Goal: Check status: Check status

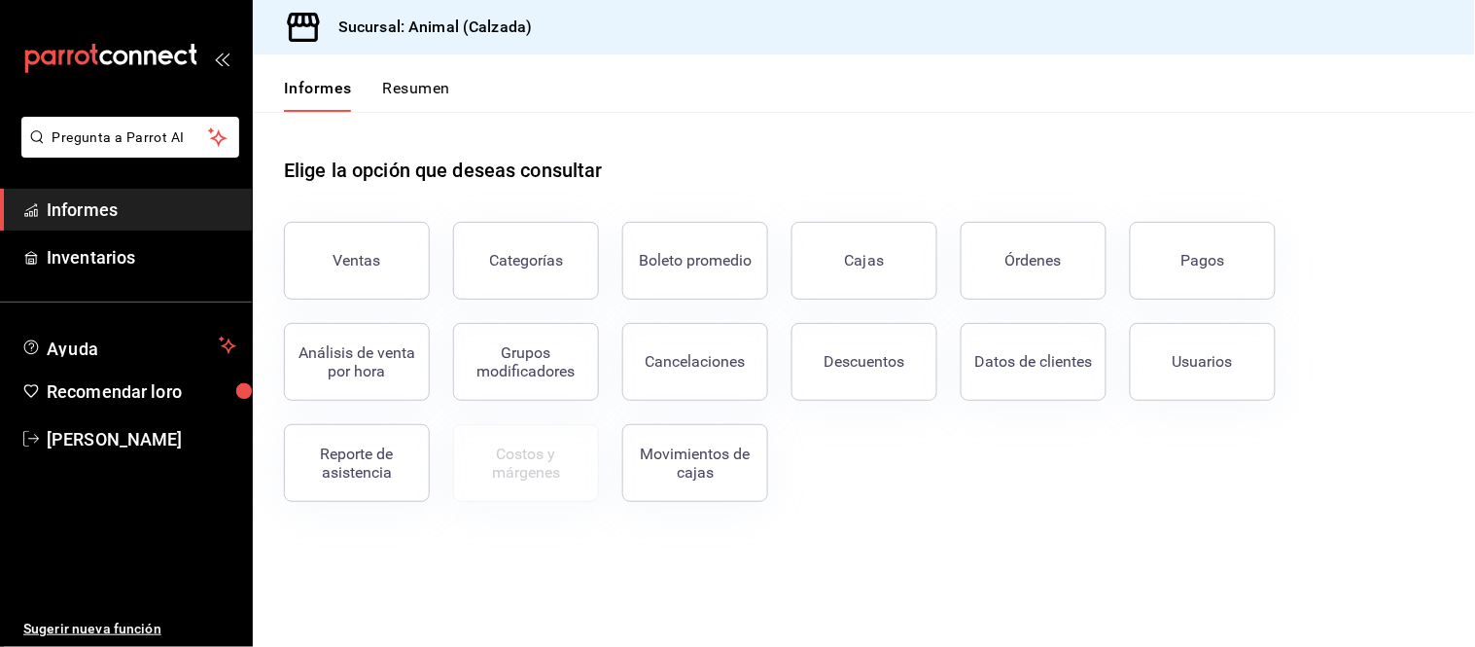
click at [982, 266] on button "Órdenes" at bounding box center [1034, 261] width 146 height 78
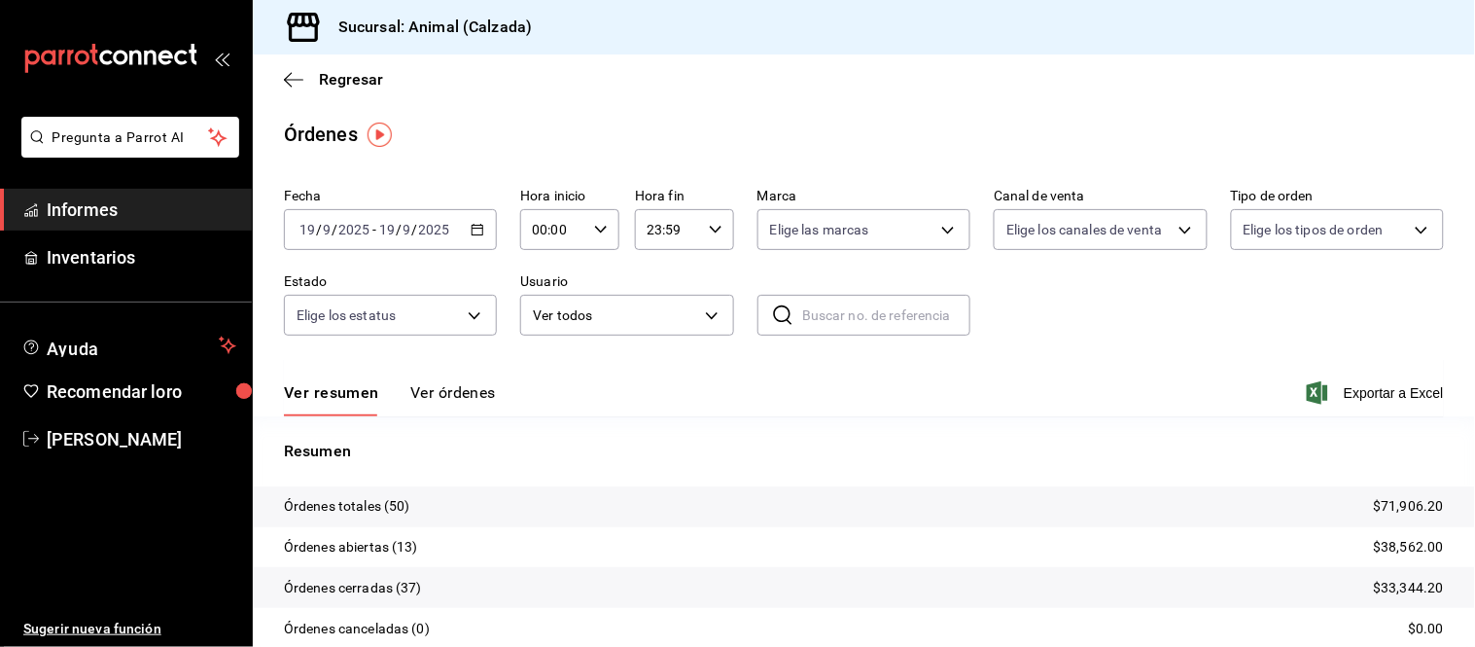
click at [433, 395] on font "Ver órdenes" at bounding box center [453, 392] width 86 height 18
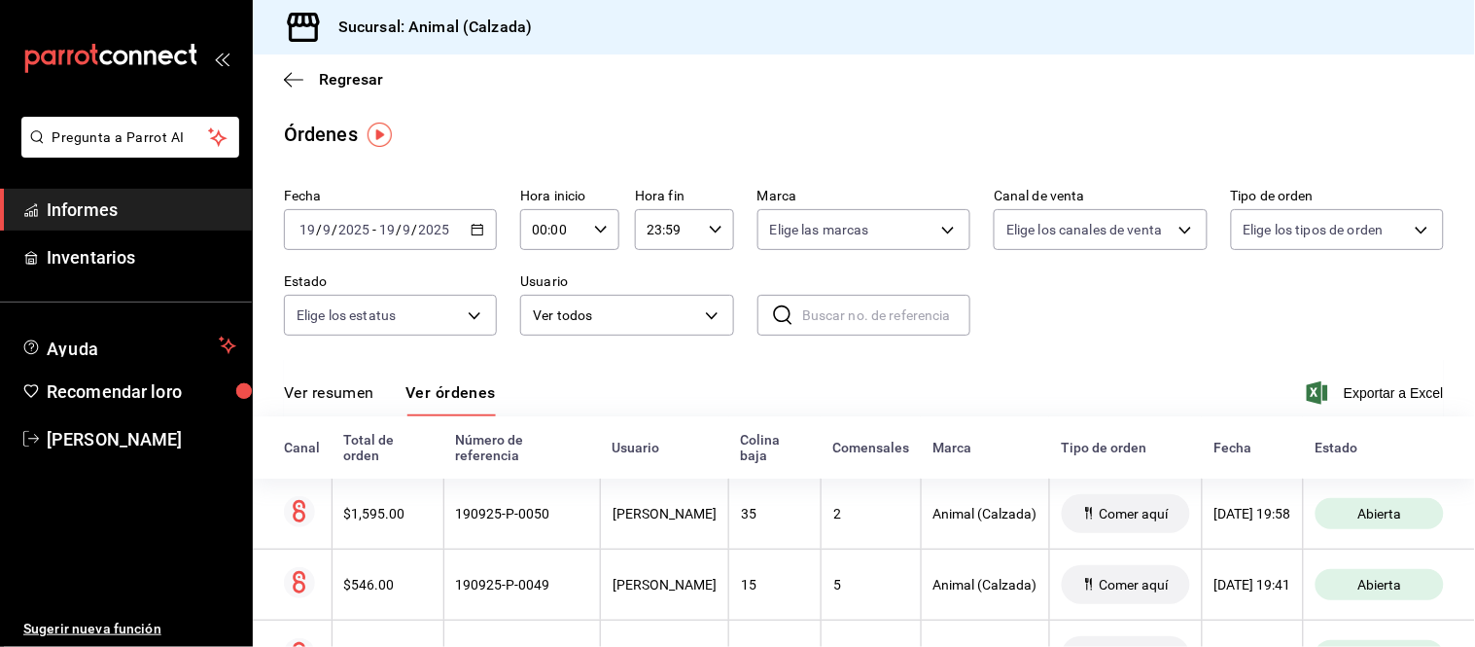
click at [362, 400] on font "Ver resumen" at bounding box center [329, 392] width 90 height 18
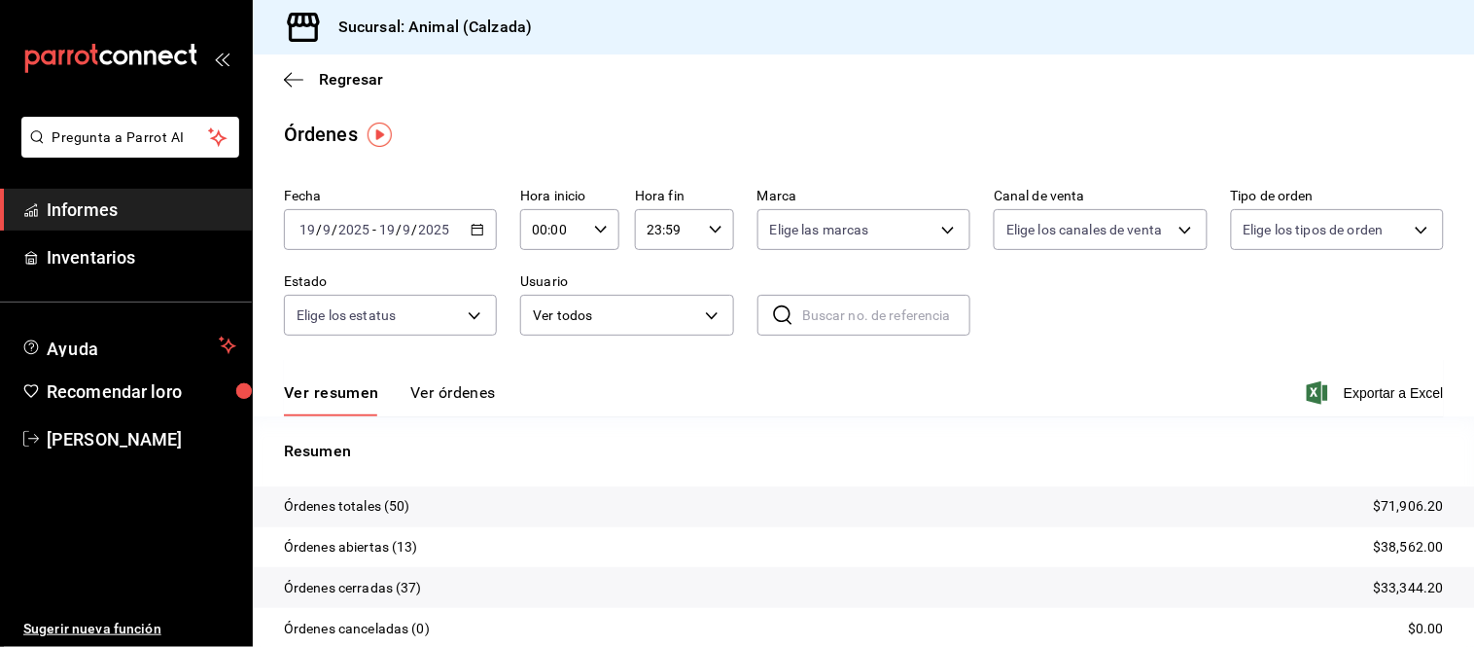
click at [434, 387] on font "Ver órdenes" at bounding box center [453, 392] width 86 height 18
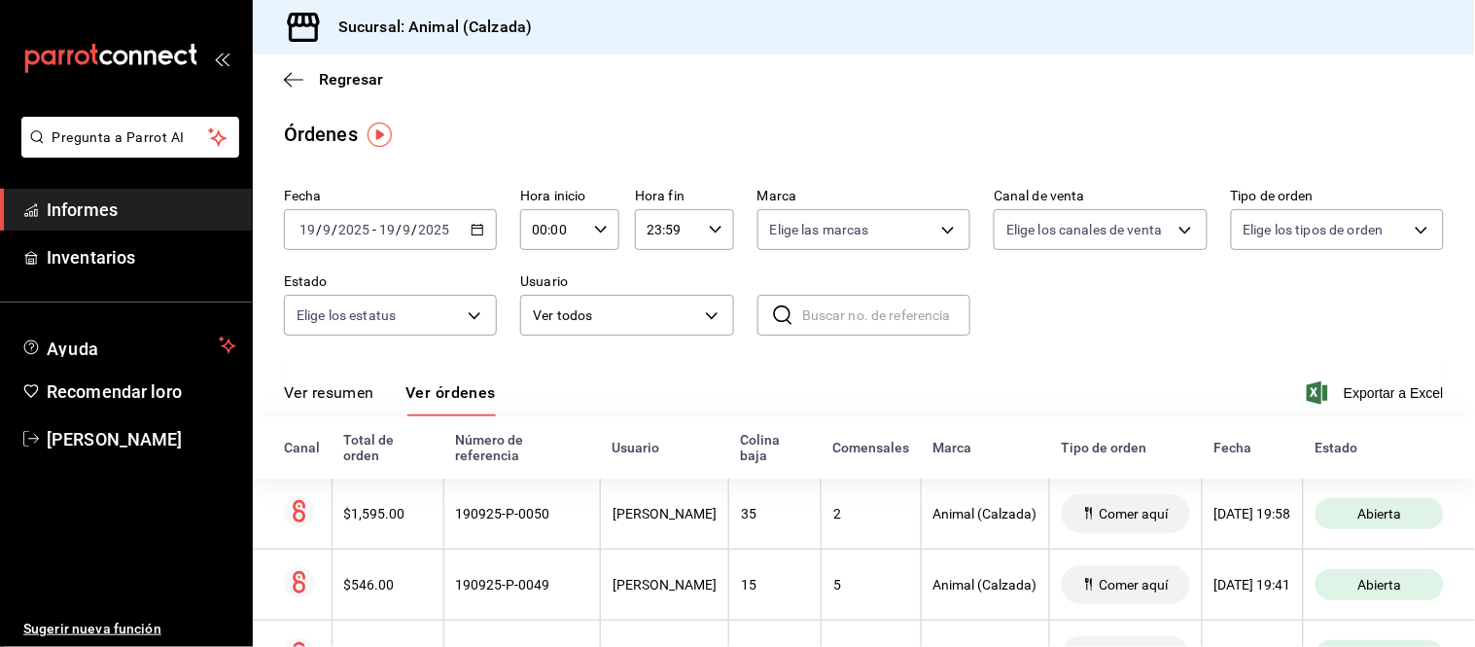
click at [342, 402] on font "Ver resumen" at bounding box center [329, 392] width 90 height 18
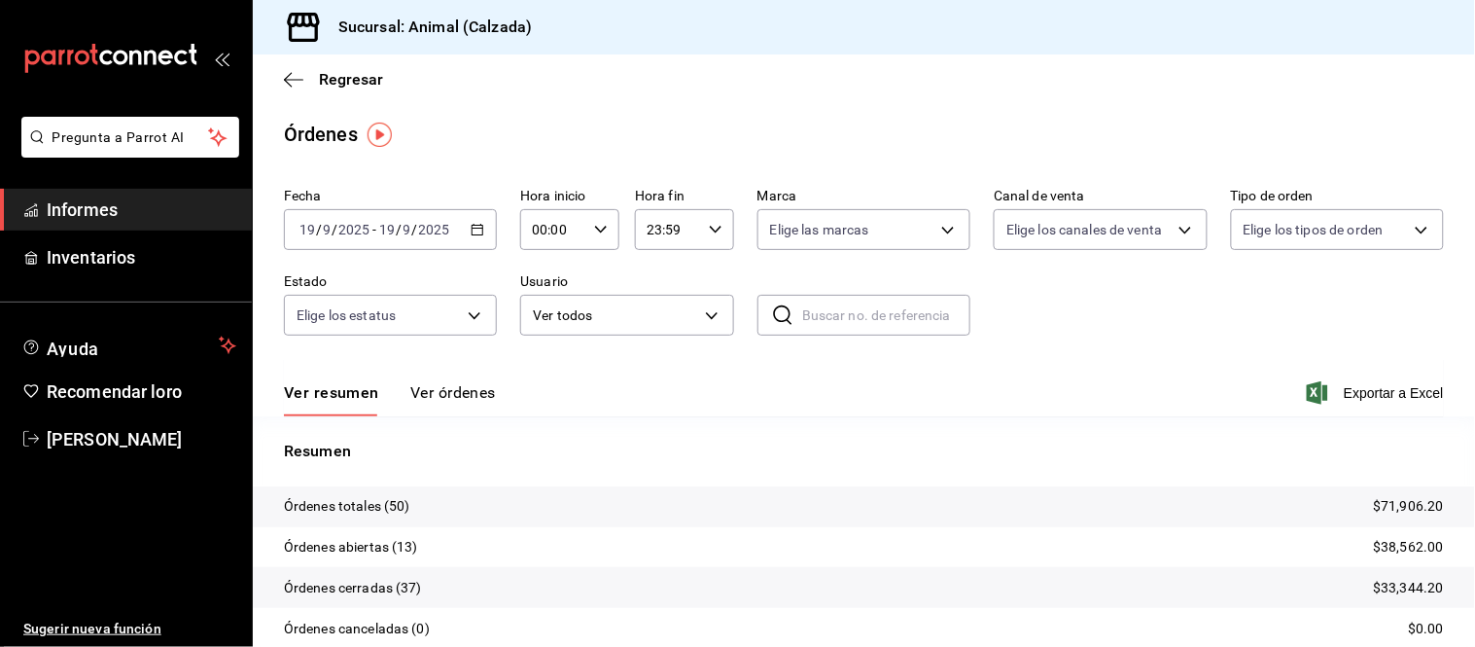
click at [459, 391] on font "Ver órdenes" at bounding box center [453, 392] width 86 height 18
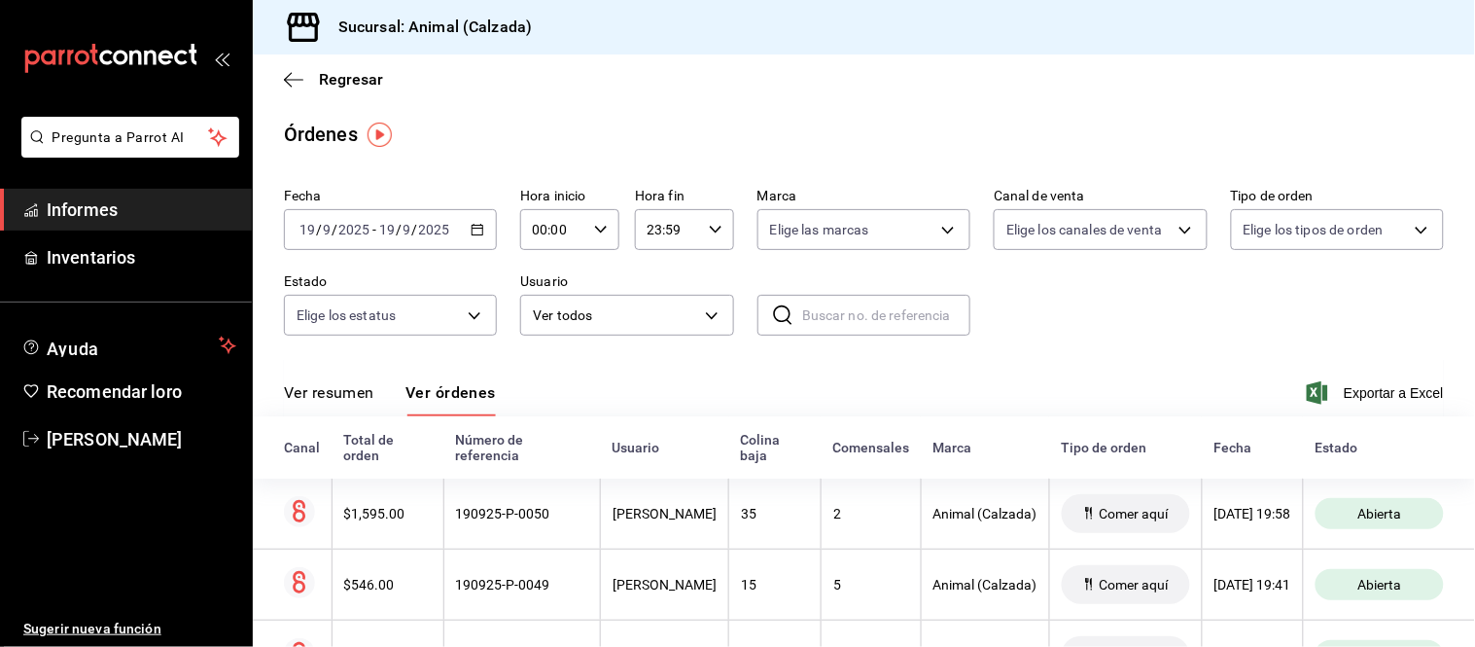
click at [363, 400] on font "Ver resumen" at bounding box center [329, 392] width 90 height 18
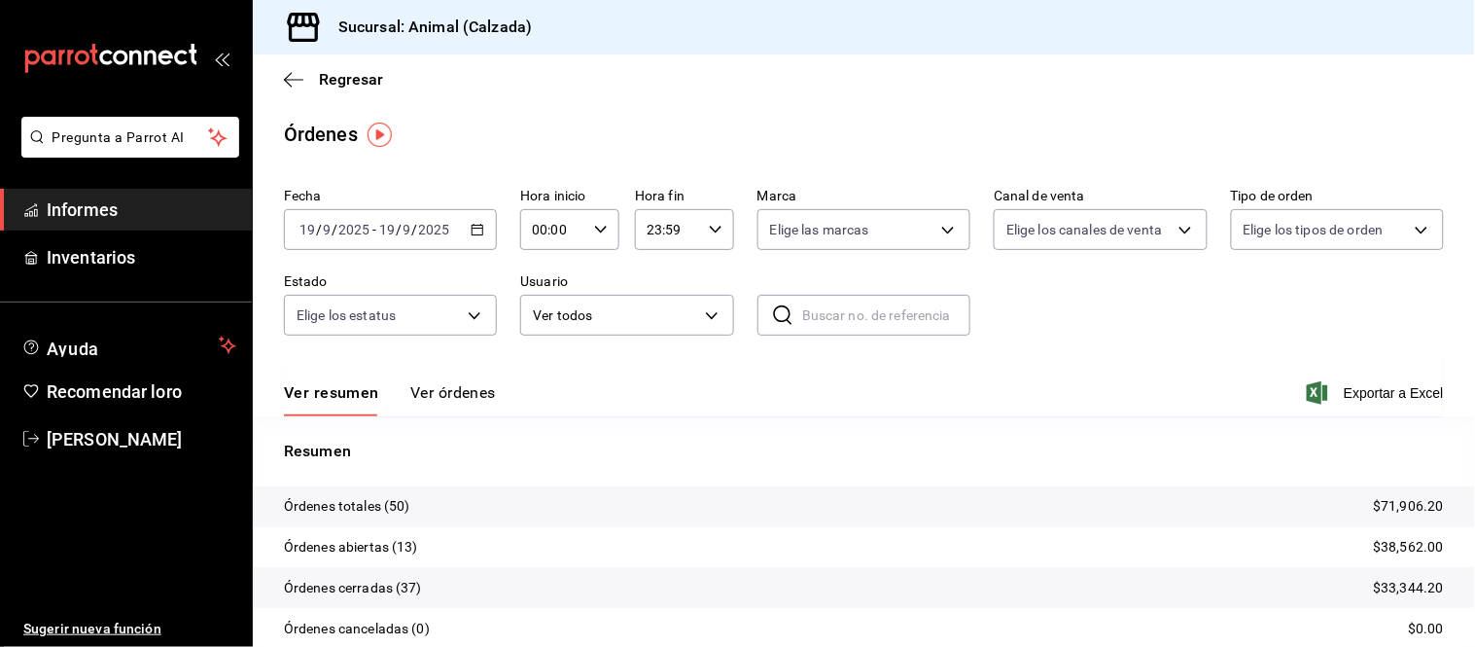
click at [439, 391] on font "Ver órdenes" at bounding box center [453, 392] width 86 height 18
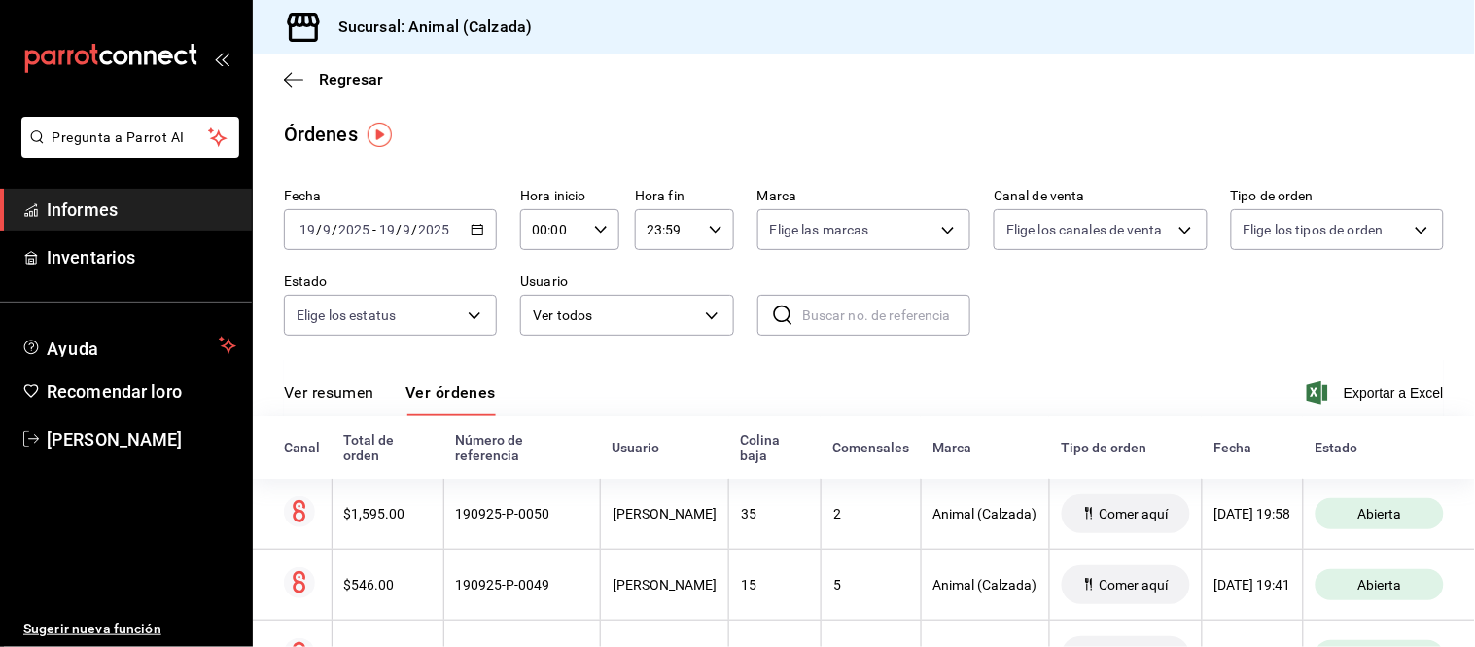
click at [370, 404] on button "Ver resumen" at bounding box center [329, 399] width 90 height 34
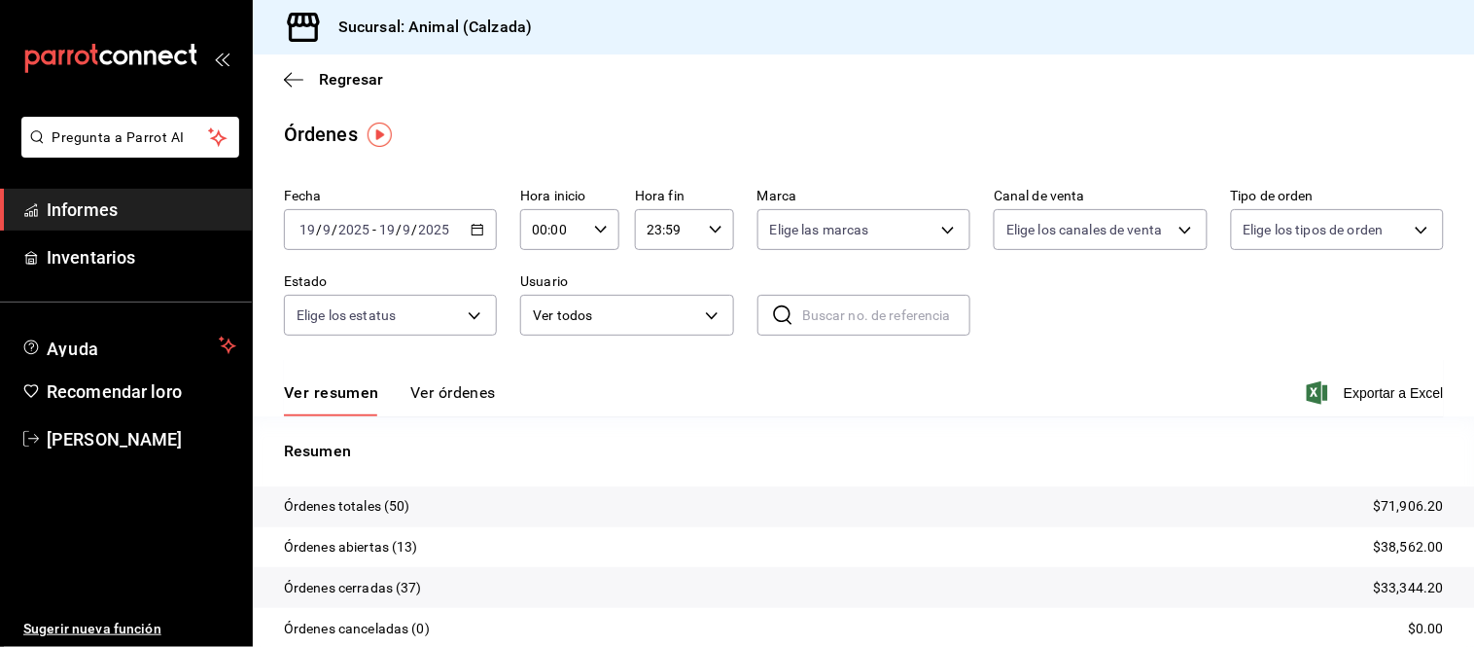
click at [443, 391] on font "Ver órdenes" at bounding box center [453, 392] width 86 height 18
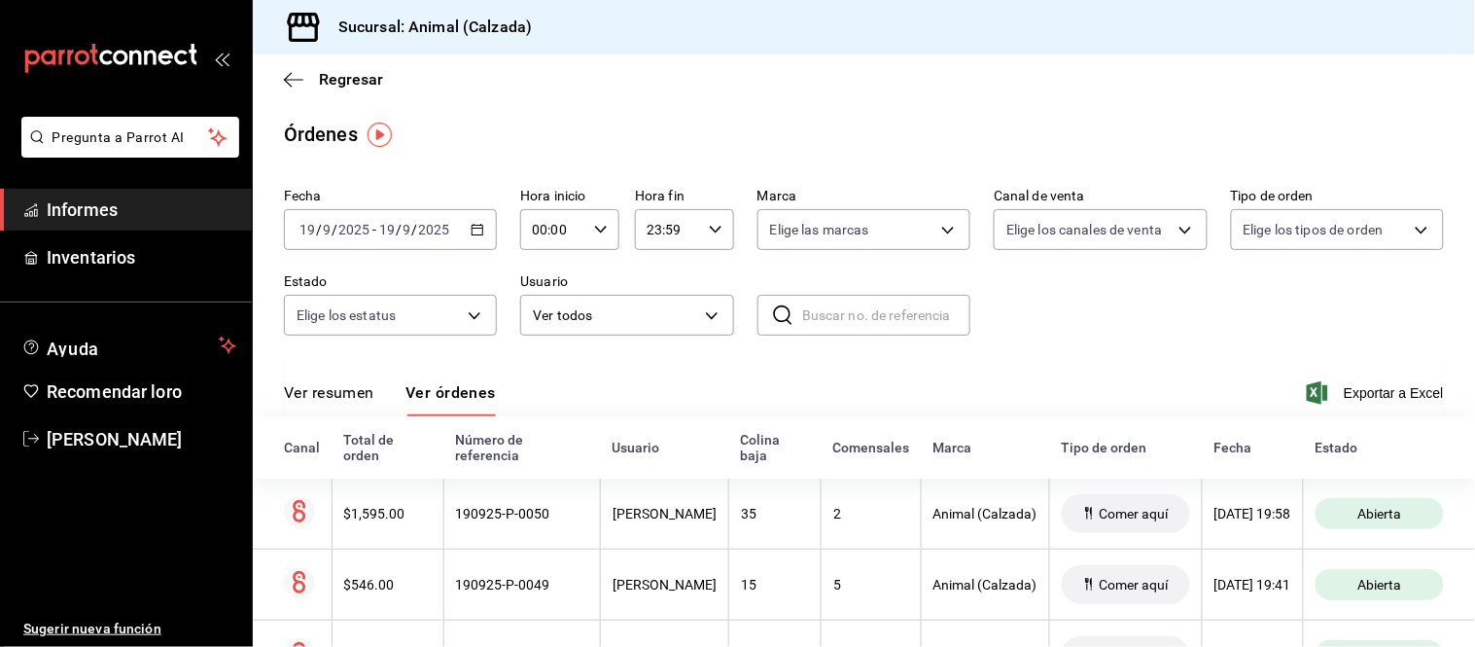
click at [160, 199] on span "Informes" at bounding box center [142, 209] width 190 height 26
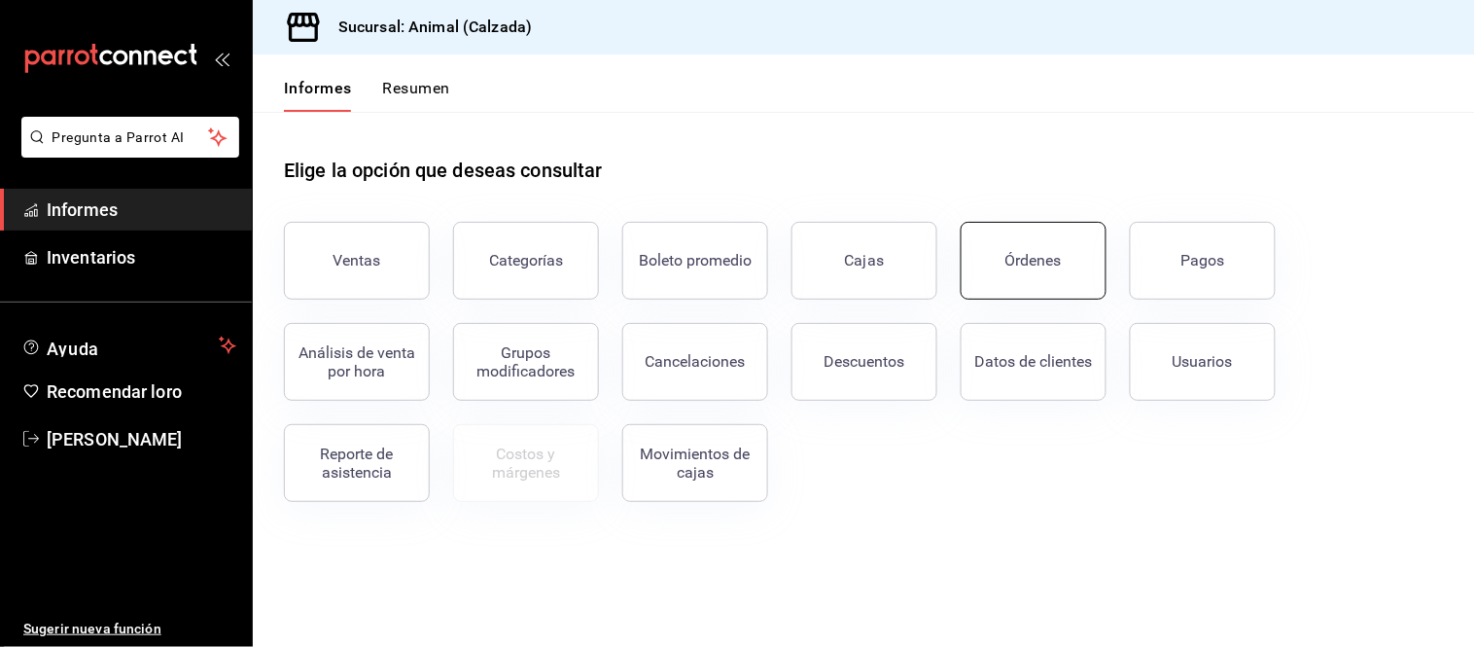
click at [1041, 258] on font "Órdenes" at bounding box center [1034, 260] width 56 height 18
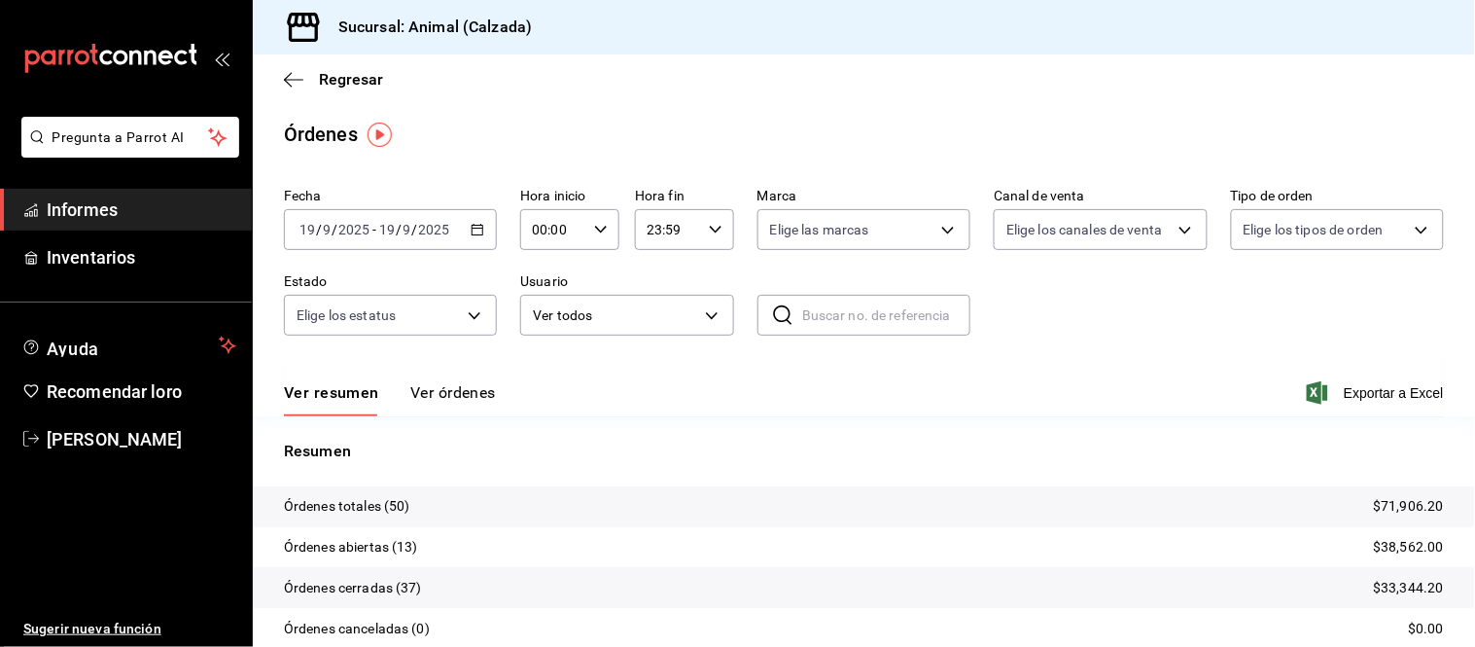
click at [615, 231] on div "00:00 Hora inicio" at bounding box center [569, 229] width 99 height 41
click at [547, 307] on button "05" at bounding box center [541, 297] width 41 height 39
type input "05:00"
click at [1073, 296] on div at bounding box center [737, 323] width 1475 height 647
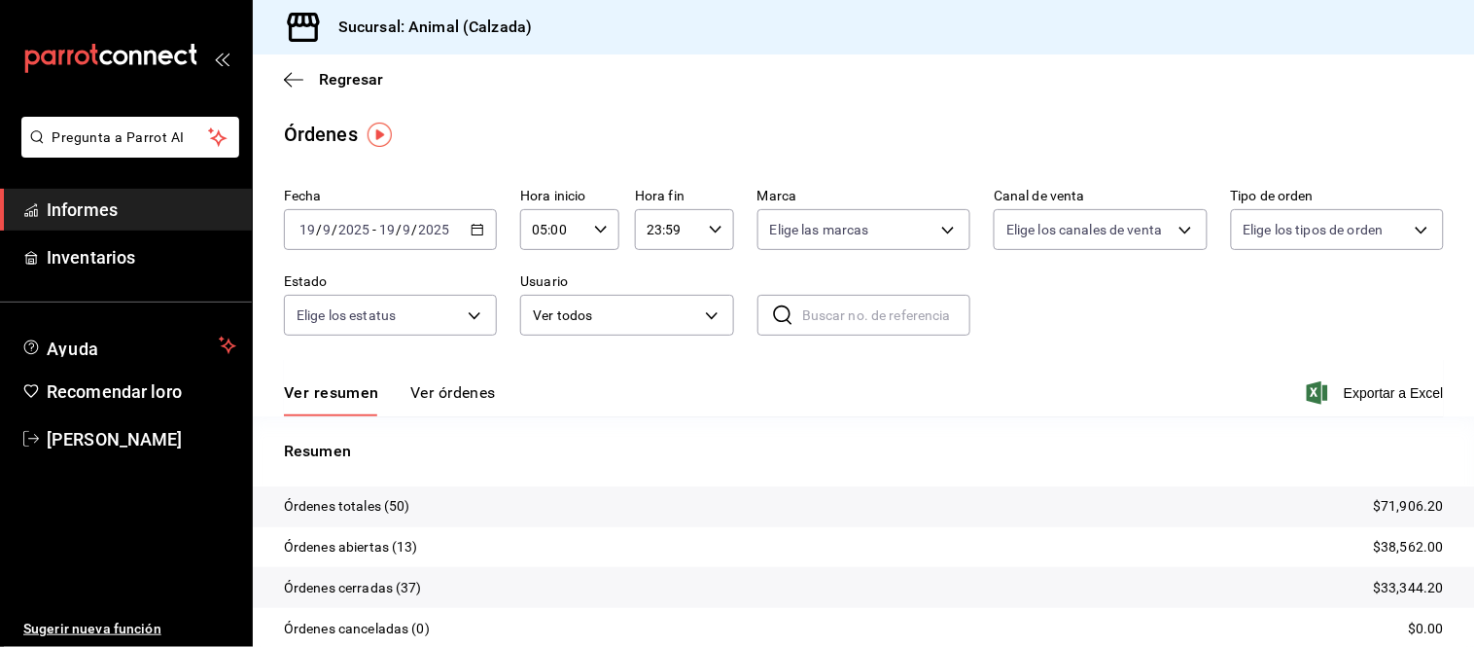
click at [443, 395] on font "Ver órdenes" at bounding box center [453, 392] width 86 height 18
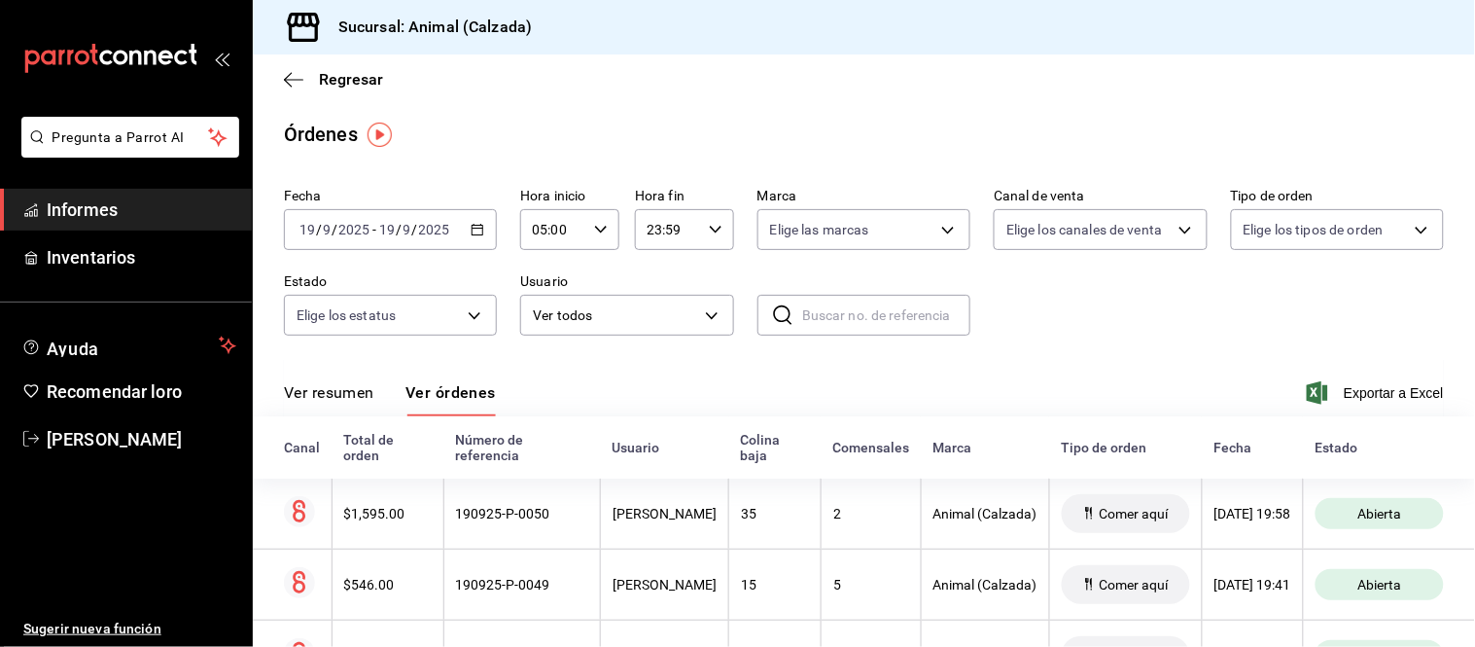
click at [348, 408] on button "Ver resumen" at bounding box center [329, 399] width 90 height 34
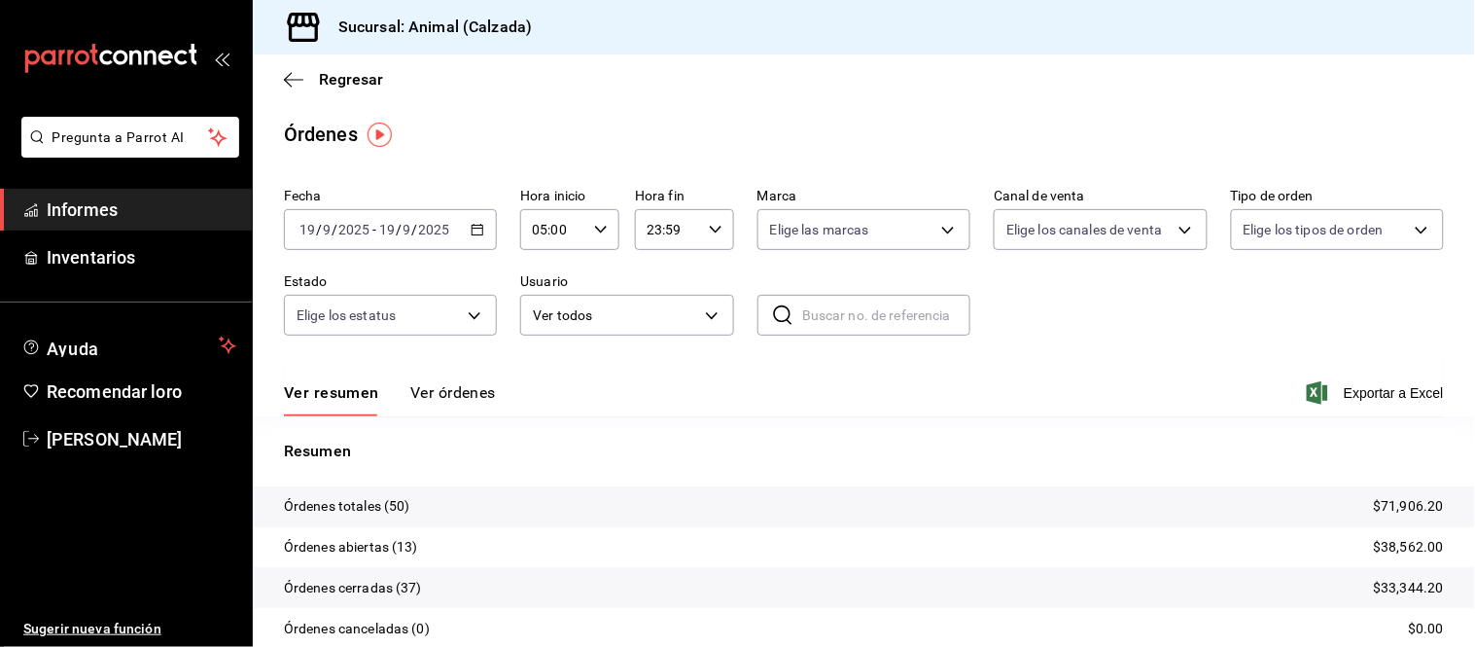
click at [470, 390] on font "Ver órdenes" at bounding box center [453, 392] width 86 height 18
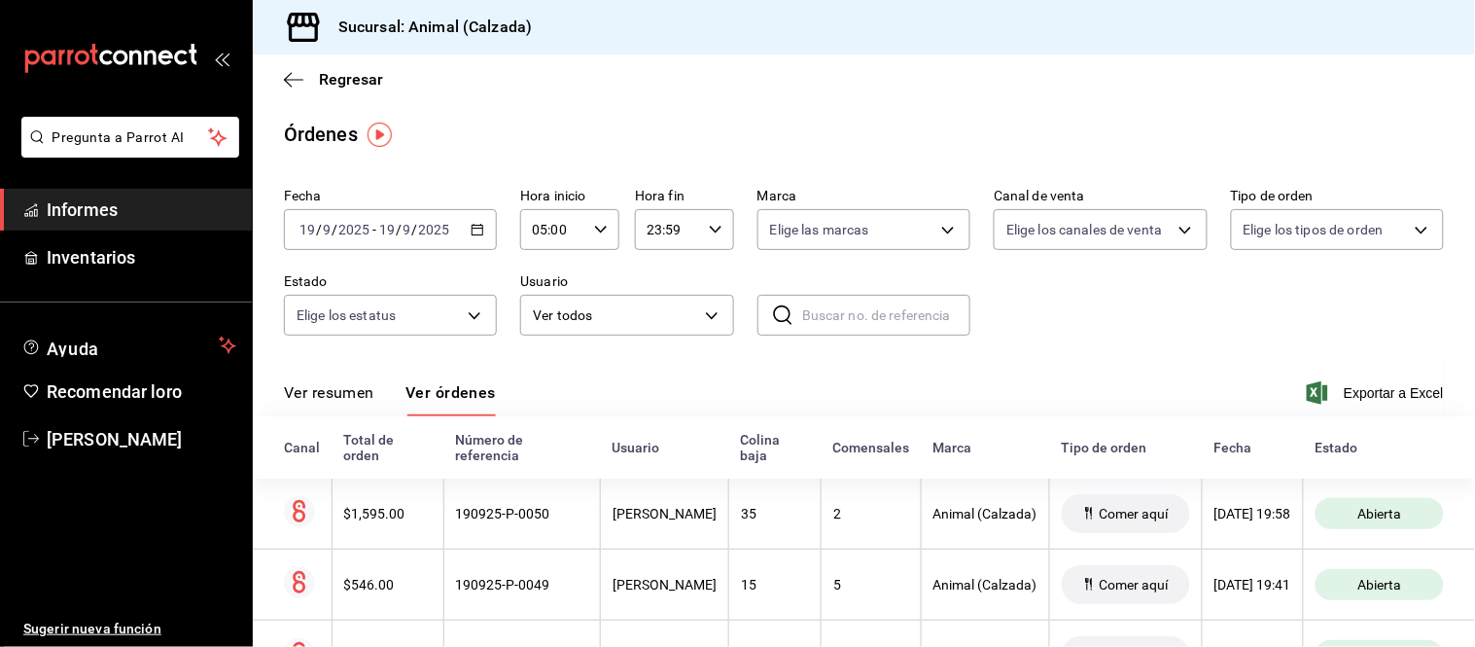
click at [333, 394] on font "Ver resumen" at bounding box center [329, 392] width 90 height 18
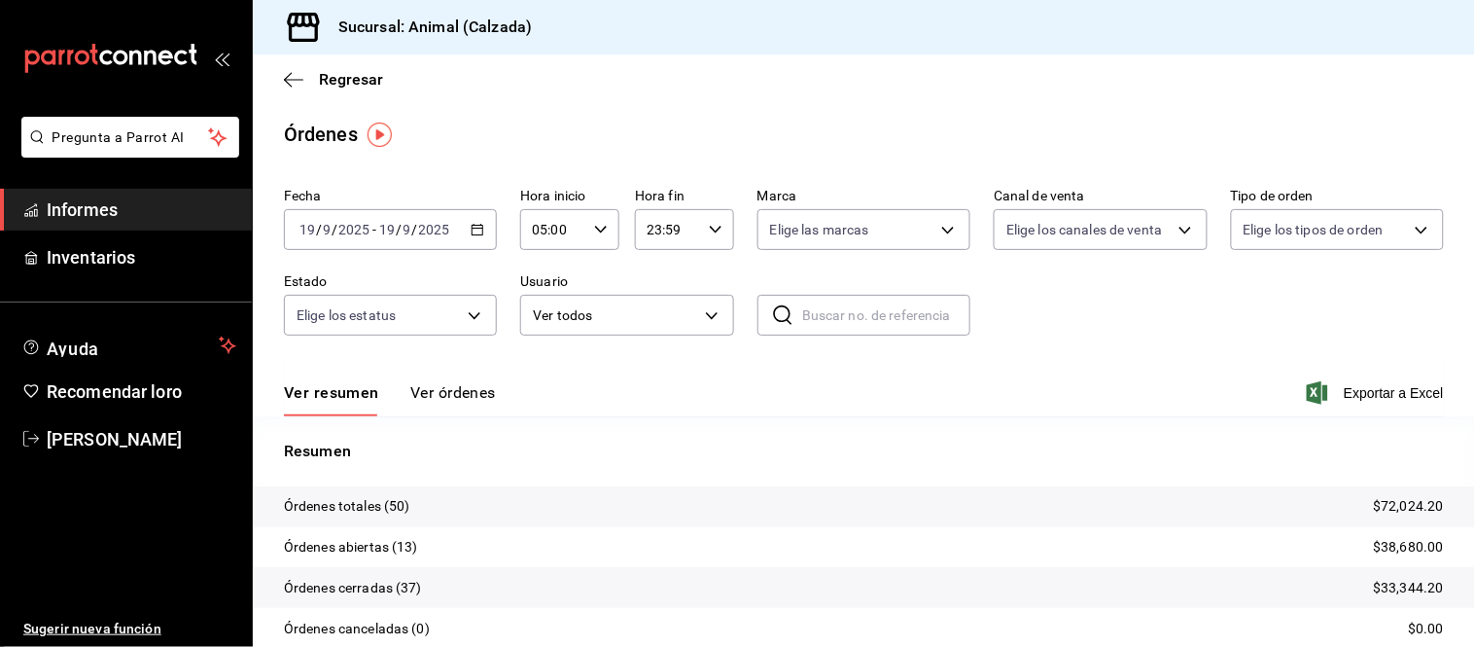
click at [462, 383] on font "Ver órdenes" at bounding box center [453, 392] width 86 height 18
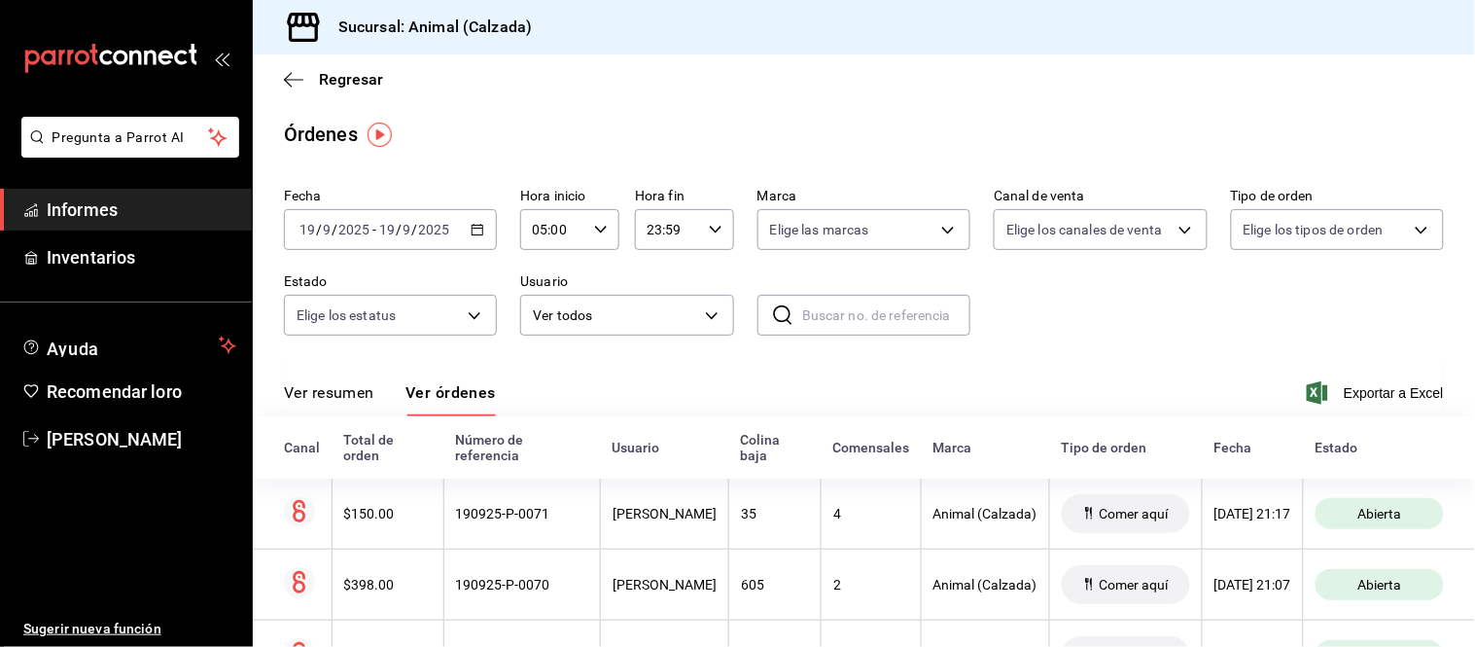
click at [363, 397] on font "Ver resumen" at bounding box center [329, 392] width 90 height 18
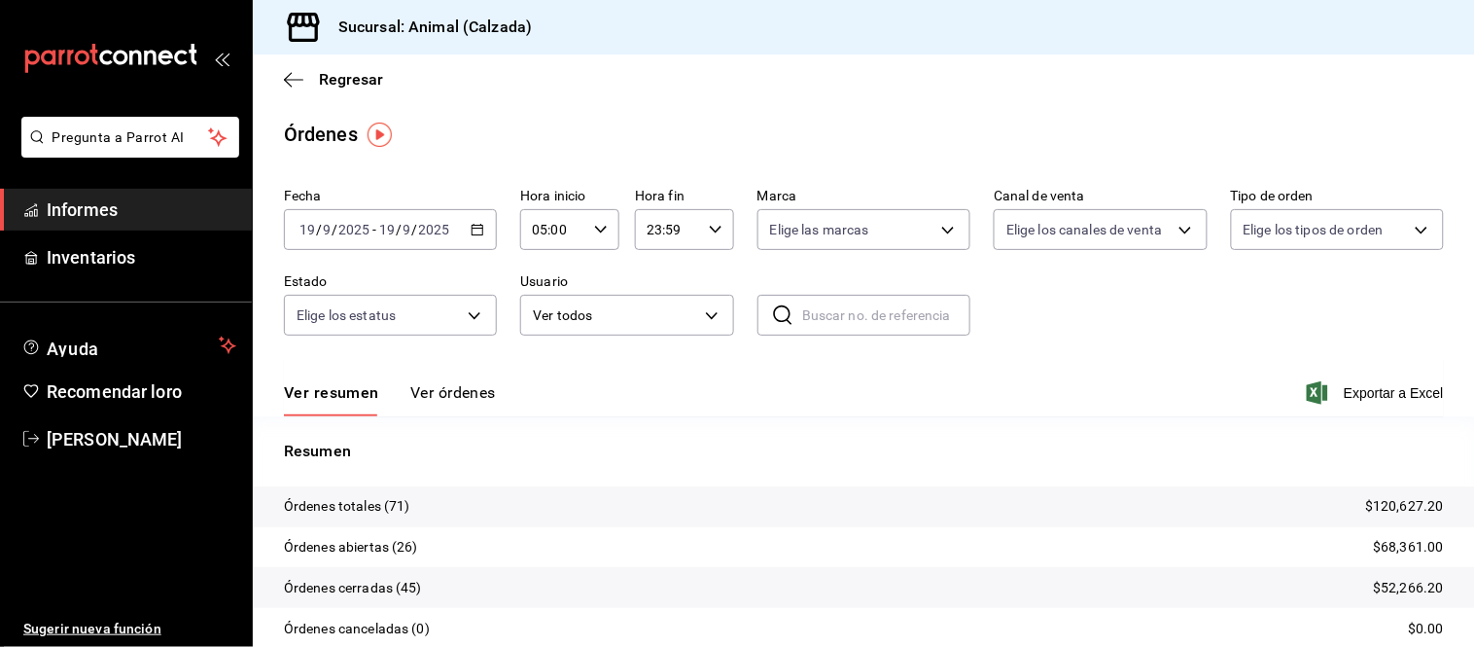
click at [465, 389] on font "Ver órdenes" at bounding box center [453, 392] width 86 height 18
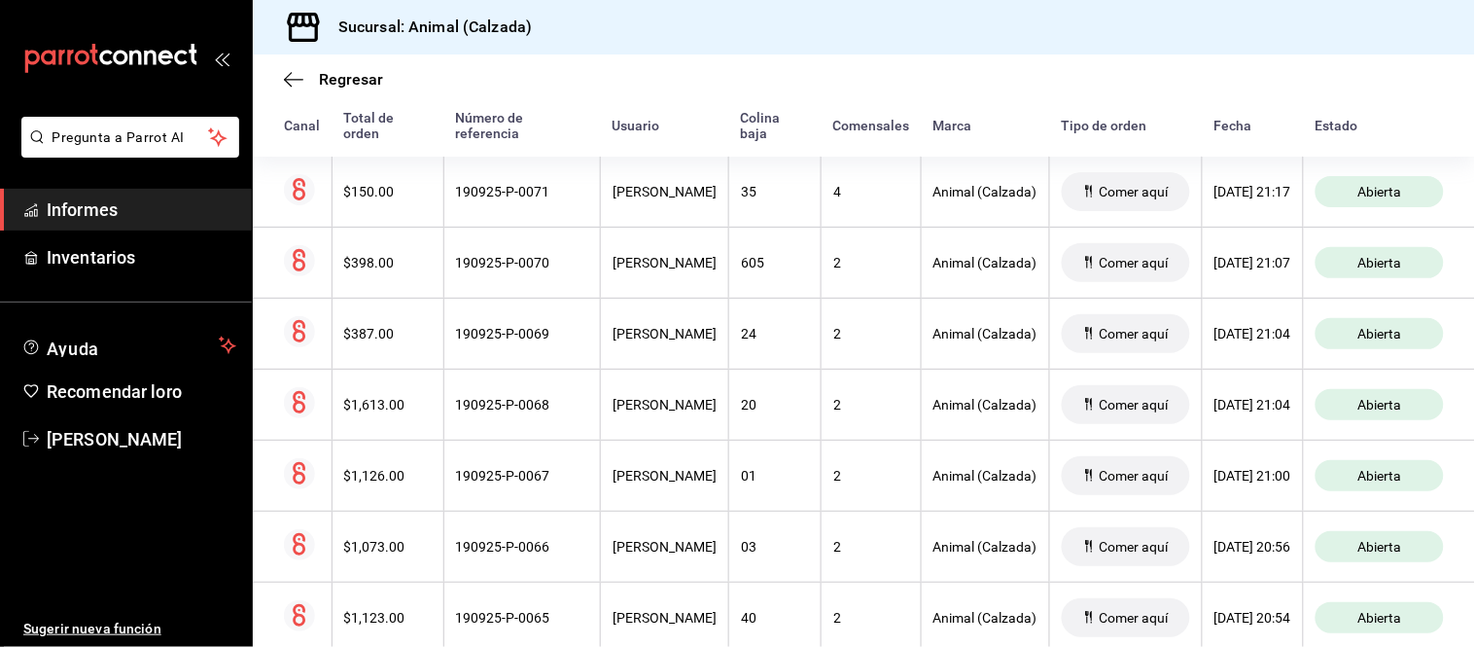
scroll to position [324, 0]
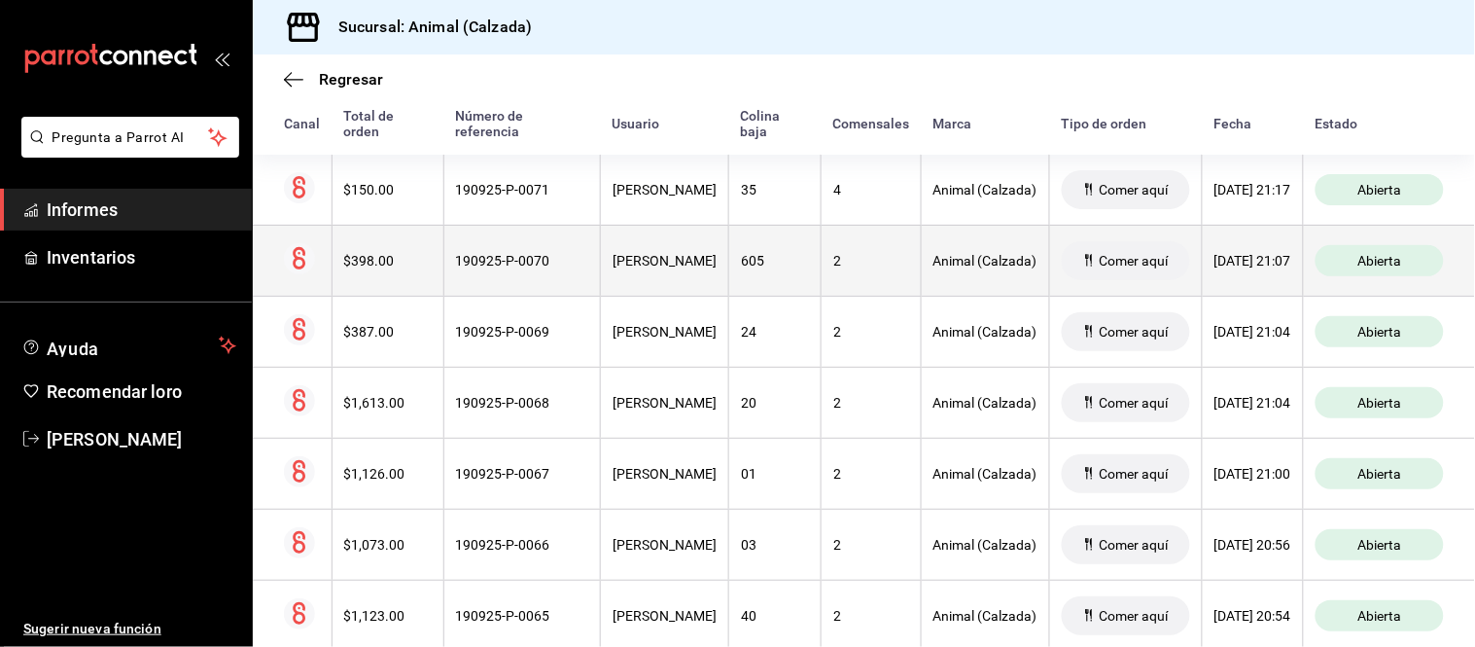
click at [500, 267] on font "190925-P-0070" at bounding box center [503, 261] width 94 height 16
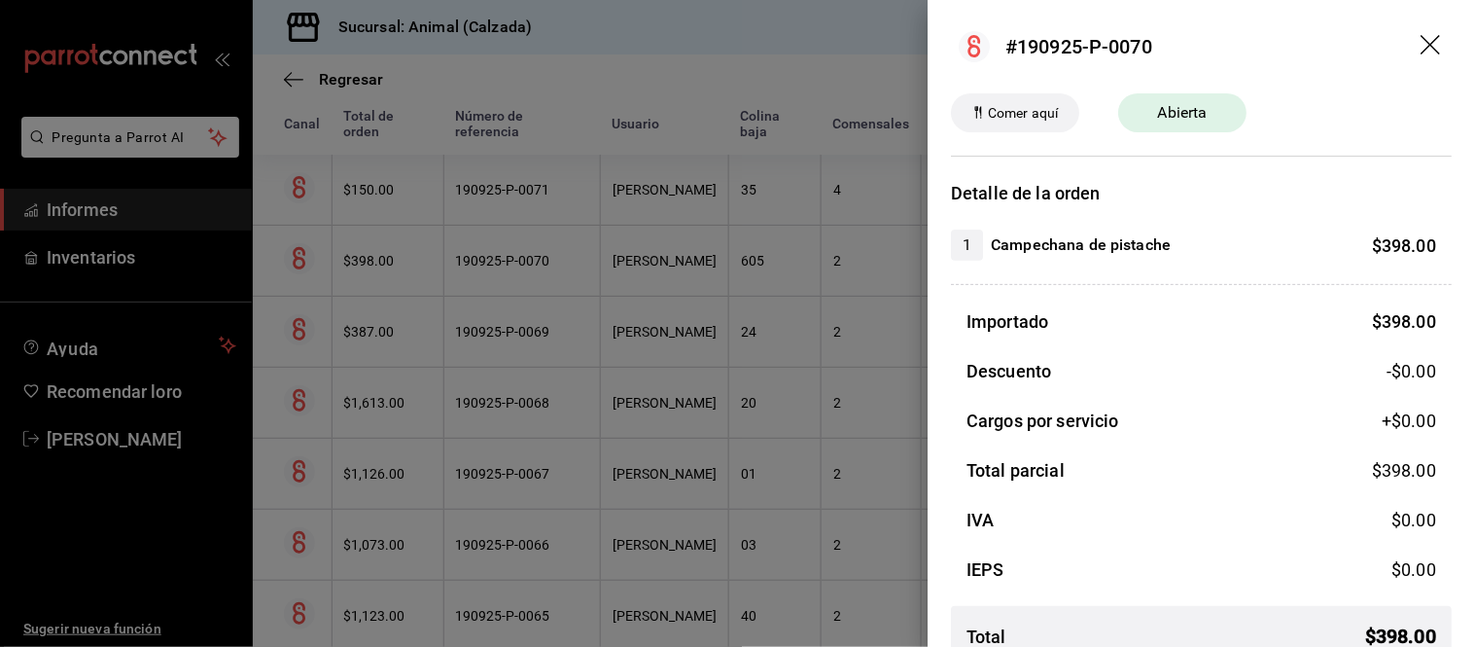
click at [500, 267] on div at bounding box center [737, 323] width 1475 height 647
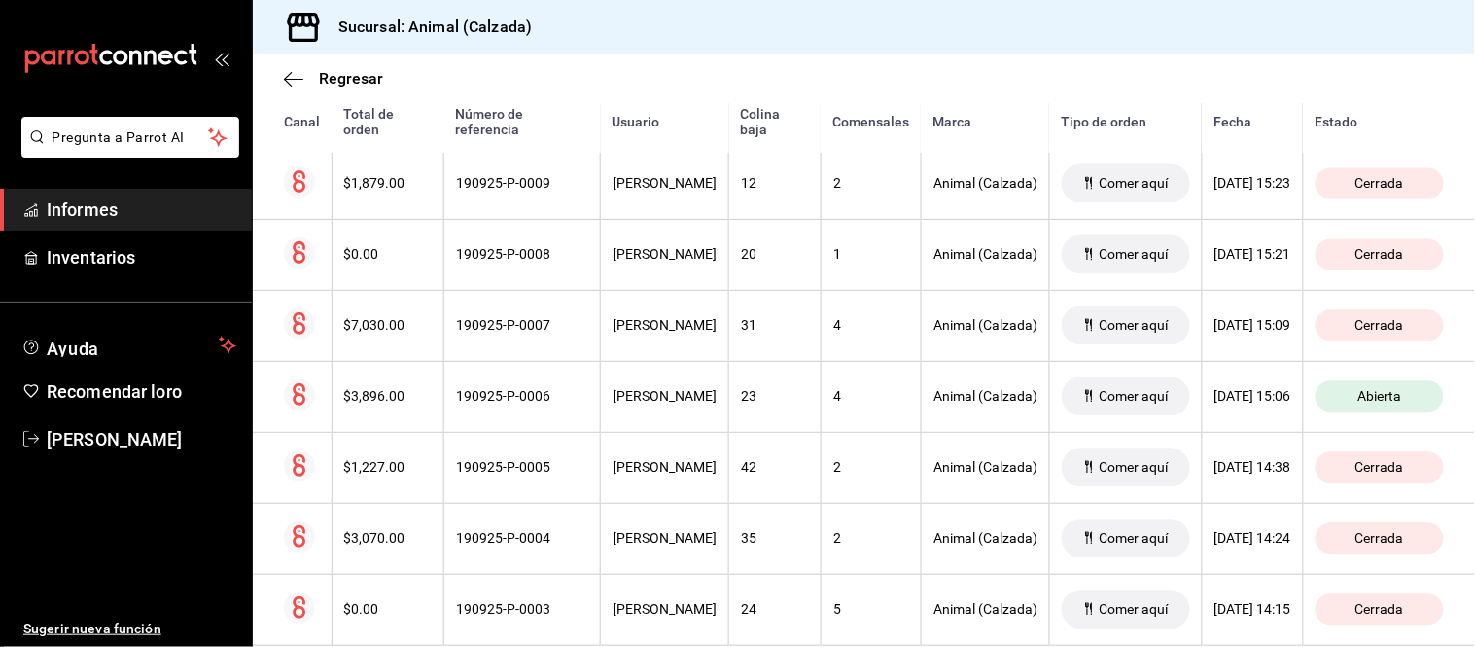
scroll to position [4748, 0]
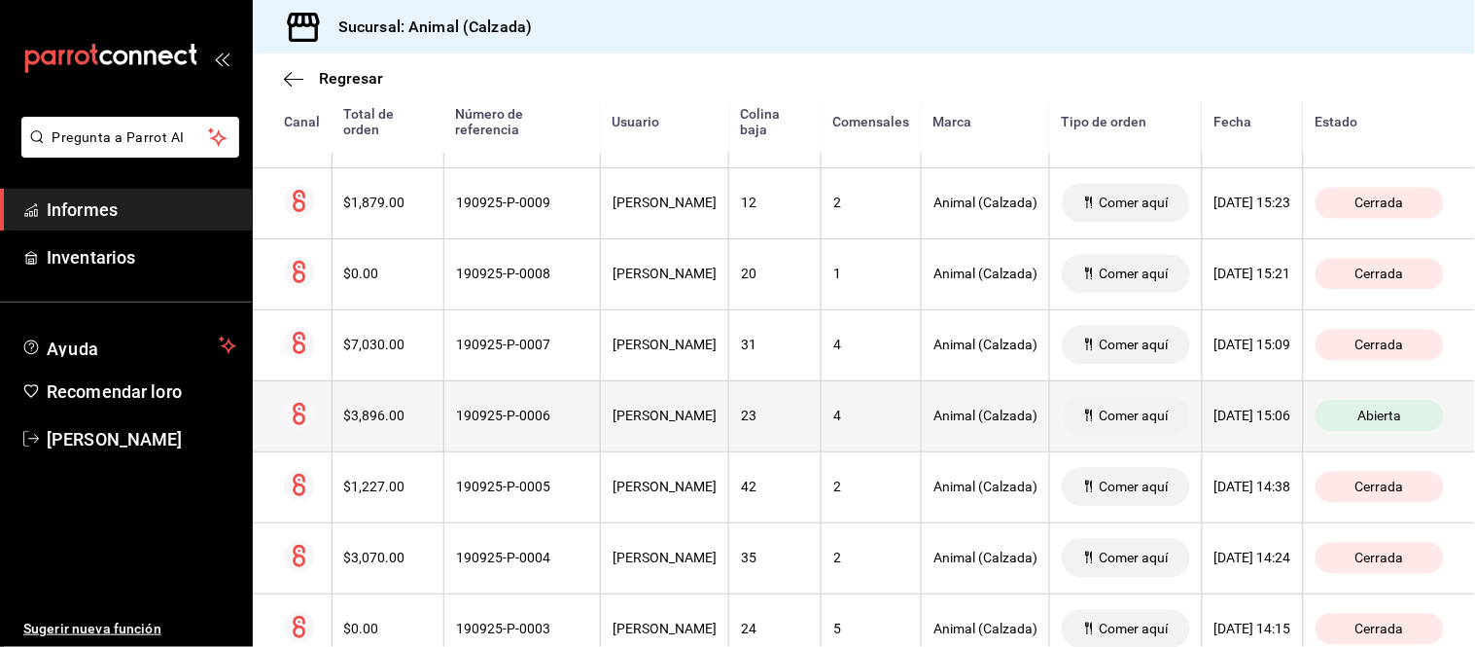
click at [601, 410] on th "LIDIA MORALES" at bounding box center [665, 415] width 128 height 71
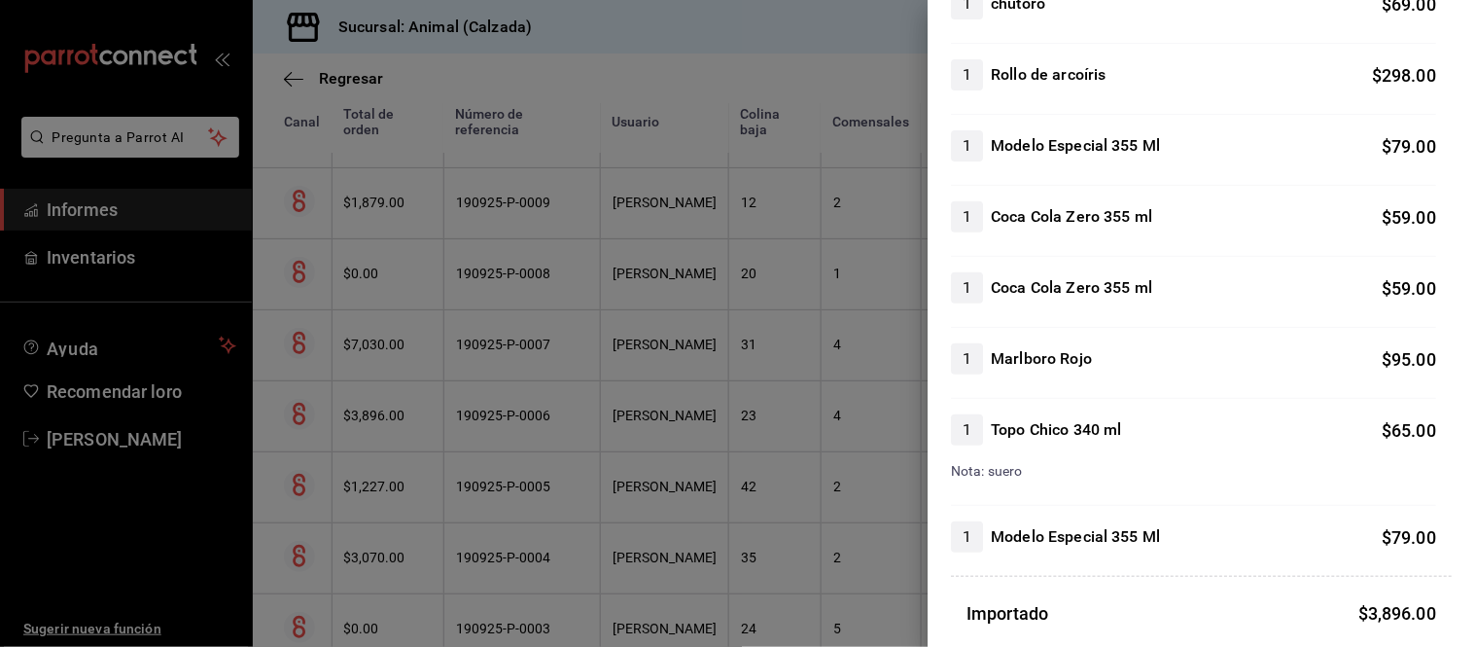
scroll to position [2053, 0]
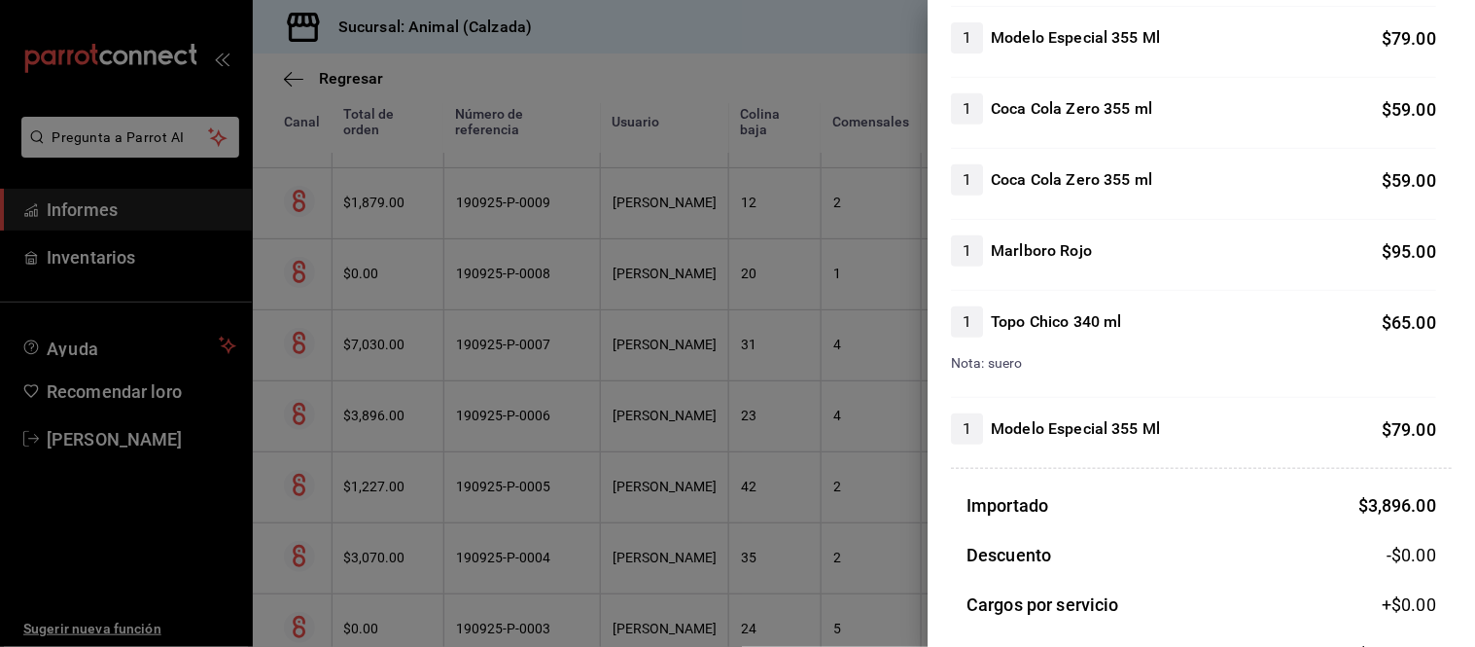
click at [788, 441] on div at bounding box center [737, 323] width 1475 height 647
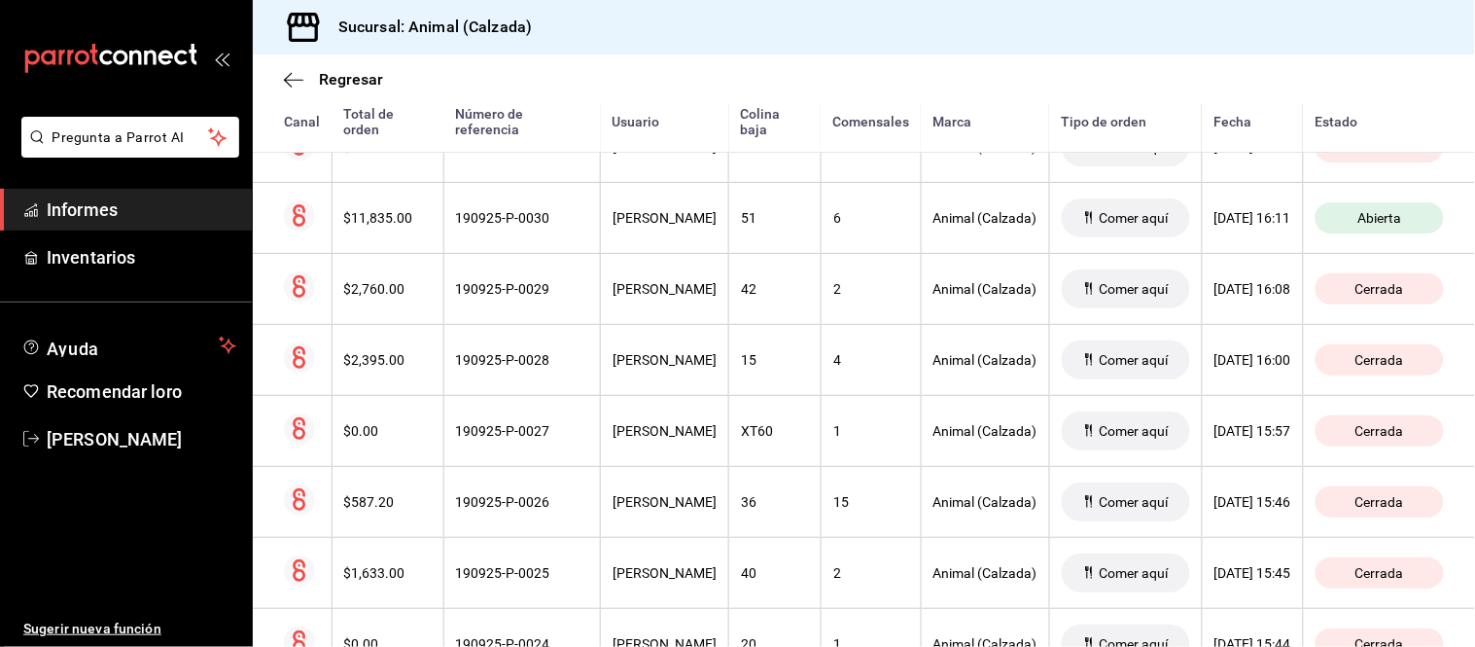
scroll to position [3126, 0]
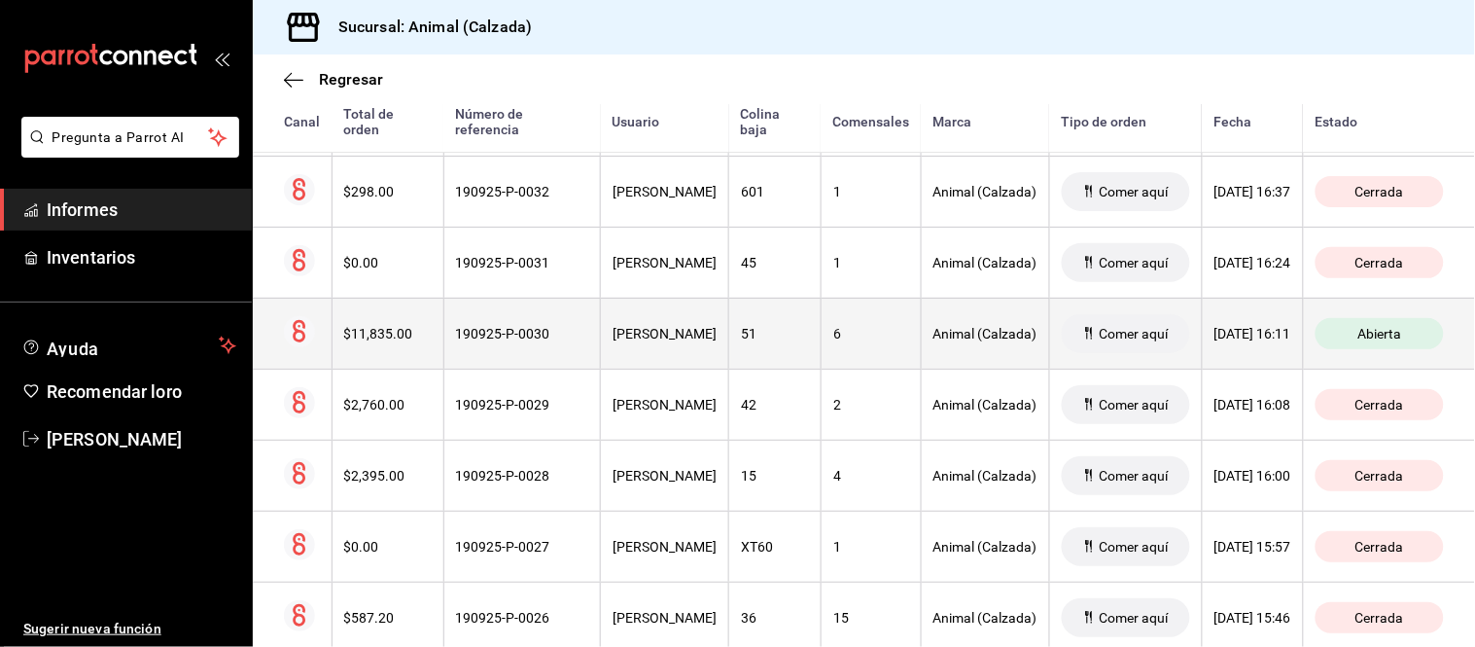
click at [821, 348] on th "6" at bounding box center [871, 333] width 100 height 71
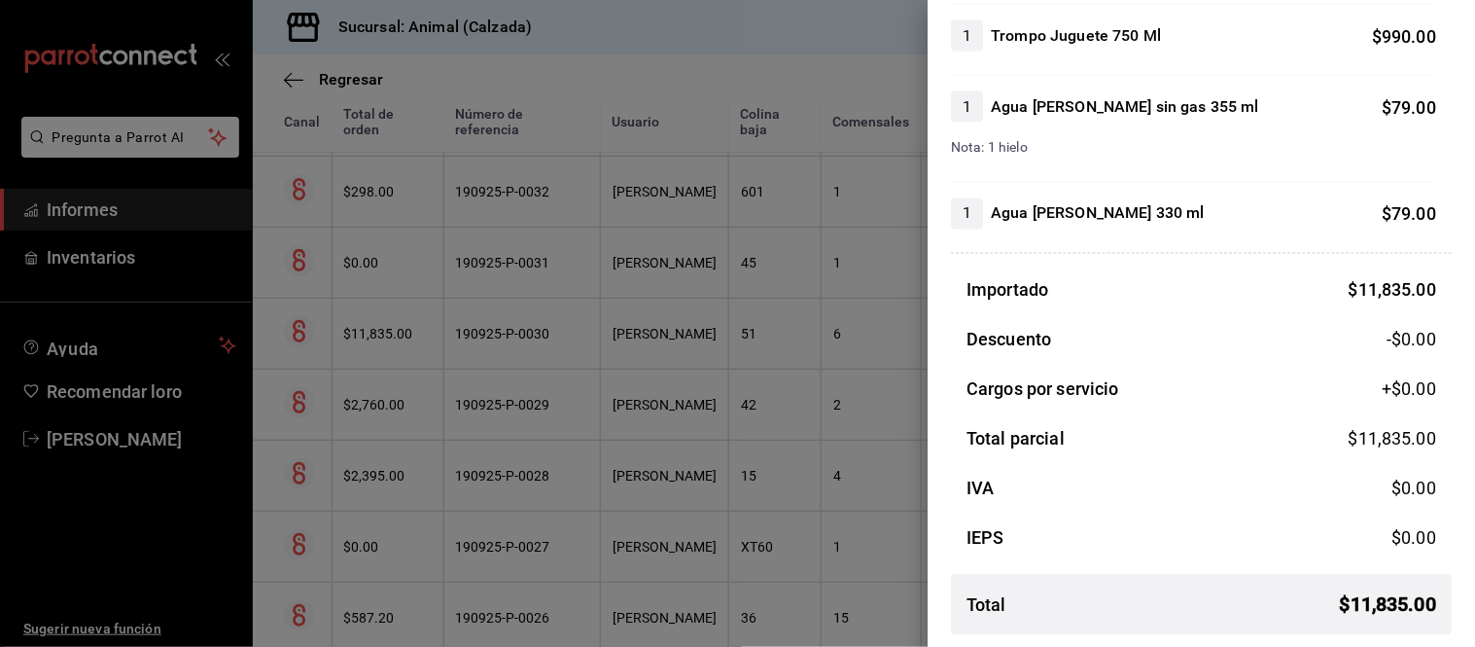
scroll to position [2701, 0]
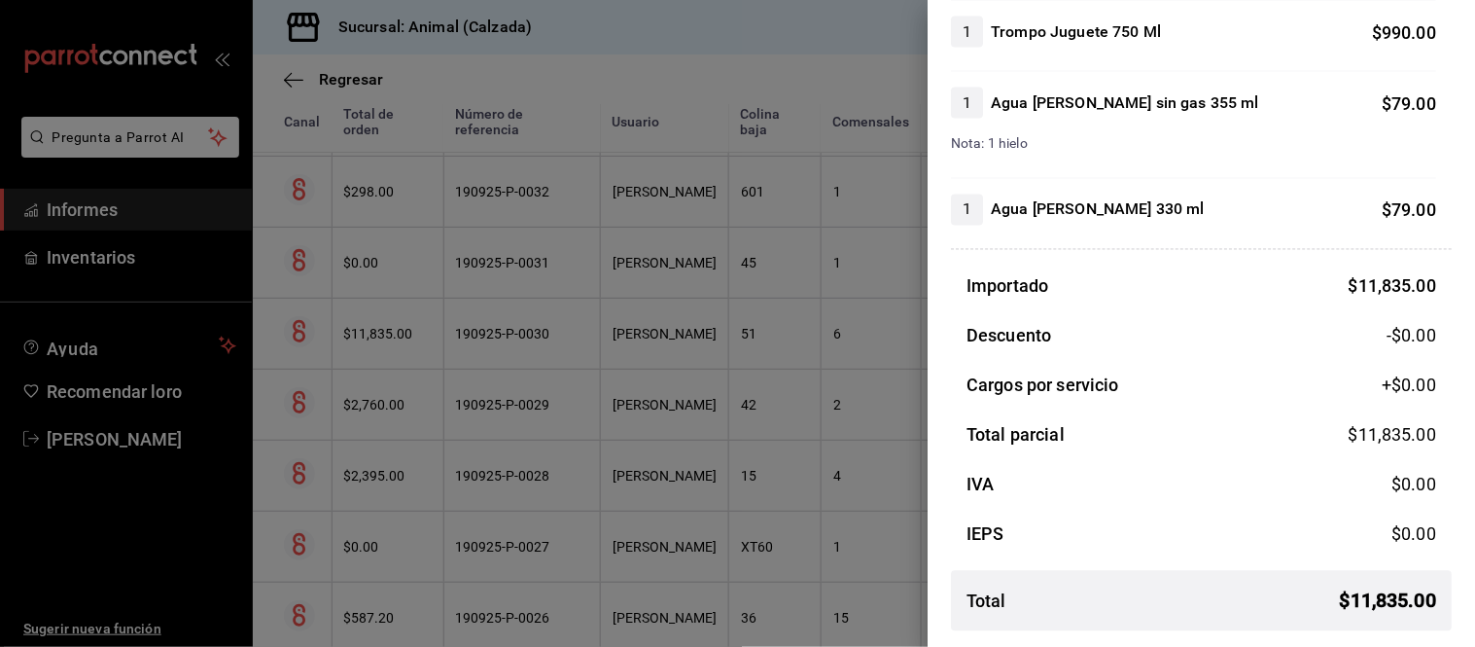
click at [733, 380] on div at bounding box center [737, 323] width 1475 height 647
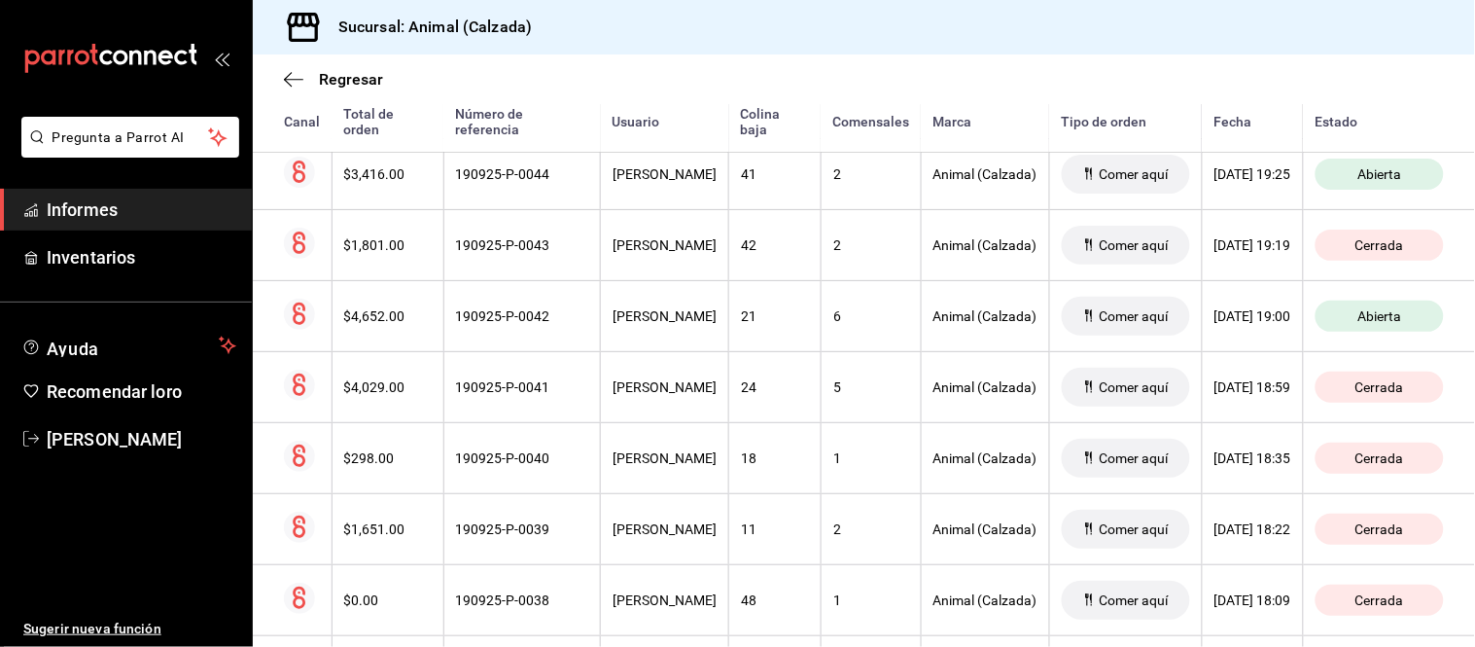
scroll to position [2262, 0]
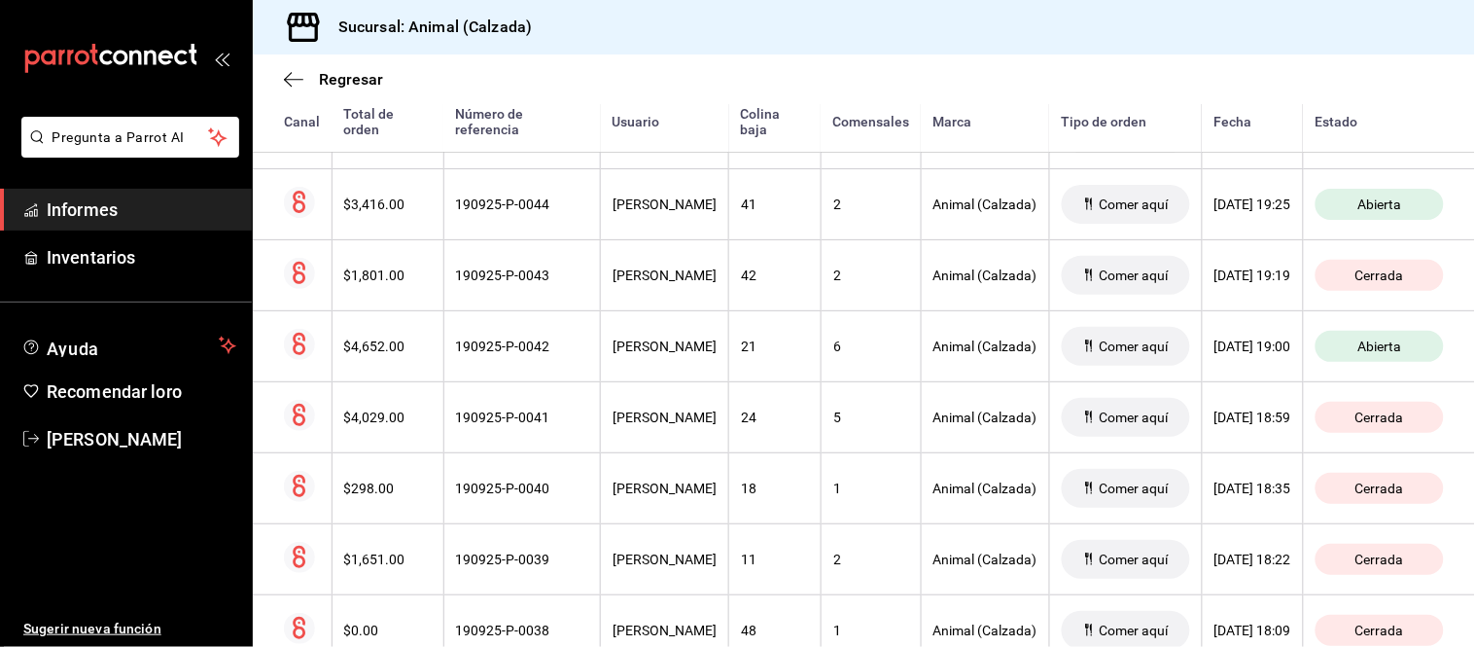
click at [739, 376] on th "21" at bounding box center [775, 345] width 92 height 71
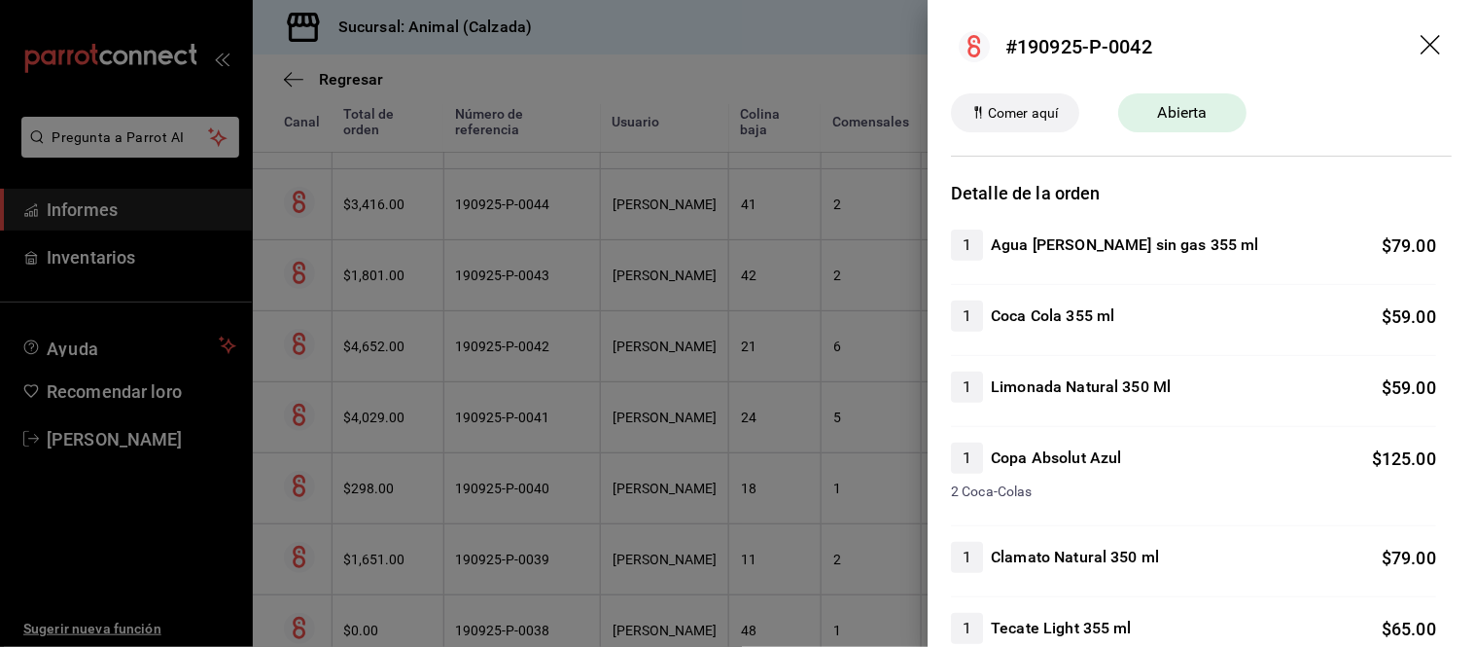
click at [739, 376] on div at bounding box center [737, 323] width 1475 height 647
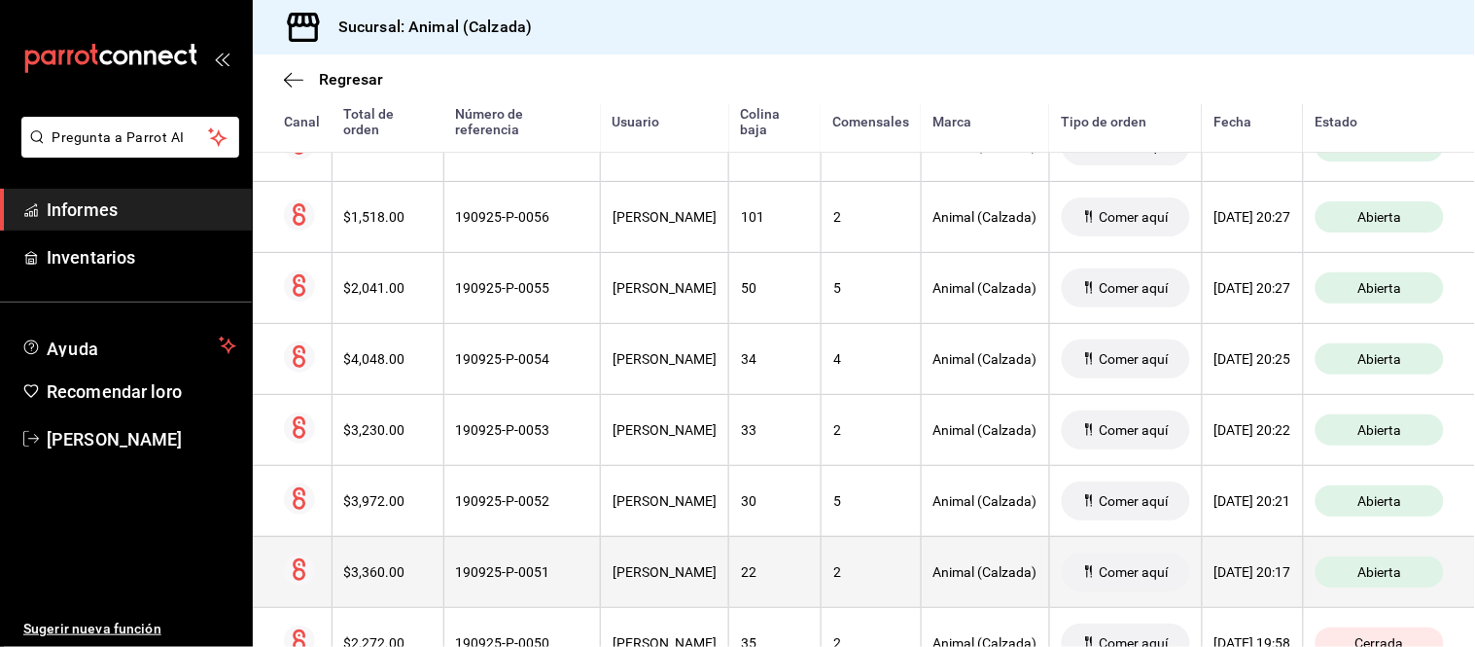
scroll to position [1289, 0]
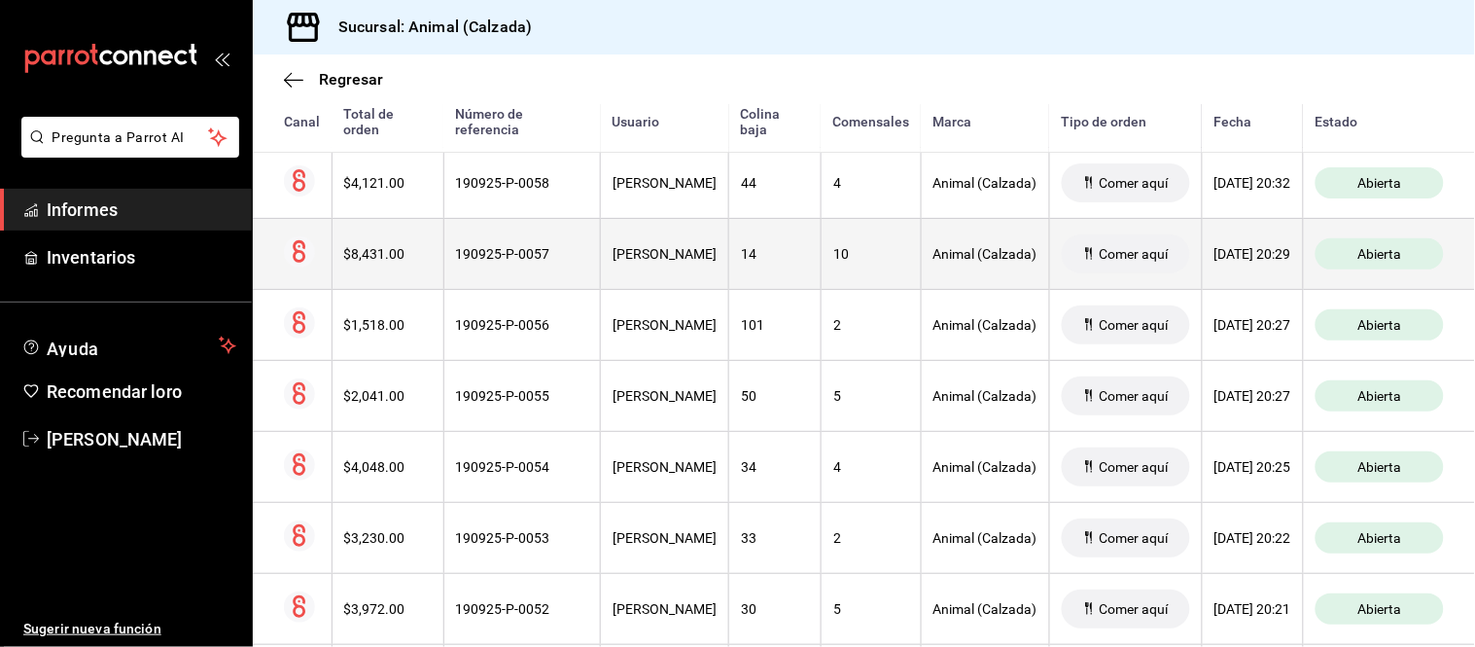
click at [762, 262] on div "14" at bounding box center [775, 254] width 68 height 16
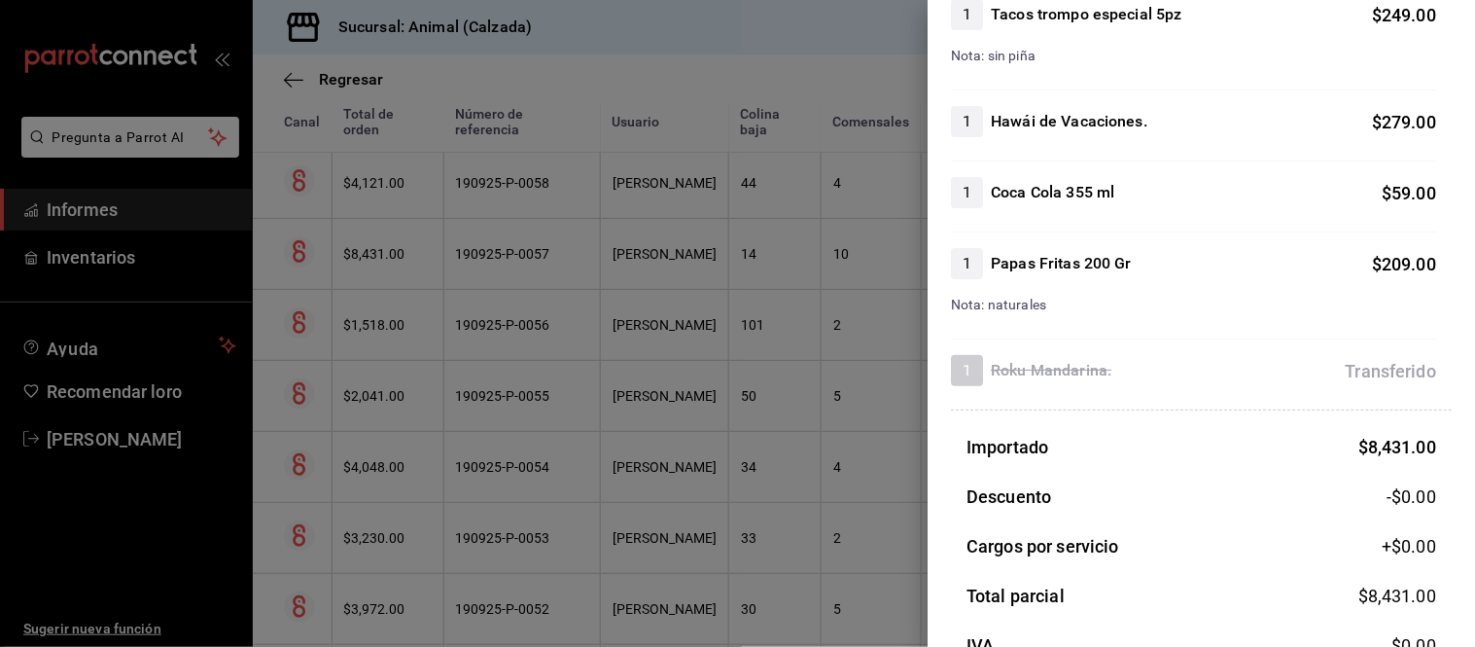
scroll to position [1836, 0]
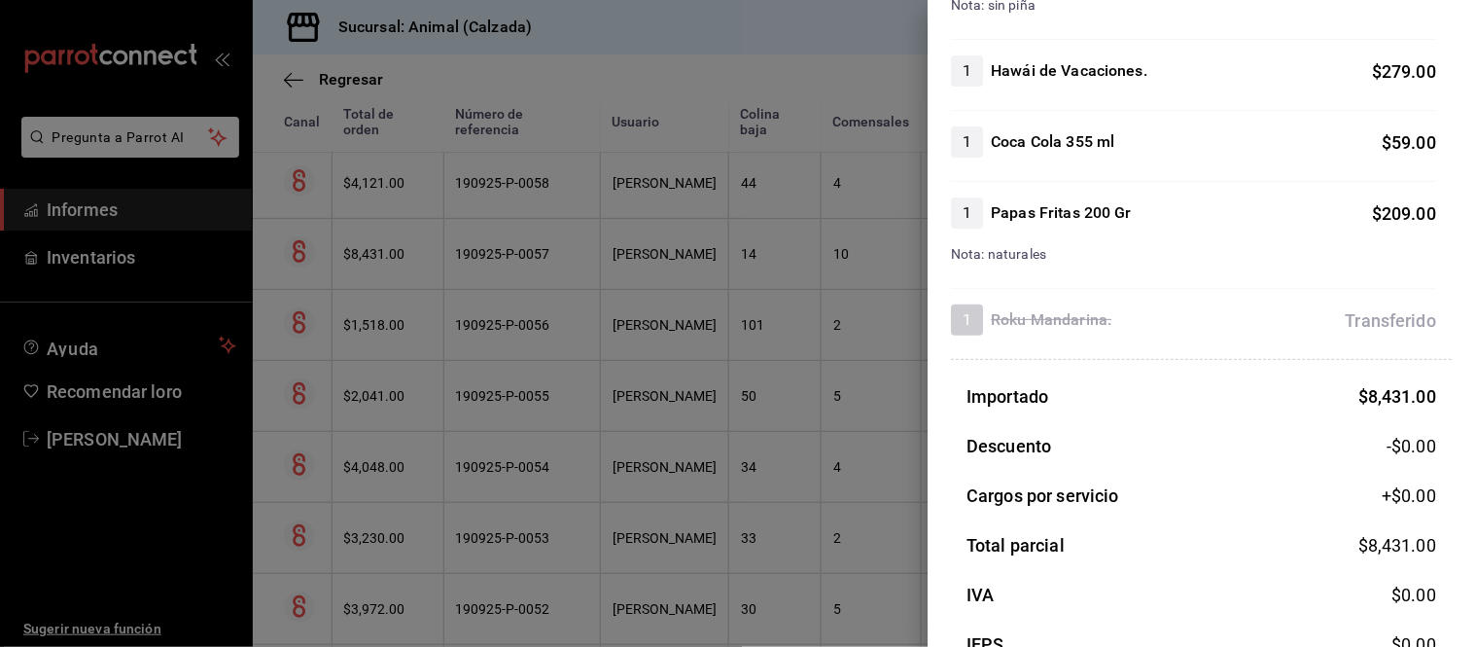
click at [866, 413] on div at bounding box center [737, 323] width 1475 height 647
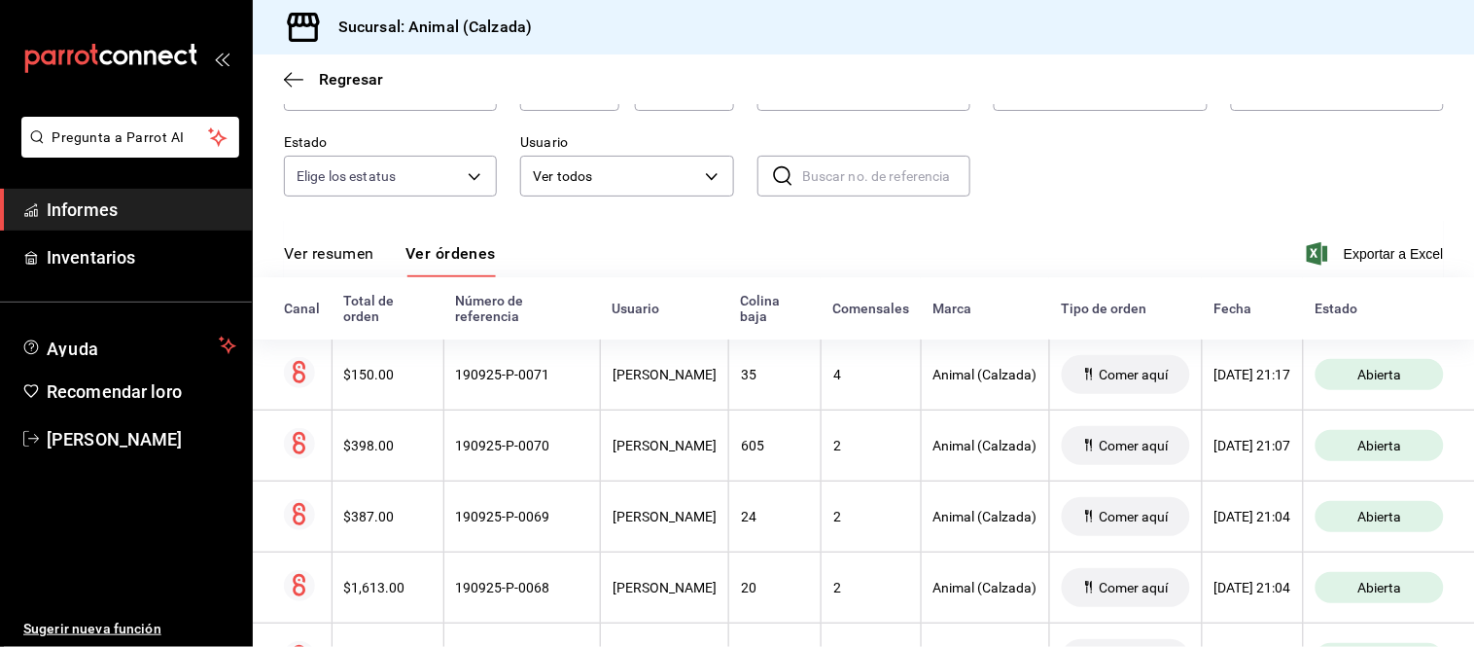
scroll to position [101, 0]
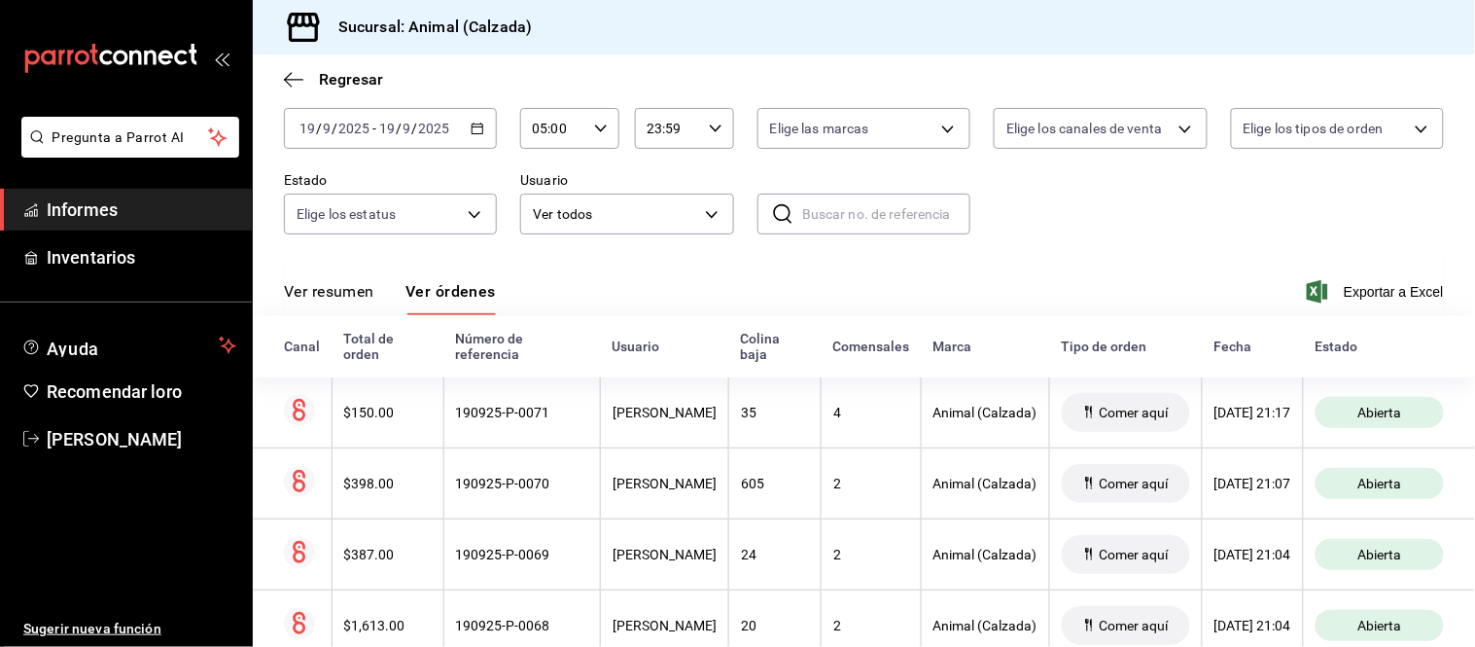
click at [865, 413] on div "4" at bounding box center [871, 413] width 76 height 16
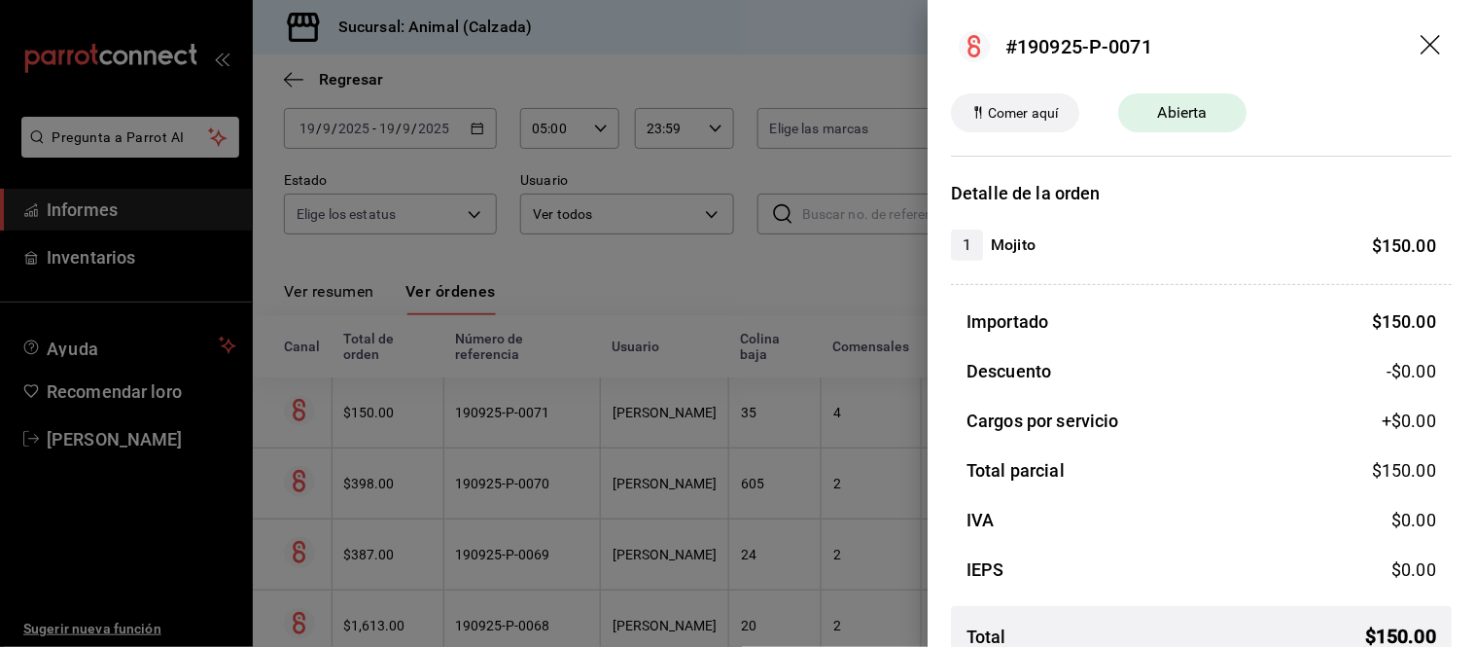
click at [901, 402] on div at bounding box center [737, 323] width 1475 height 647
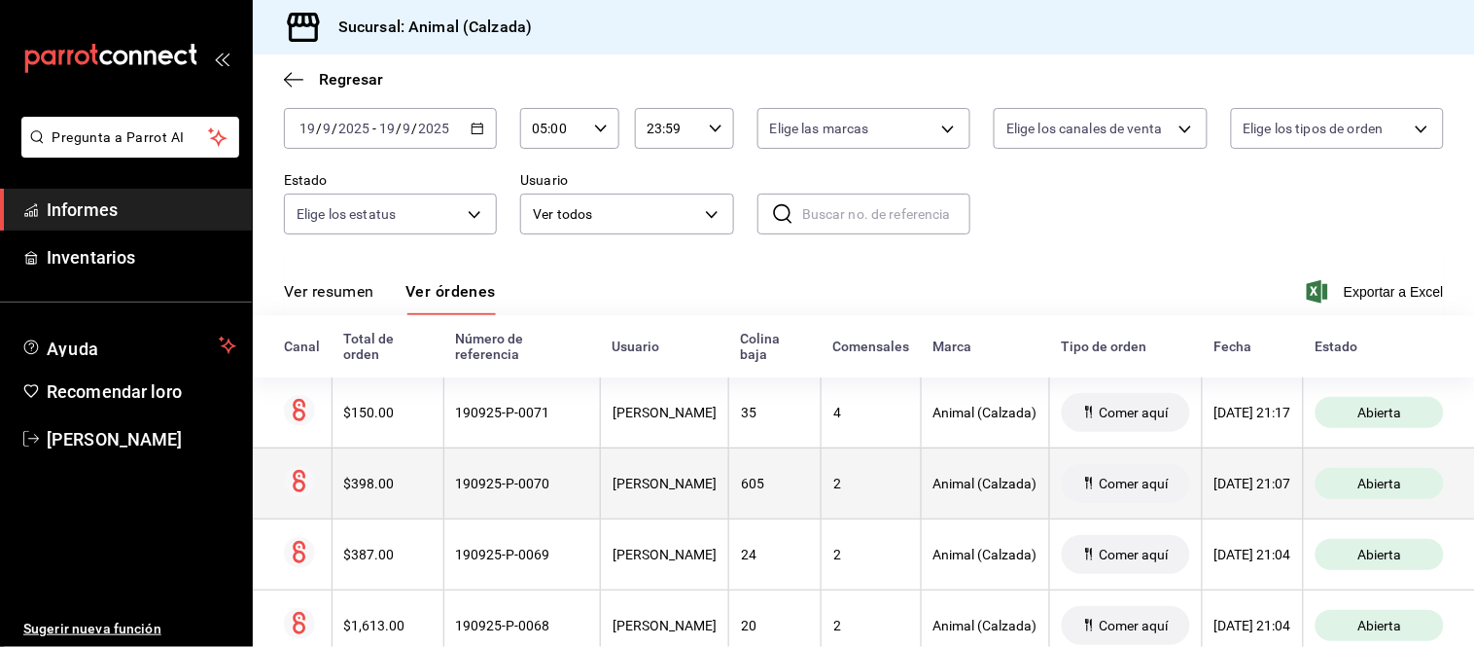
click at [875, 471] on th "2" at bounding box center [871, 482] width 100 height 71
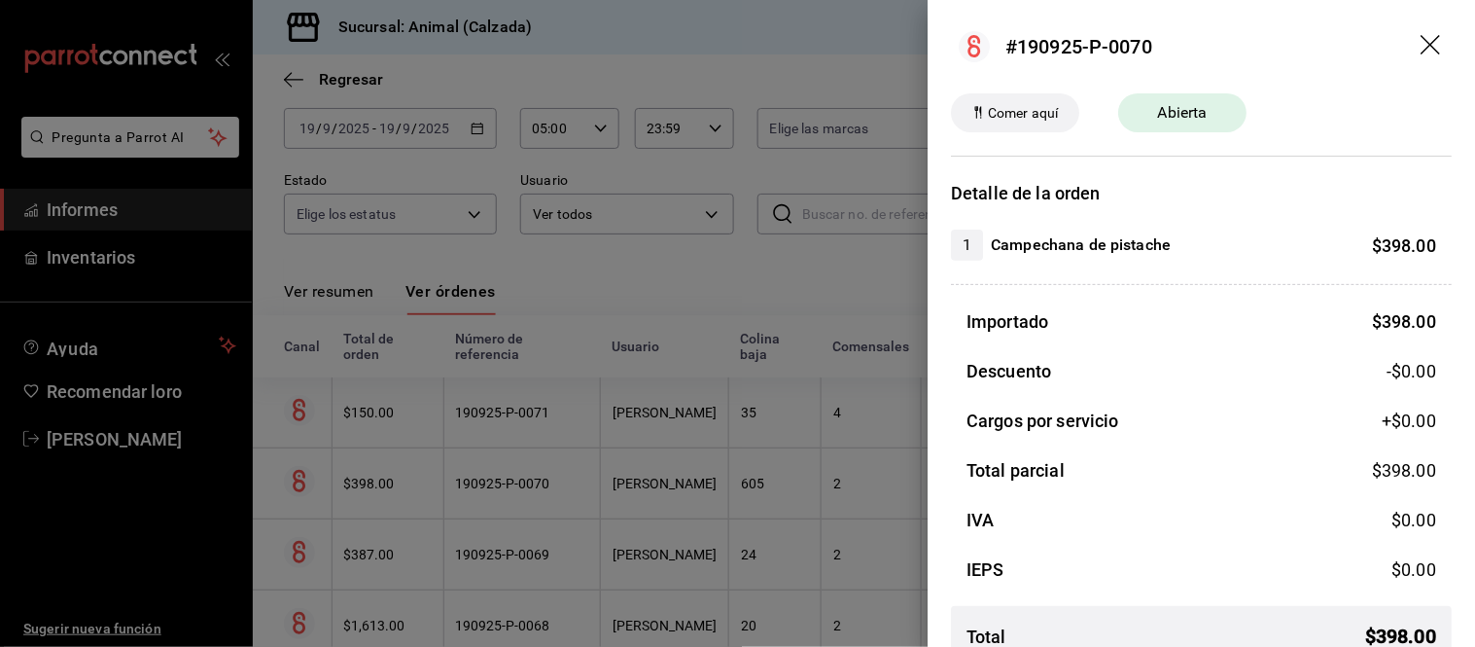
click at [875, 471] on div at bounding box center [737, 323] width 1475 height 647
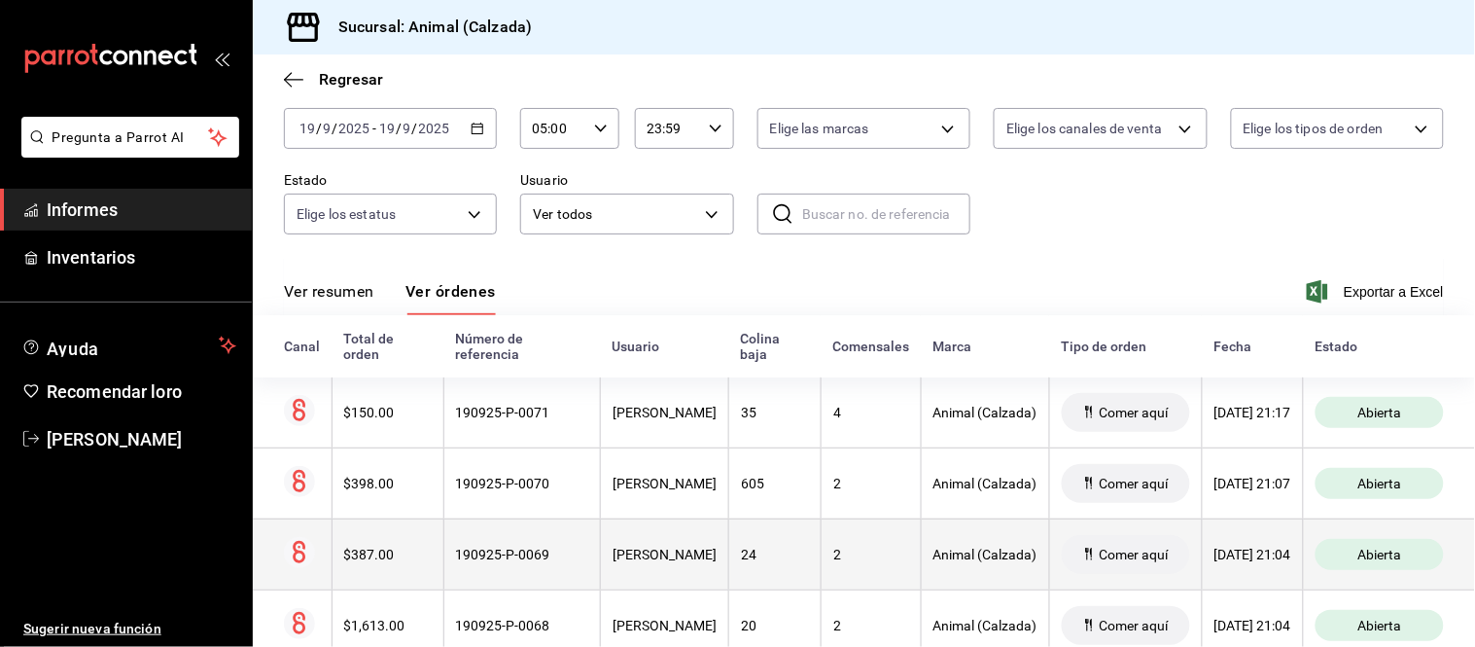
click at [871, 545] on th "2" at bounding box center [871, 553] width 100 height 71
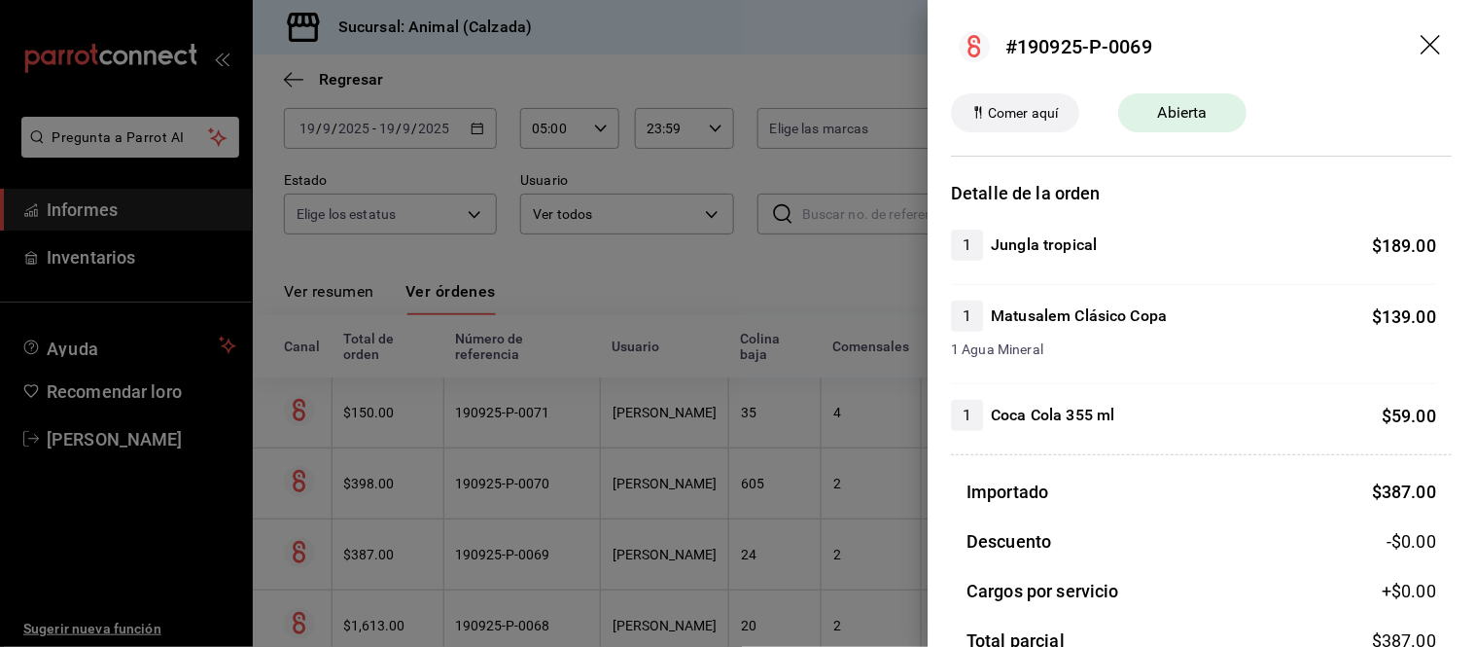
click at [871, 545] on div at bounding box center [737, 323] width 1475 height 647
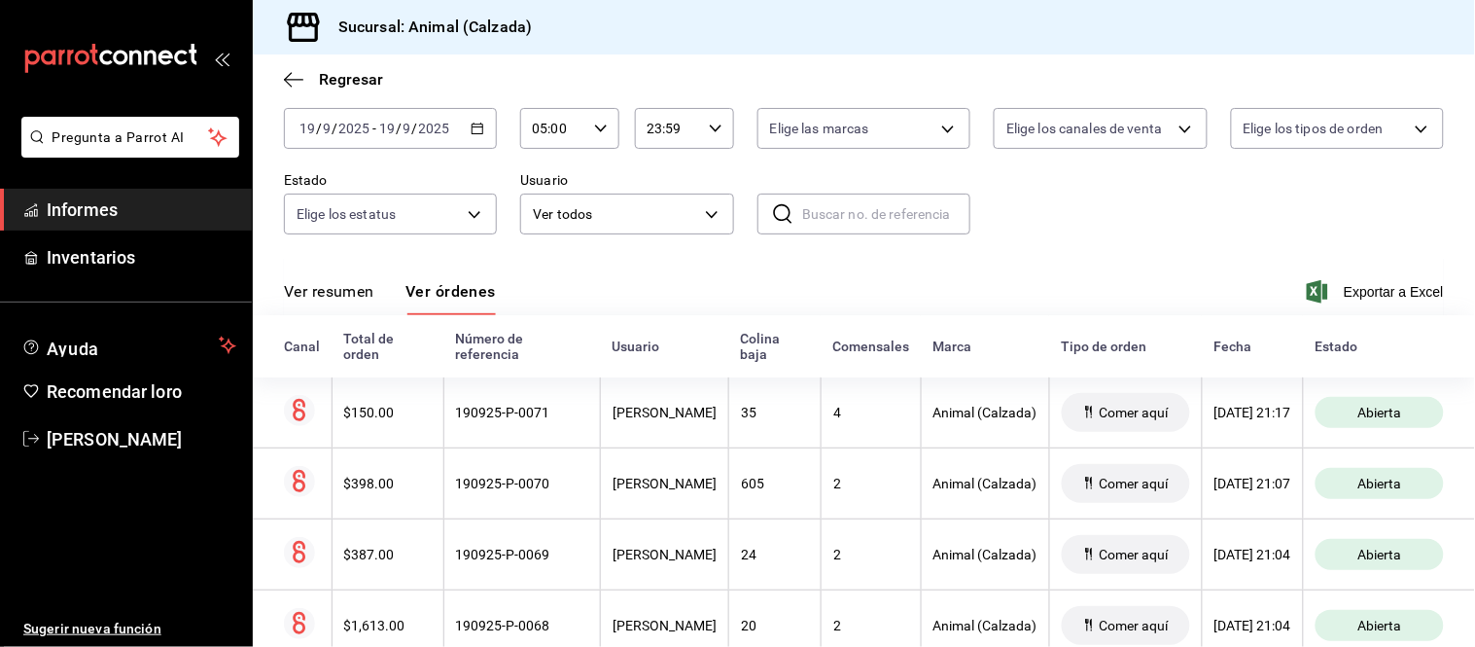
click at [347, 290] on font "Ver resumen" at bounding box center [329, 291] width 90 height 18
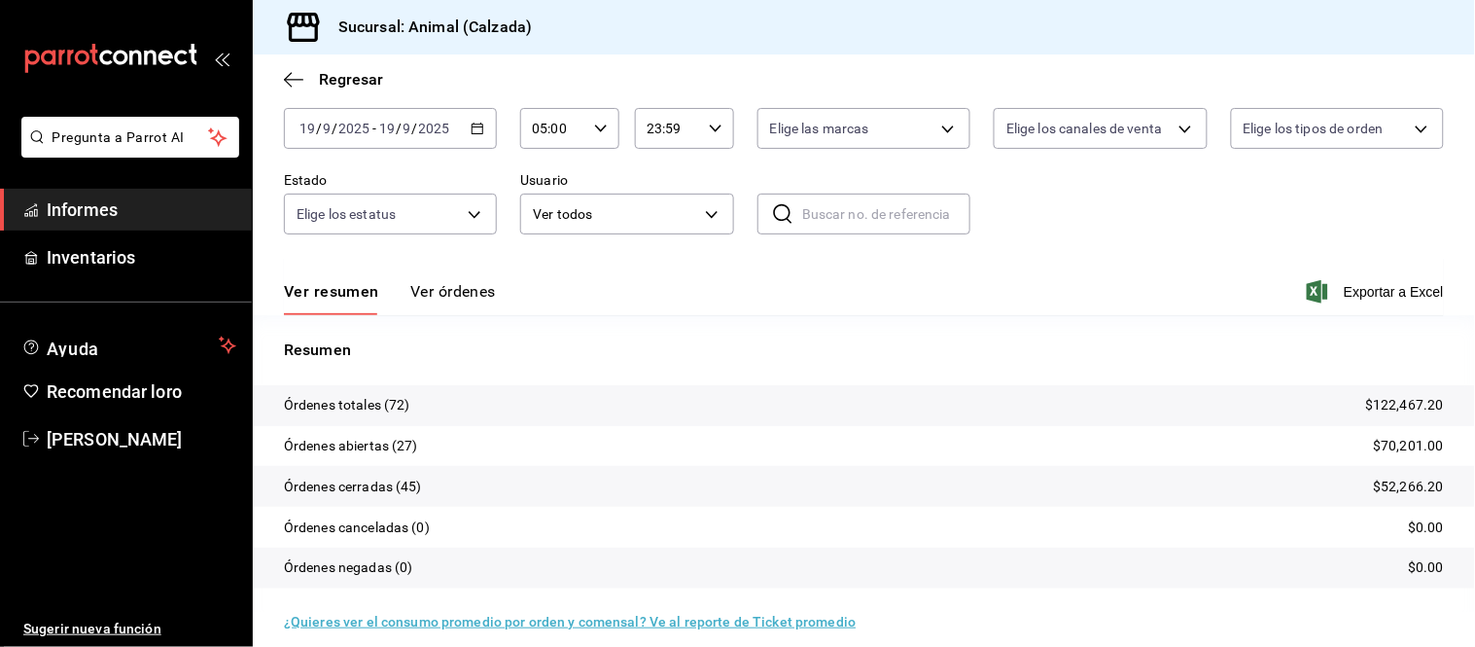
click at [445, 289] on font "Ver órdenes" at bounding box center [453, 291] width 86 height 18
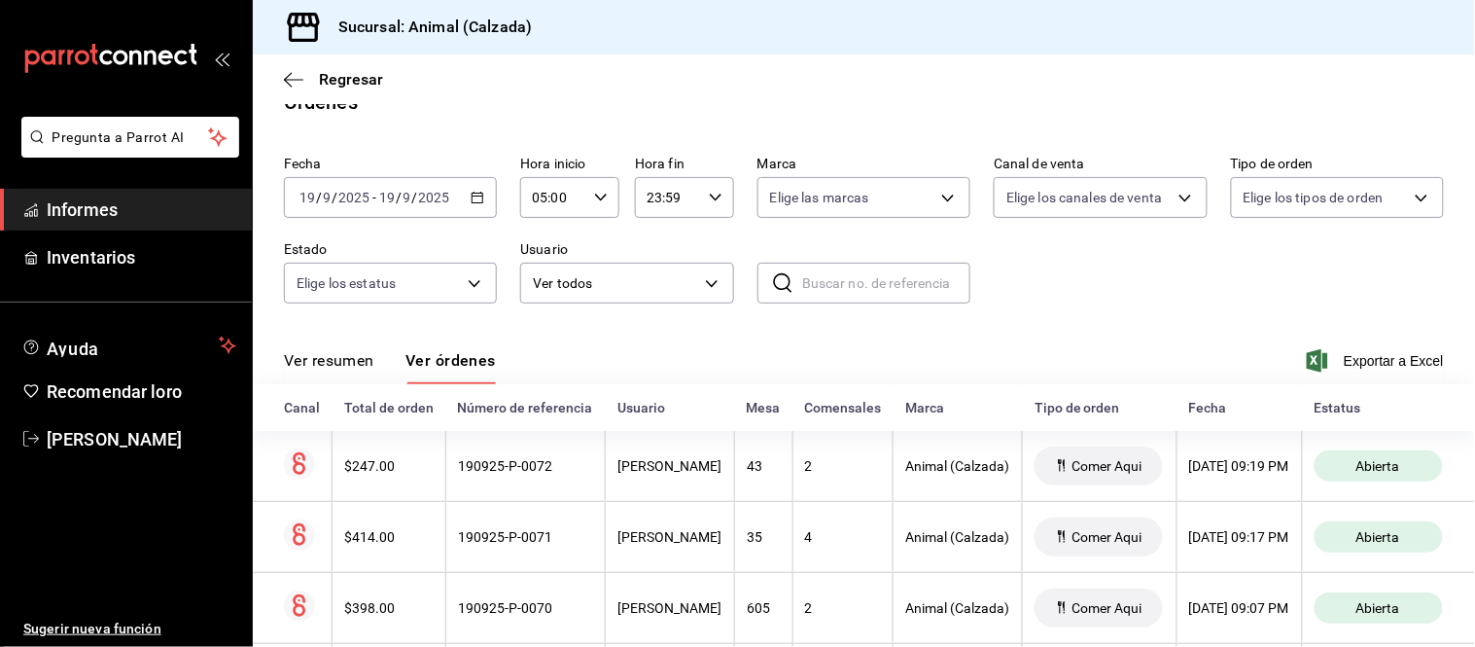
scroll to position [101, 0]
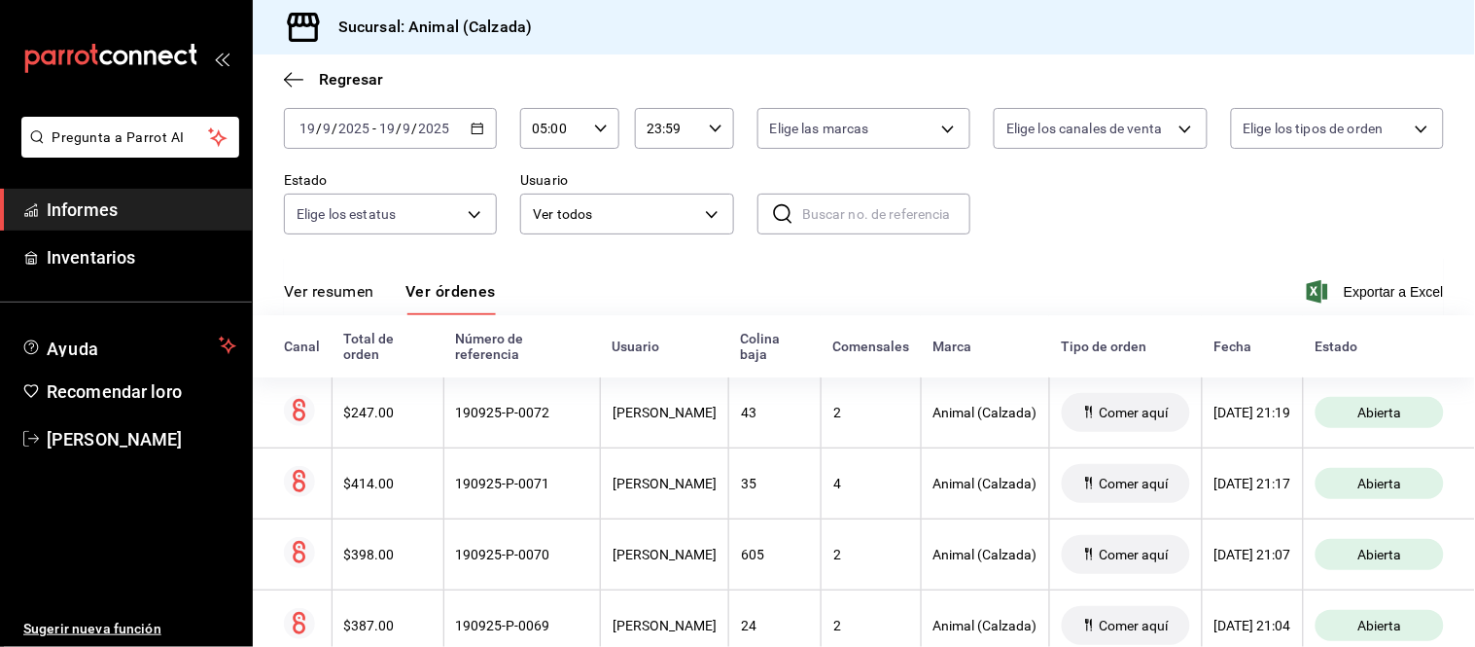
click at [348, 278] on div "Ver resumen Ver órdenes Exportar a Excel" at bounding box center [864, 286] width 1160 height 57
click at [352, 292] on font "Ver resumen" at bounding box center [329, 291] width 90 height 18
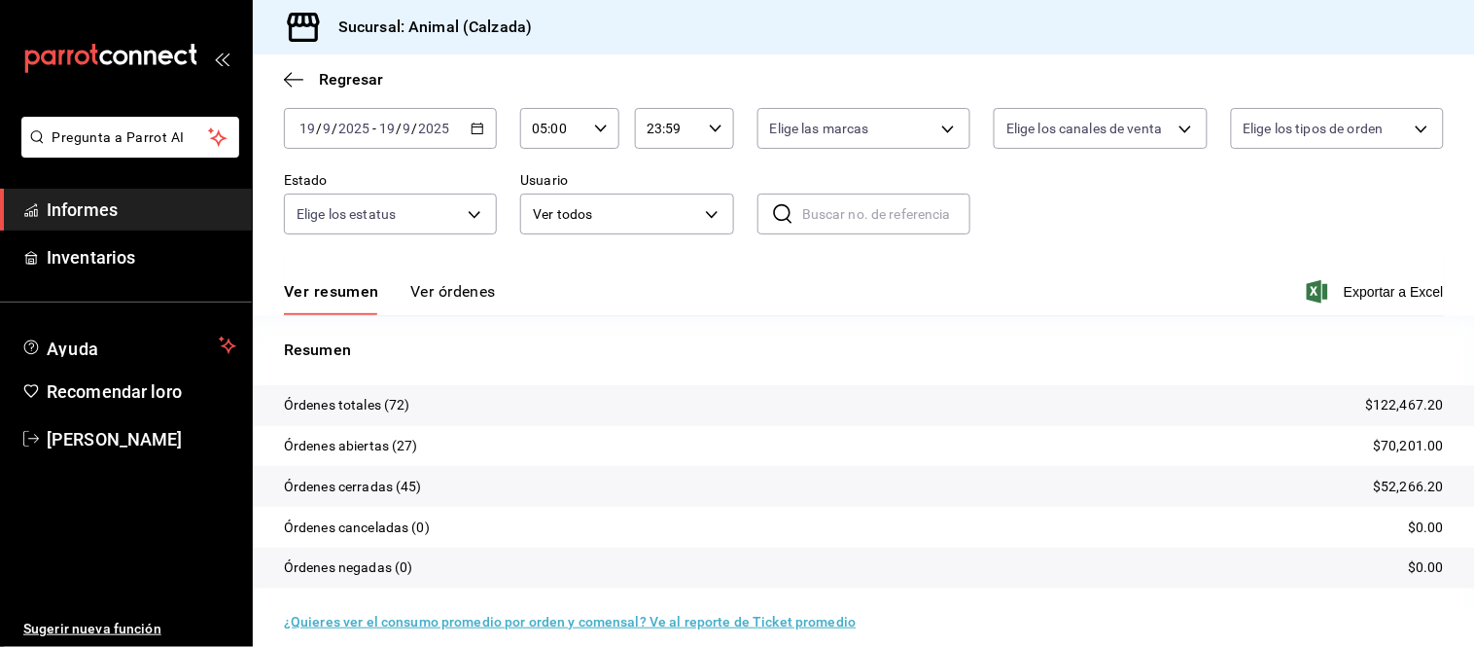
click at [436, 294] on font "Ver órdenes" at bounding box center [453, 291] width 86 height 18
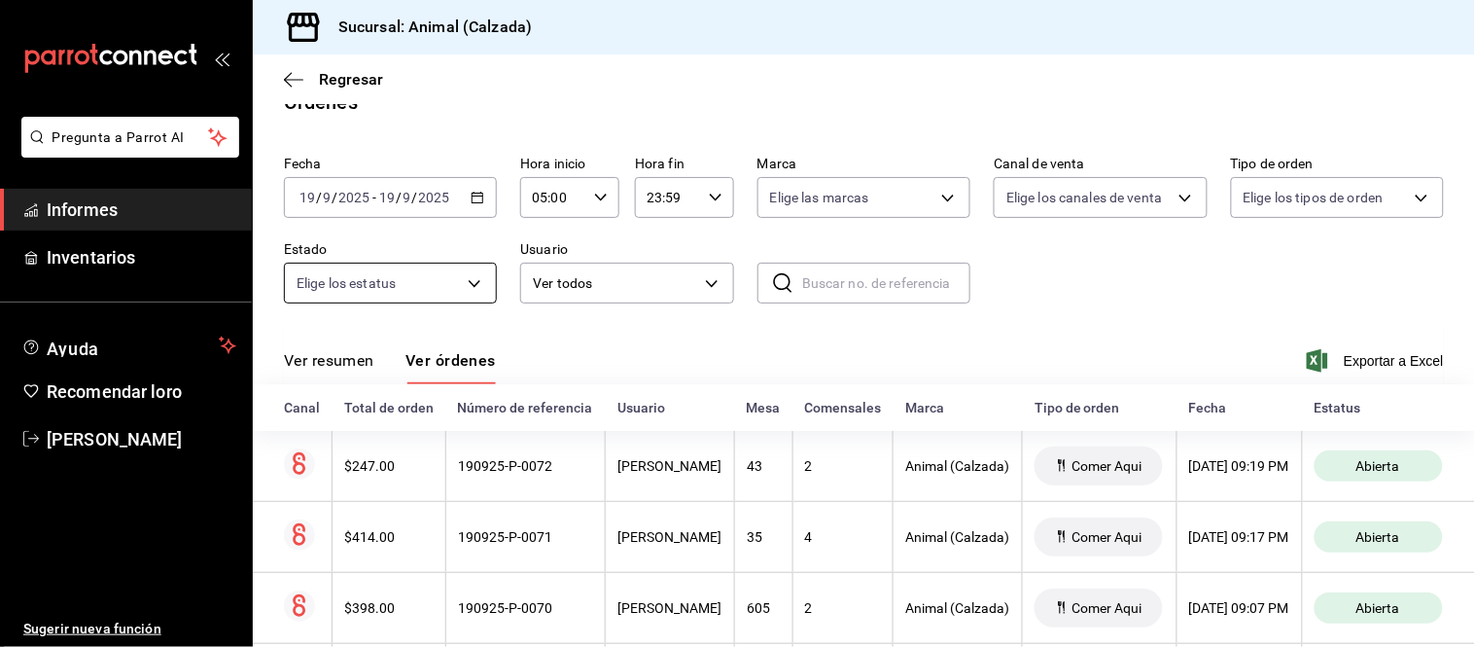
scroll to position [101, 0]
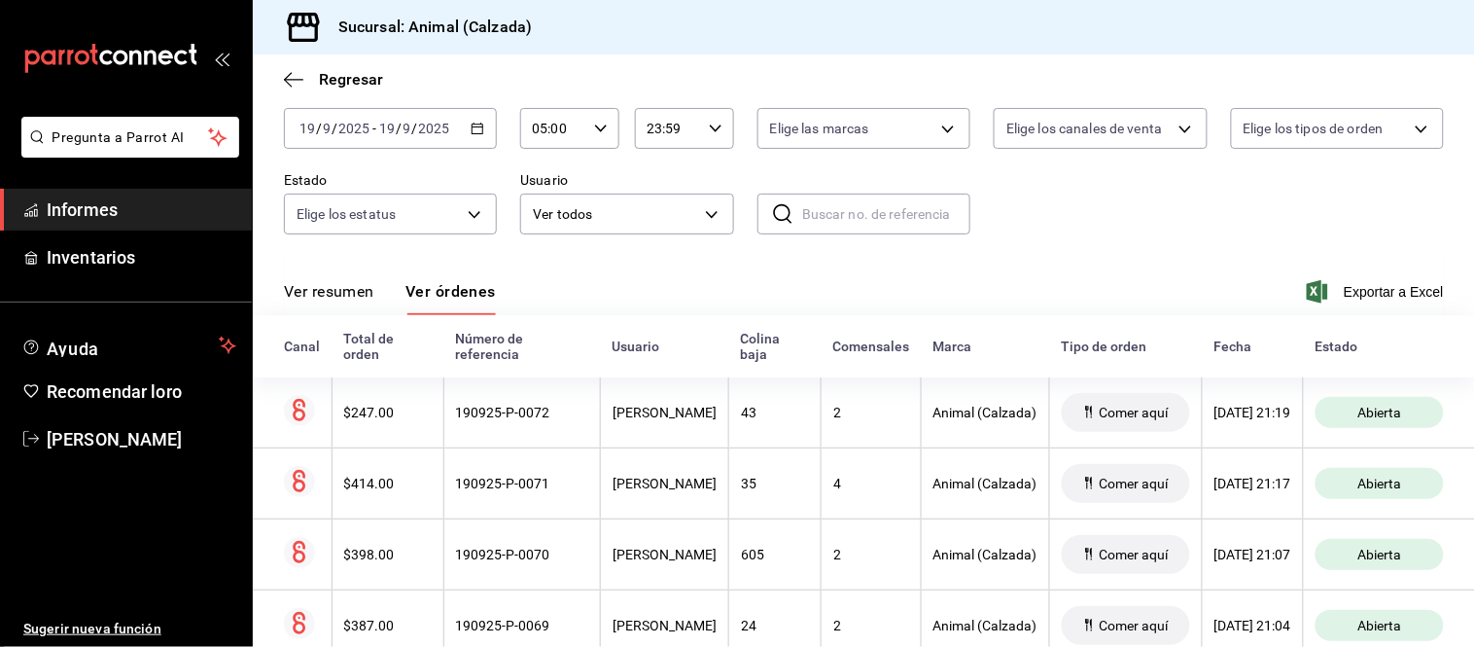
click at [363, 288] on font "Ver resumen" at bounding box center [329, 291] width 90 height 18
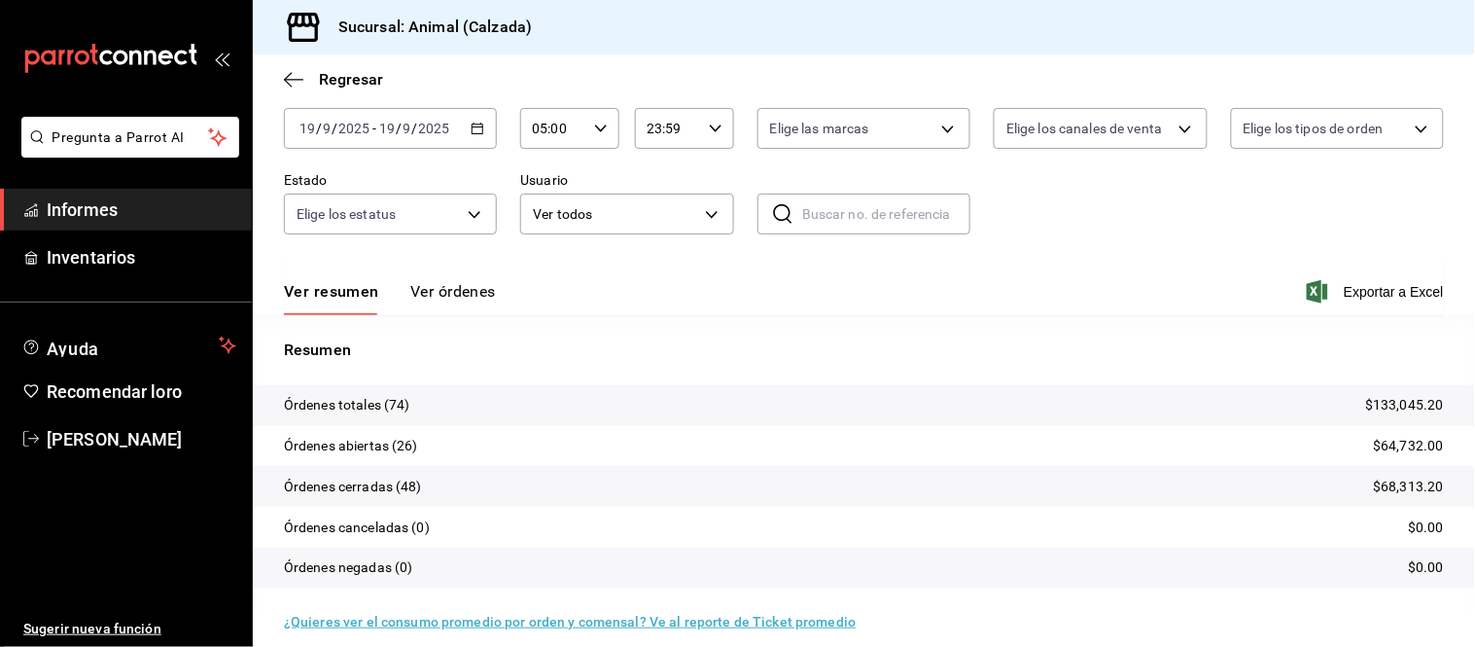
click at [452, 290] on font "Ver órdenes" at bounding box center [453, 291] width 86 height 18
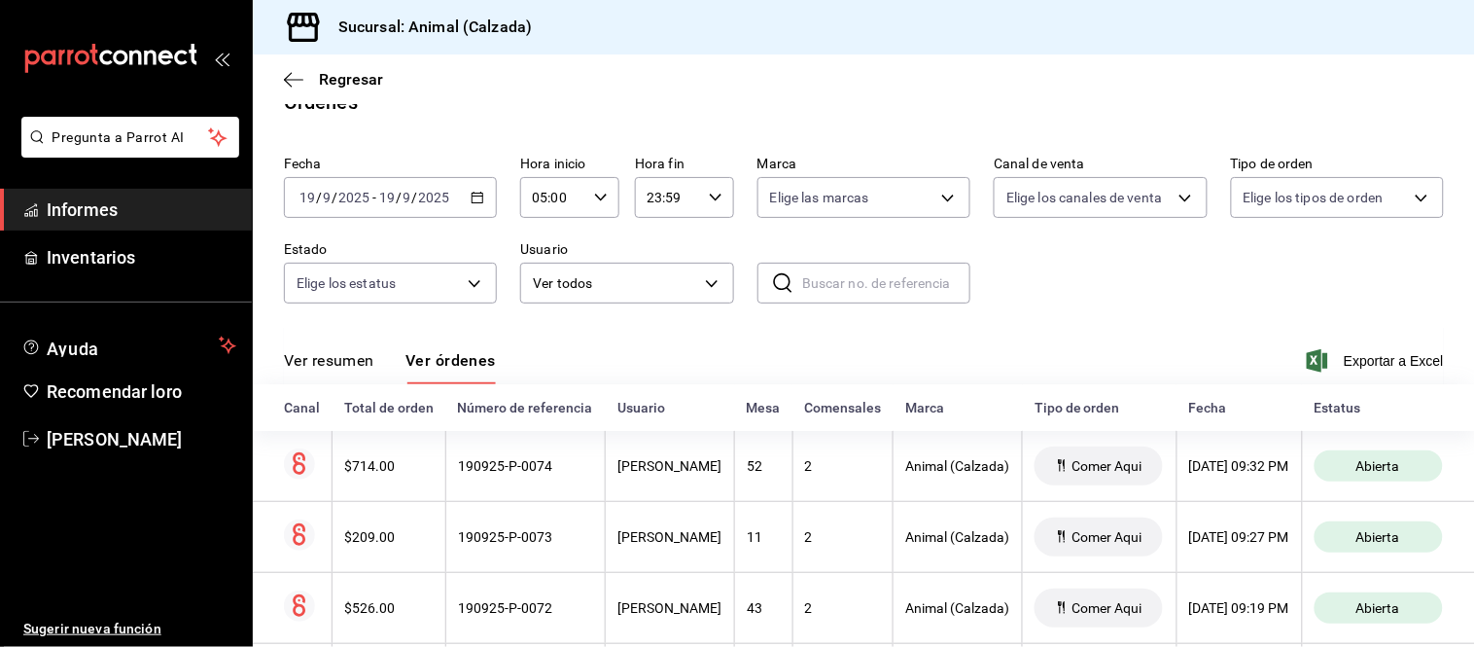
scroll to position [101, 0]
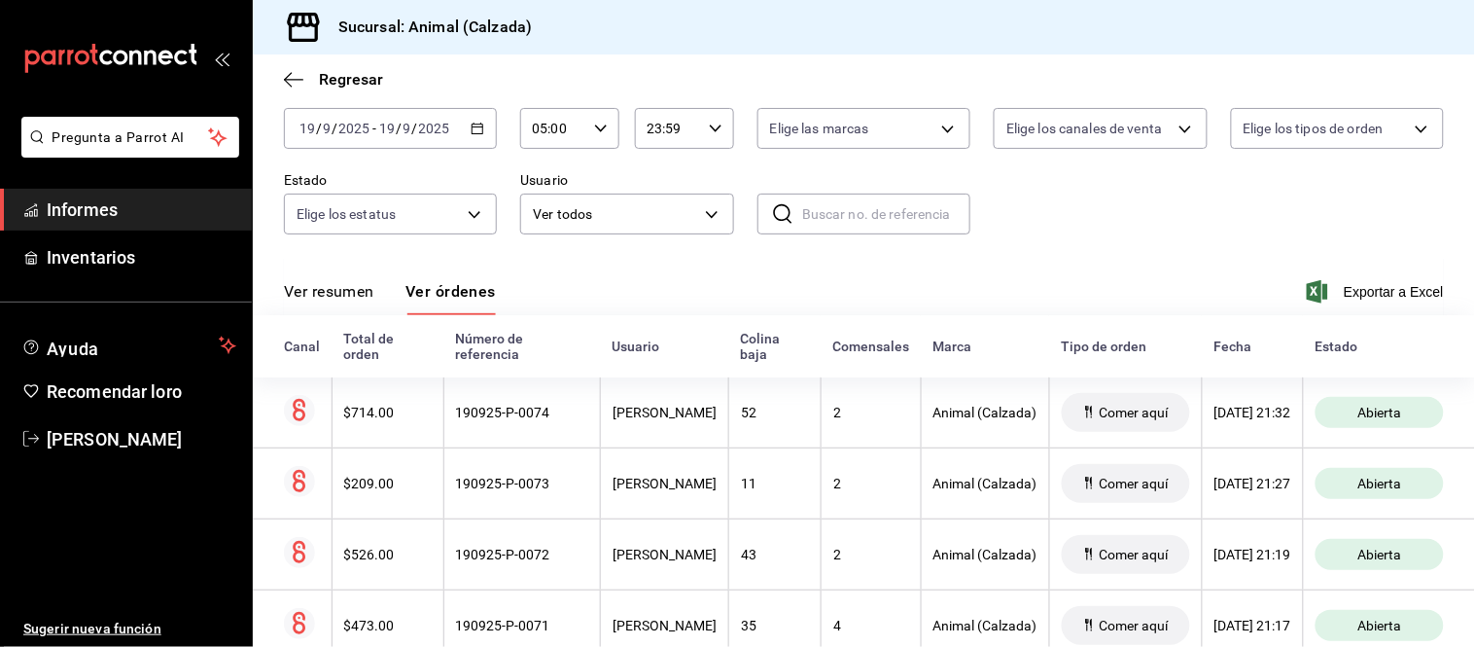
click at [350, 288] on font "Ver resumen" at bounding box center [329, 291] width 90 height 18
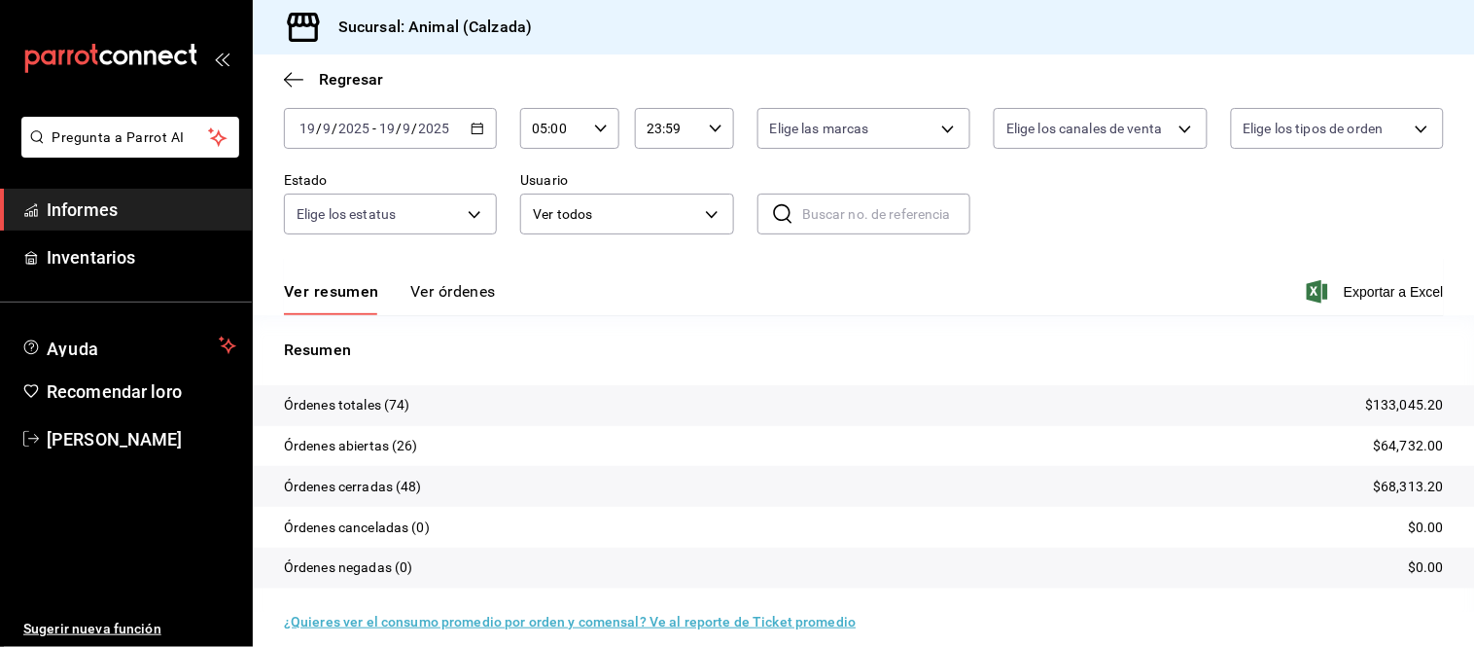
click at [435, 287] on font "Ver órdenes" at bounding box center [453, 291] width 86 height 18
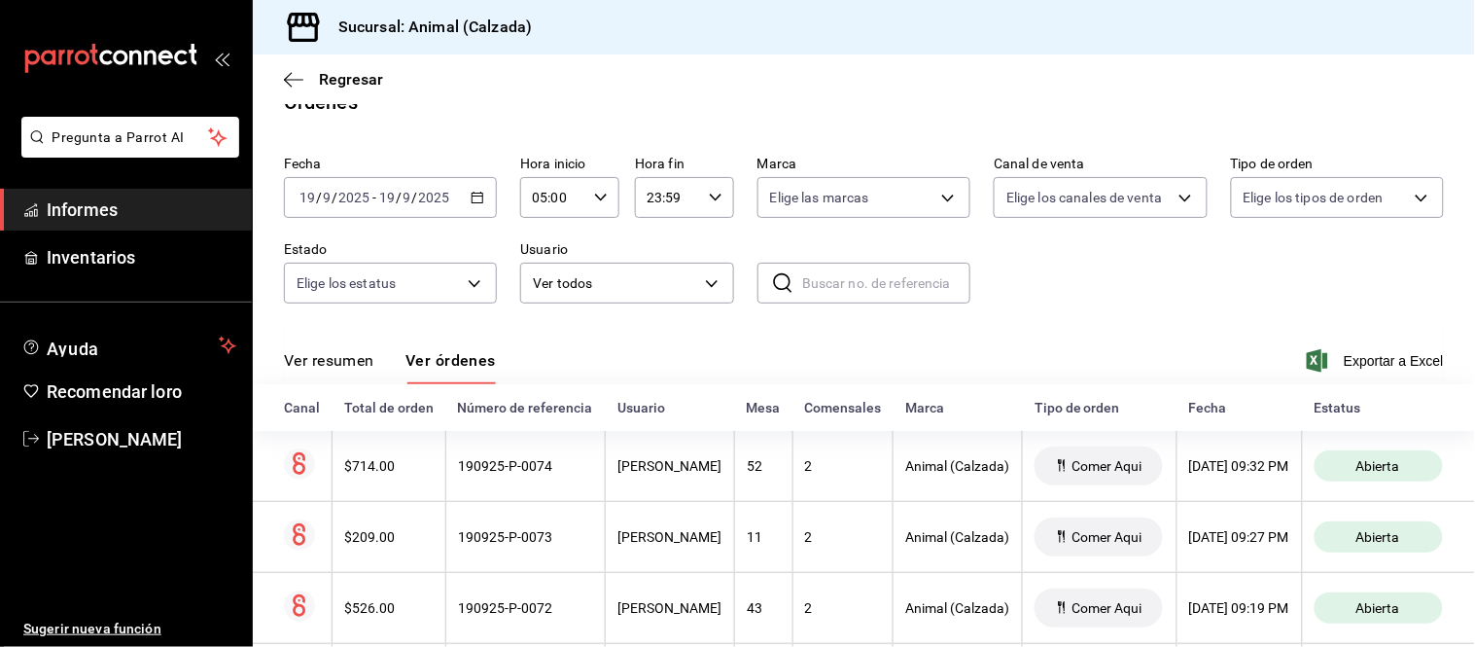
scroll to position [101, 0]
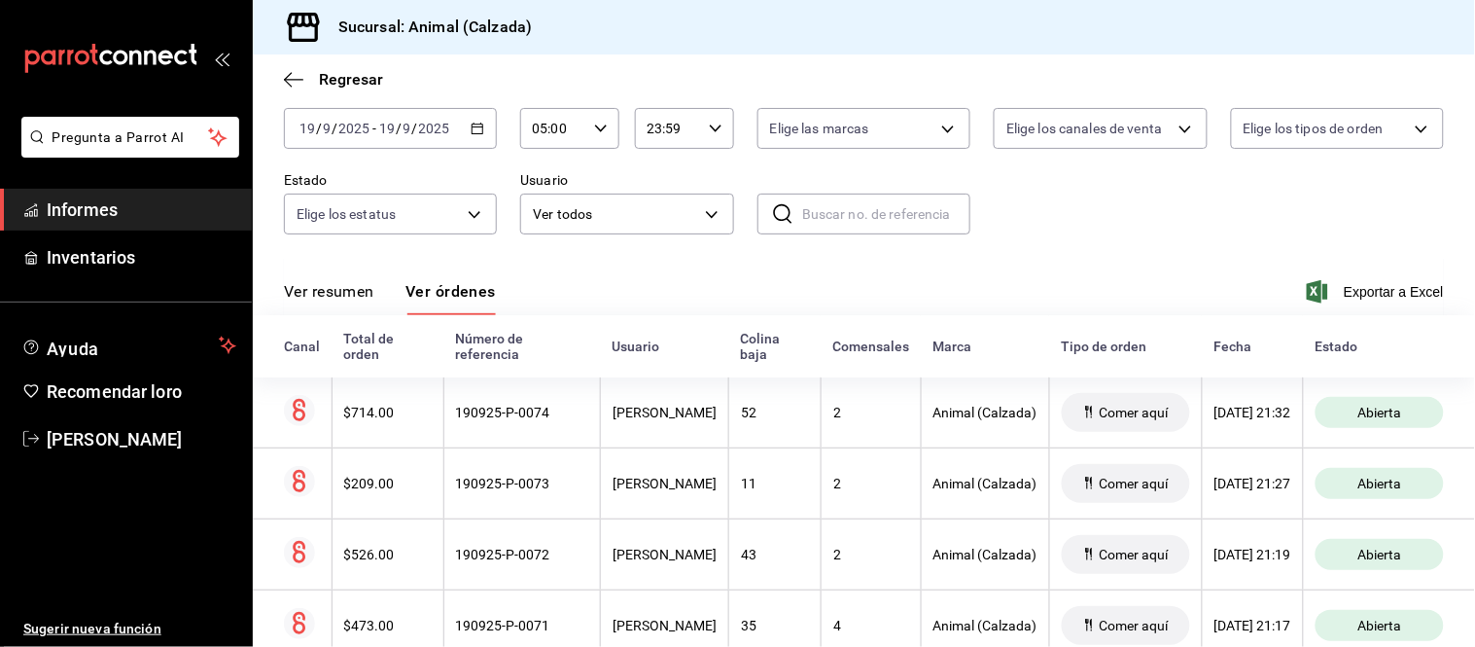
click at [365, 297] on font "Ver resumen" at bounding box center [329, 291] width 90 height 18
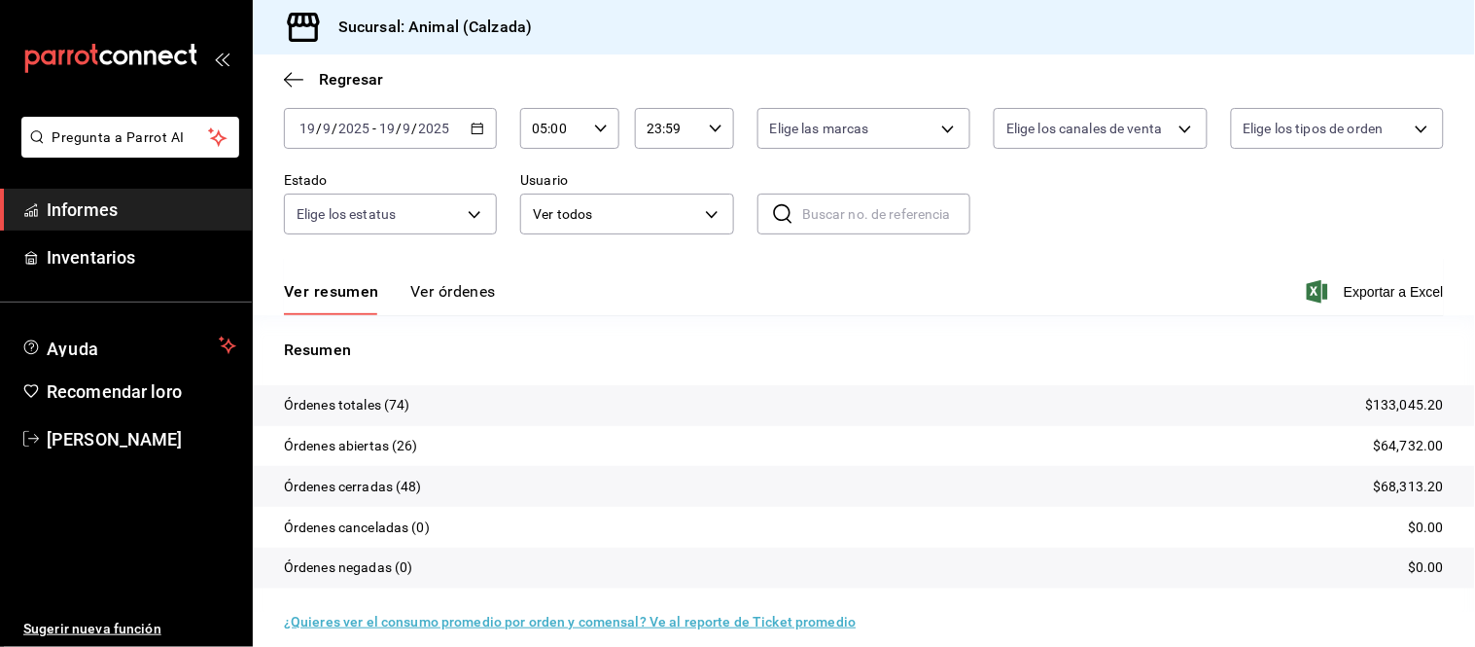
click at [431, 292] on font "Ver órdenes" at bounding box center [453, 291] width 86 height 18
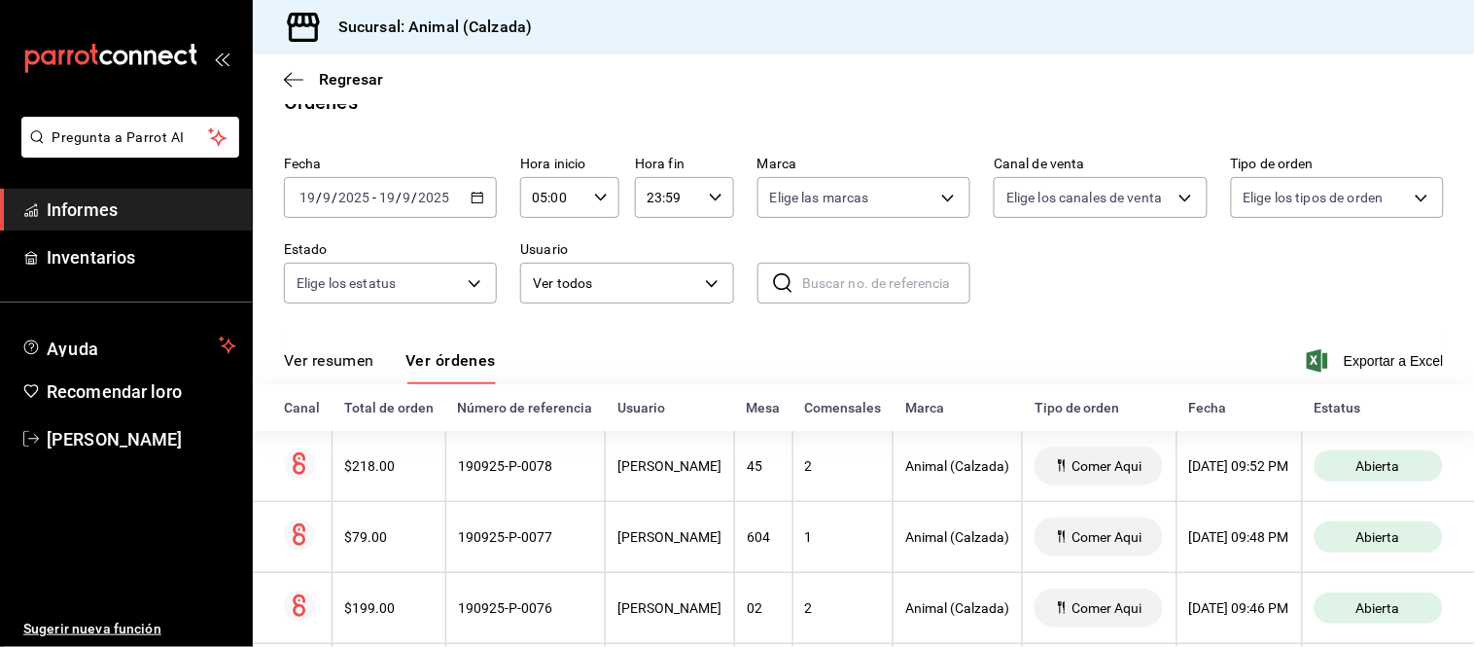
scroll to position [101, 0]
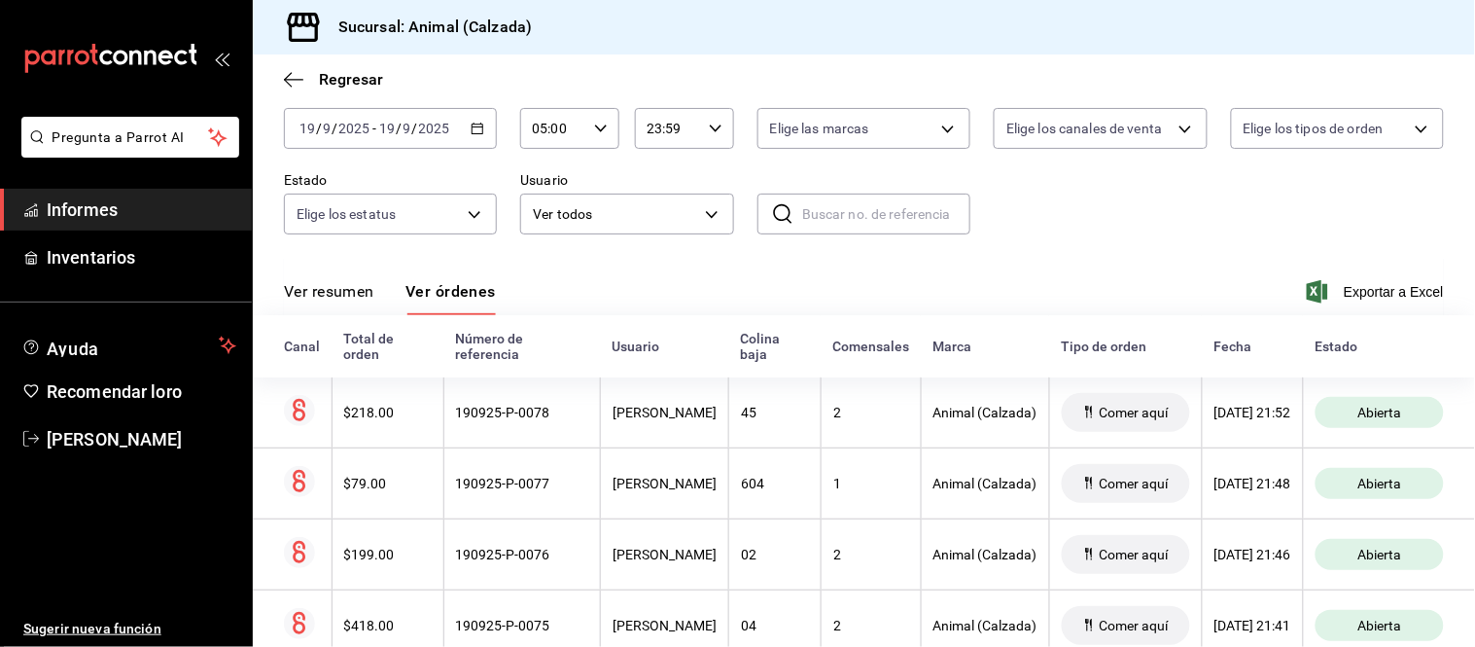
click at [366, 289] on font "Ver resumen" at bounding box center [329, 291] width 90 height 18
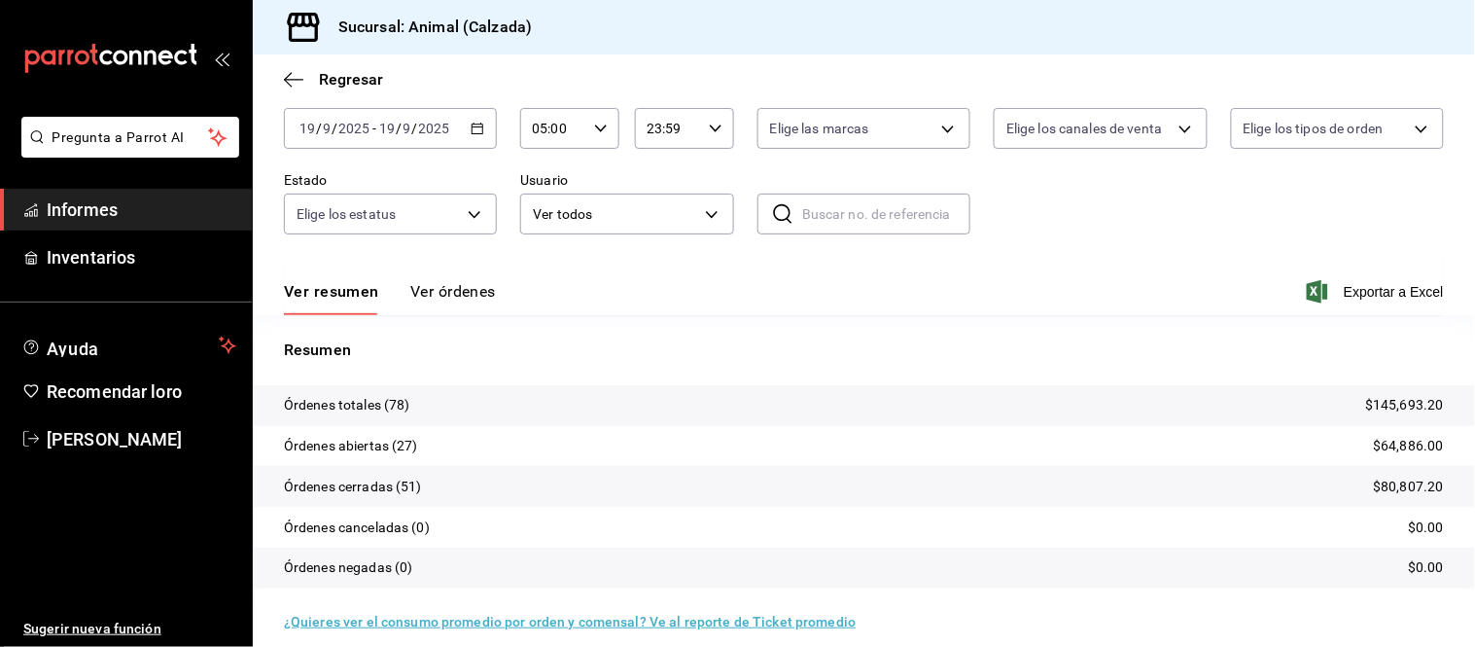
click at [439, 289] on font "Ver órdenes" at bounding box center [453, 291] width 86 height 18
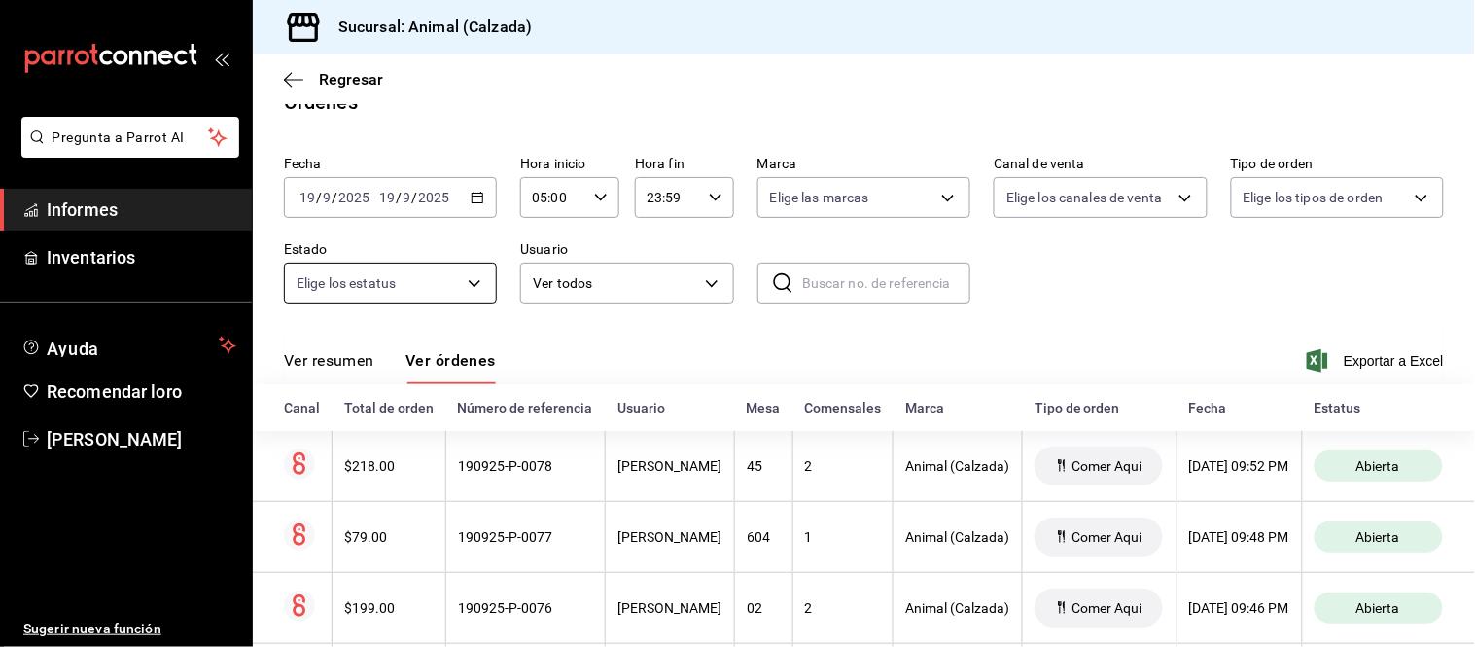
scroll to position [101, 0]
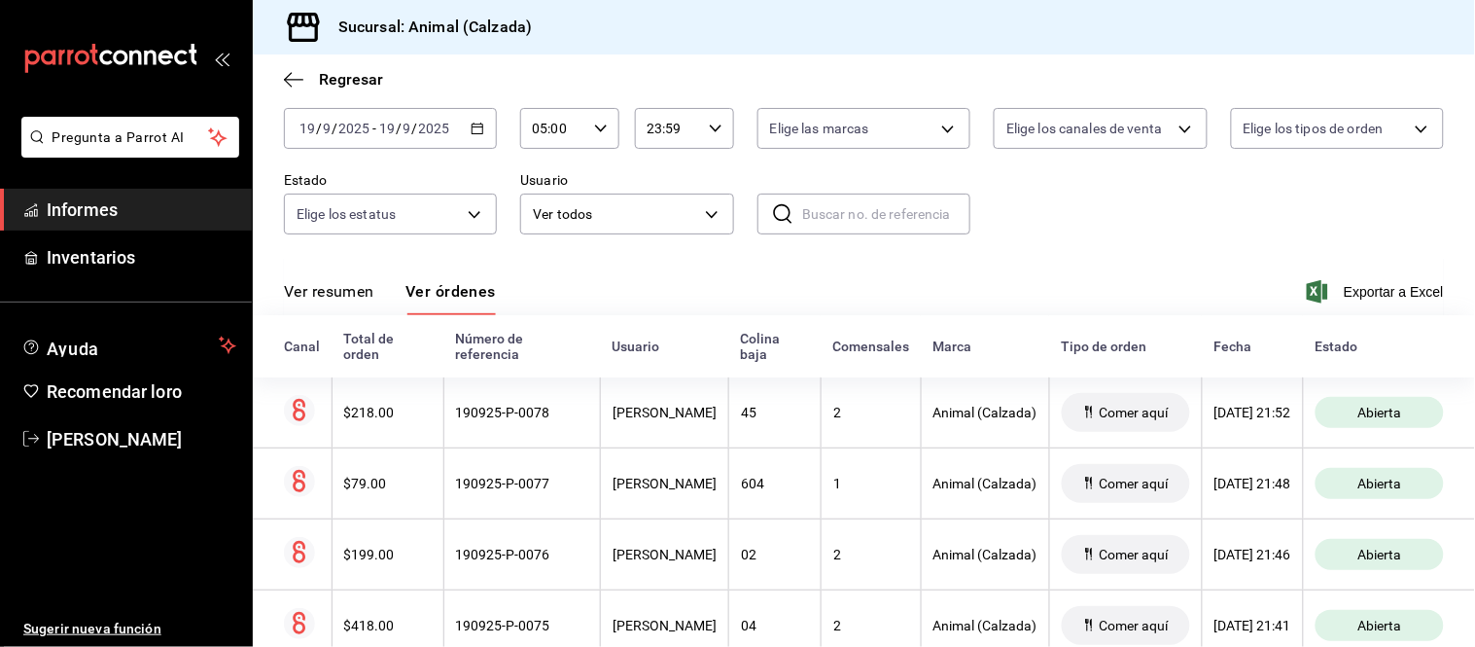
click at [338, 294] on font "Ver resumen" at bounding box center [329, 291] width 90 height 18
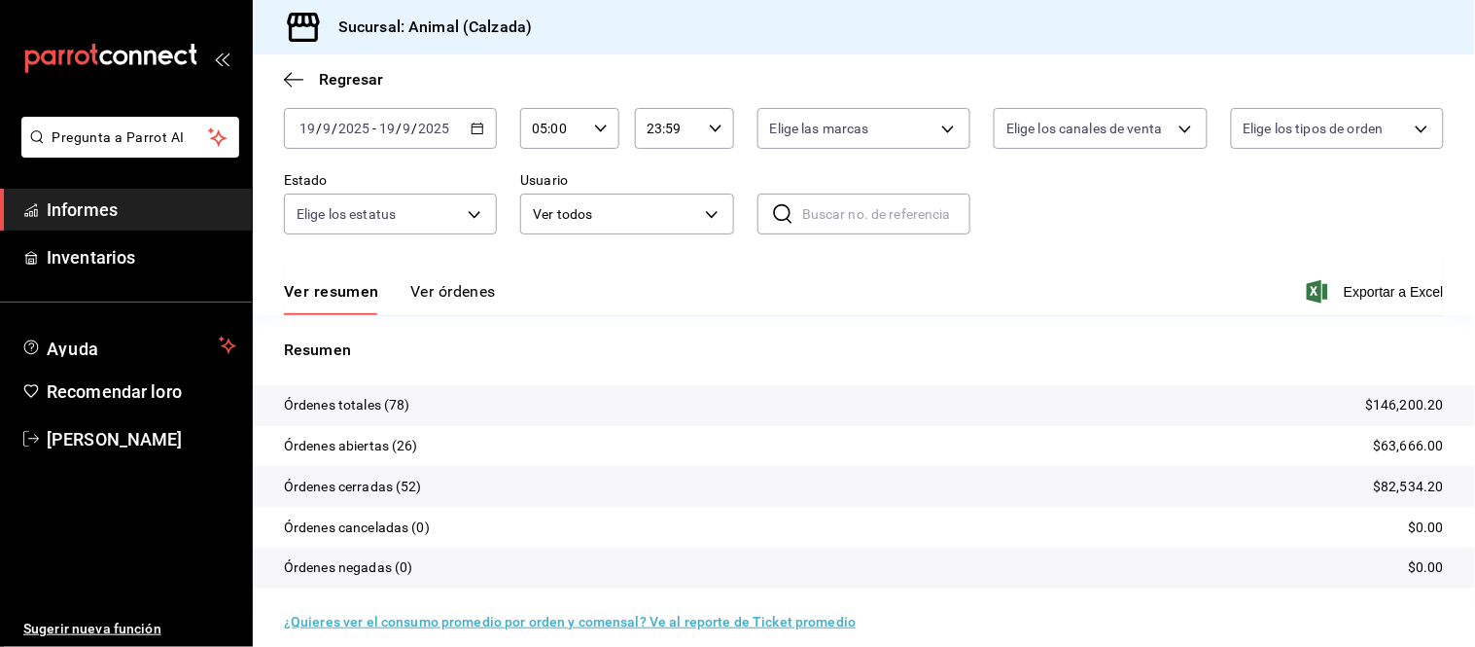
click at [439, 279] on div "Ver resumen Ver órdenes Exportar a Excel" at bounding box center [864, 286] width 1160 height 57
click at [440, 295] on font "Ver órdenes" at bounding box center [453, 291] width 86 height 18
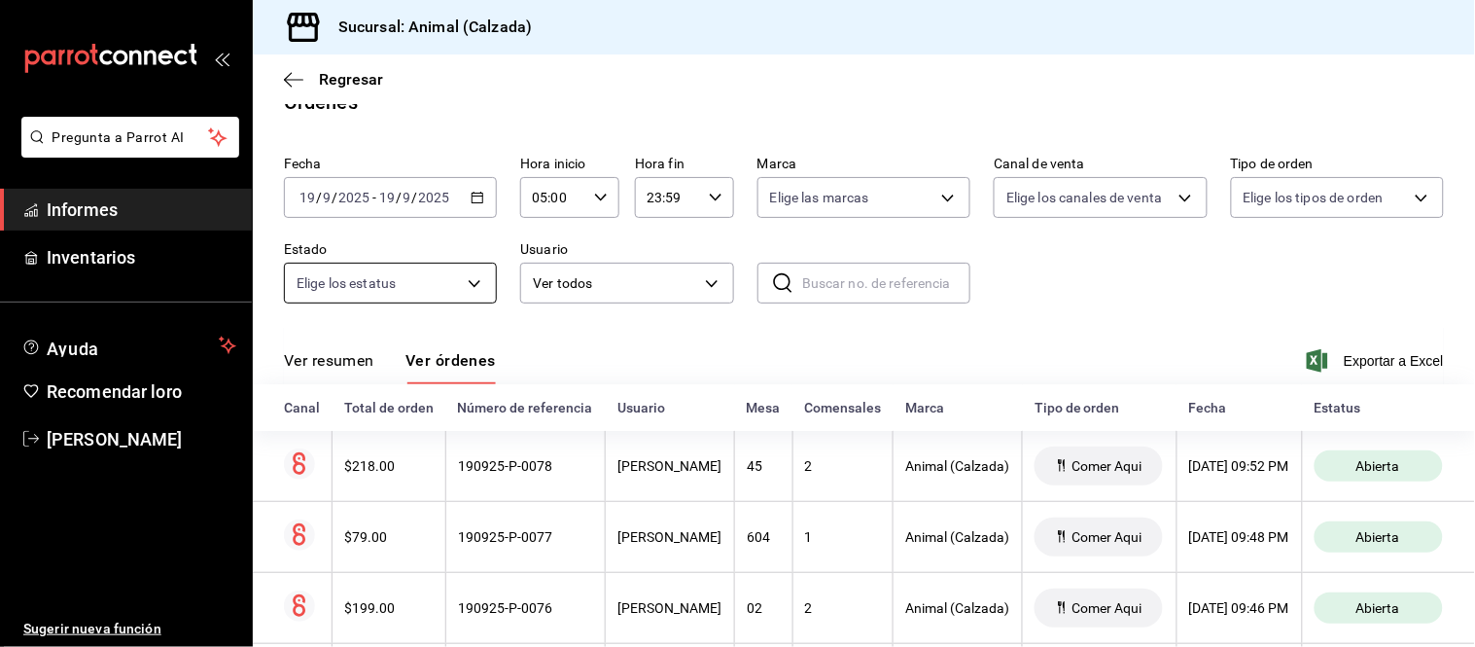
scroll to position [101, 0]
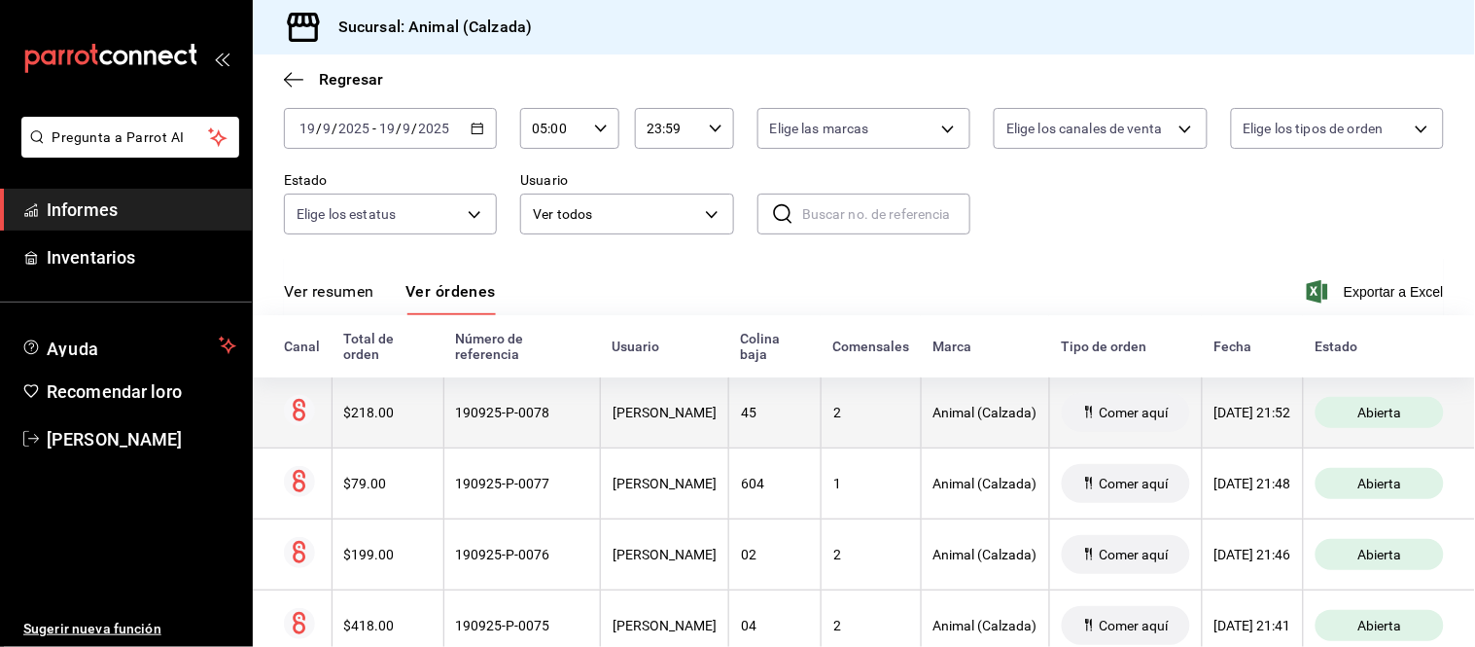
click at [1049, 410] on th "Comer aquí" at bounding box center [1125, 412] width 153 height 71
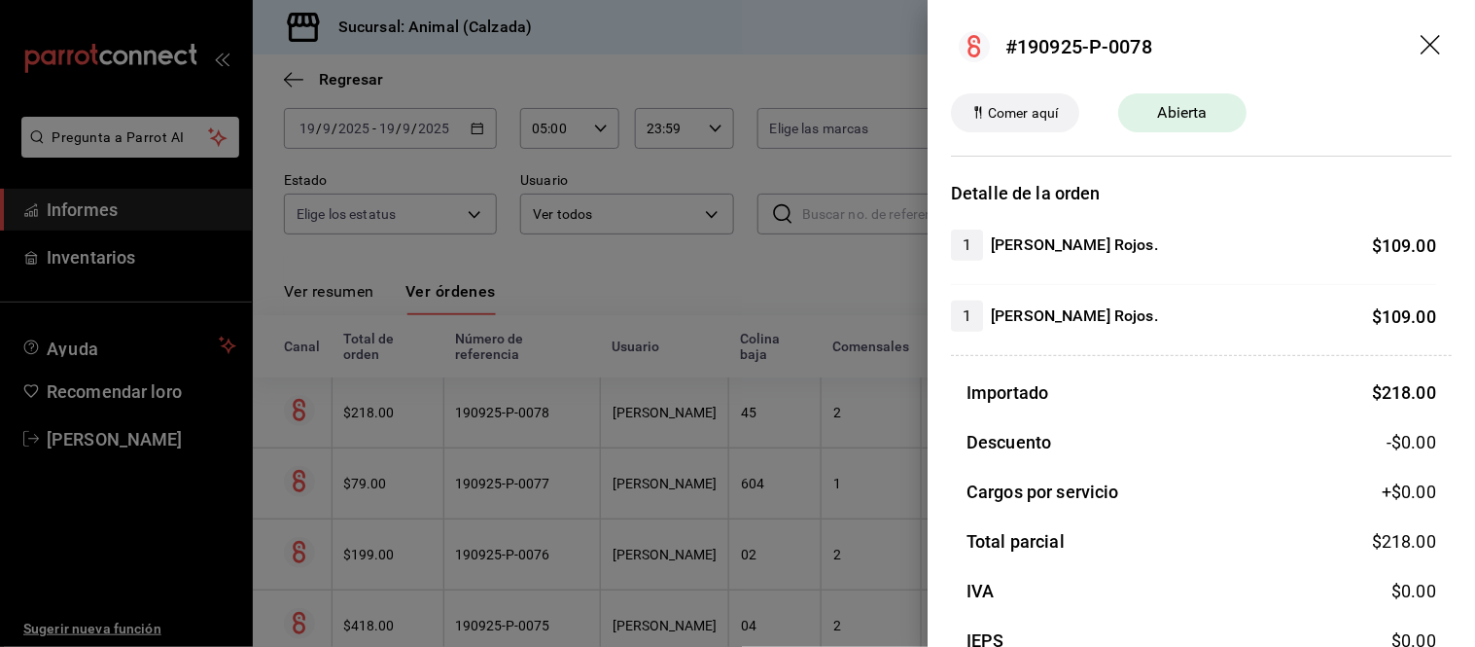
click at [869, 414] on div at bounding box center [737, 323] width 1475 height 647
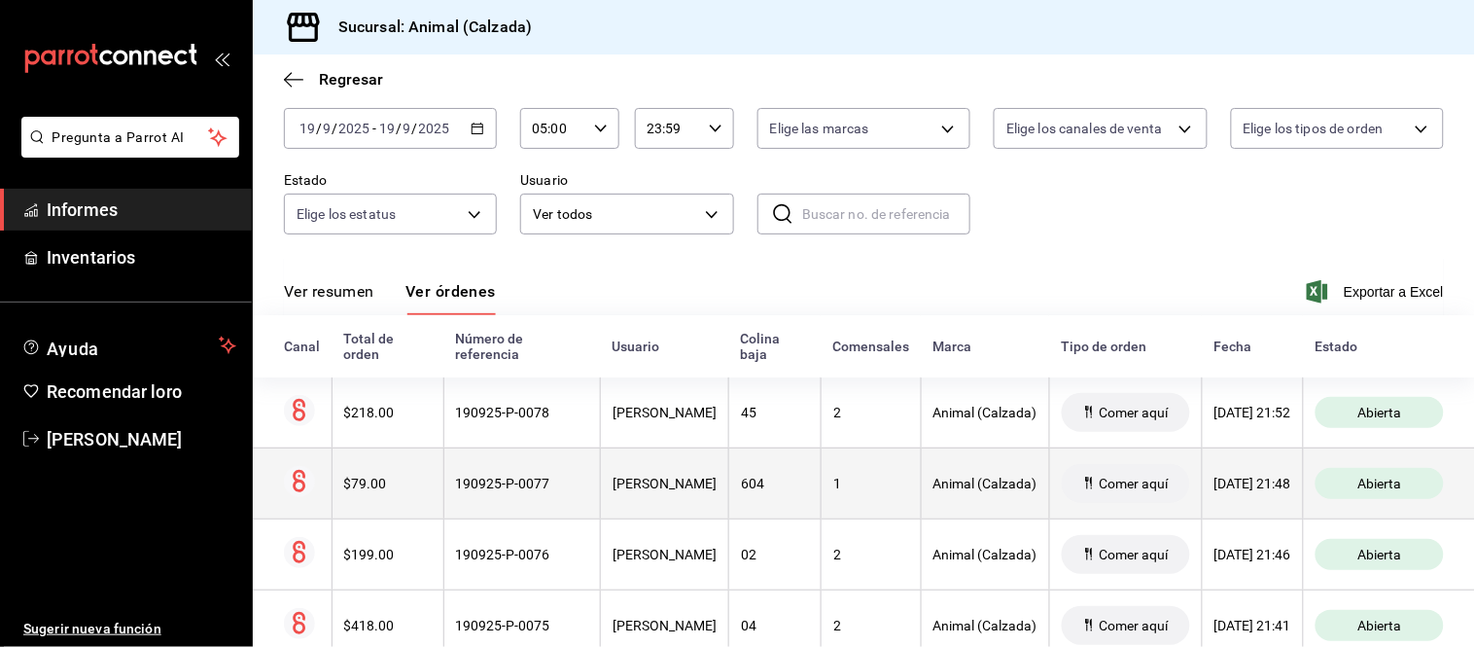
click at [865, 464] on th "1" at bounding box center [871, 482] width 100 height 71
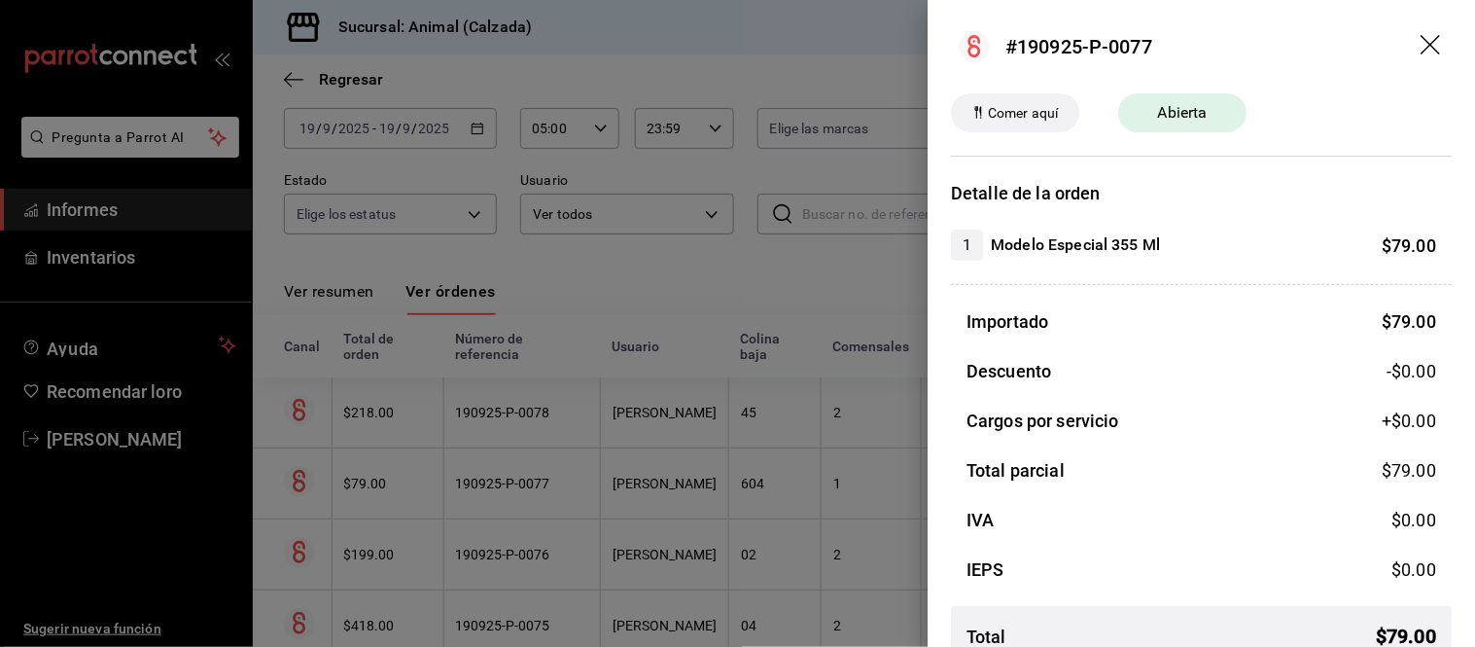
click at [865, 465] on div at bounding box center [737, 323] width 1475 height 647
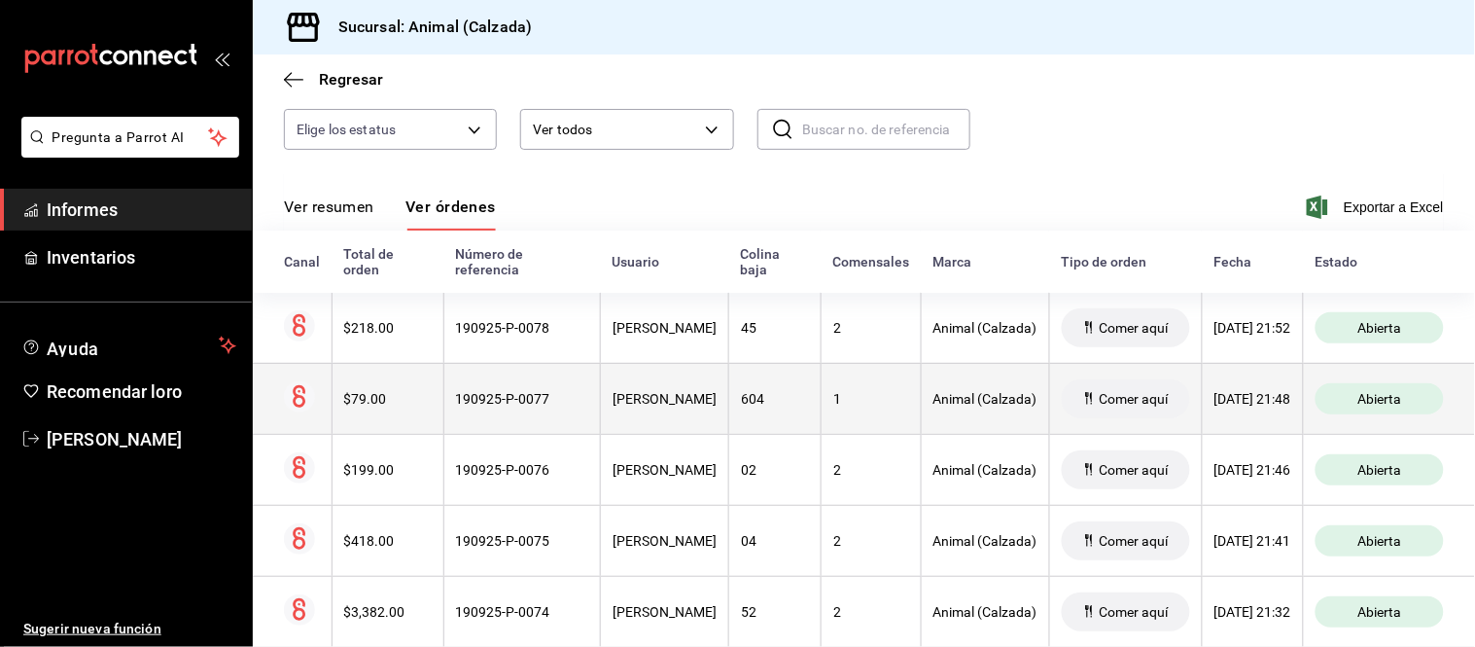
scroll to position [209, 0]
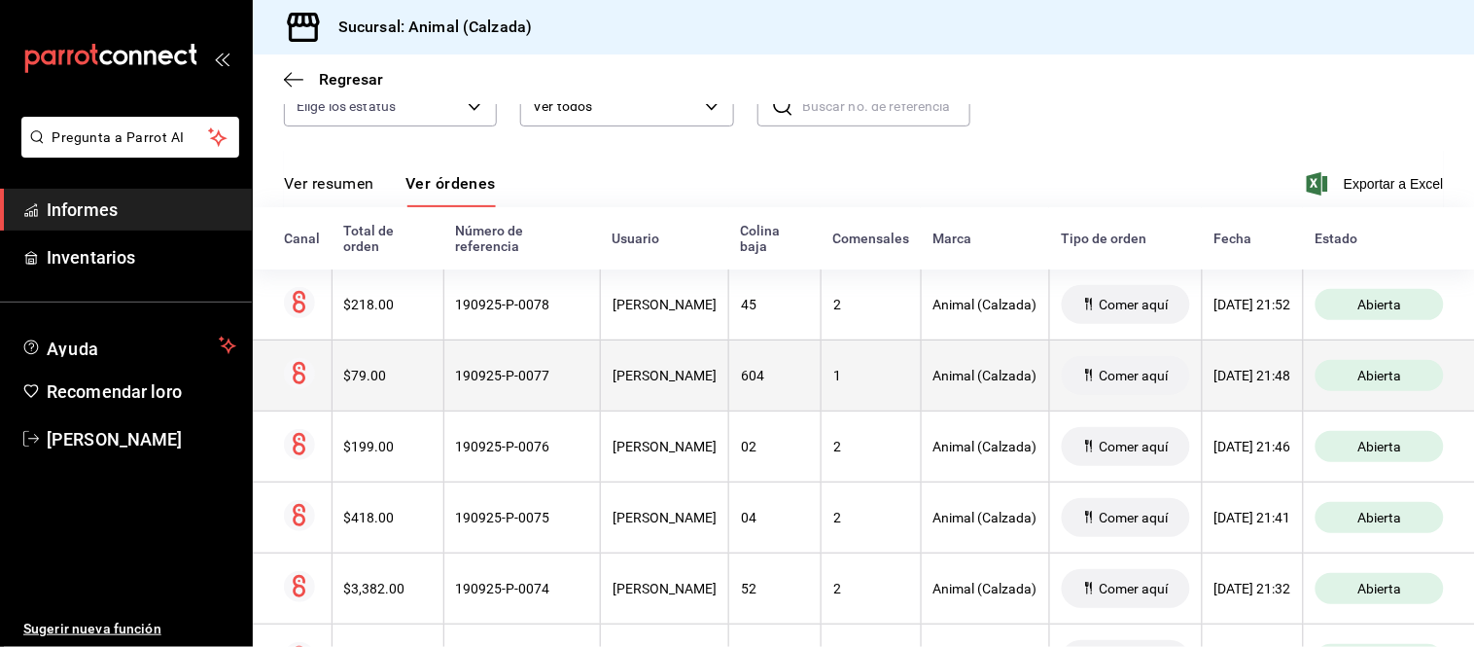
click at [833, 379] on div "1" at bounding box center [871, 376] width 76 height 16
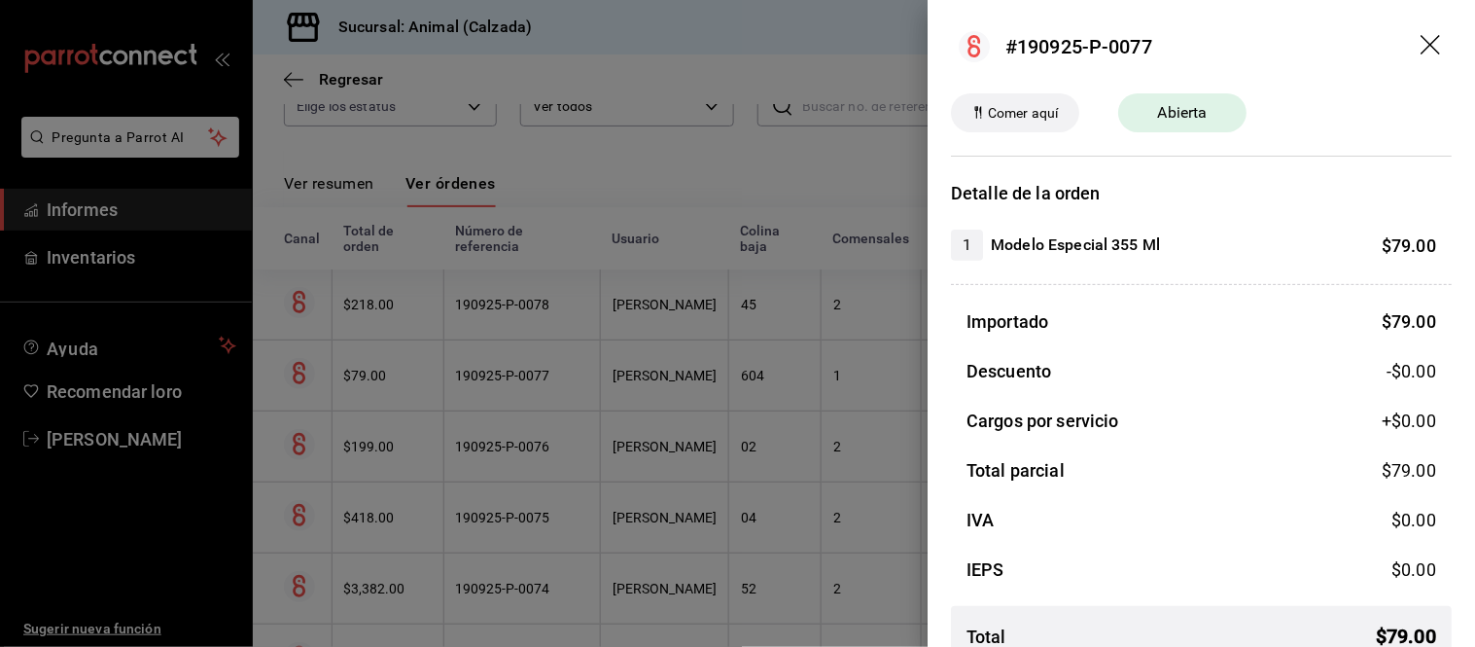
click at [830, 379] on div at bounding box center [737, 323] width 1475 height 647
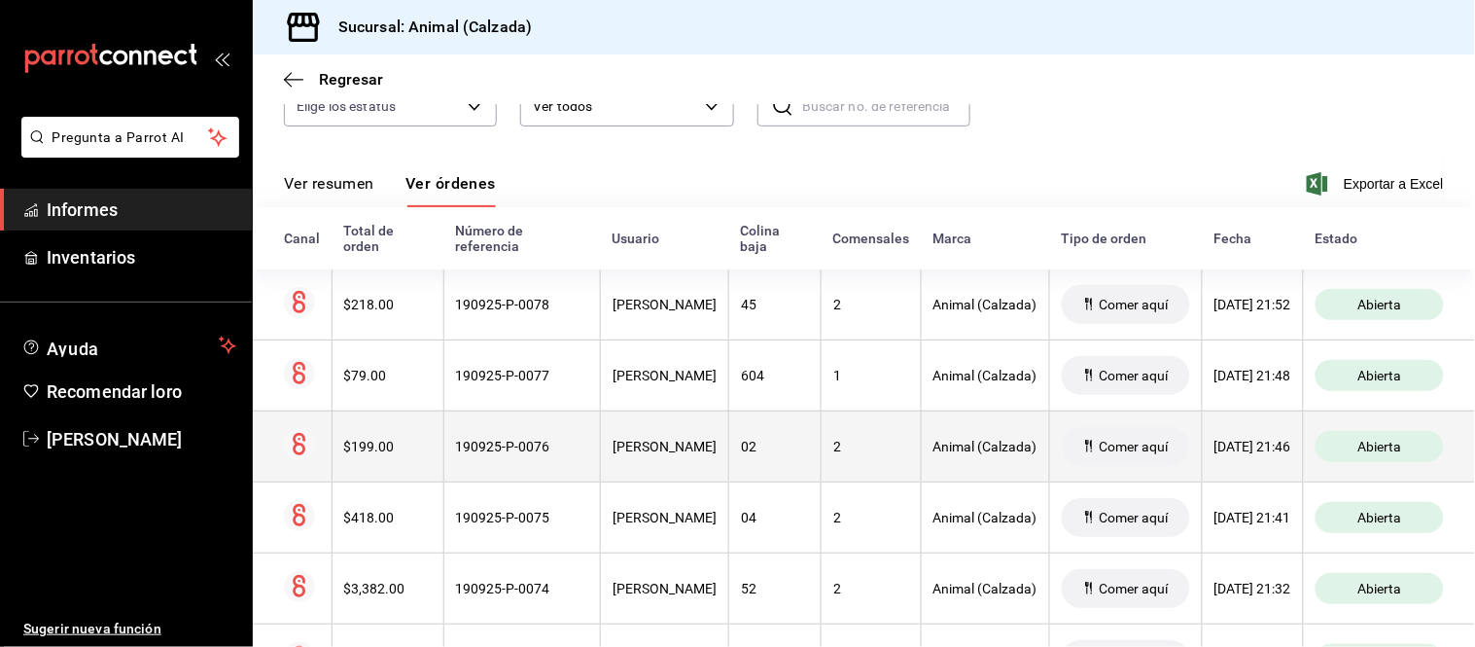
click at [842, 442] on div "2" at bounding box center [871, 447] width 76 height 16
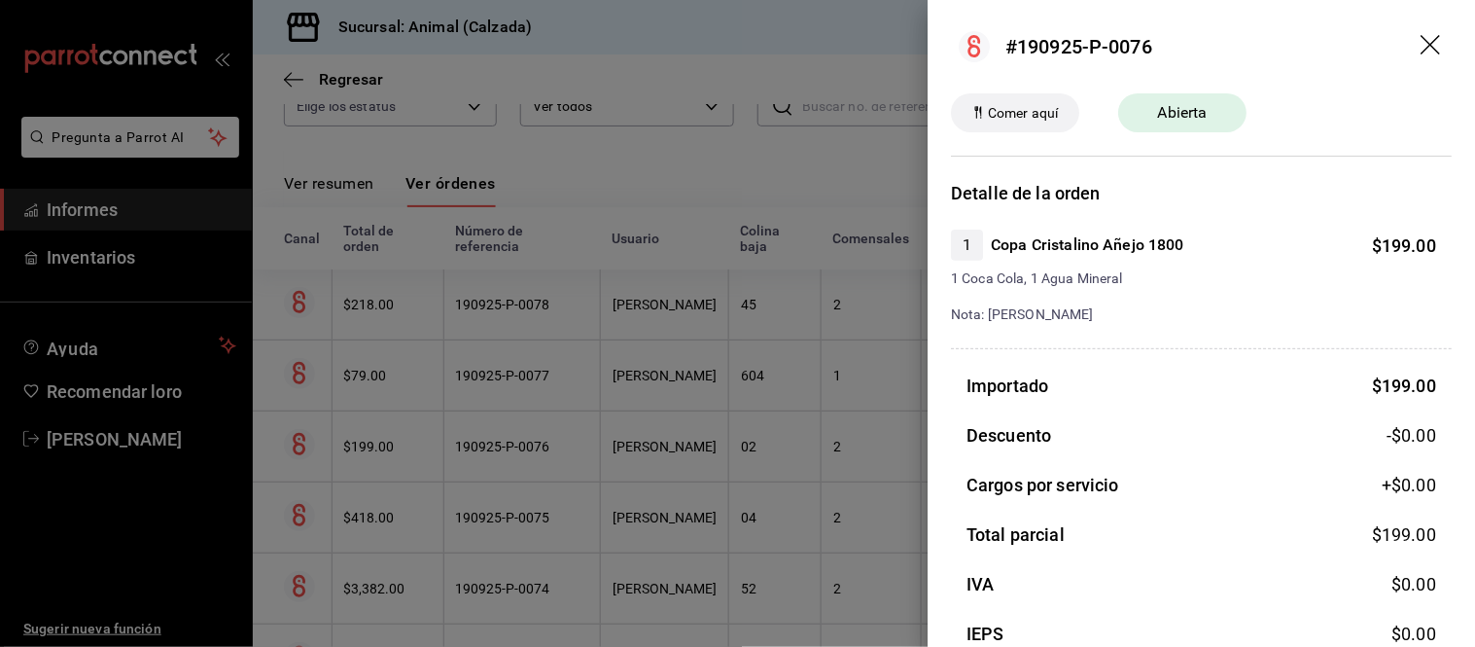
click at [842, 442] on div at bounding box center [737, 323] width 1475 height 647
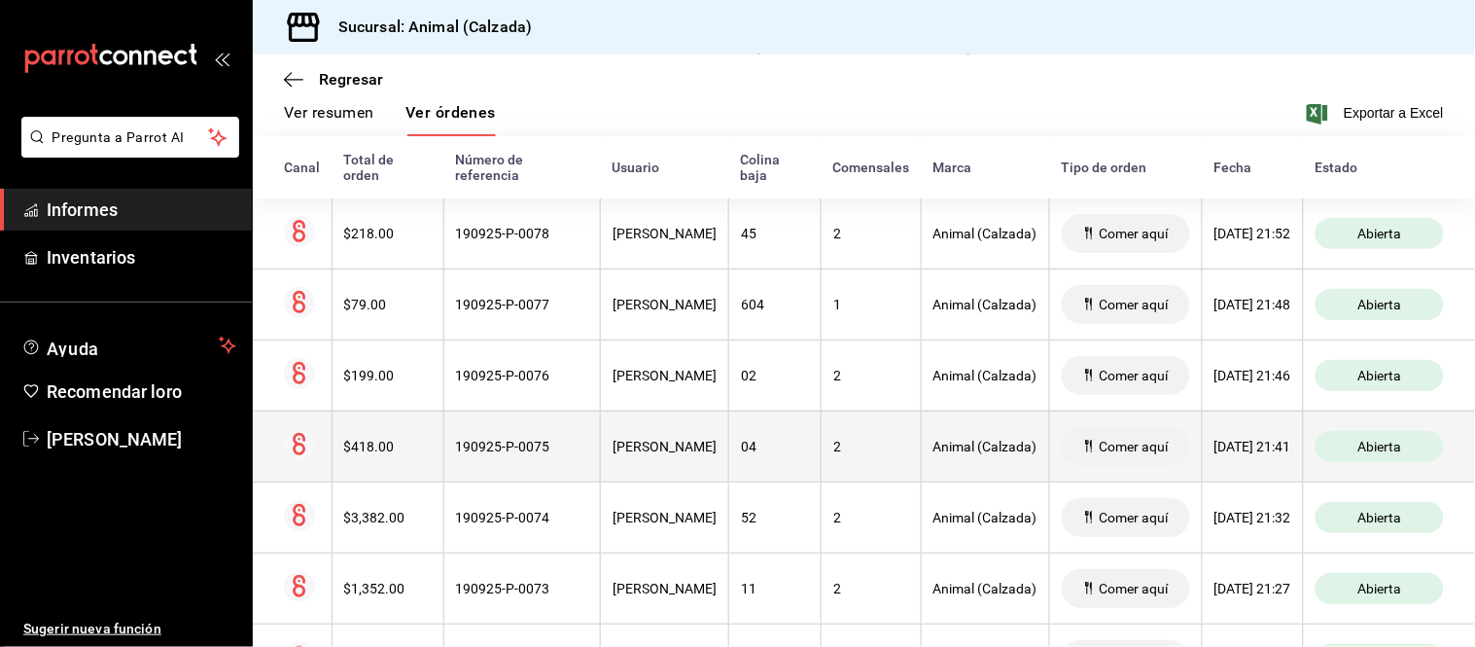
scroll to position [317, 0]
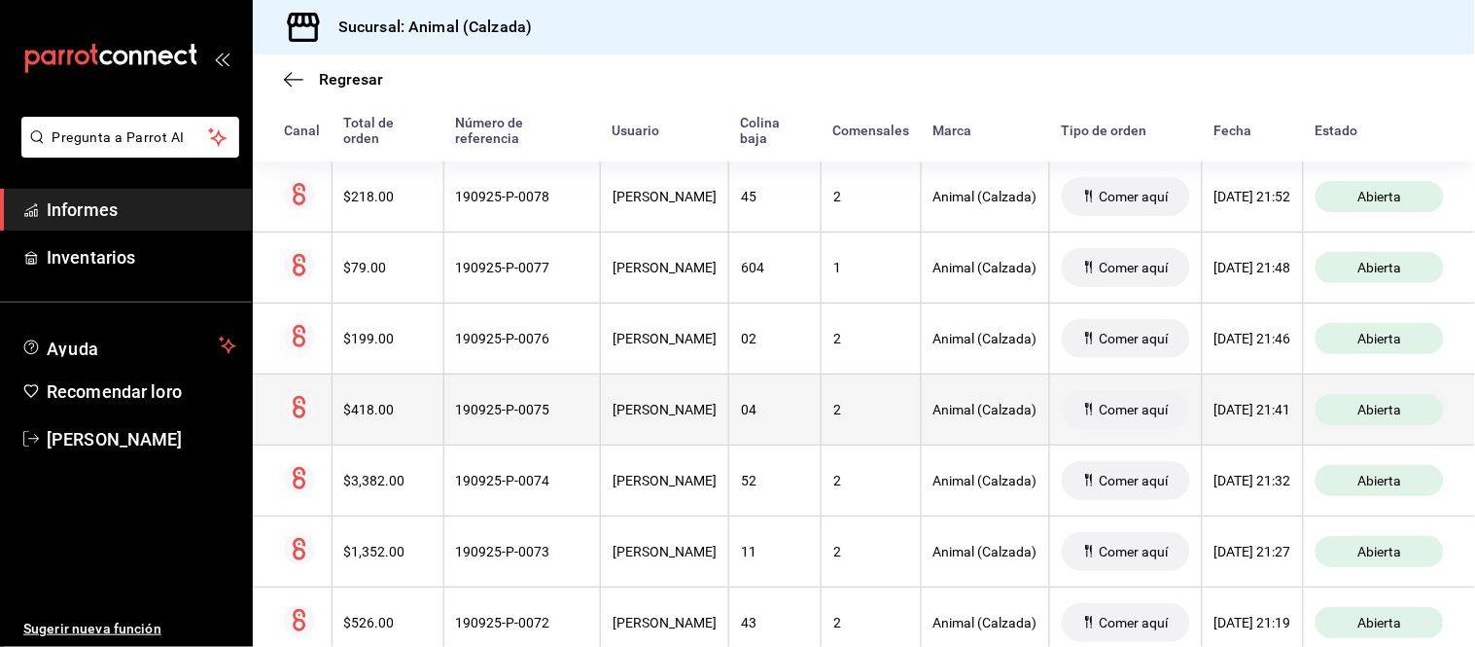
click at [833, 406] on div "2" at bounding box center [871, 410] width 76 height 16
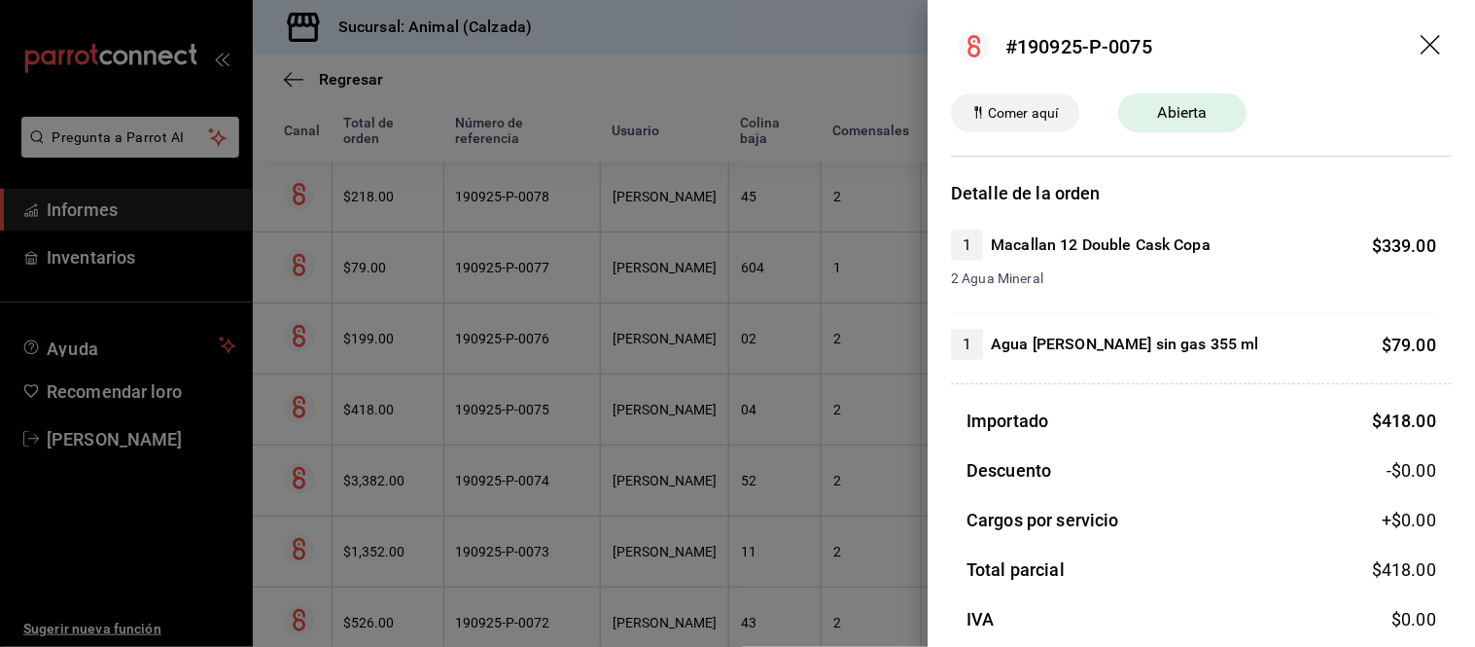
click at [829, 406] on div at bounding box center [737, 323] width 1475 height 647
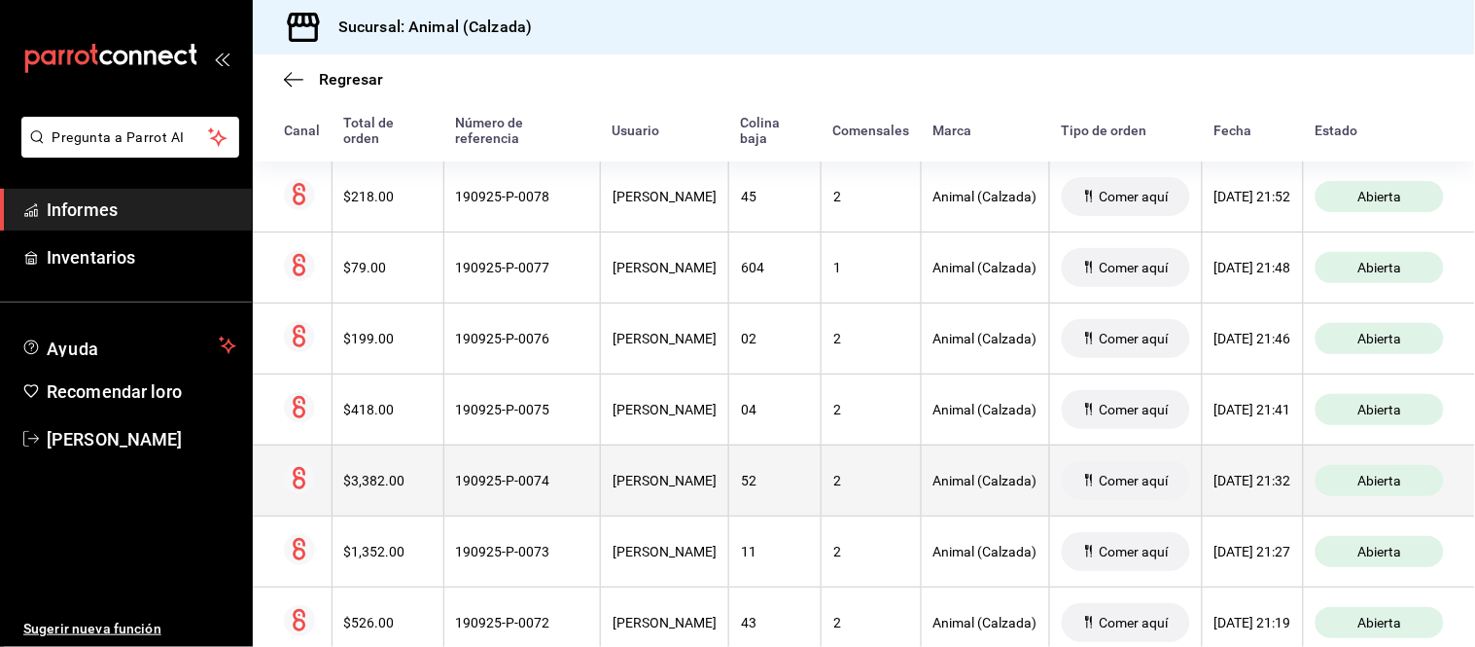
click at [843, 482] on div "2" at bounding box center [871, 481] width 76 height 16
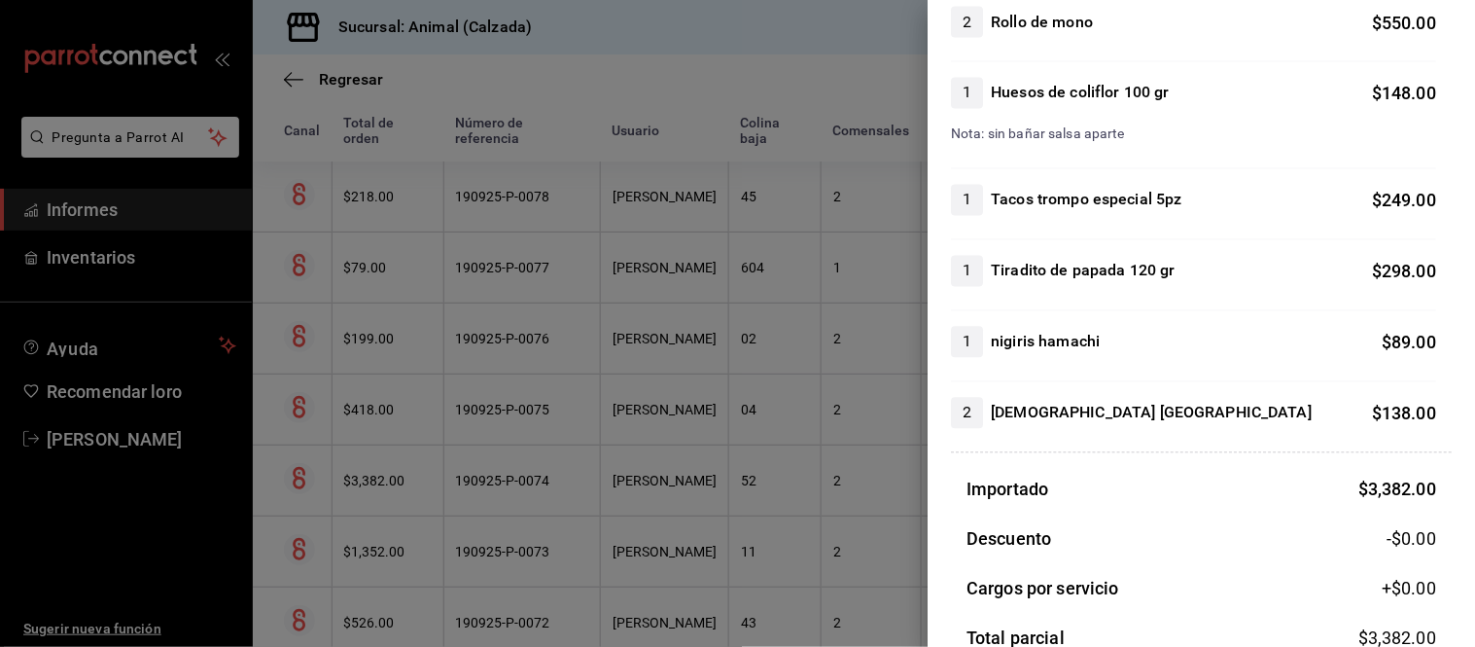
scroll to position [972, 0]
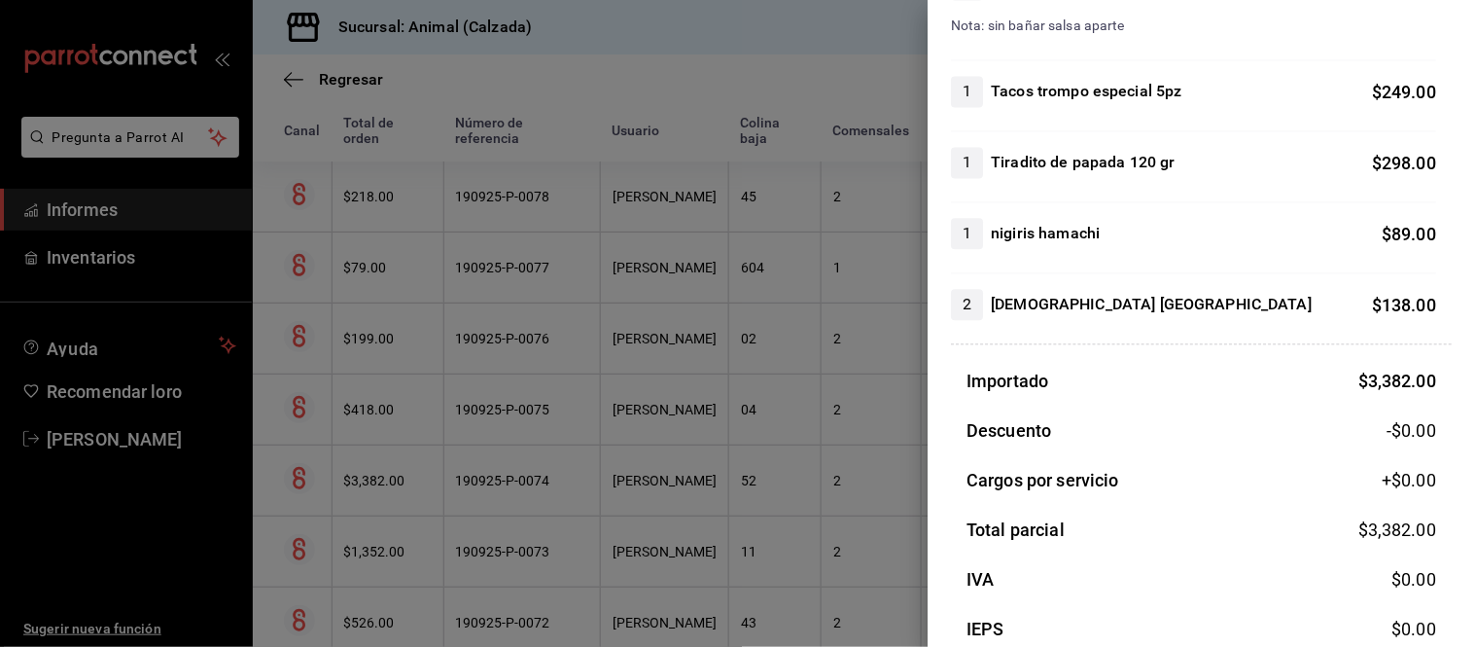
click at [794, 440] on div at bounding box center [737, 323] width 1475 height 647
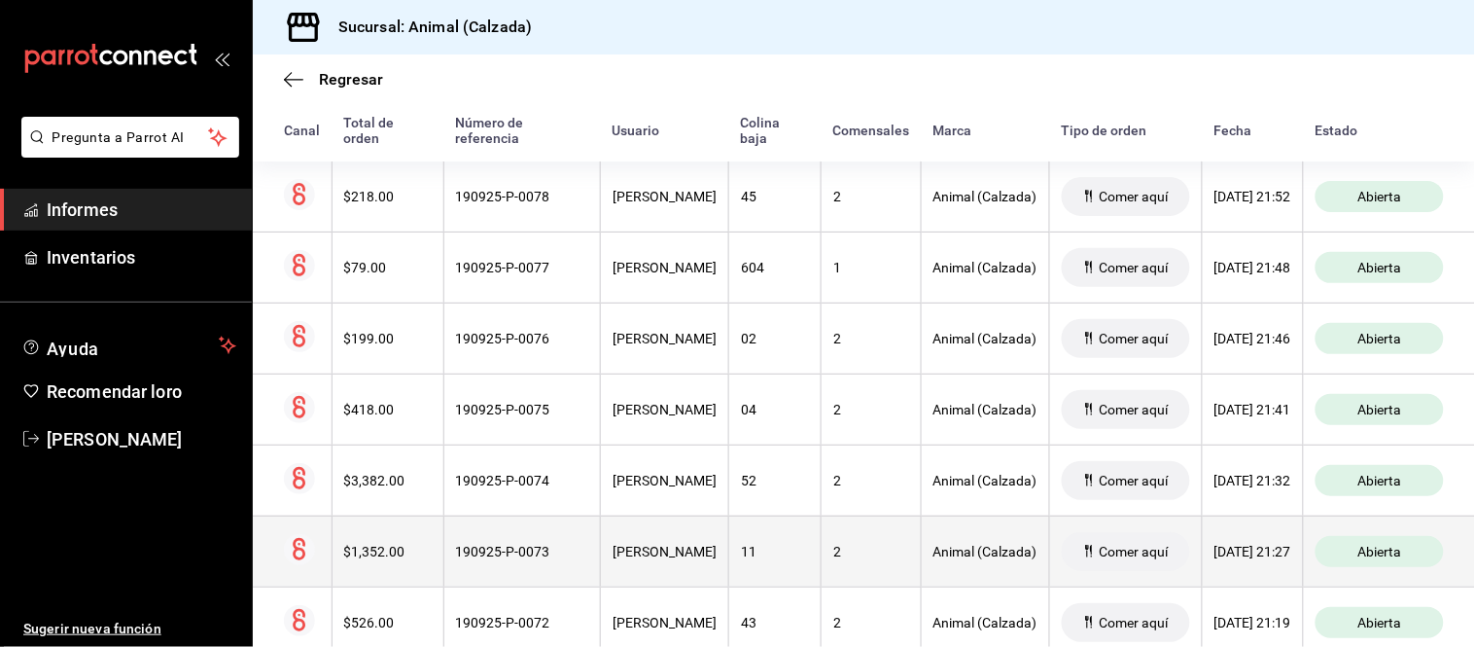
click at [854, 540] on th "2" at bounding box center [871, 550] width 100 height 71
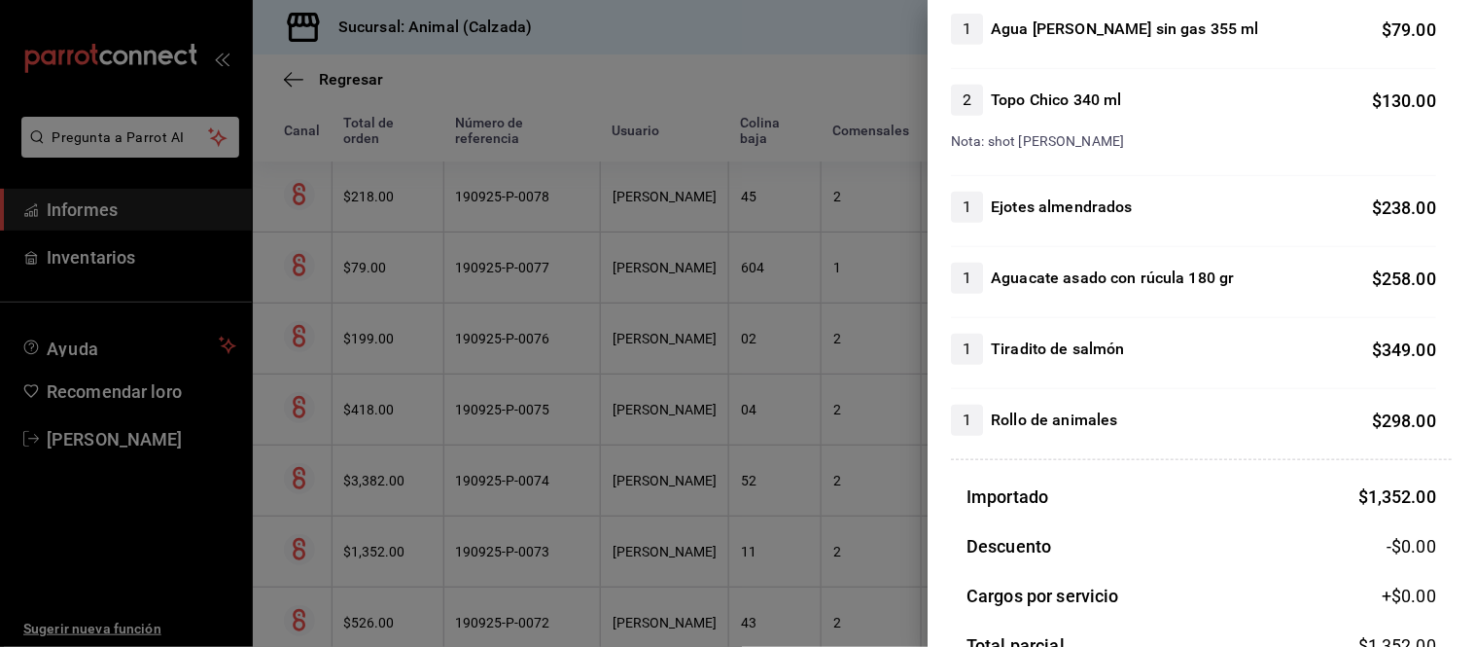
scroll to position [324, 0]
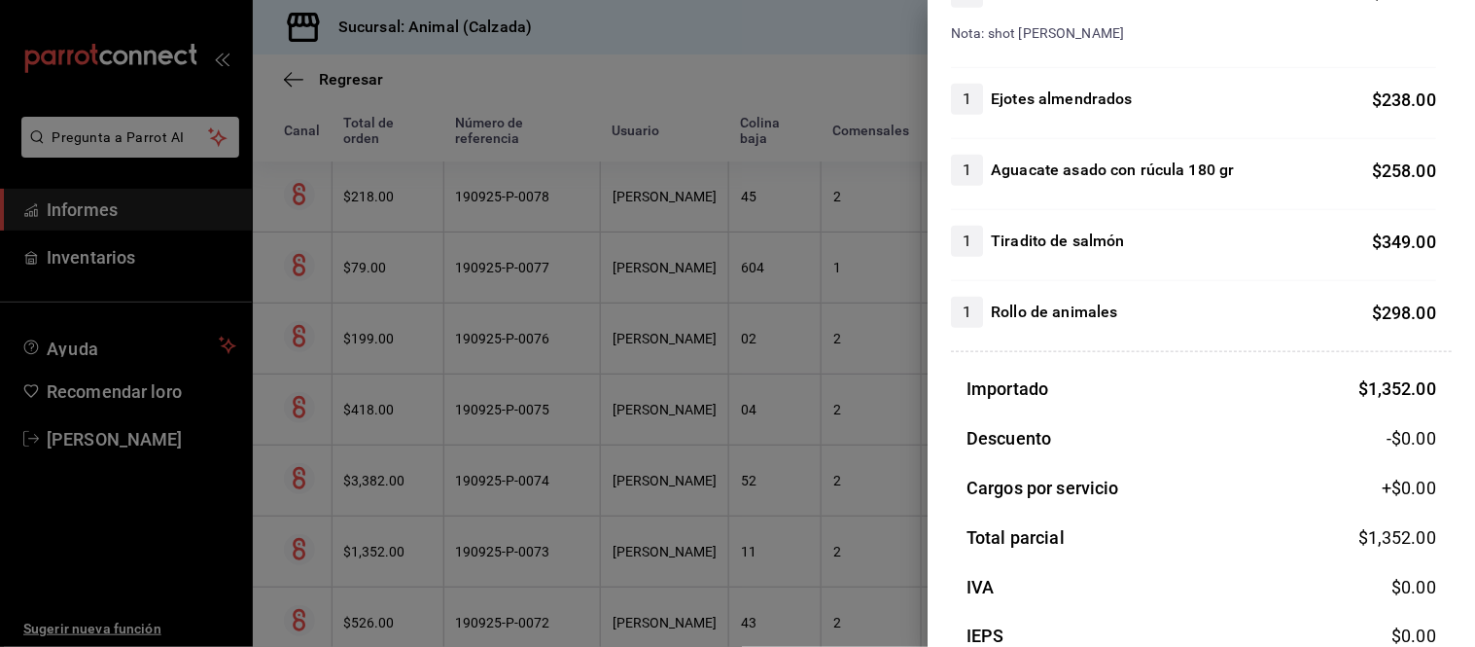
click at [679, 518] on div at bounding box center [737, 323] width 1475 height 647
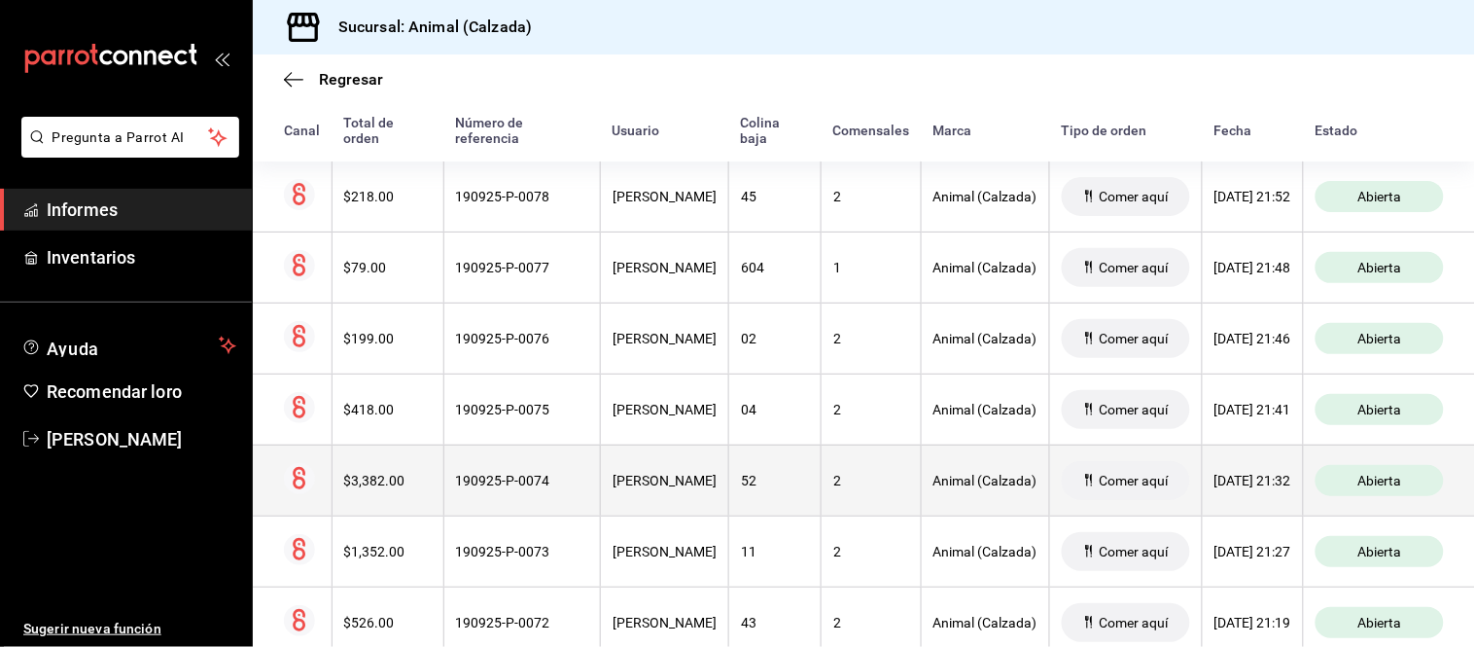
scroll to position [425, 0]
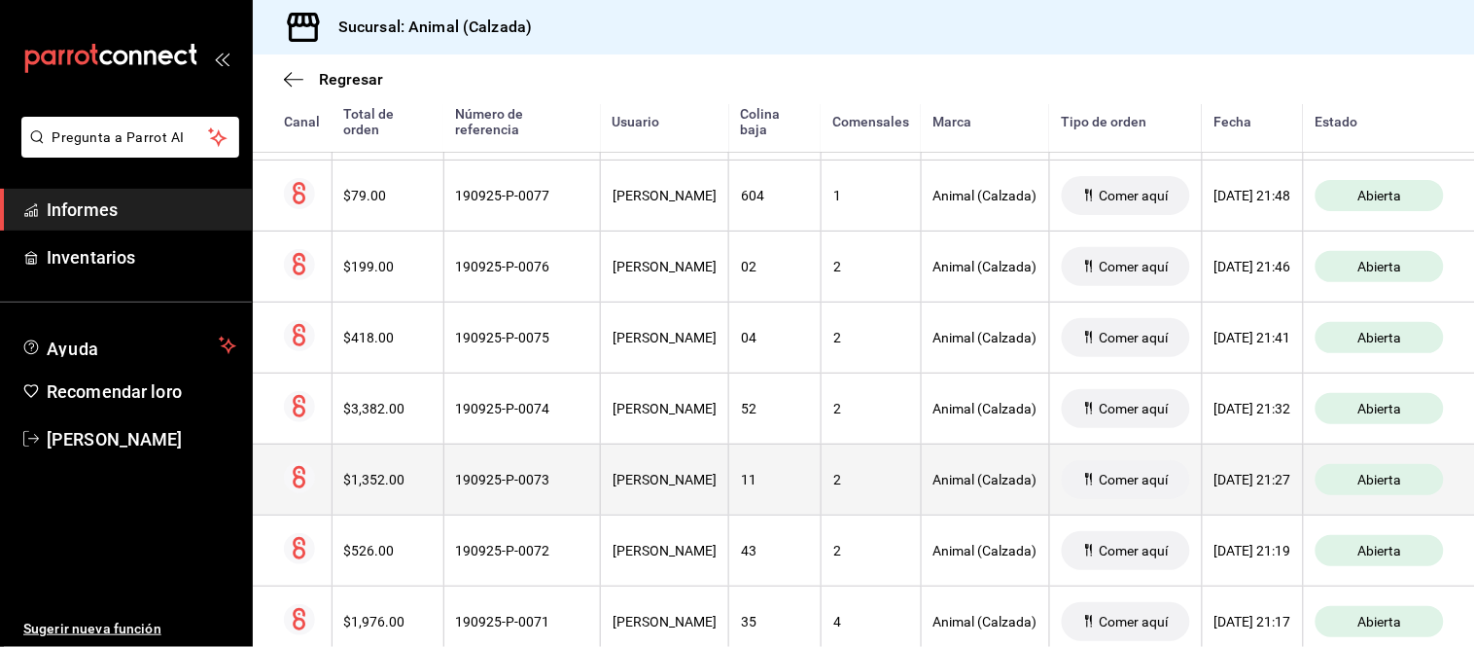
click at [691, 491] on th "Giovanni Bautista" at bounding box center [665, 478] width 128 height 71
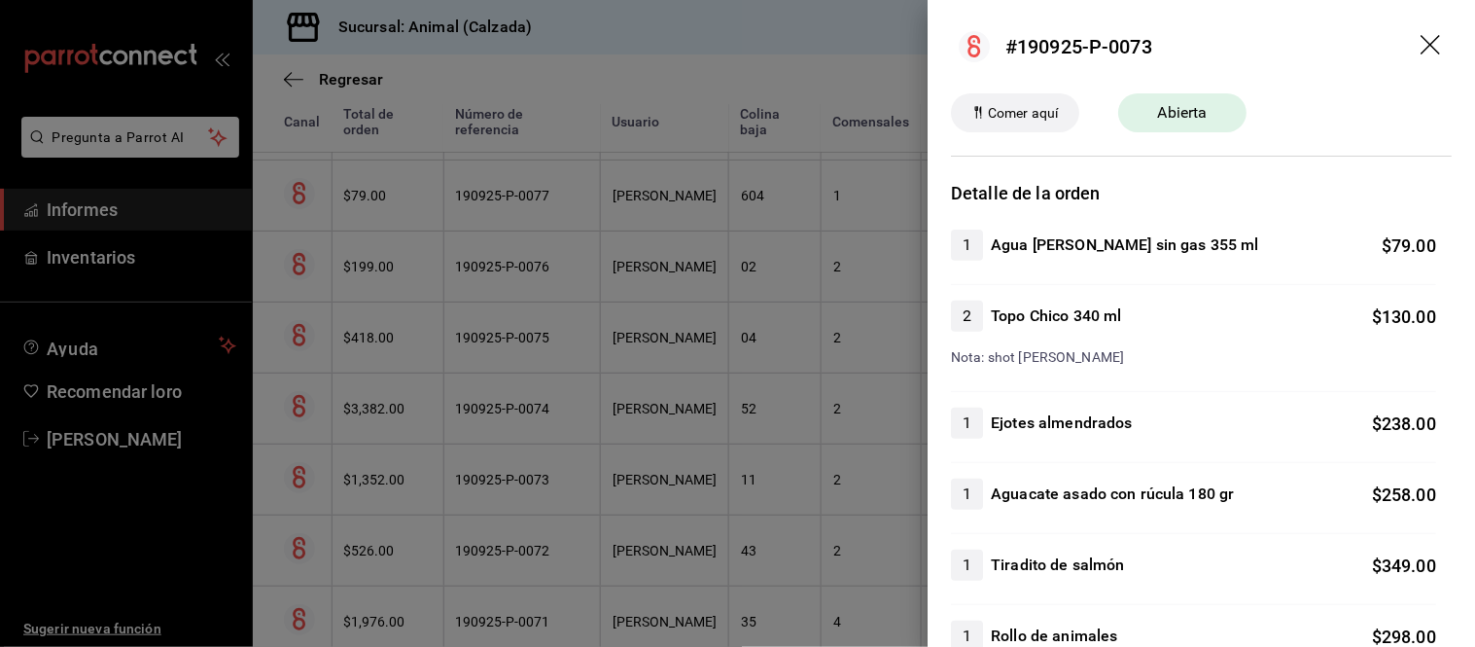
scroll to position [108, 0]
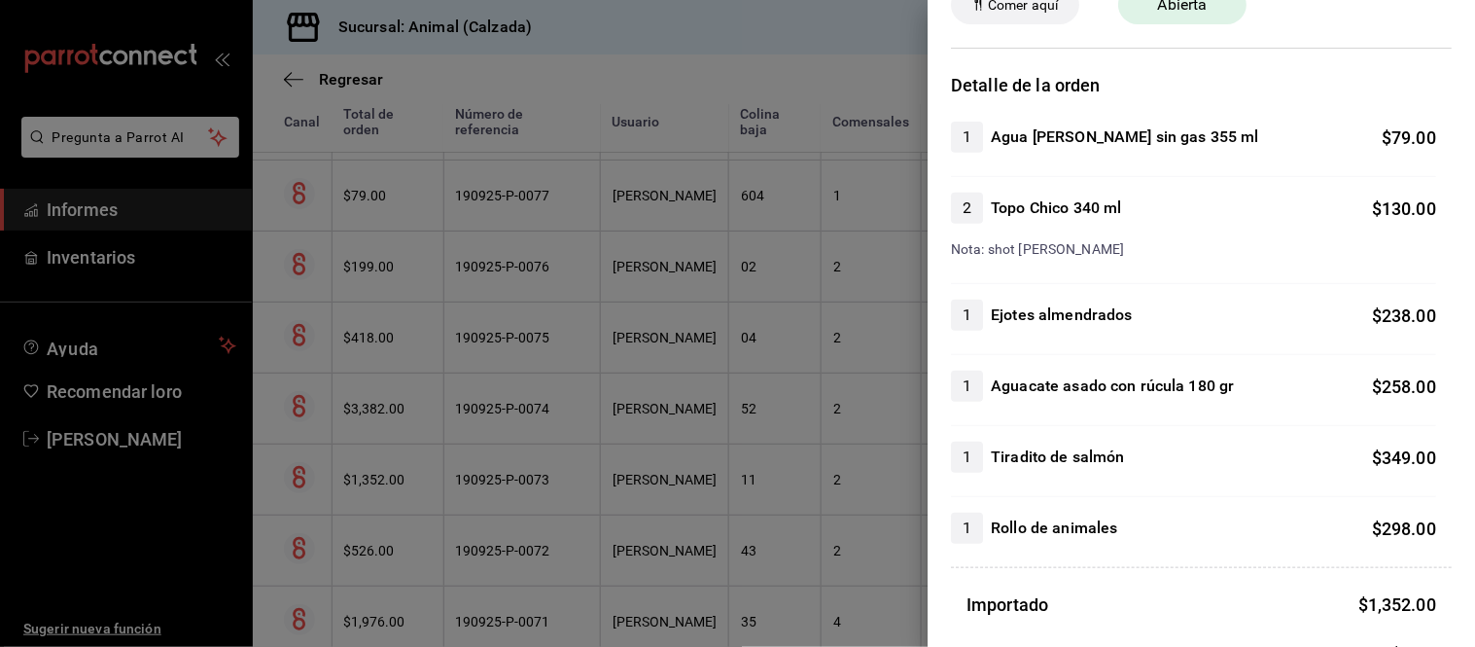
click at [747, 515] on div at bounding box center [737, 323] width 1475 height 647
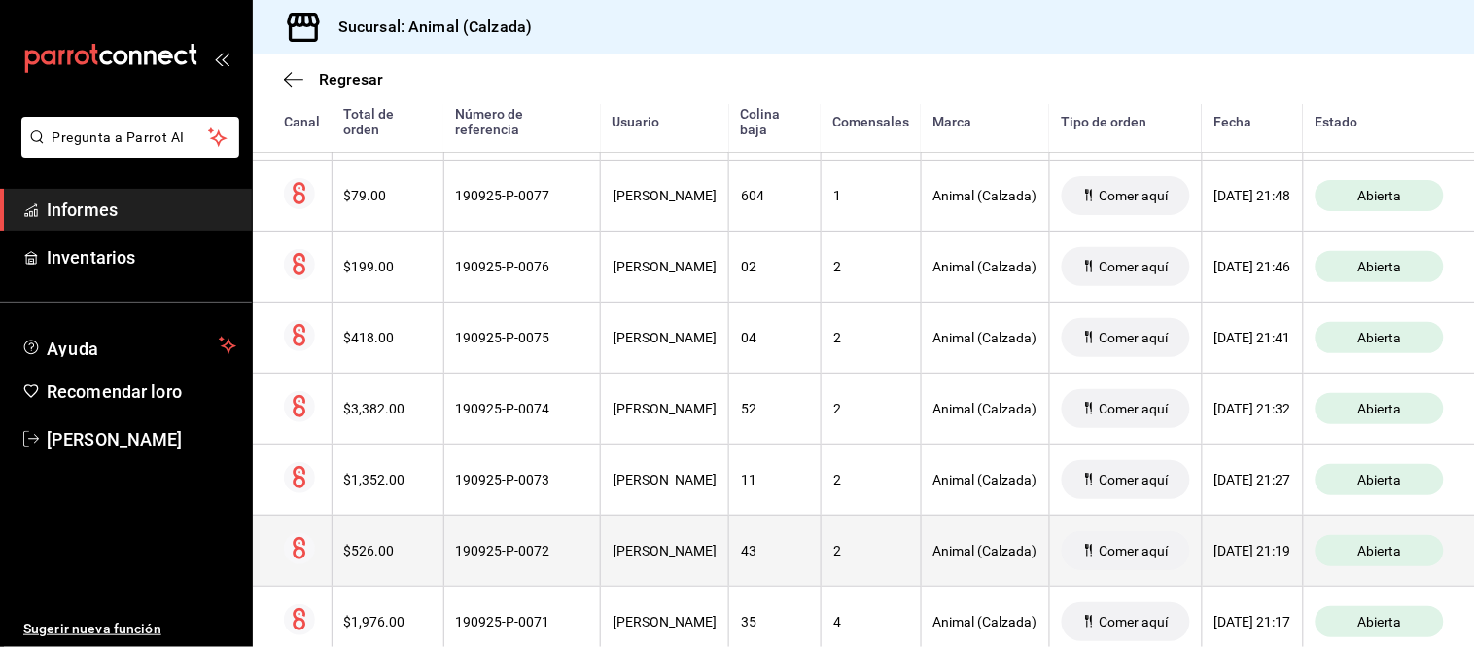
scroll to position [533, 0]
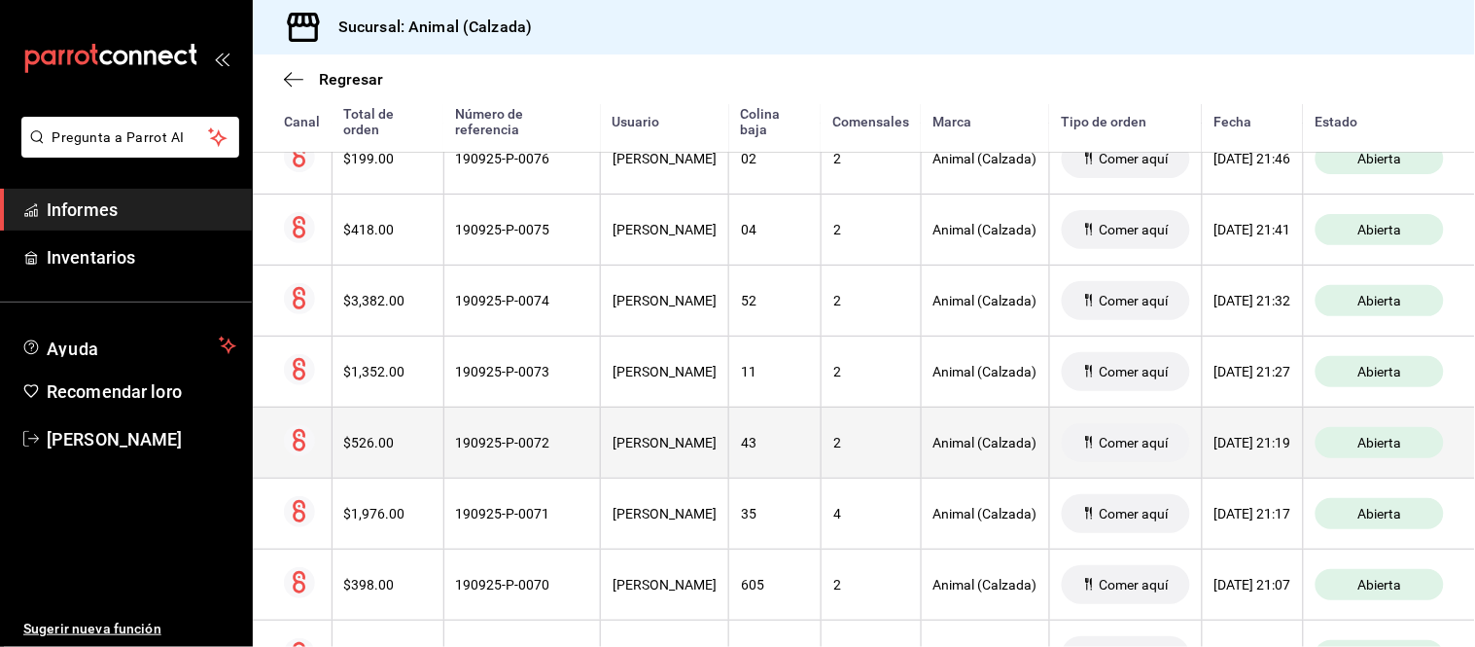
click at [627, 429] on th "VÍCTOR XOLOT" at bounding box center [665, 441] width 128 height 71
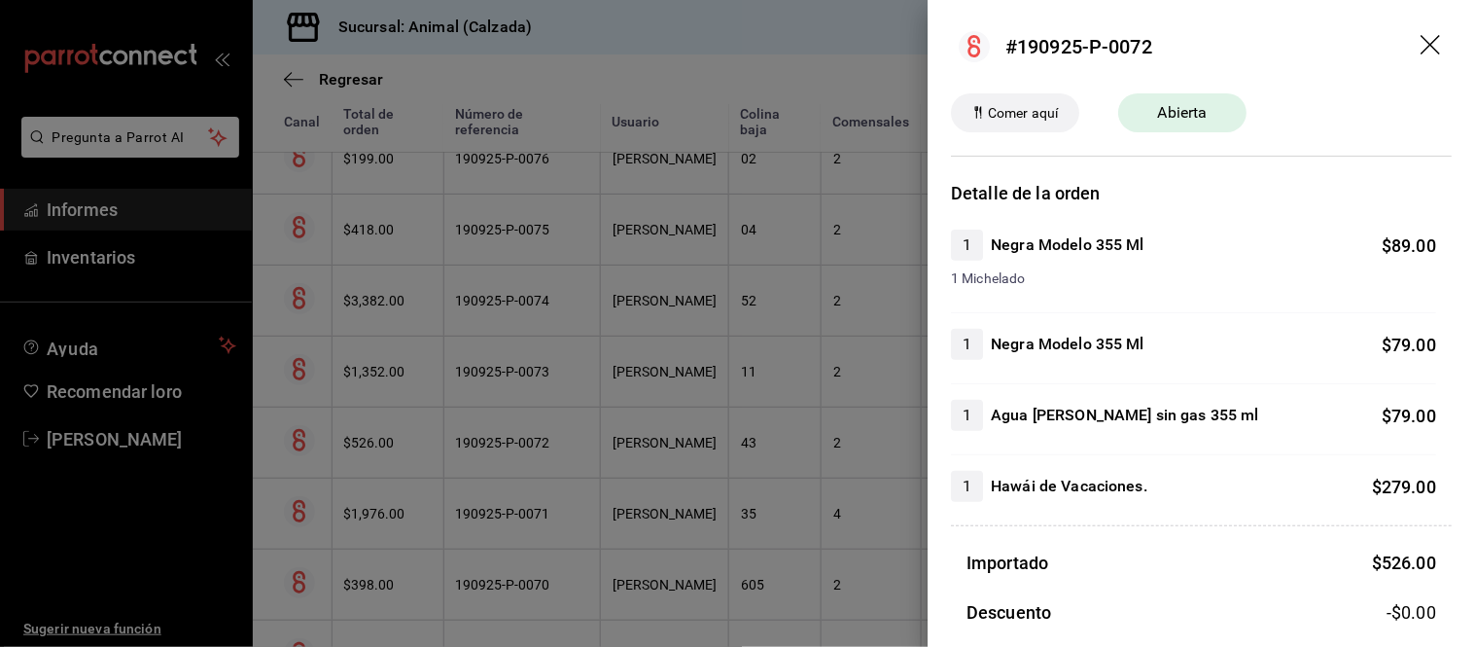
click at [784, 504] on div at bounding box center [737, 323] width 1475 height 647
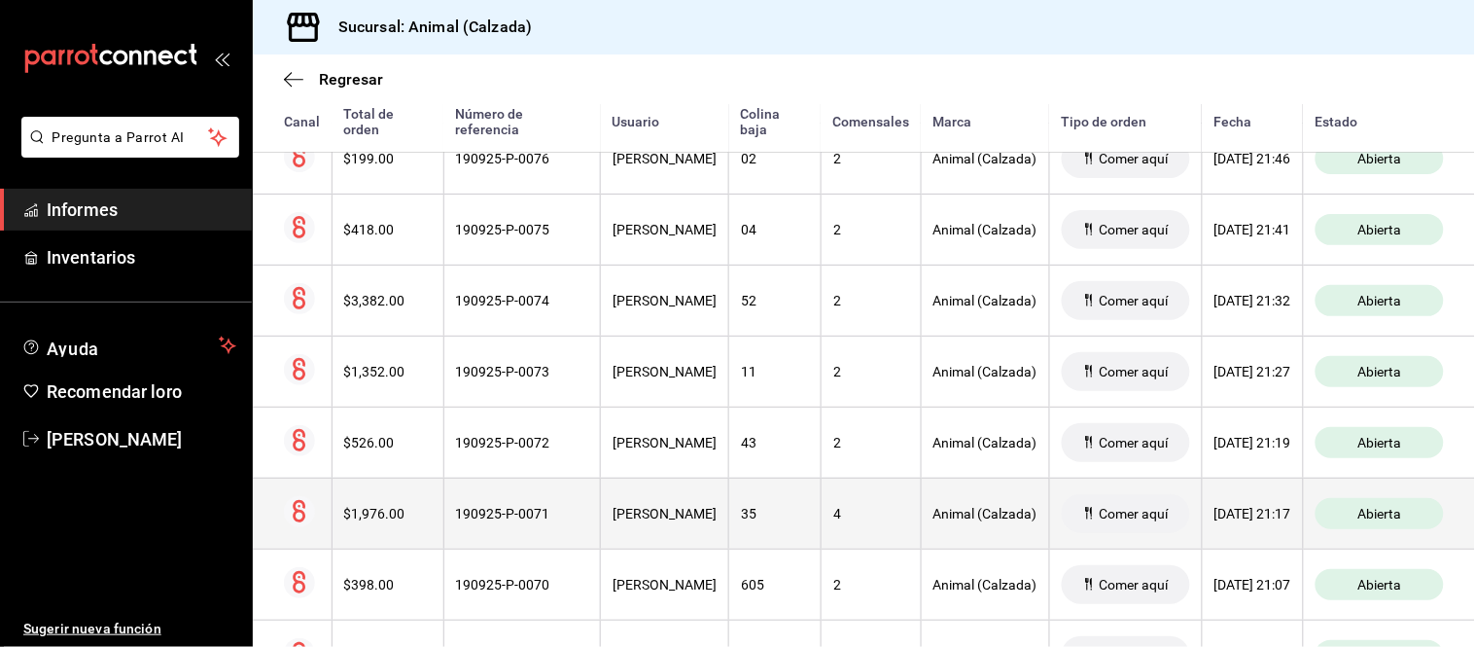
click at [675, 533] on th "José Miguel De Ambrosio" at bounding box center [665, 512] width 128 height 71
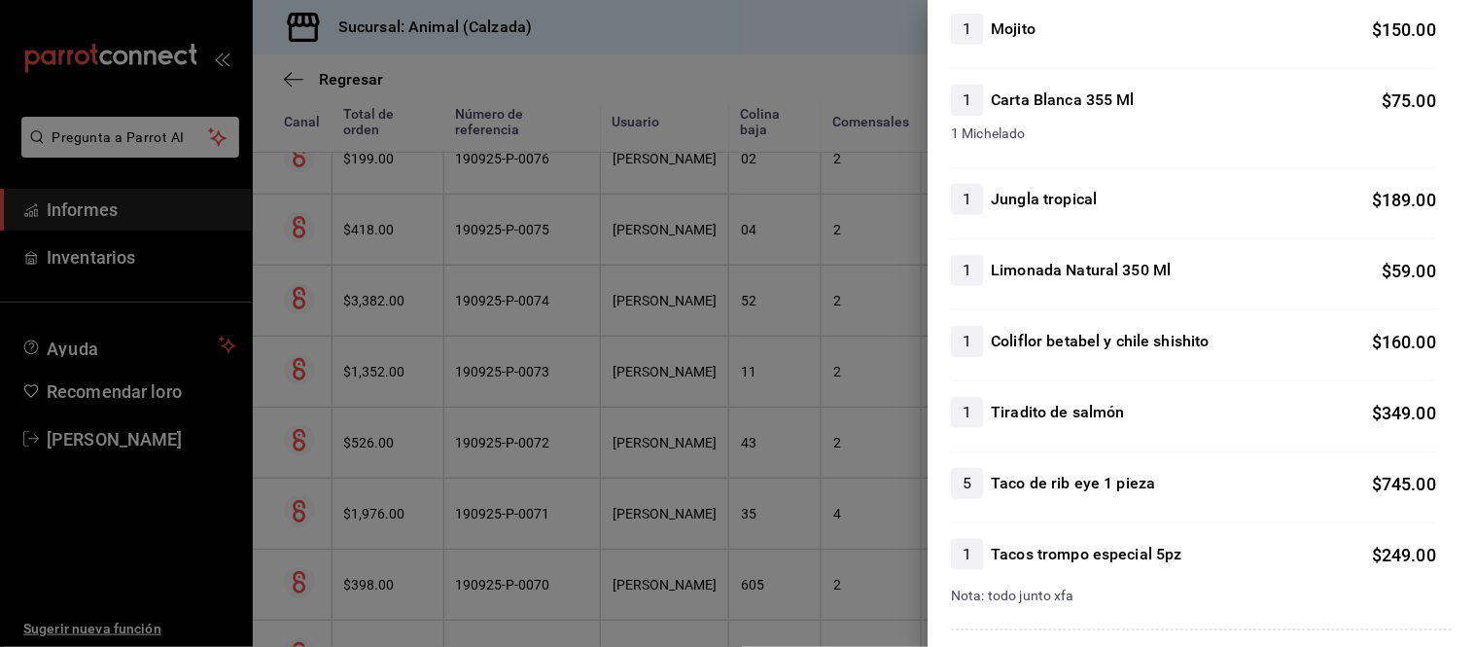
scroll to position [324, 0]
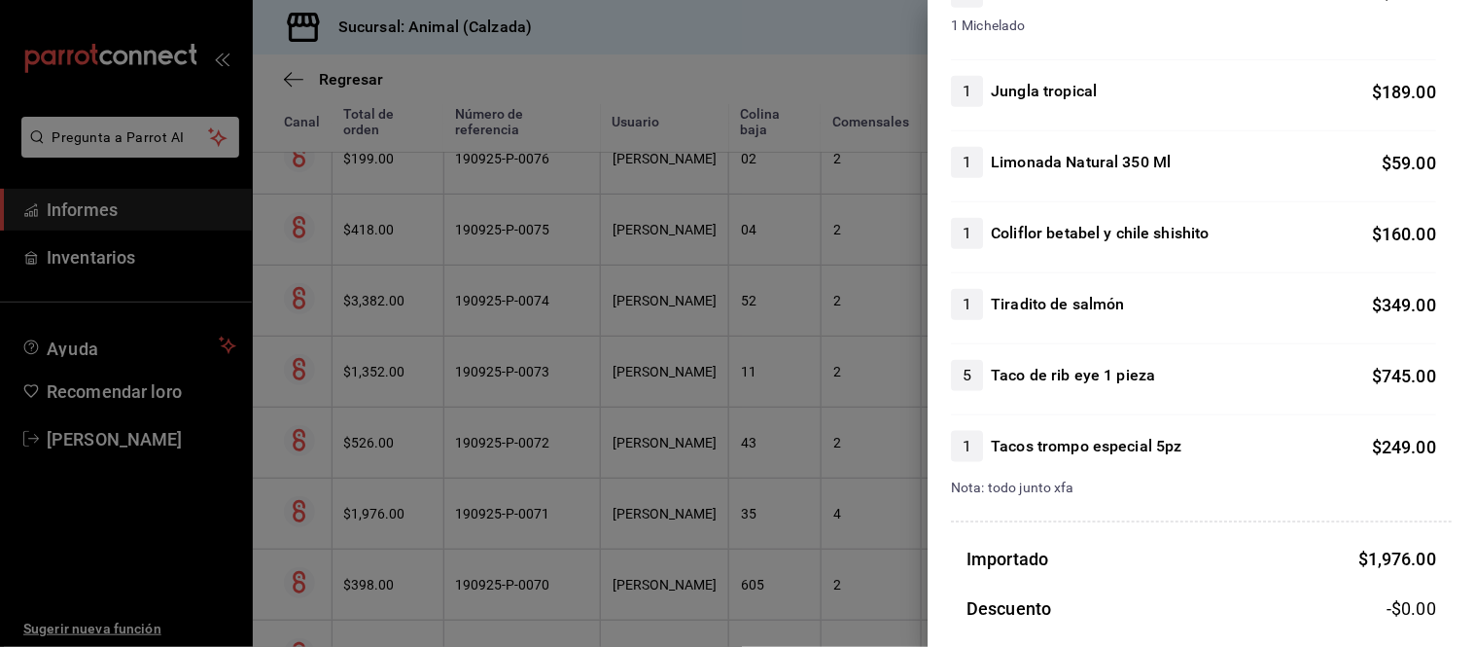
click at [856, 540] on div at bounding box center [737, 323] width 1475 height 647
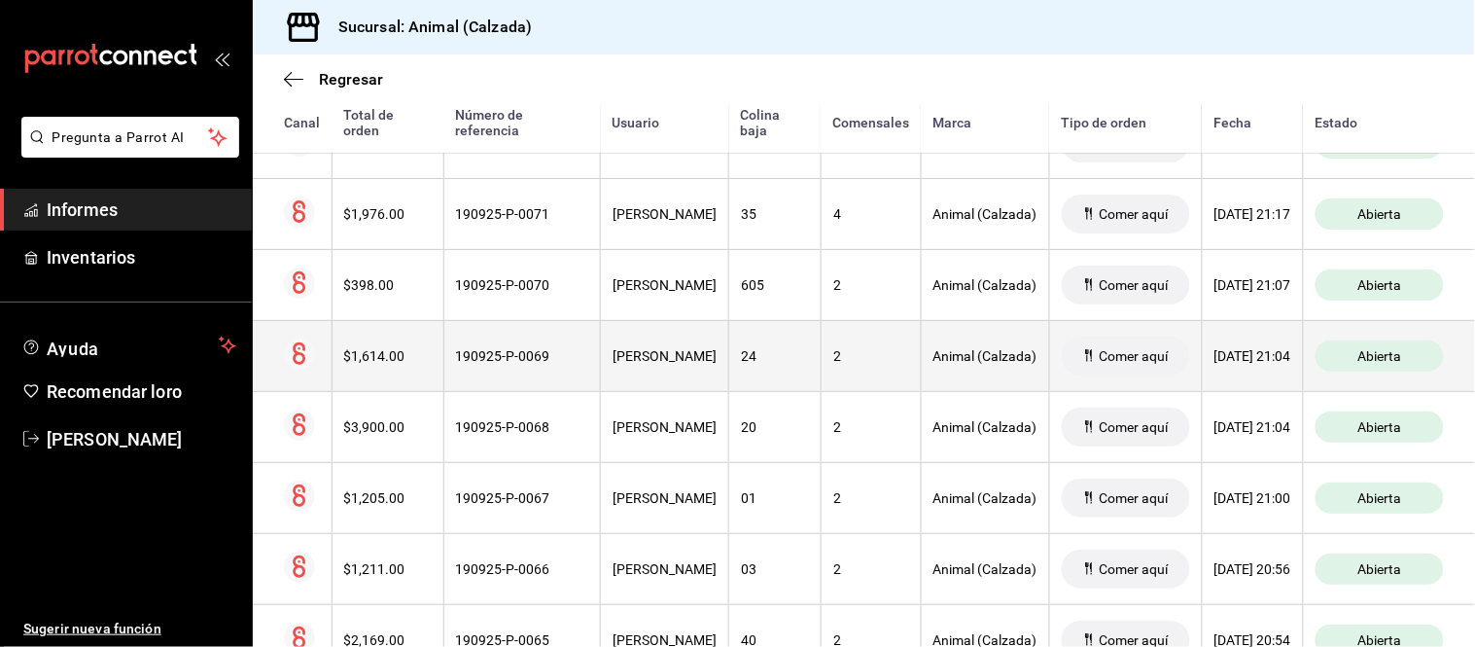
scroll to position [858, 0]
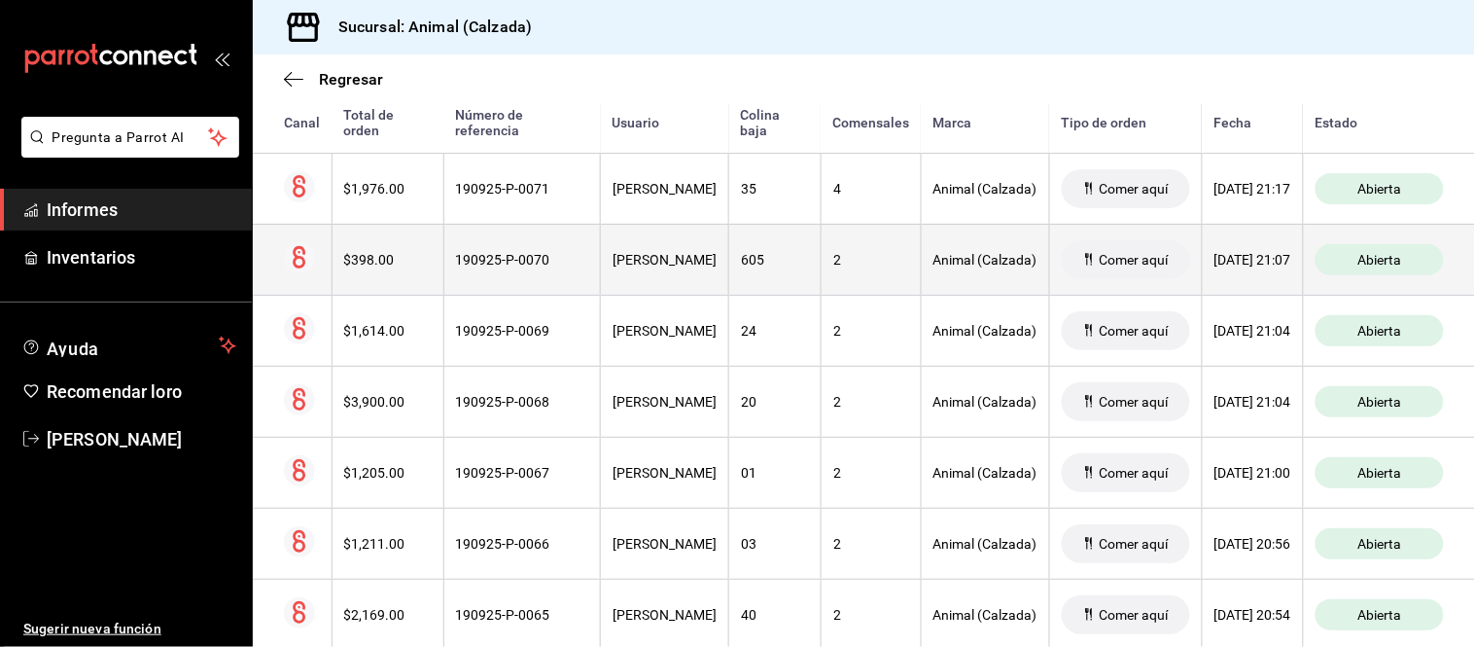
click at [668, 285] on th "Daniel Orzúa" at bounding box center [665, 259] width 128 height 71
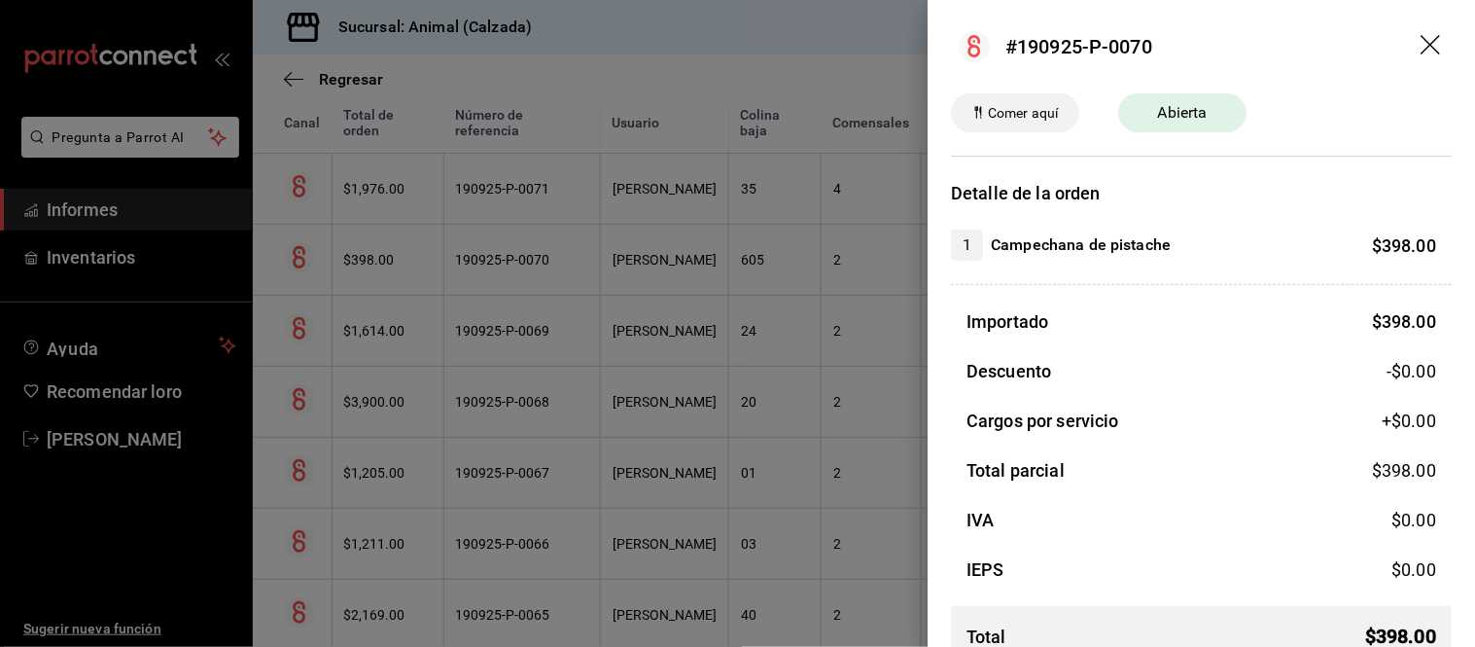
click at [690, 345] on div at bounding box center [737, 323] width 1475 height 647
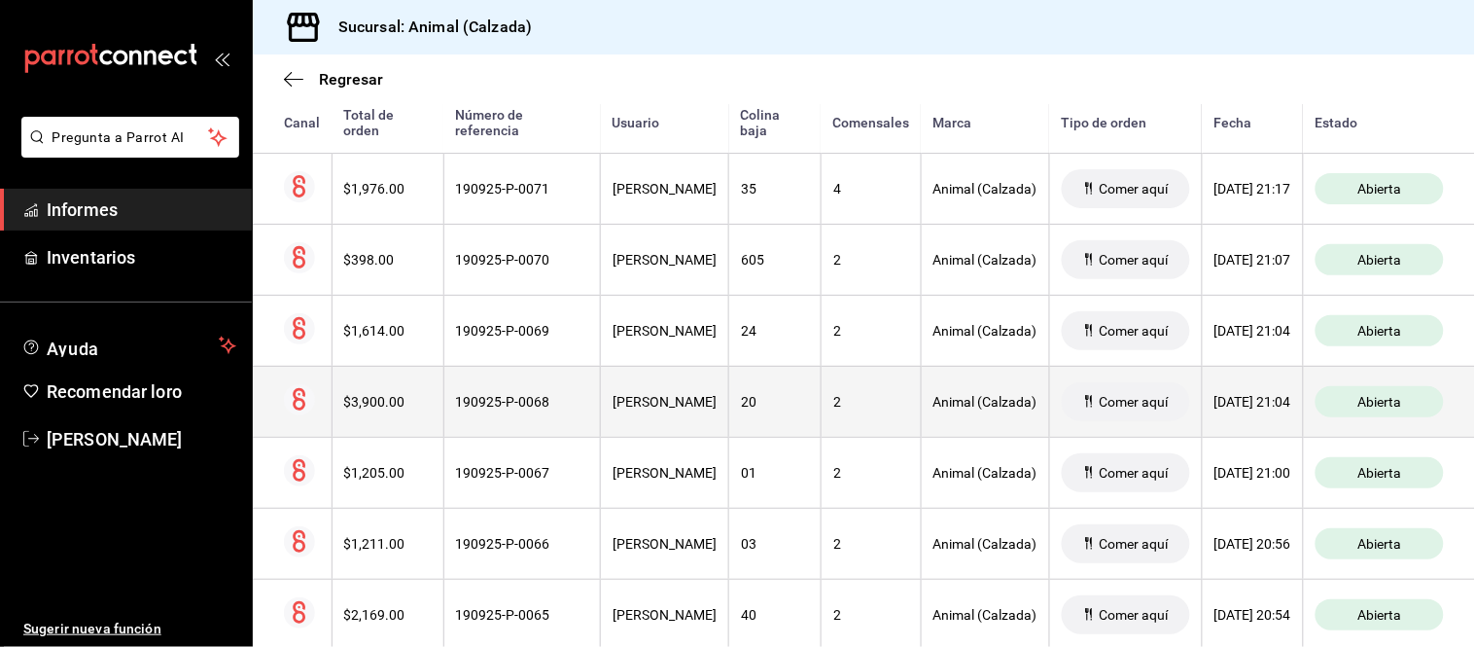
click at [665, 421] on th "Francisco Zapata" at bounding box center [665, 401] width 128 height 71
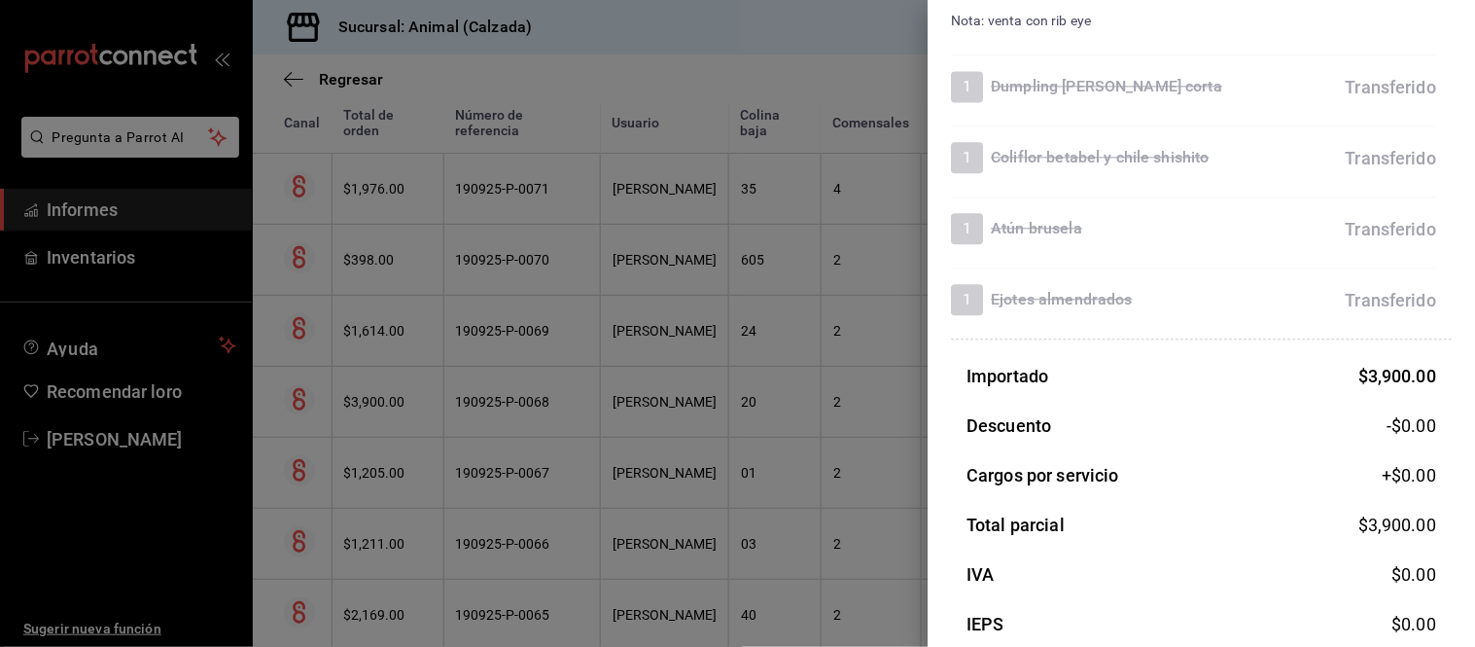
scroll to position [1080, 0]
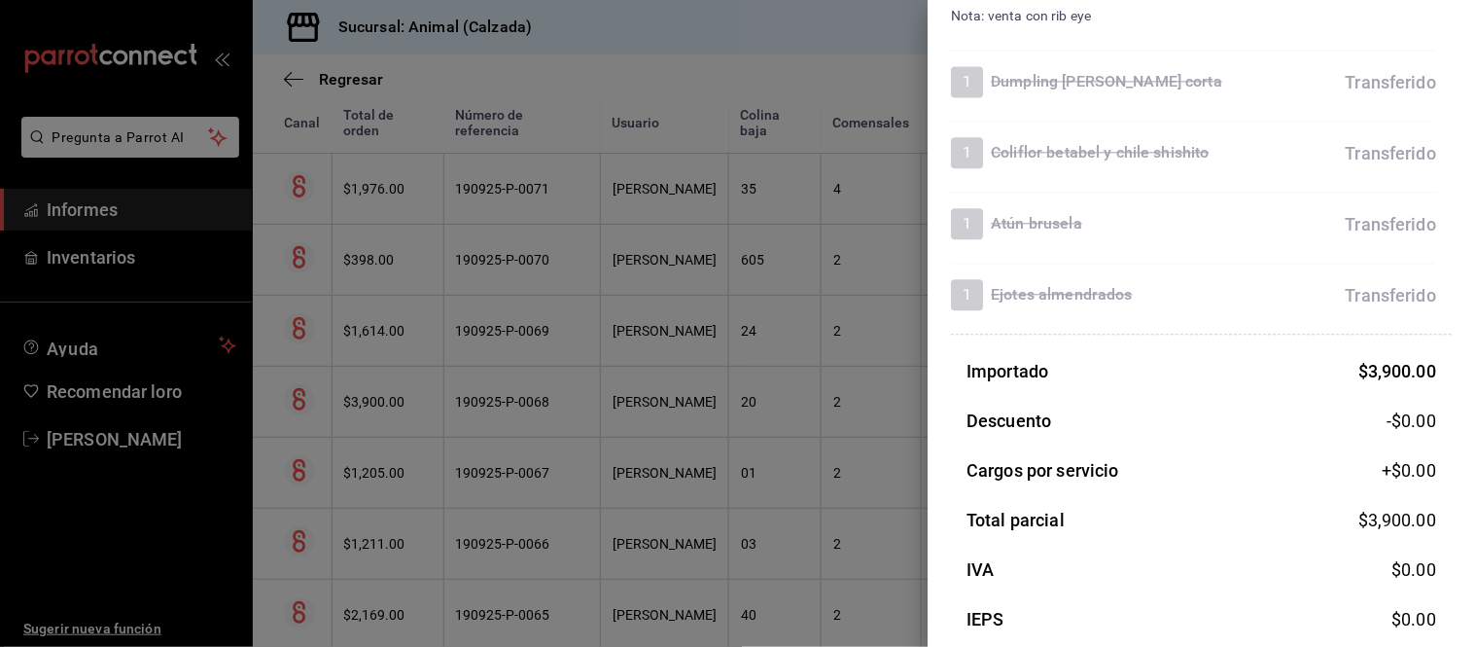
click at [754, 486] on div at bounding box center [737, 323] width 1475 height 647
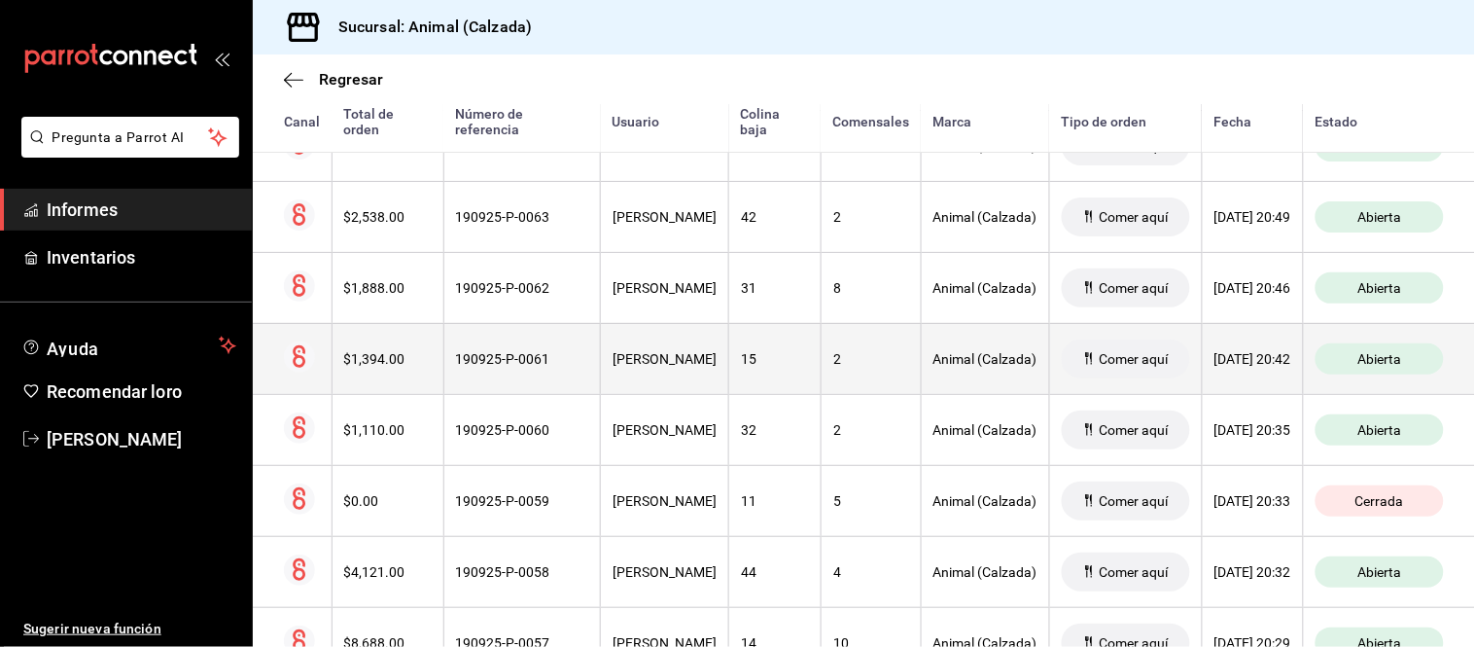
scroll to position [1505, 0]
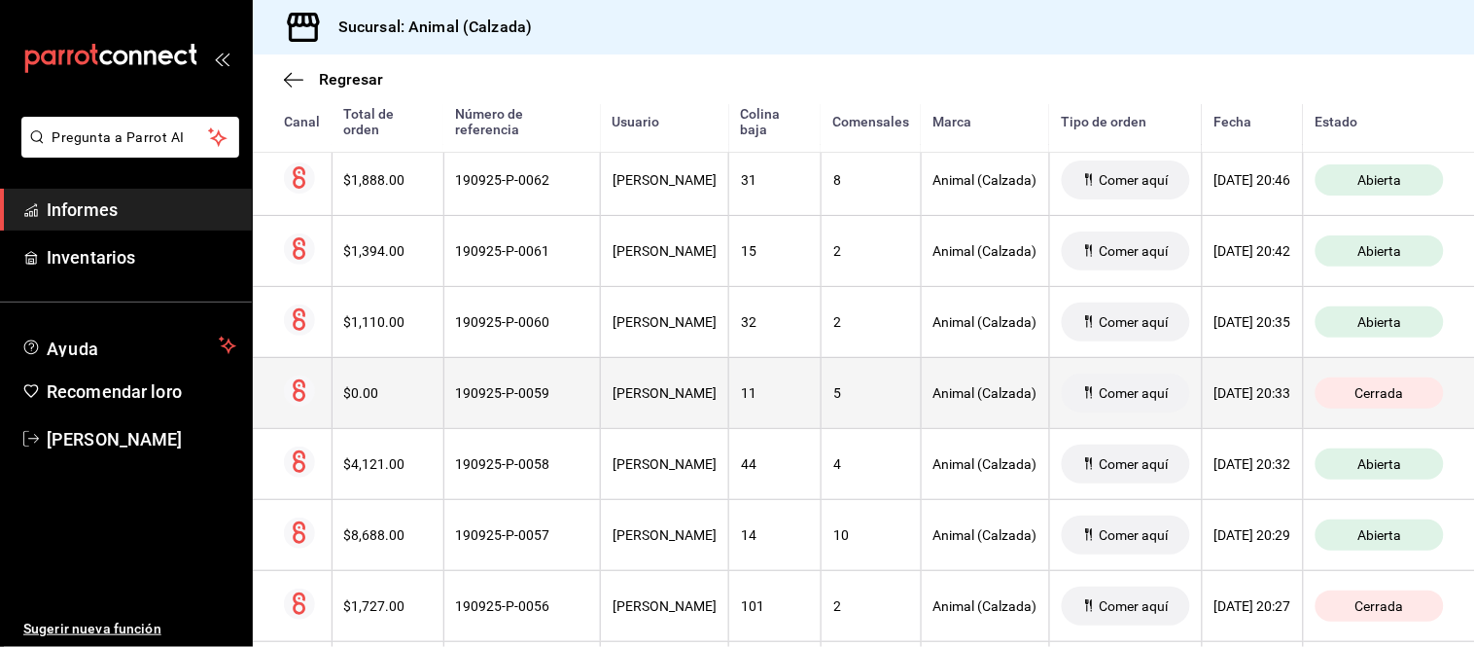
click at [691, 395] on div "Jair Moya" at bounding box center [665, 393] width 104 height 16
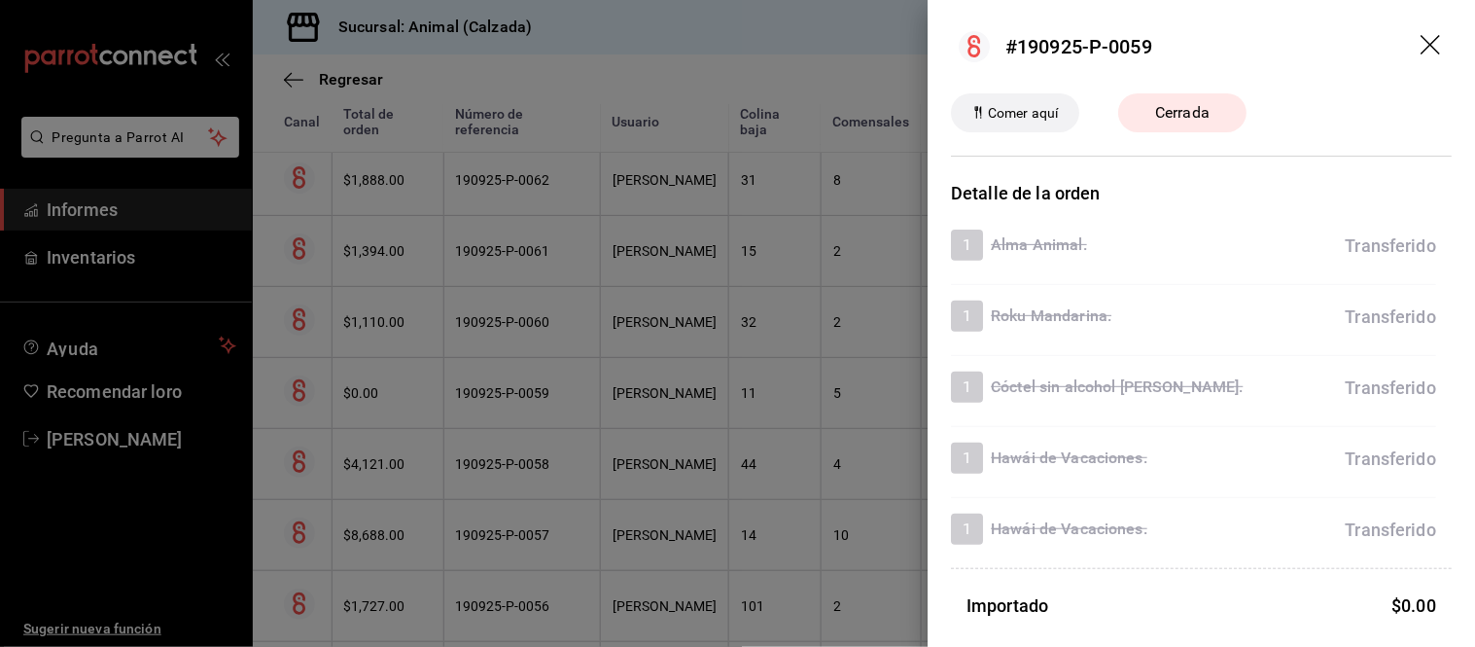
click at [718, 494] on div at bounding box center [737, 323] width 1475 height 647
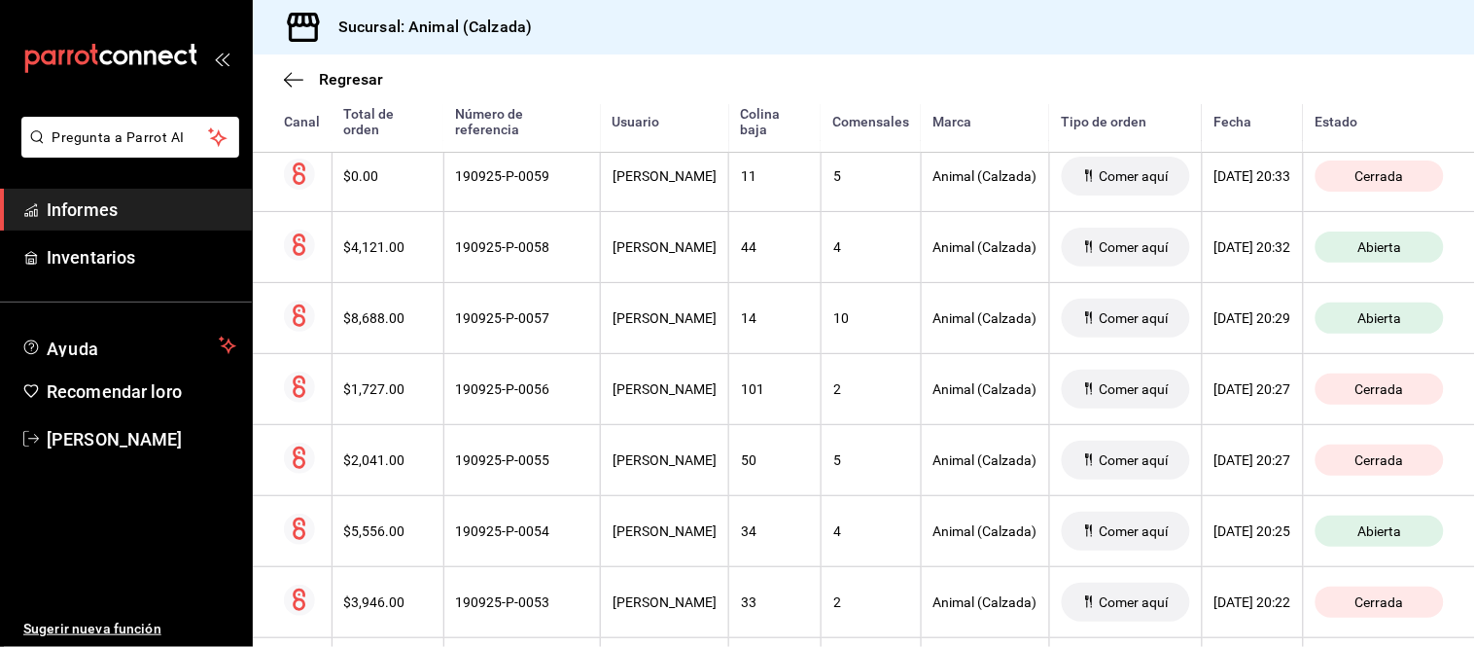
scroll to position [1830, 0]
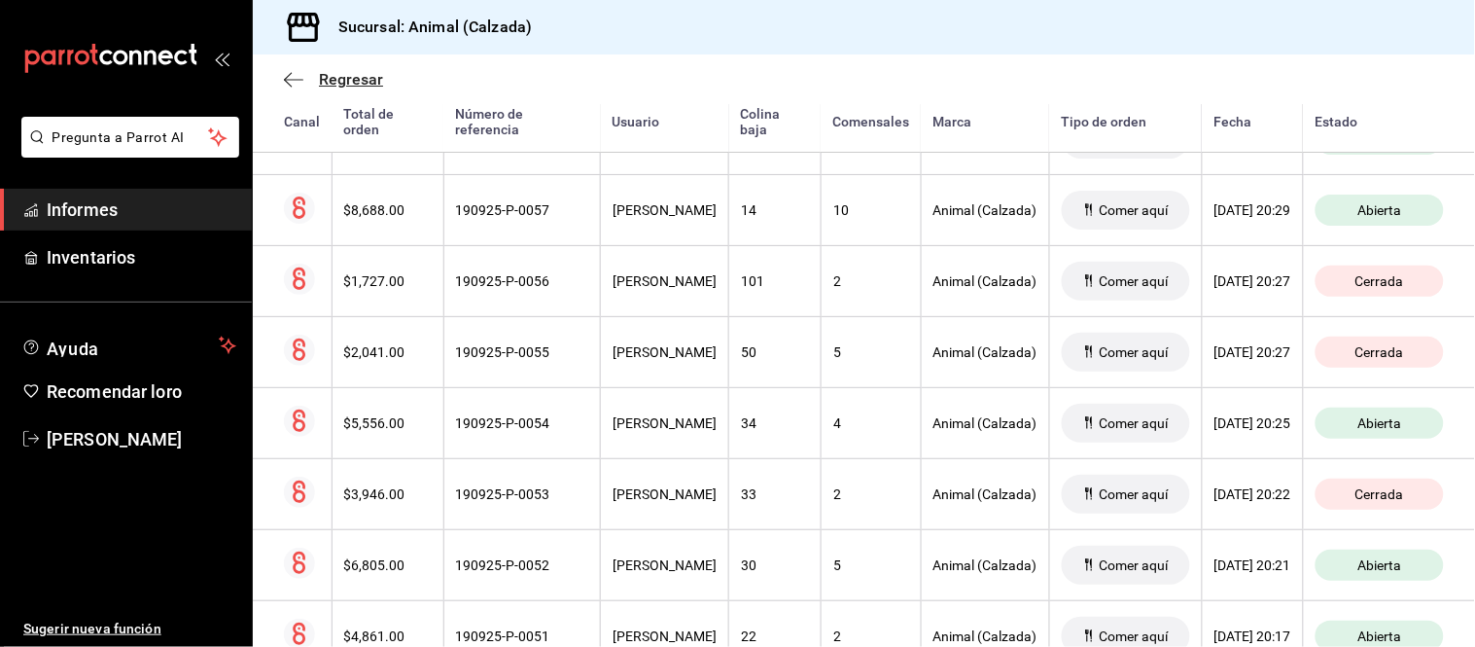
click at [289, 78] on icon "button" at bounding box center [293, 80] width 19 height 18
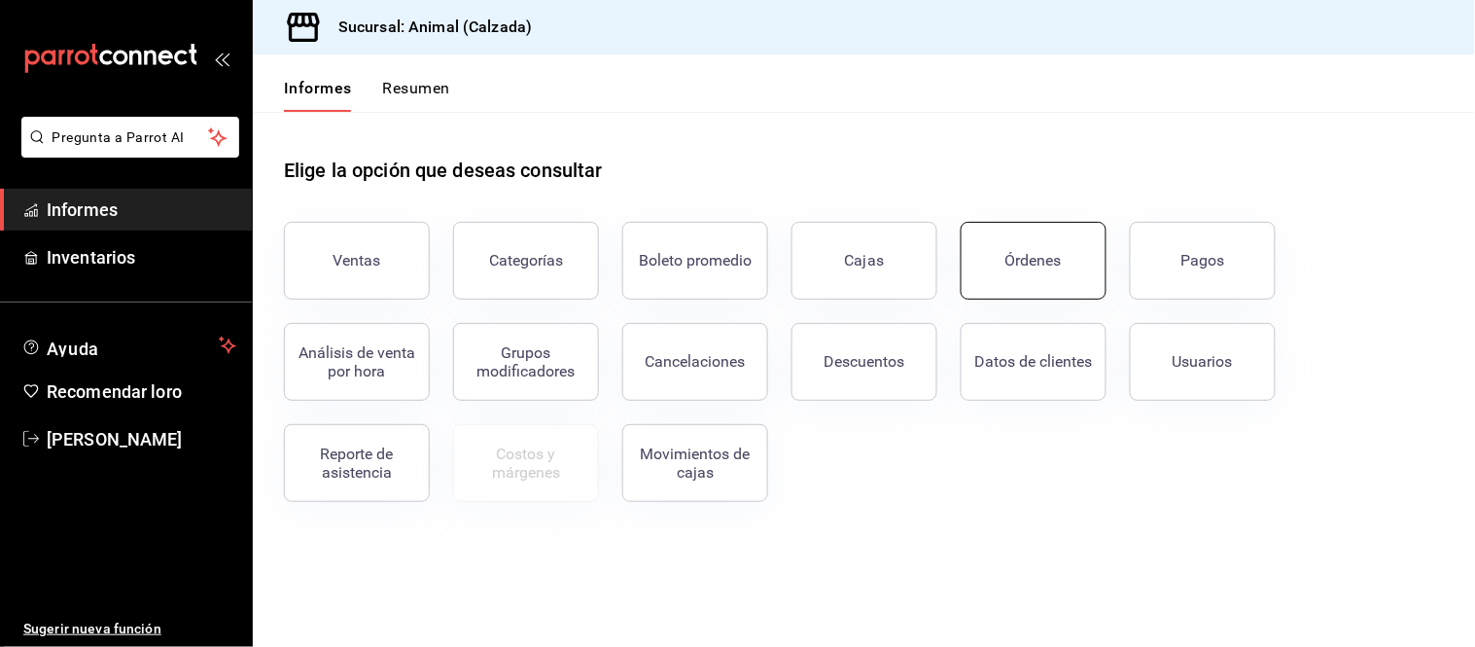
click at [1017, 284] on button "Órdenes" at bounding box center [1034, 261] width 146 height 78
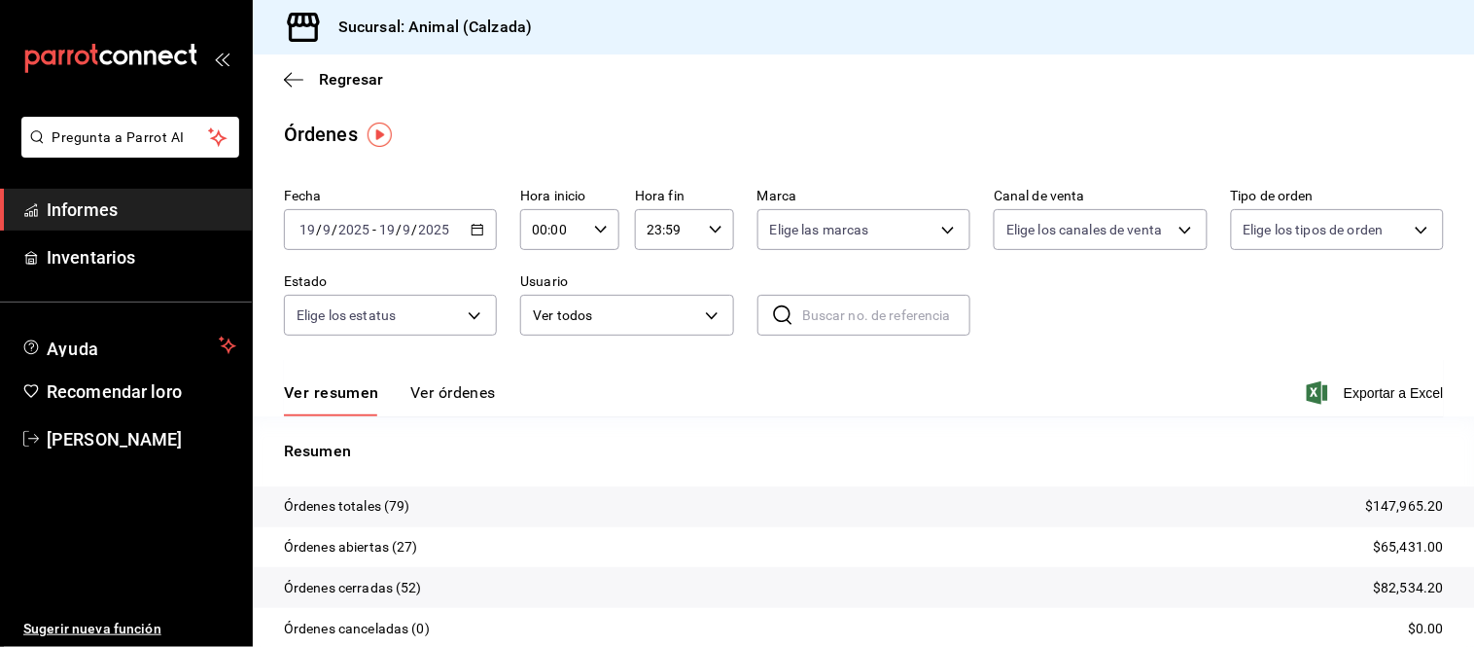
click at [591, 243] on div "00:00 Hora inicio" at bounding box center [569, 229] width 99 height 41
click at [527, 285] on button "05" at bounding box center [541, 297] width 41 height 39
type input "05:00"
click at [448, 406] on div at bounding box center [737, 323] width 1475 height 647
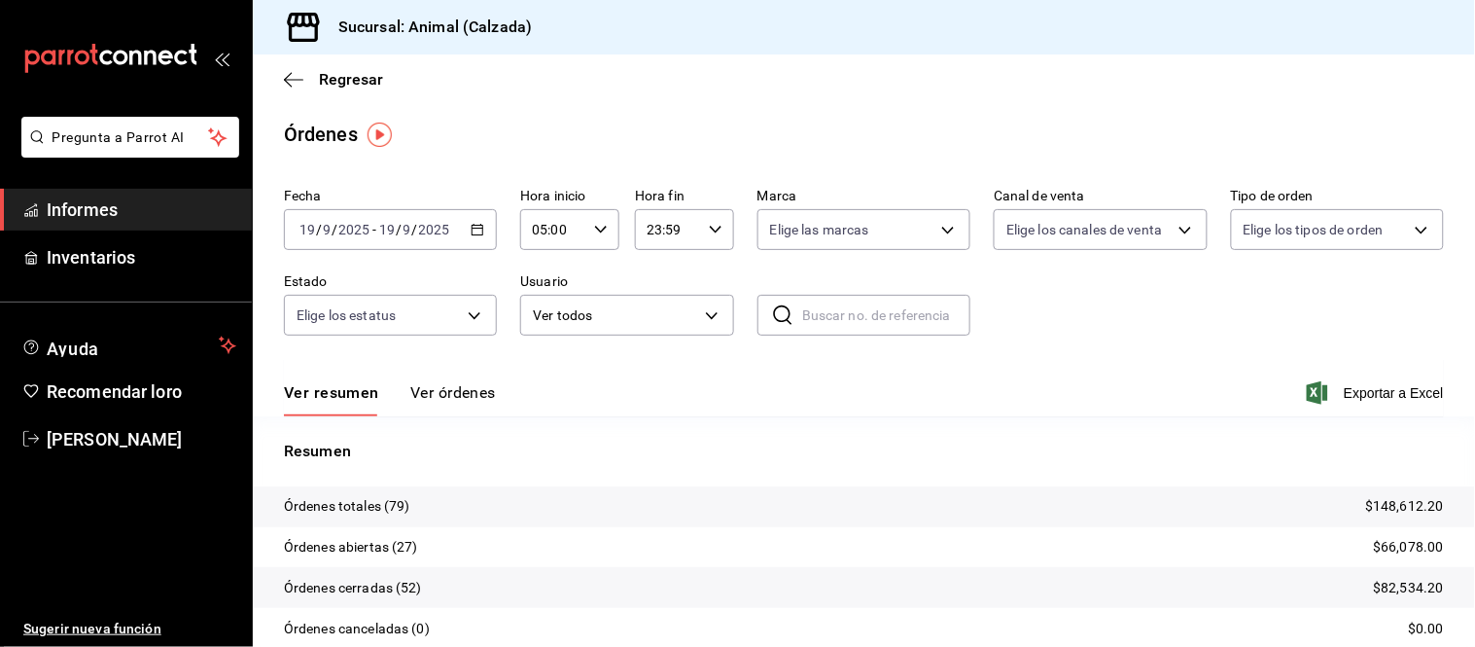
click at [449, 397] on font "Ver órdenes" at bounding box center [453, 392] width 86 height 18
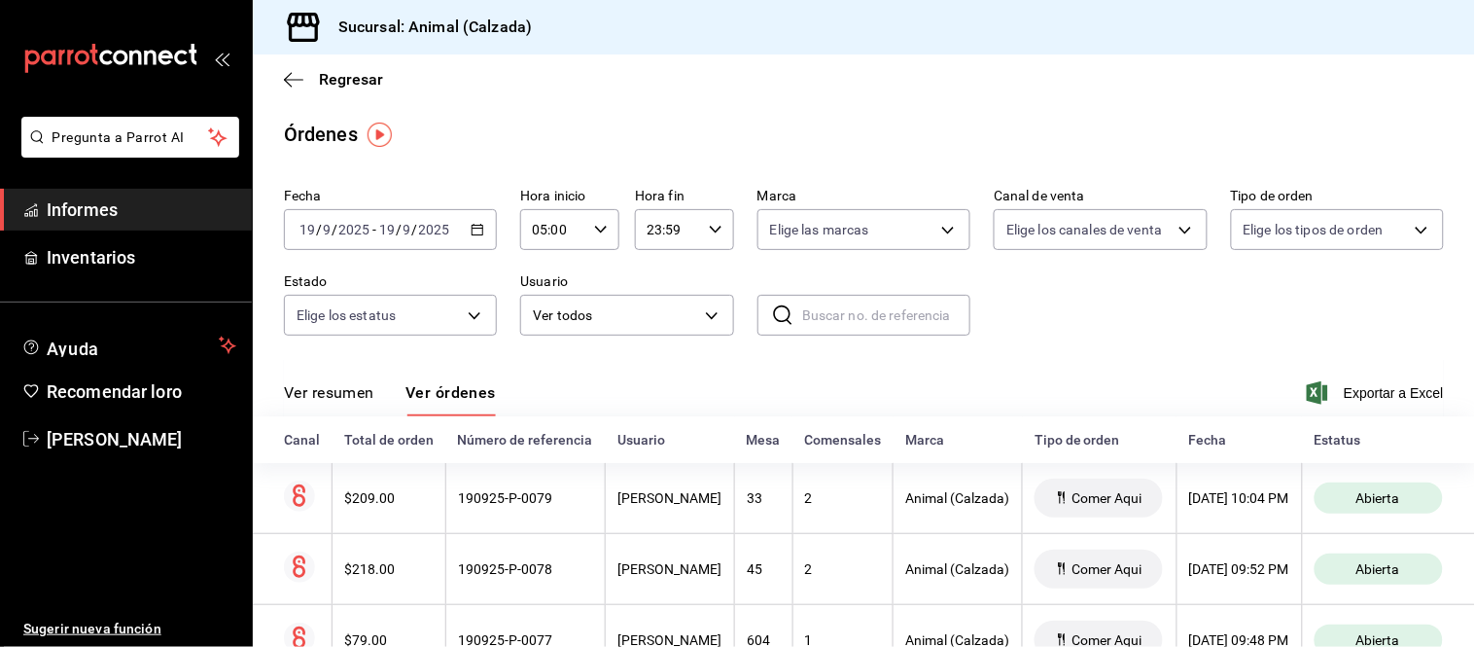
click at [365, 387] on font "Ver resumen" at bounding box center [329, 392] width 90 height 18
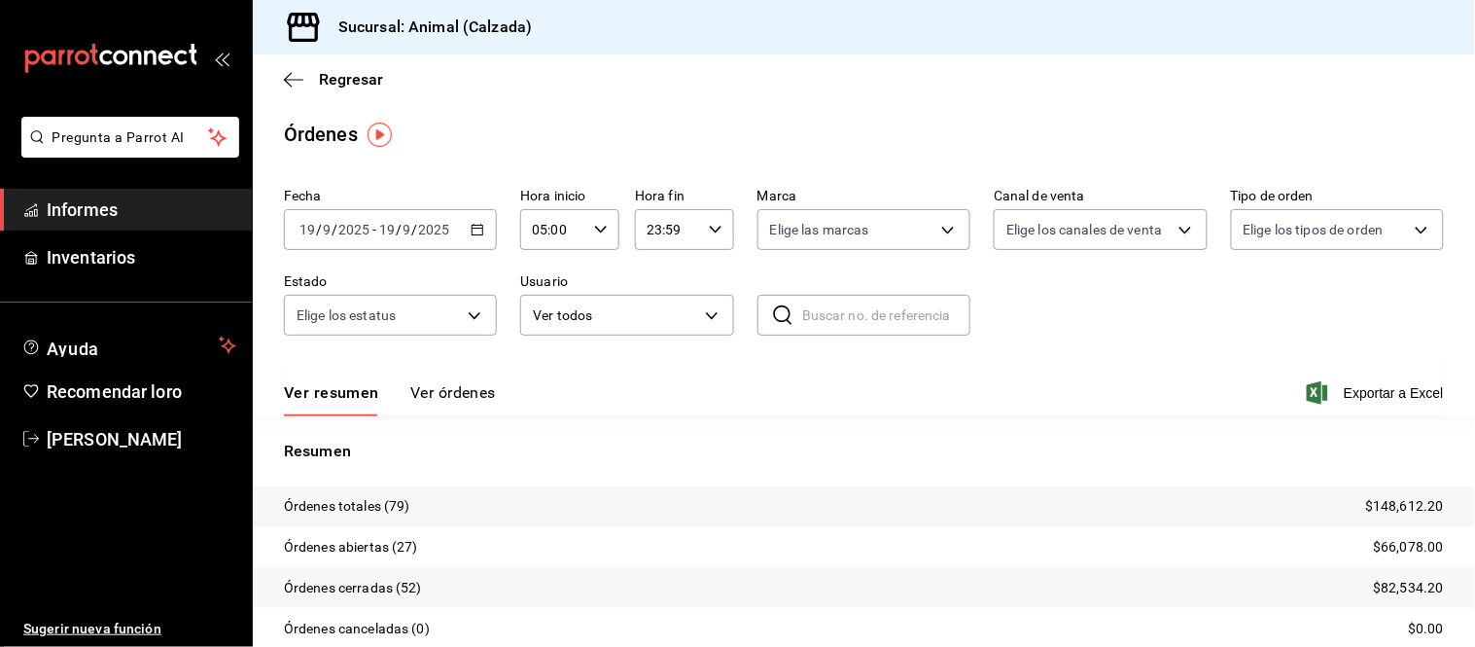
click at [450, 396] on font "Ver órdenes" at bounding box center [453, 392] width 86 height 18
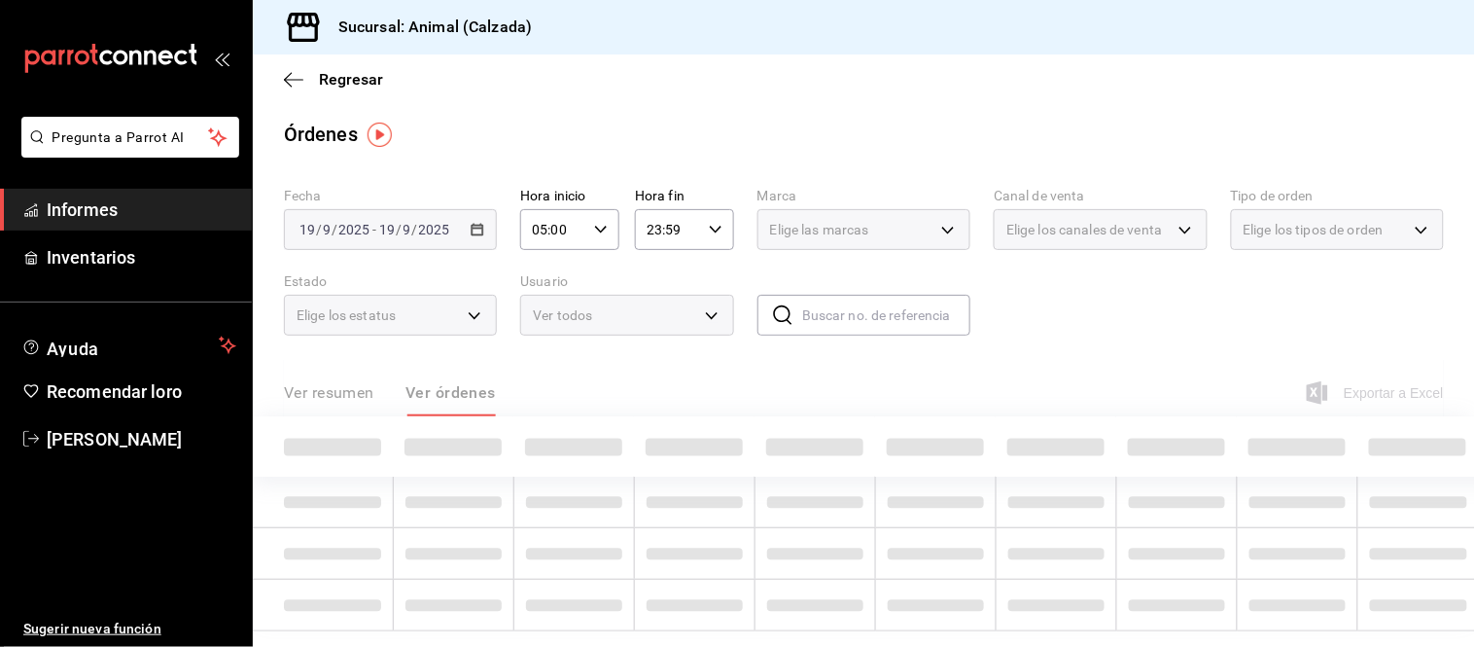
click at [367, 402] on font "Ver resumen" at bounding box center [329, 392] width 90 height 18
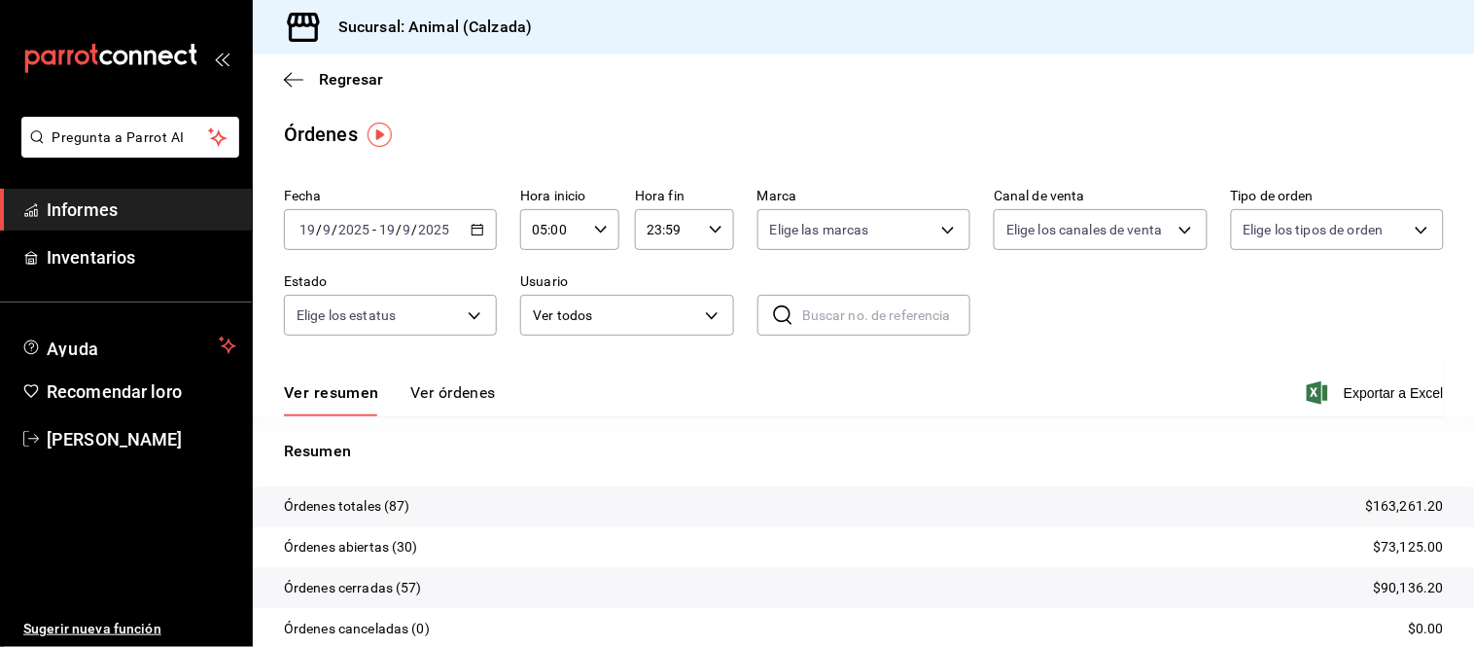
click at [457, 402] on font "Ver órdenes" at bounding box center [453, 392] width 86 height 18
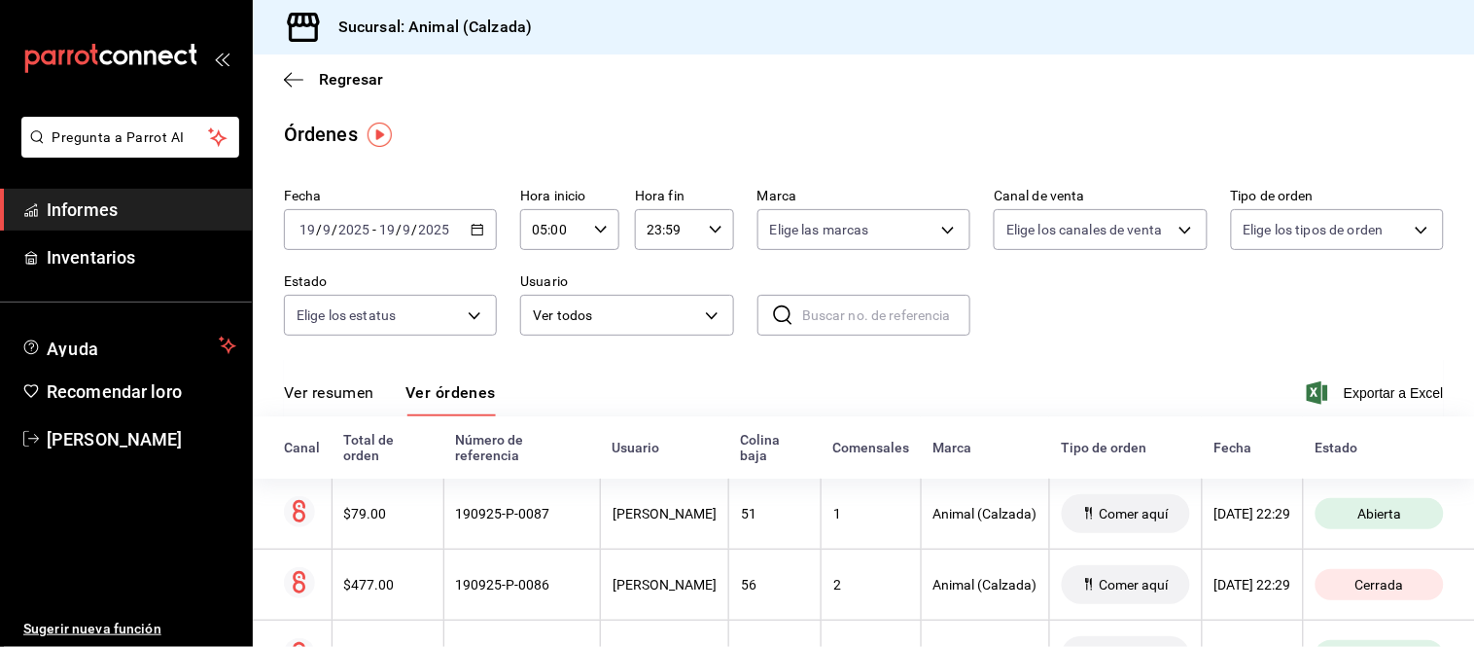
click at [350, 399] on font "Ver resumen" at bounding box center [329, 392] width 90 height 18
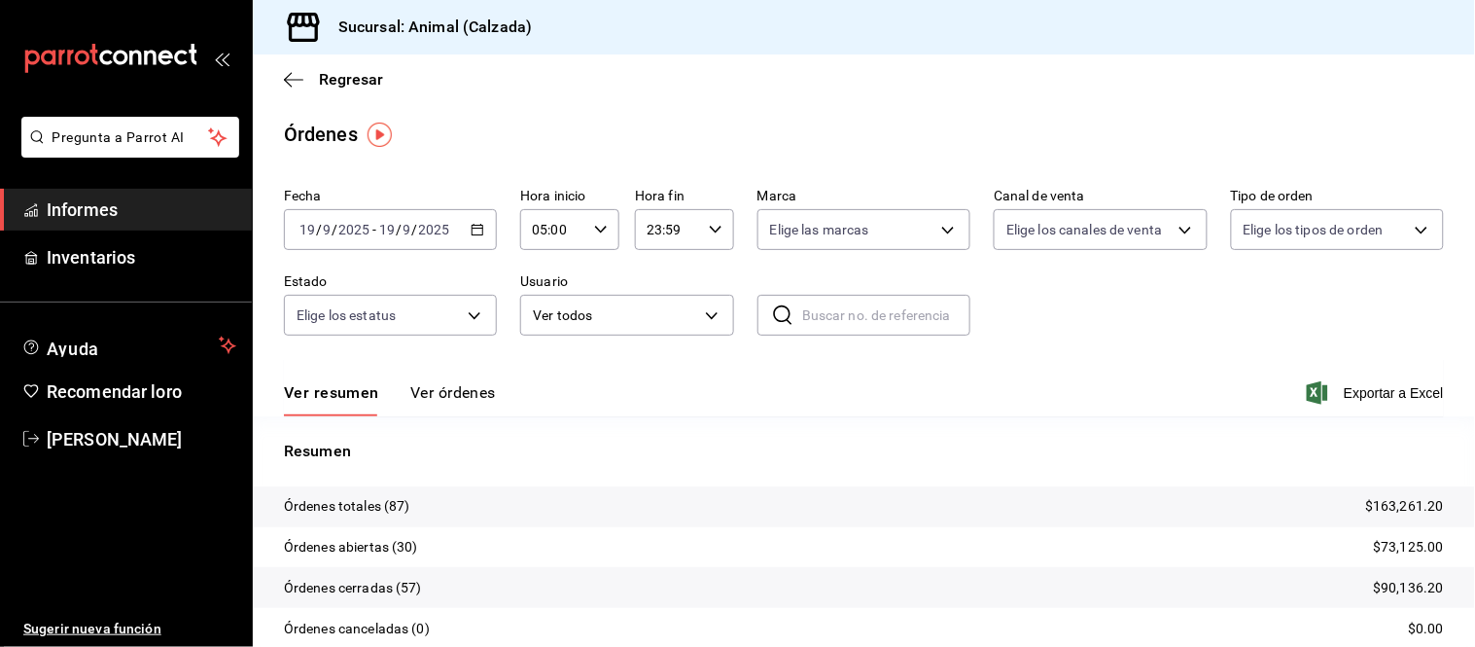
click at [442, 404] on button "Ver órdenes" at bounding box center [453, 399] width 86 height 34
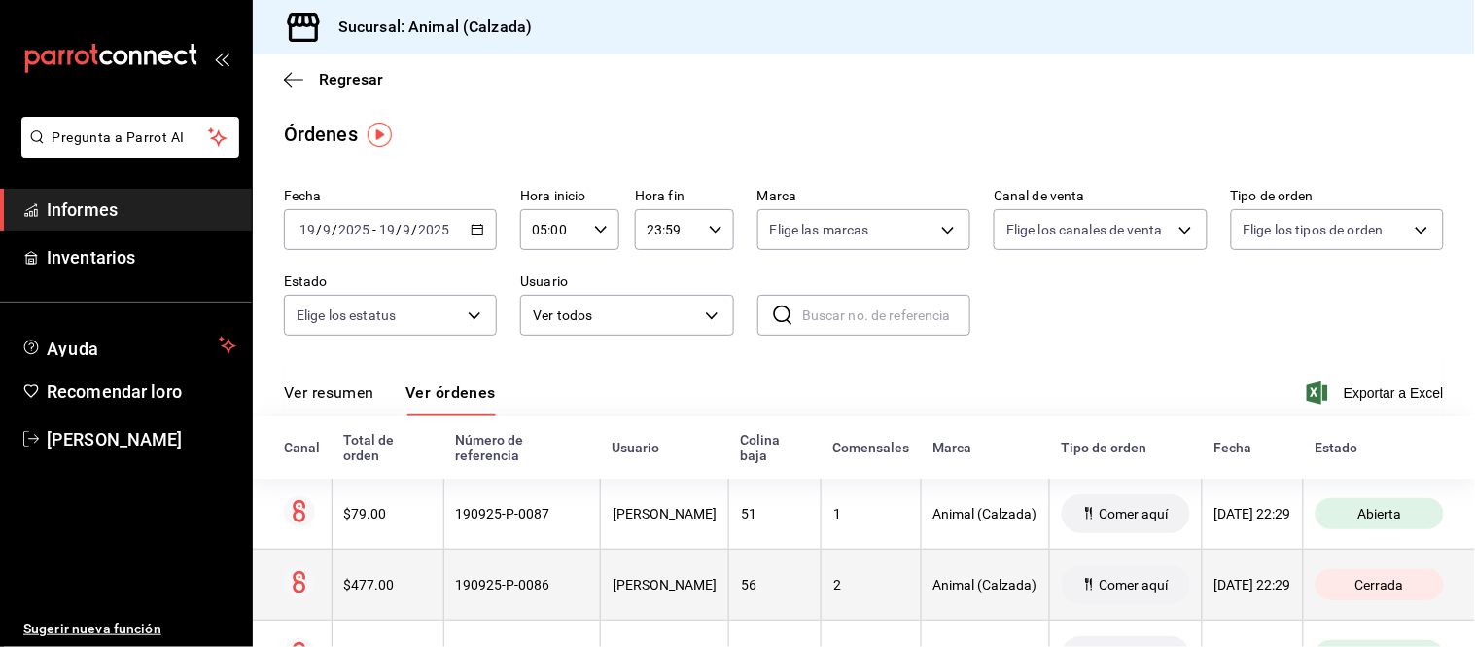
click at [601, 597] on th "LIDIA MORALES" at bounding box center [665, 583] width 128 height 71
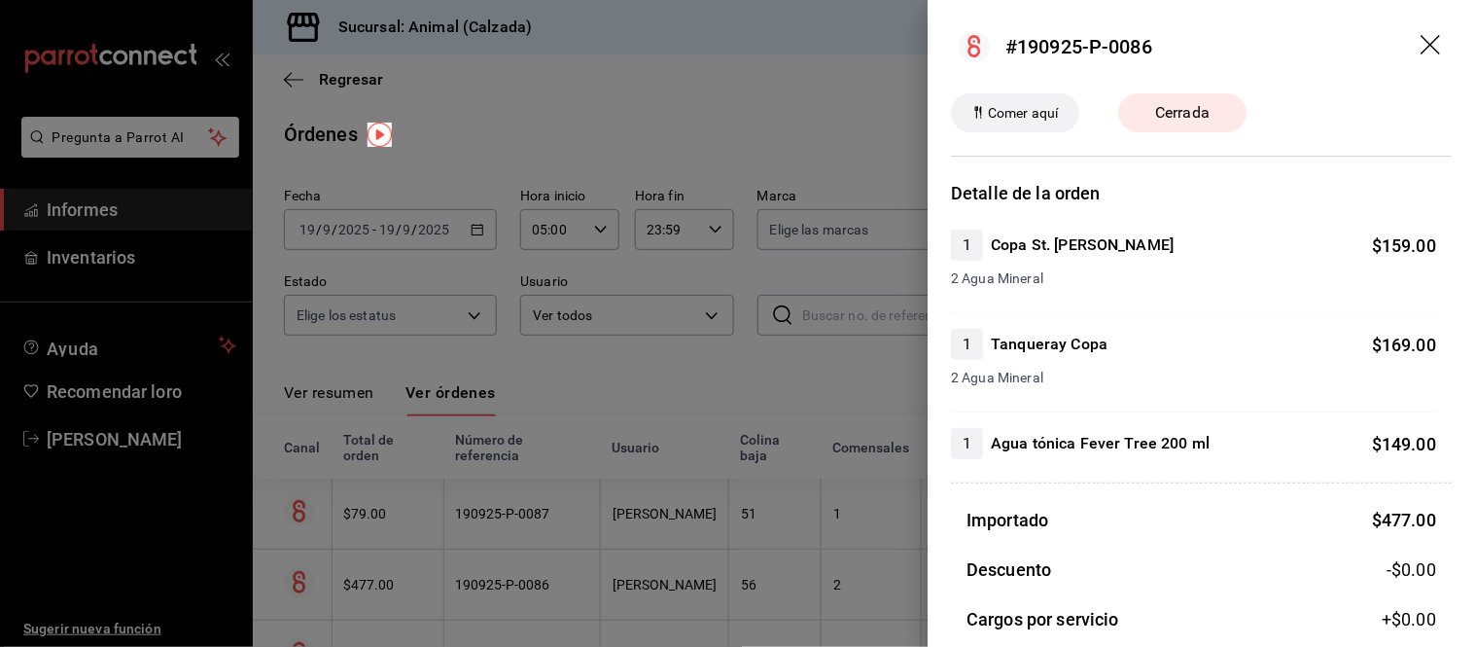
click at [546, 530] on div at bounding box center [737, 323] width 1475 height 647
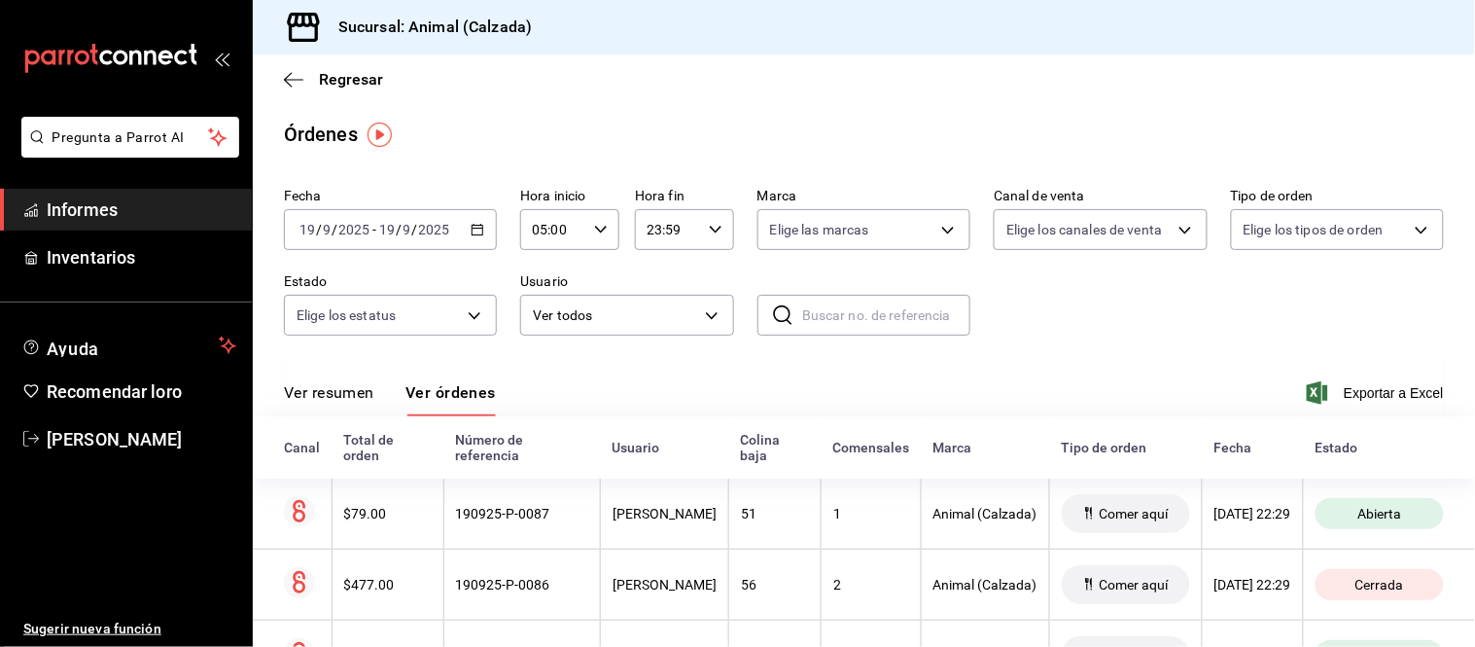
click at [313, 379] on div "Ver resumen Ver órdenes Exportar a Excel" at bounding box center [864, 387] width 1160 height 57
click at [328, 394] on font "Ver resumen" at bounding box center [329, 392] width 90 height 18
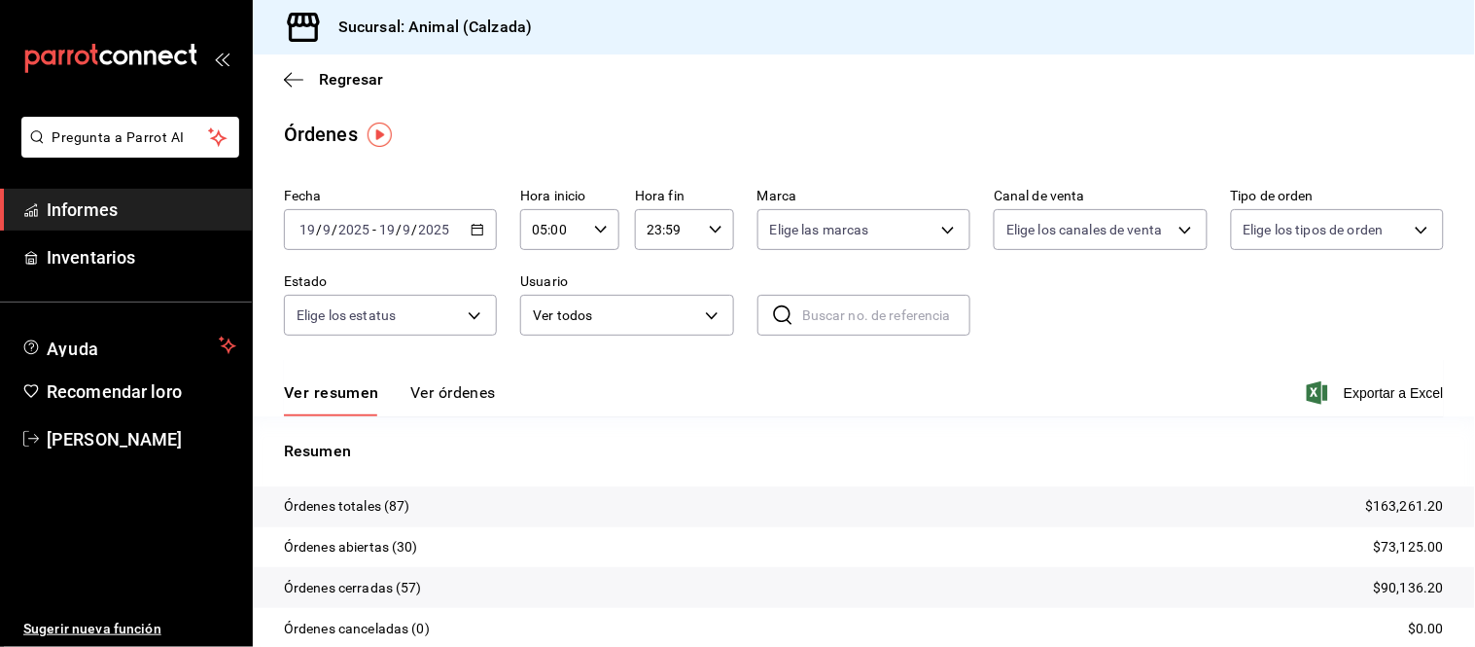
click at [464, 400] on font "Ver órdenes" at bounding box center [453, 392] width 86 height 18
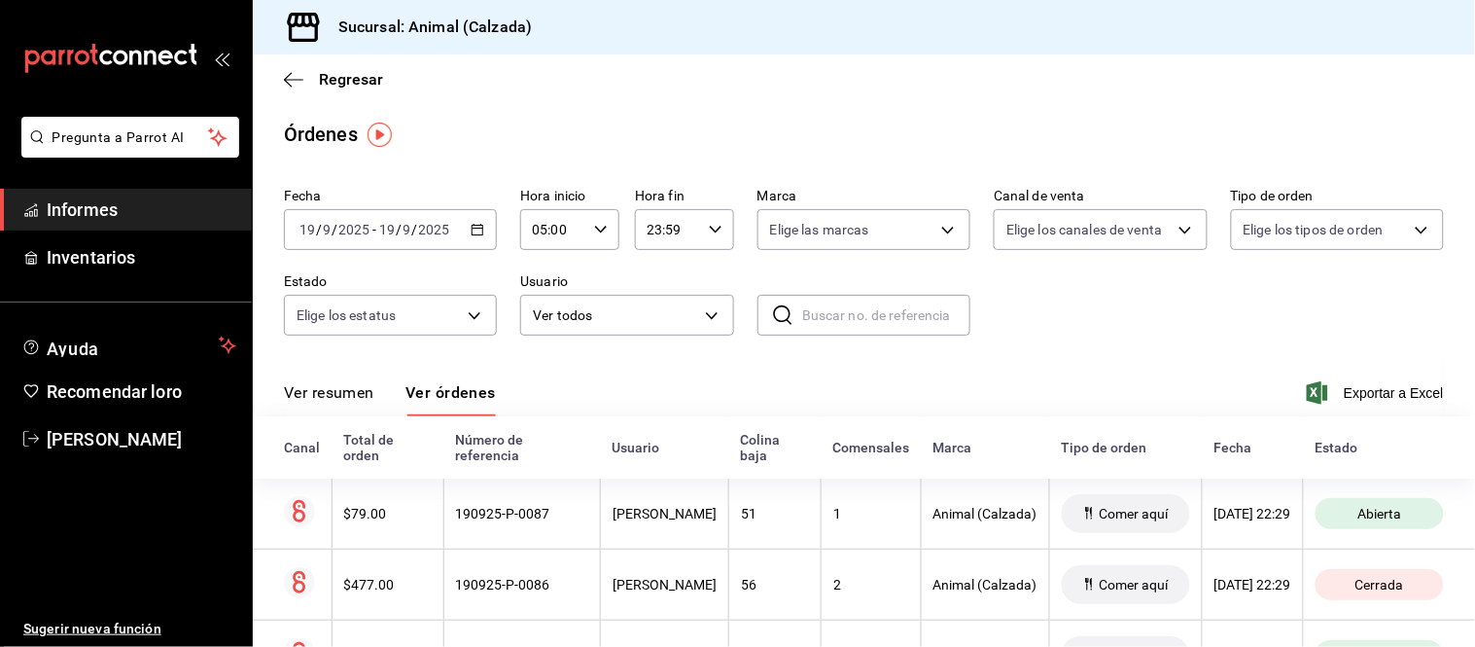
click at [336, 384] on font "Ver resumen" at bounding box center [329, 392] width 90 height 18
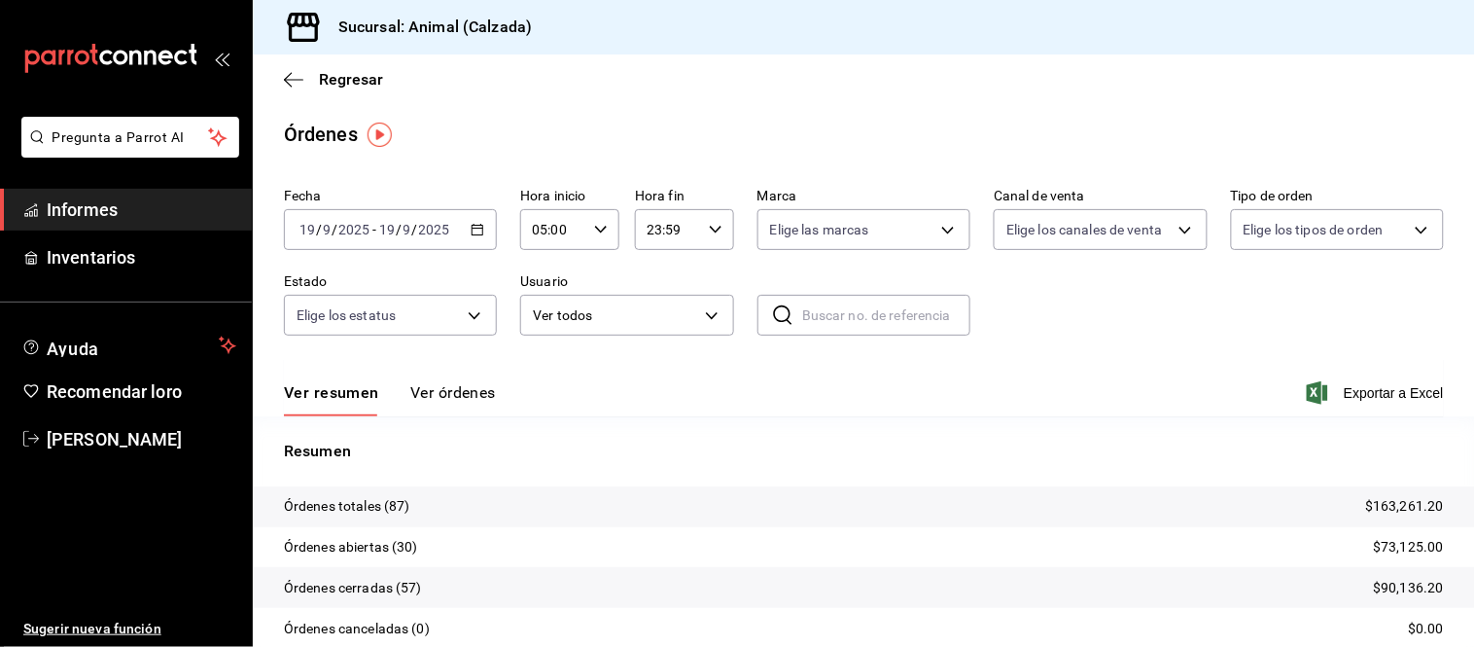
click at [467, 392] on font "Ver órdenes" at bounding box center [453, 392] width 86 height 18
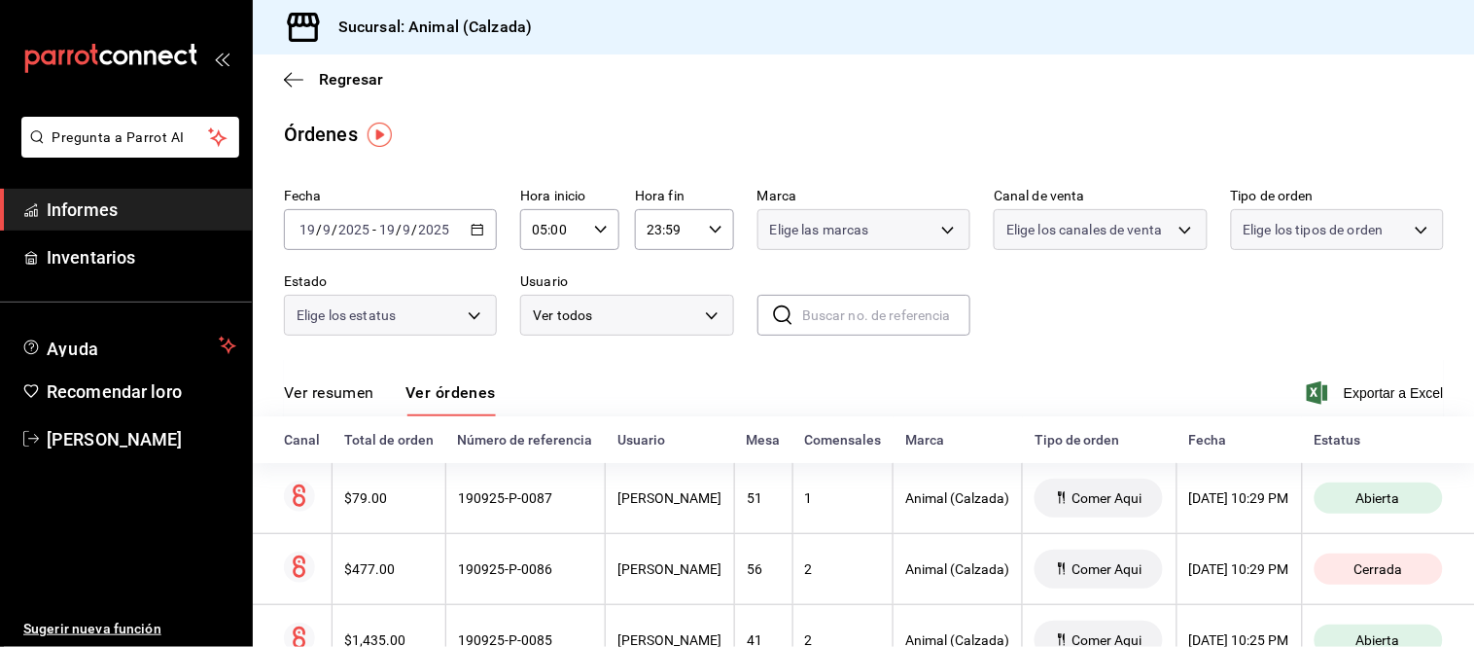
click at [357, 397] on font "Ver resumen" at bounding box center [329, 392] width 90 height 18
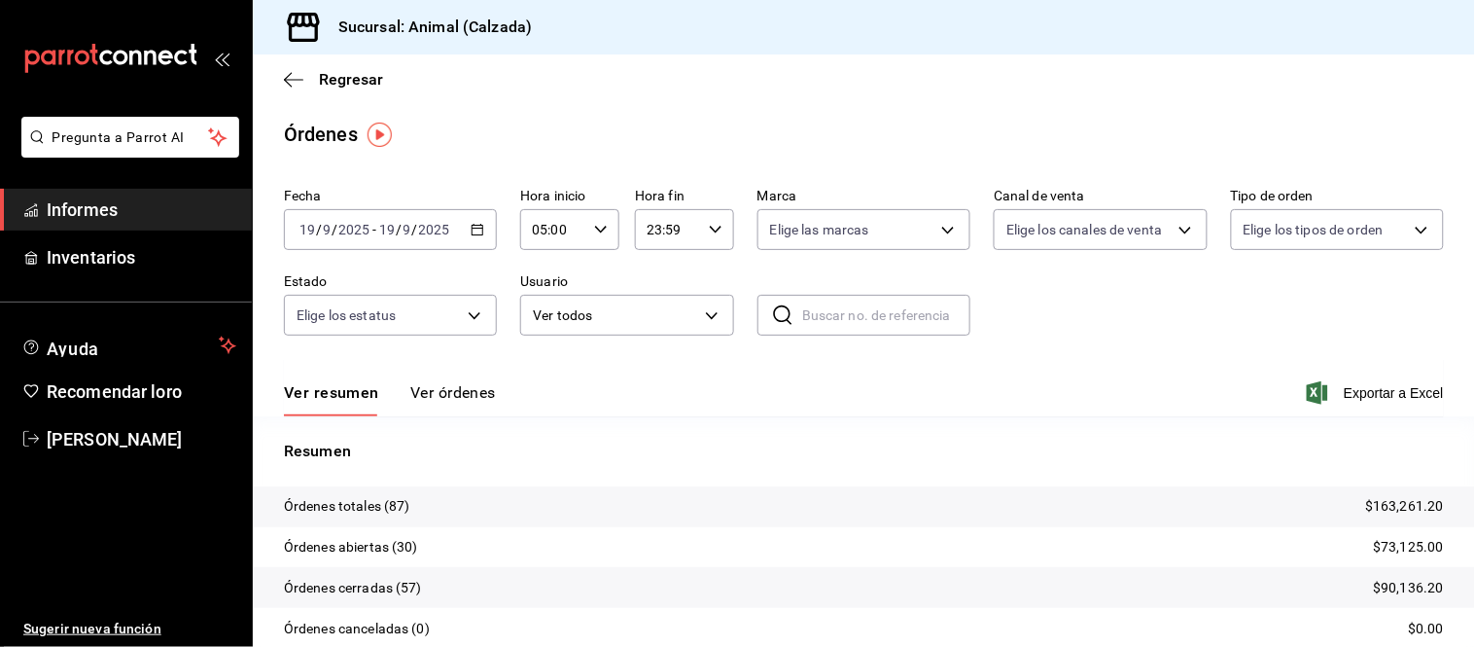
click at [441, 393] on font "Ver órdenes" at bounding box center [453, 392] width 86 height 18
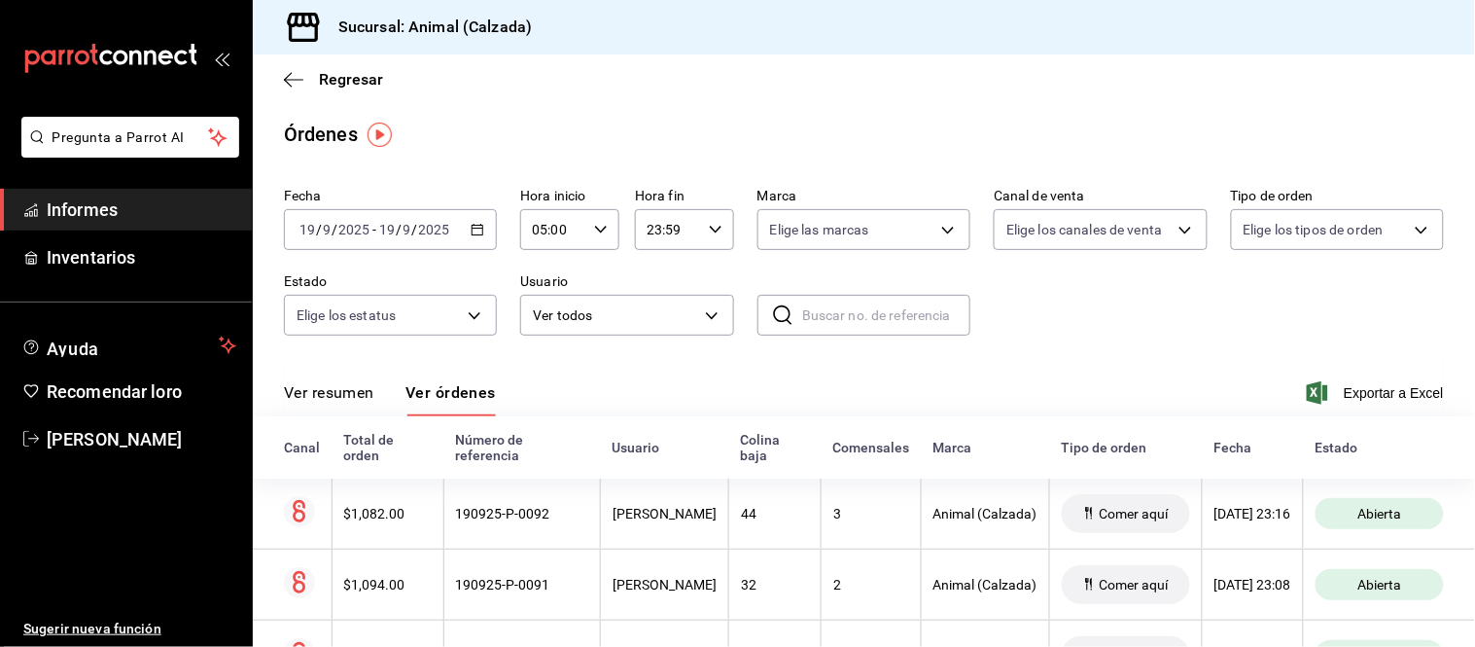
click at [362, 392] on font "Ver resumen" at bounding box center [329, 392] width 90 height 18
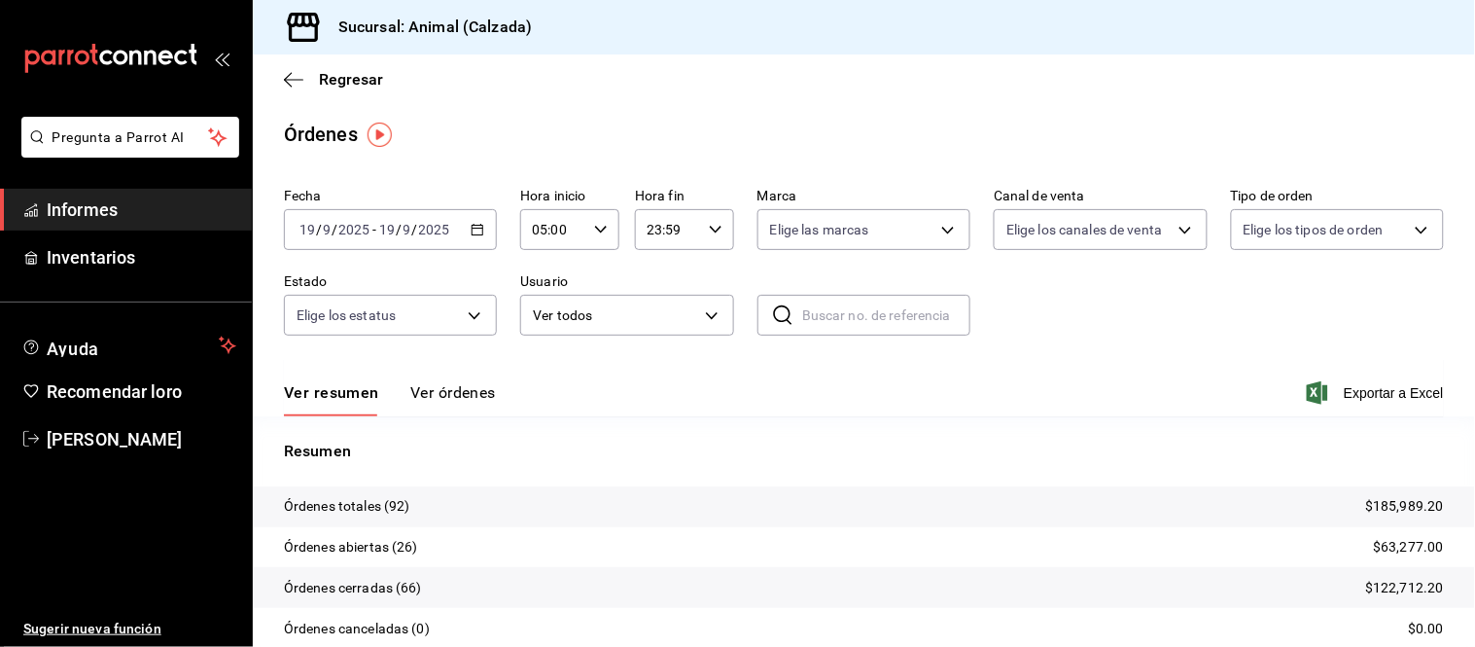
click at [451, 395] on font "Ver órdenes" at bounding box center [453, 392] width 86 height 18
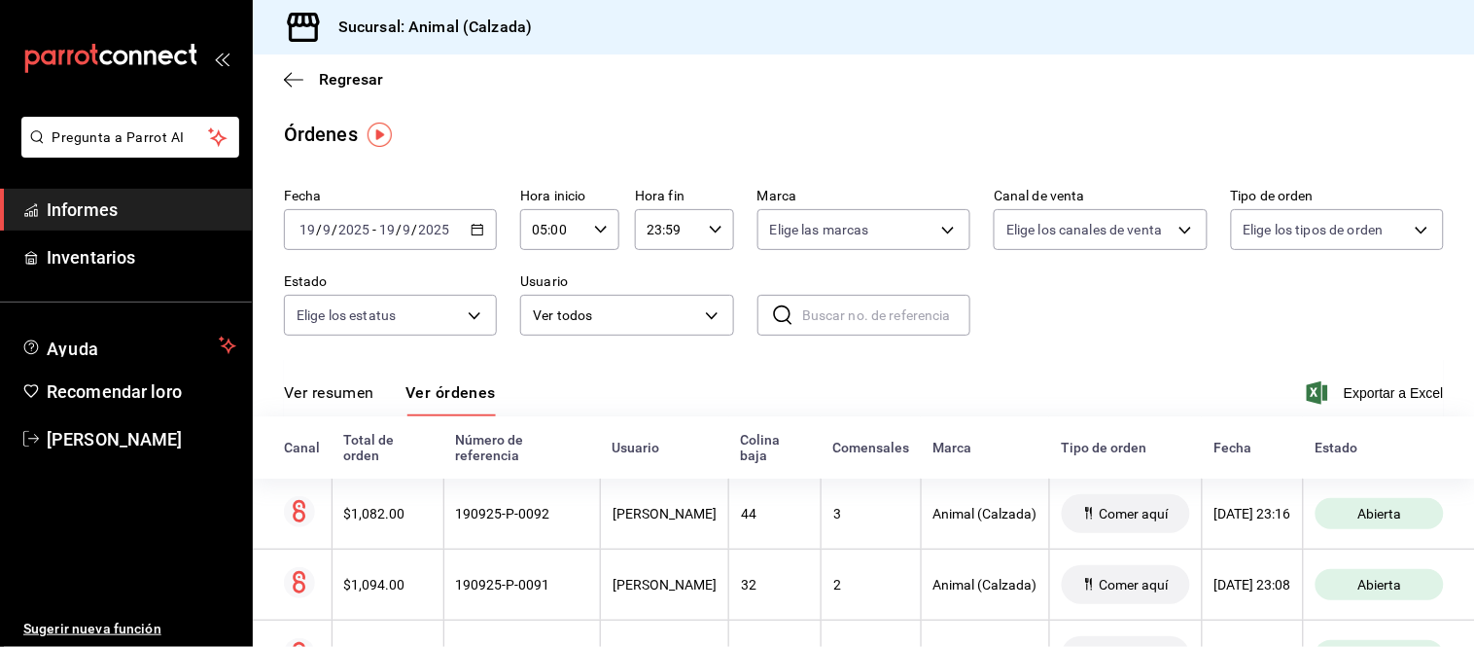
click at [358, 402] on font "Ver resumen" at bounding box center [329, 392] width 90 height 18
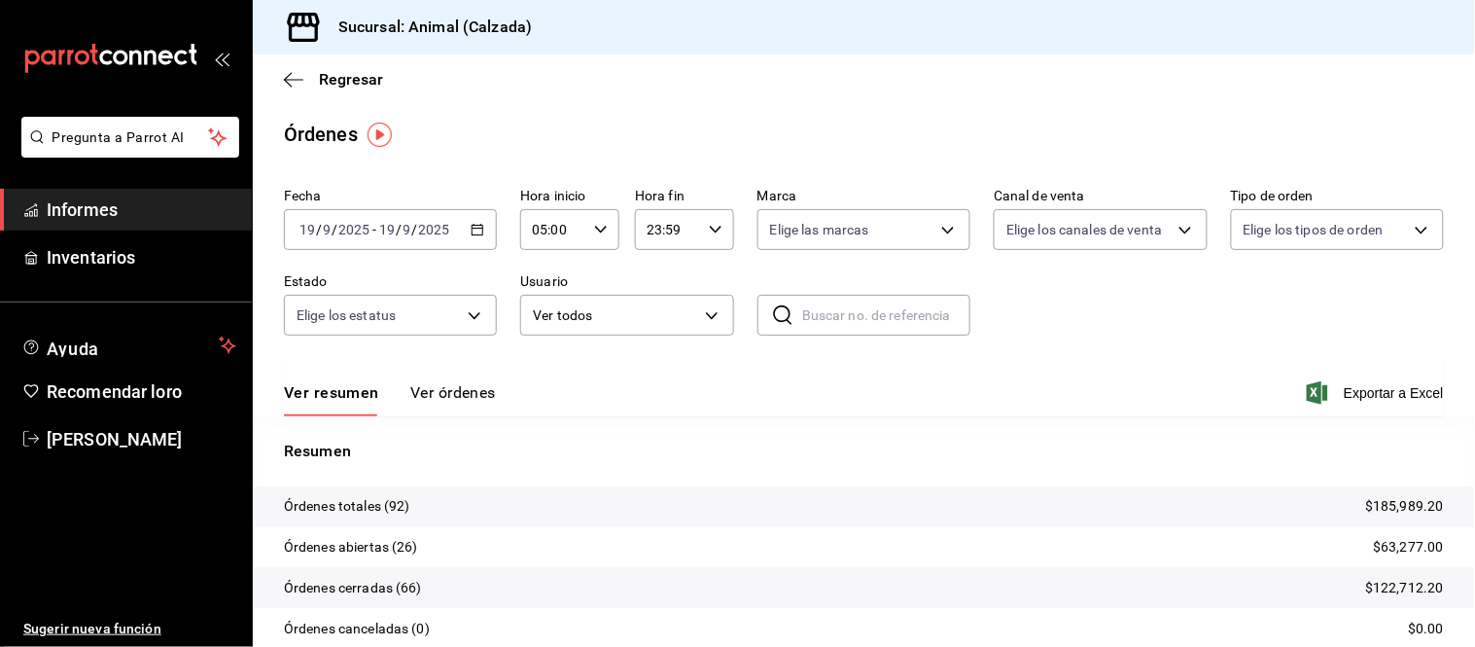
click at [447, 385] on font "Ver órdenes" at bounding box center [453, 392] width 86 height 18
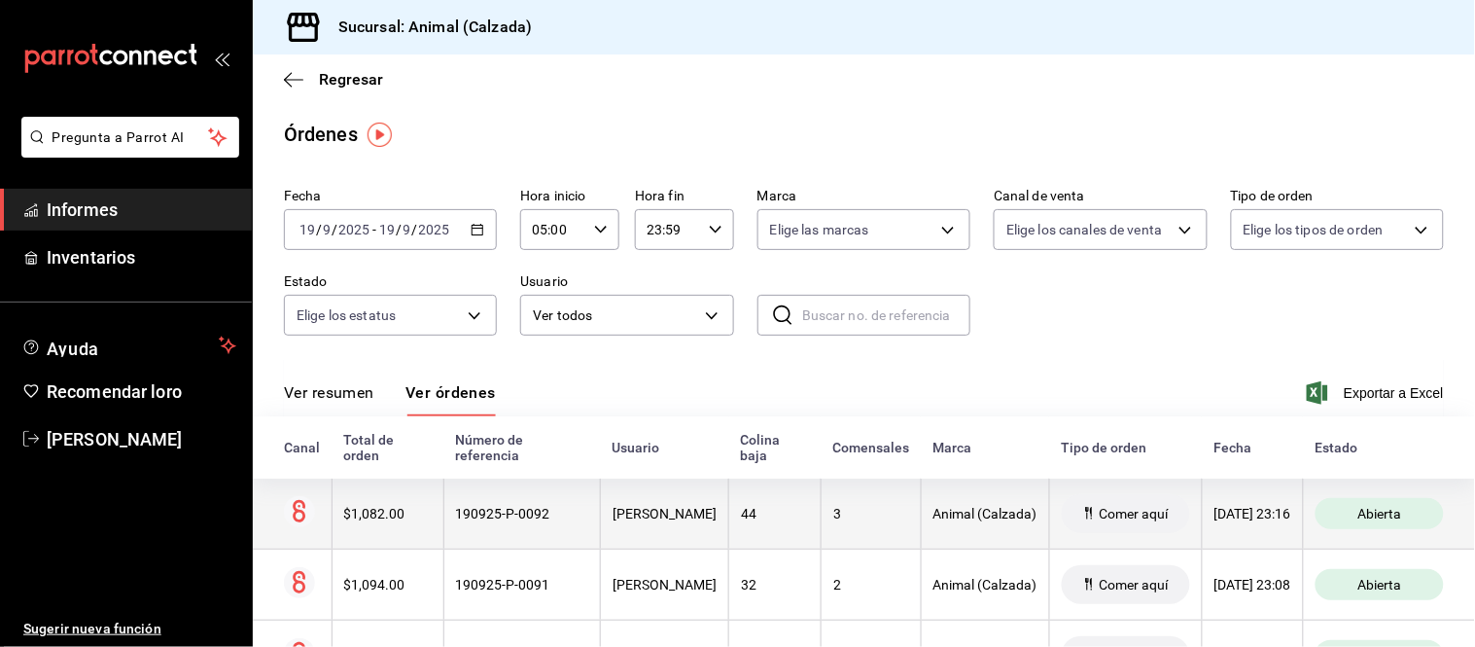
click at [601, 515] on th "VÍCTOR XOLOT" at bounding box center [665, 513] width 128 height 71
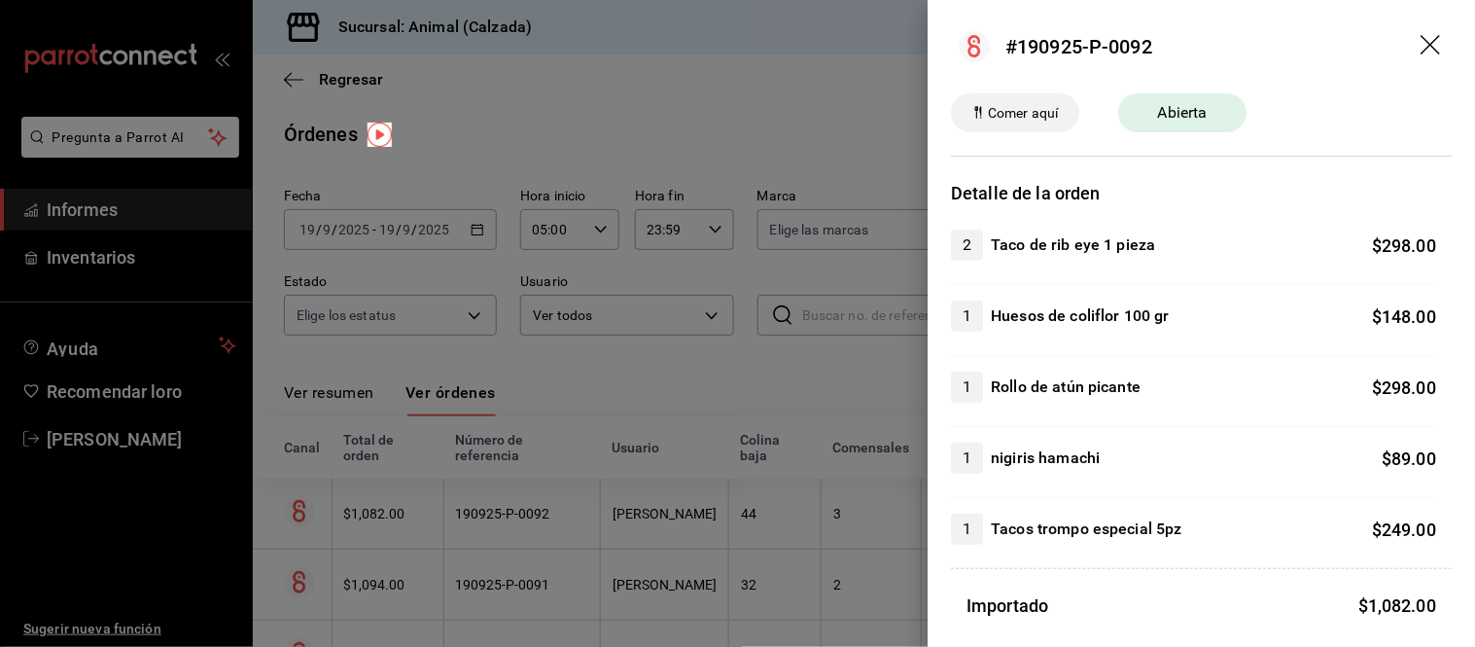
click at [545, 502] on div at bounding box center [737, 323] width 1475 height 647
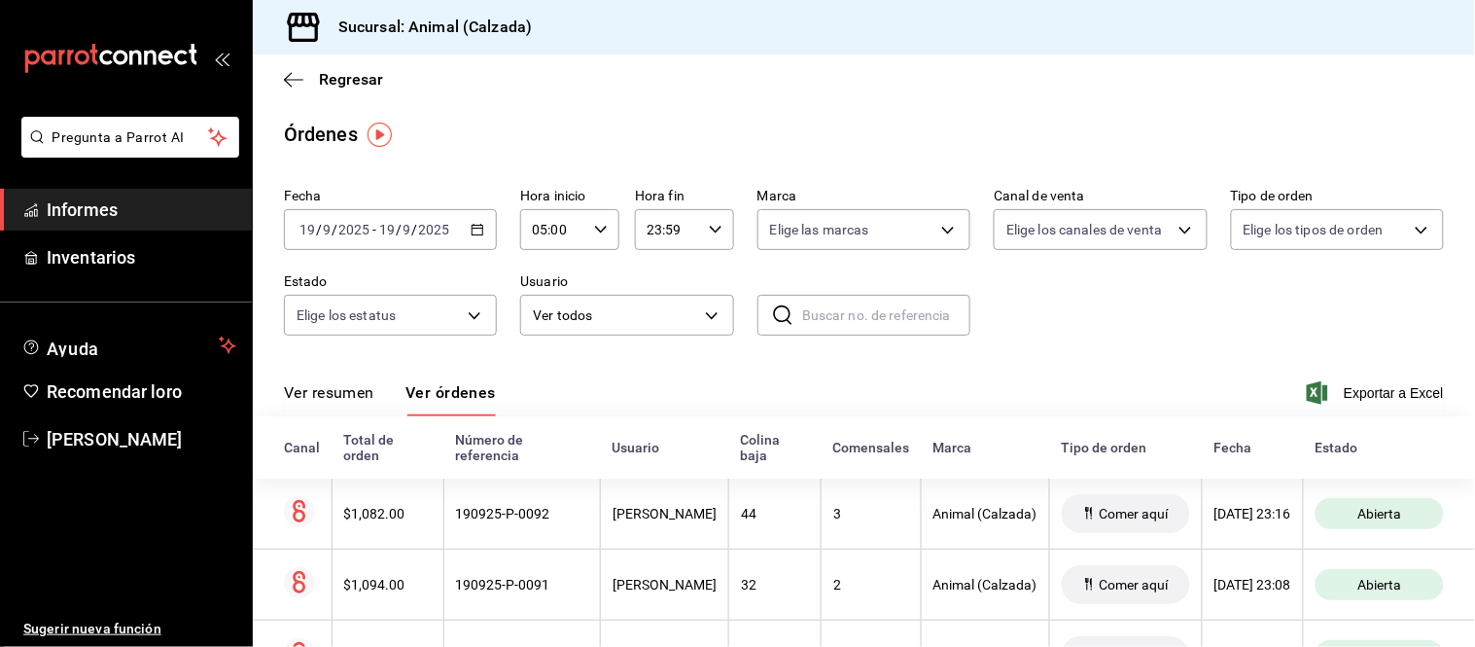
click at [376, 392] on div "Ver resumen Ver órdenes" at bounding box center [390, 399] width 212 height 34
click at [360, 395] on font "Ver resumen" at bounding box center [329, 392] width 90 height 18
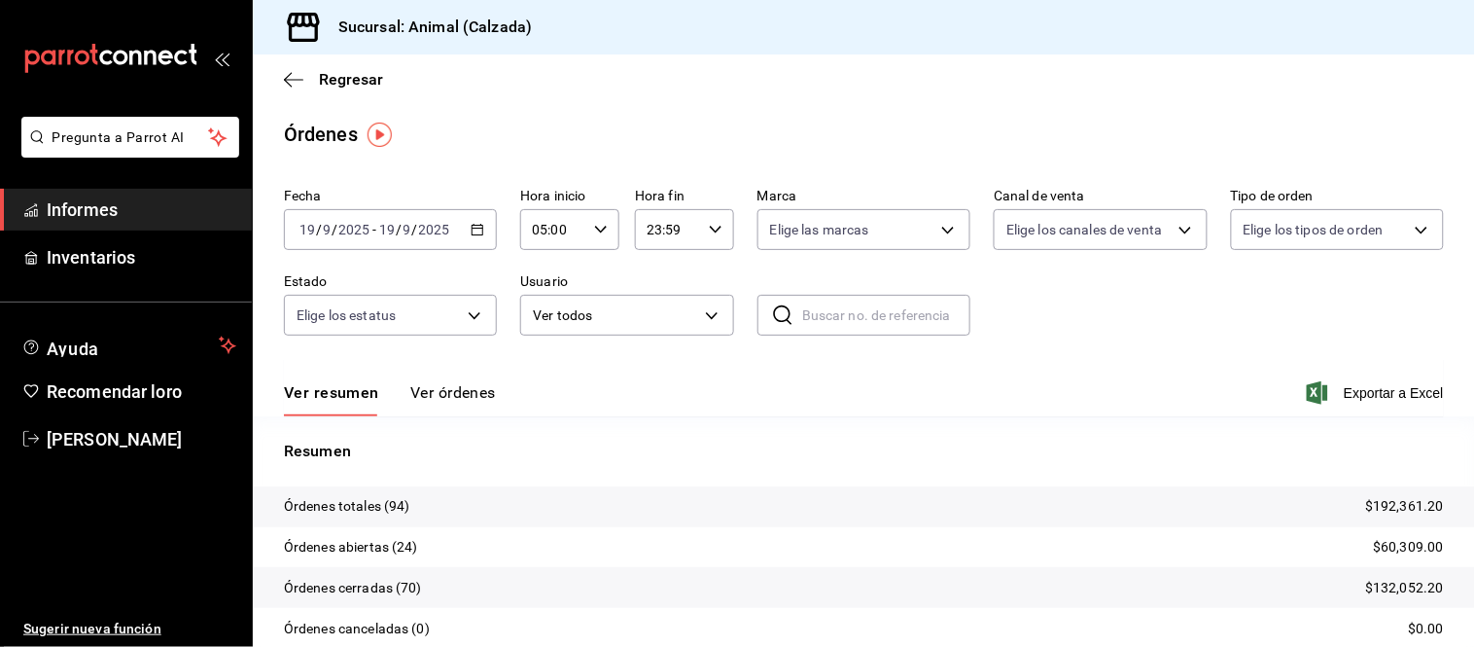
drag, startPoint x: 458, startPoint y: 397, endPoint x: 475, endPoint y: 367, distance: 34.4
click at [459, 396] on font "Ver órdenes" at bounding box center [453, 392] width 86 height 18
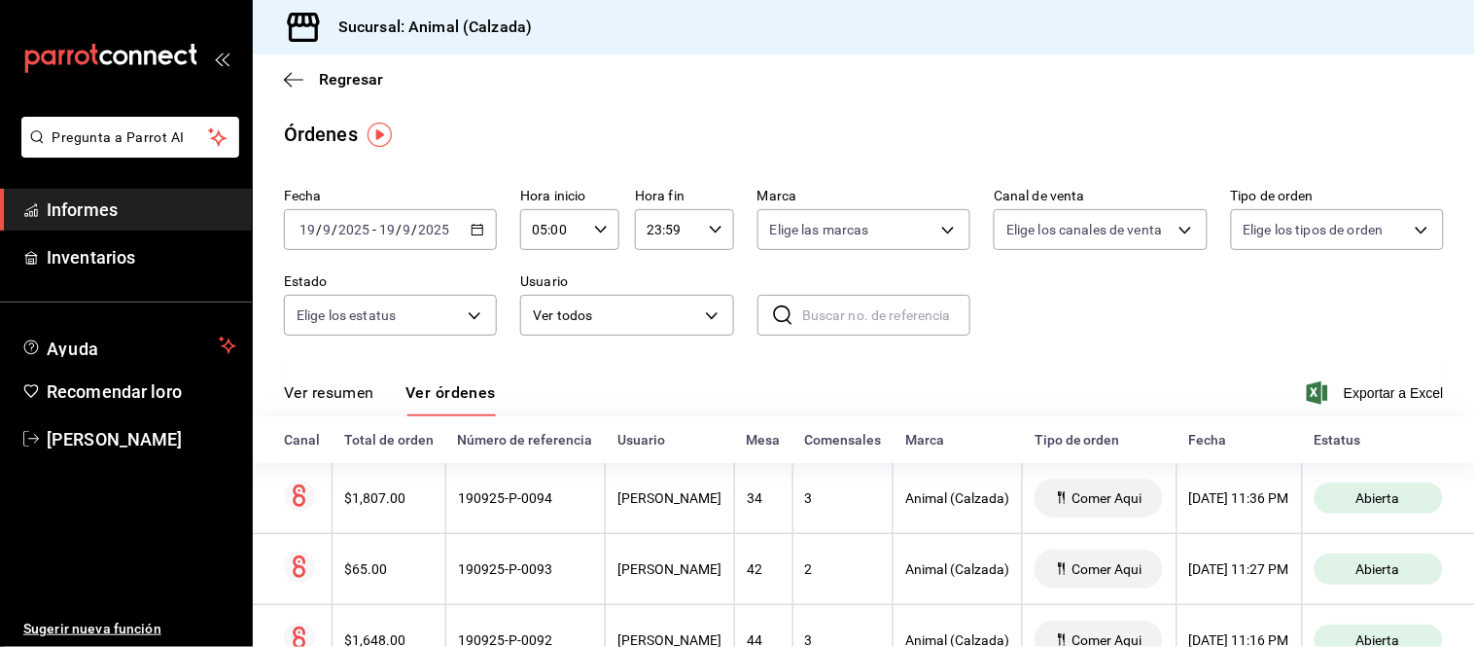
click at [358, 400] on font "Ver resumen" at bounding box center [329, 392] width 90 height 18
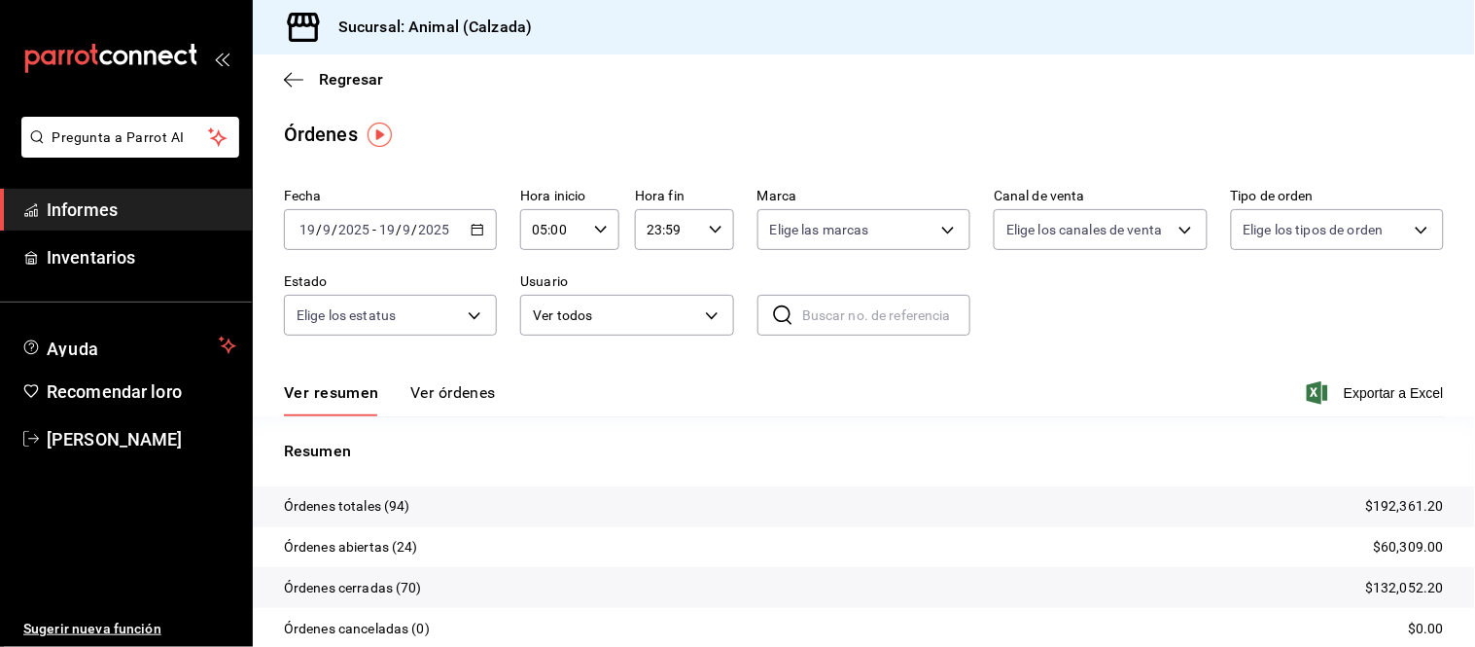
click at [463, 399] on font "Ver órdenes" at bounding box center [453, 392] width 86 height 18
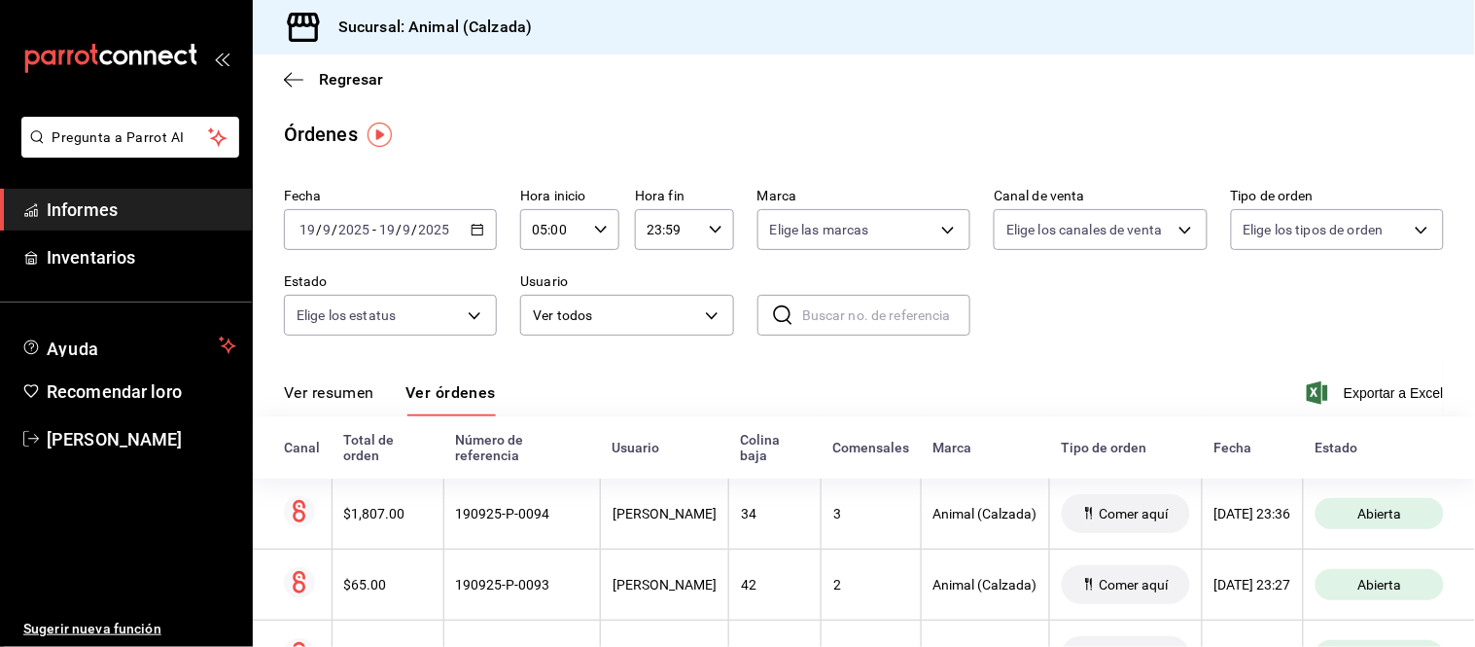
drag, startPoint x: 337, startPoint y: 393, endPoint x: 348, endPoint y: 374, distance: 21.3
click at [338, 392] on font "Ver resumen" at bounding box center [329, 392] width 90 height 18
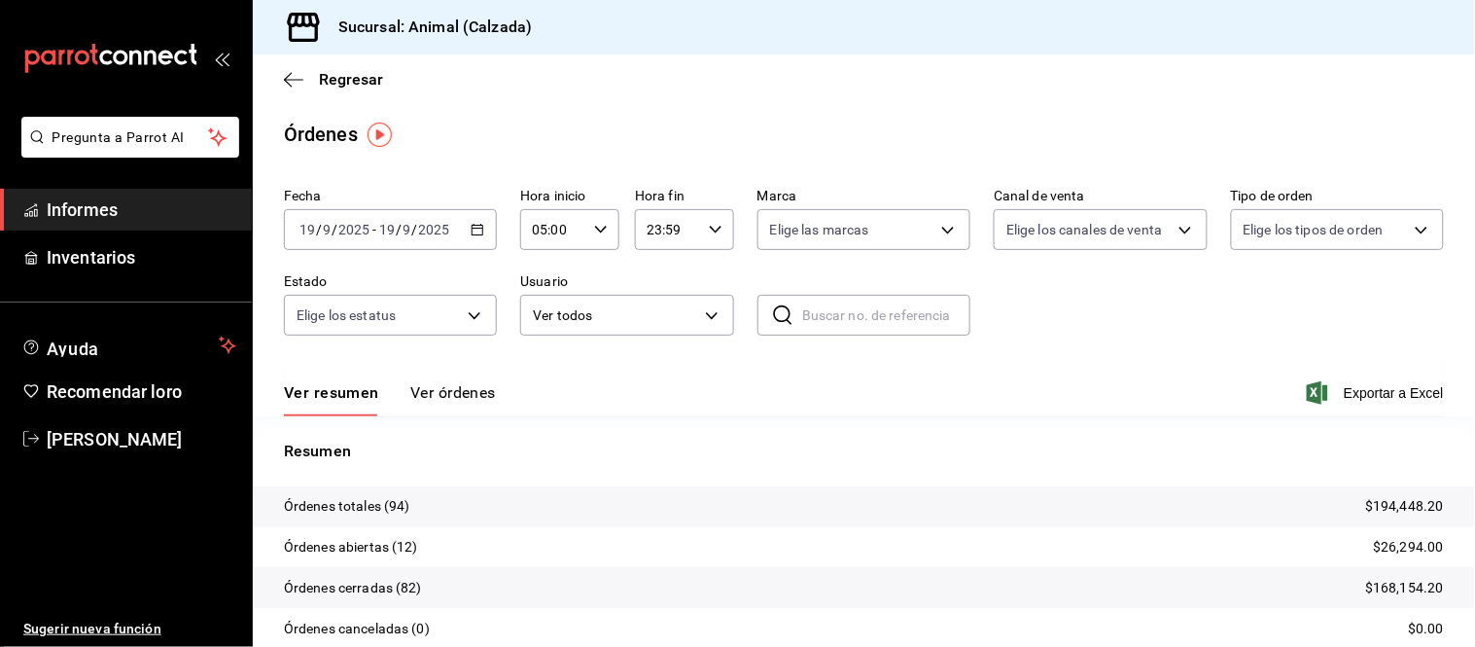
click at [460, 393] on font "Ver órdenes" at bounding box center [453, 392] width 86 height 18
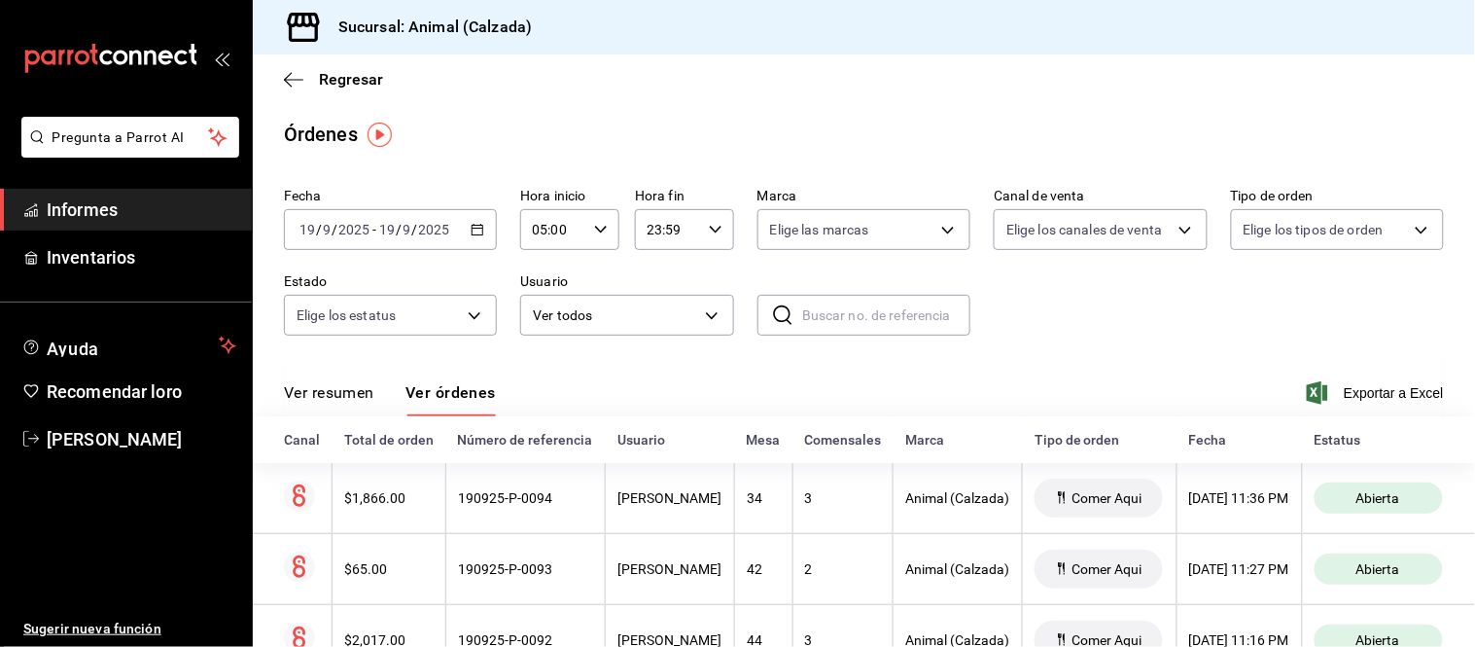
click at [364, 390] on font "Ver resumen" at bounding box center [329, 392] width 90 height 18
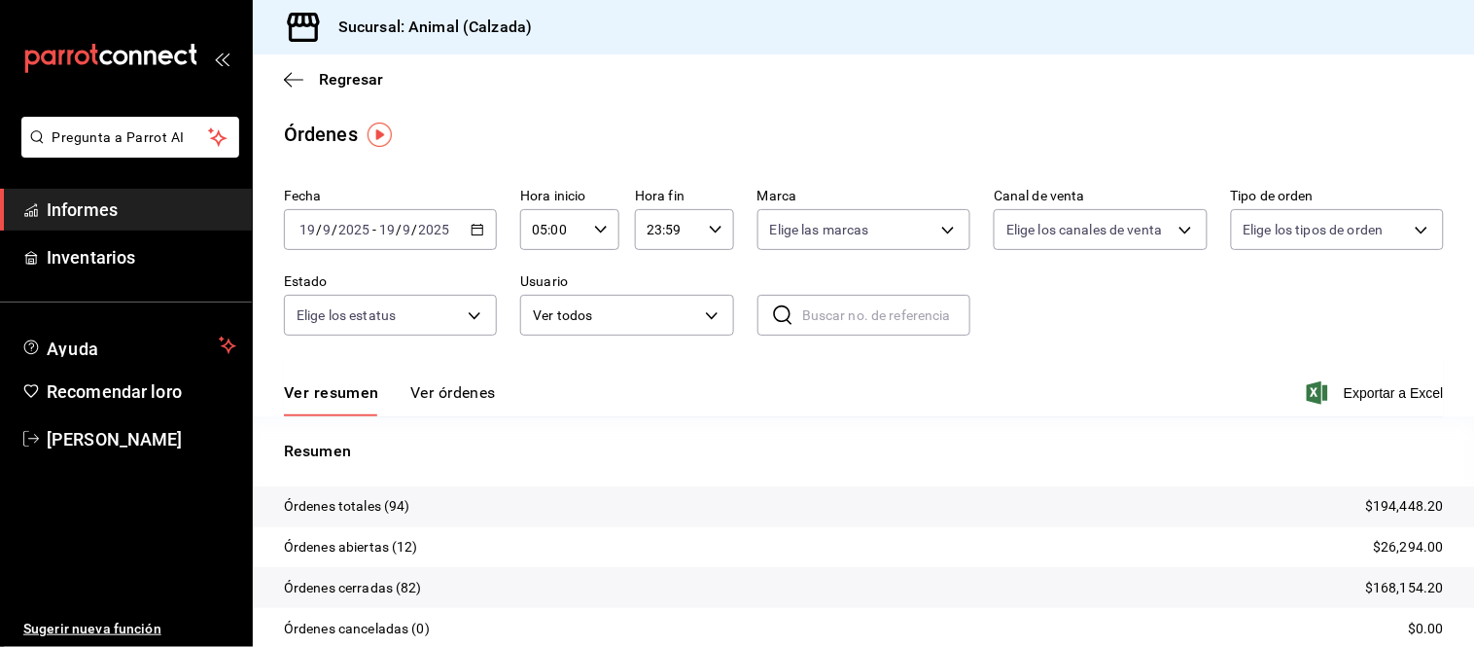
click at [419, 393] on font "Ver órdenes" at bounding box center [453, 392] width 86 height 18
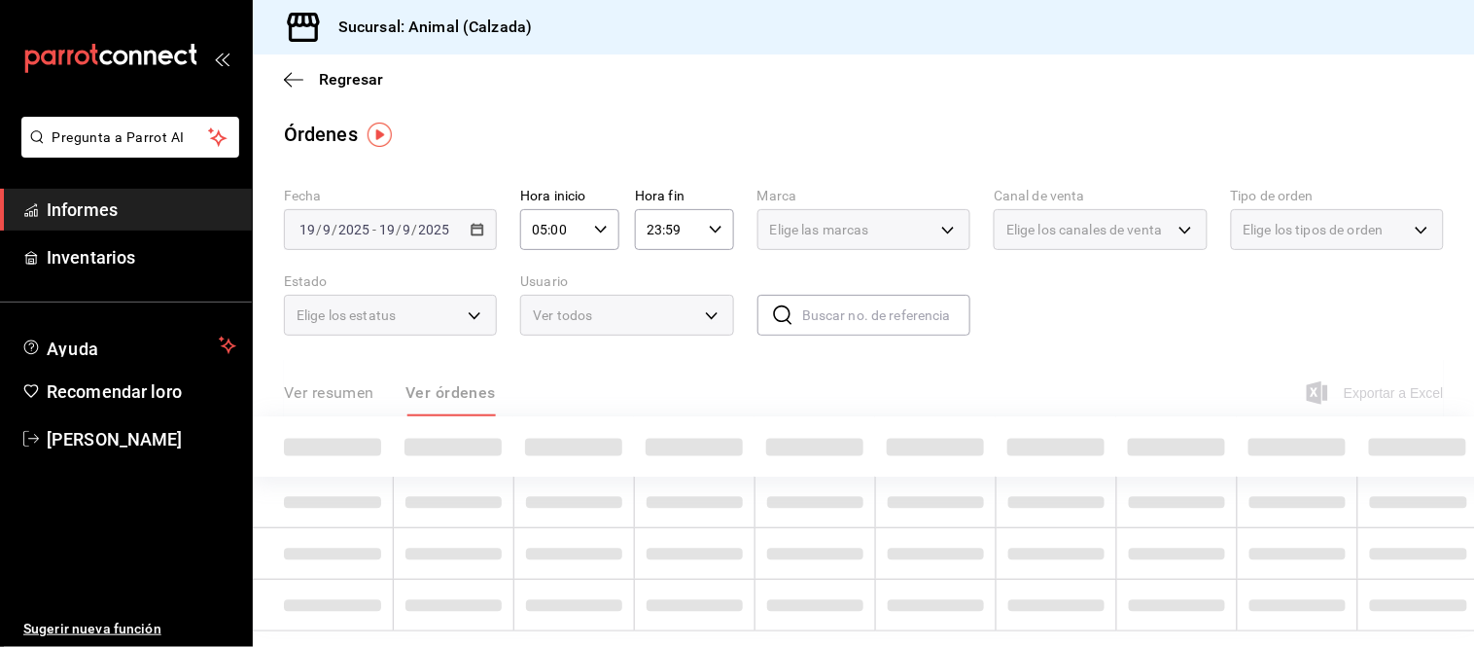
click at [362, 394] on font "Ver resumen" at bounding box center [329, 392] width 90 height 18
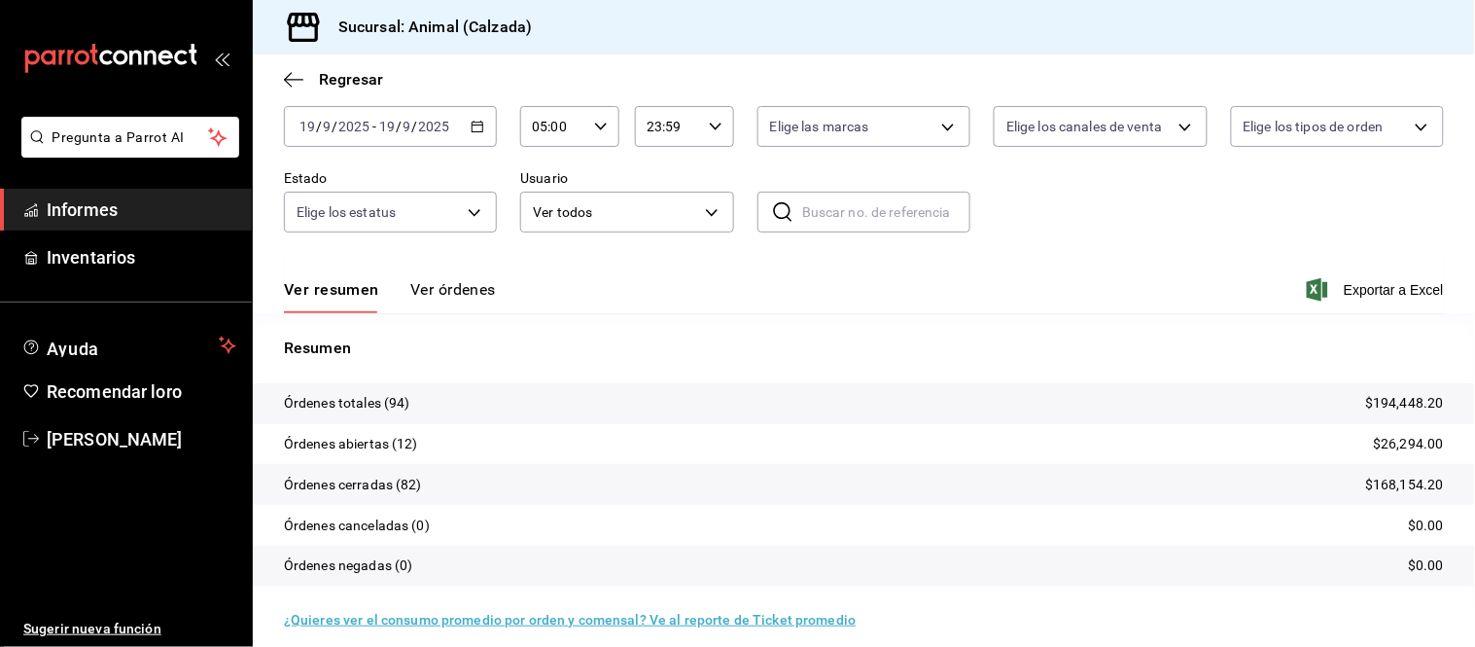
scroll to position [118, 0]
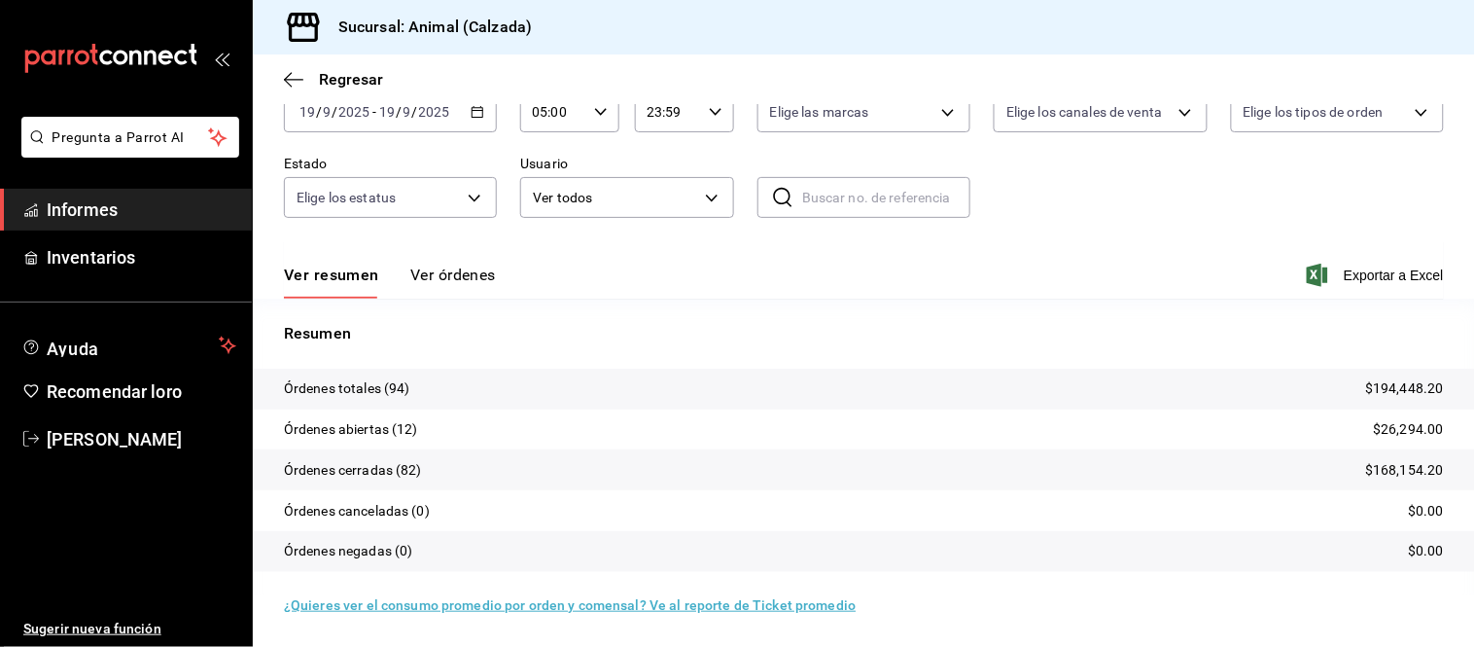
click at [447, 279] on font "Ver órdenes" at bounding box center [453, 274] width 86 height 18
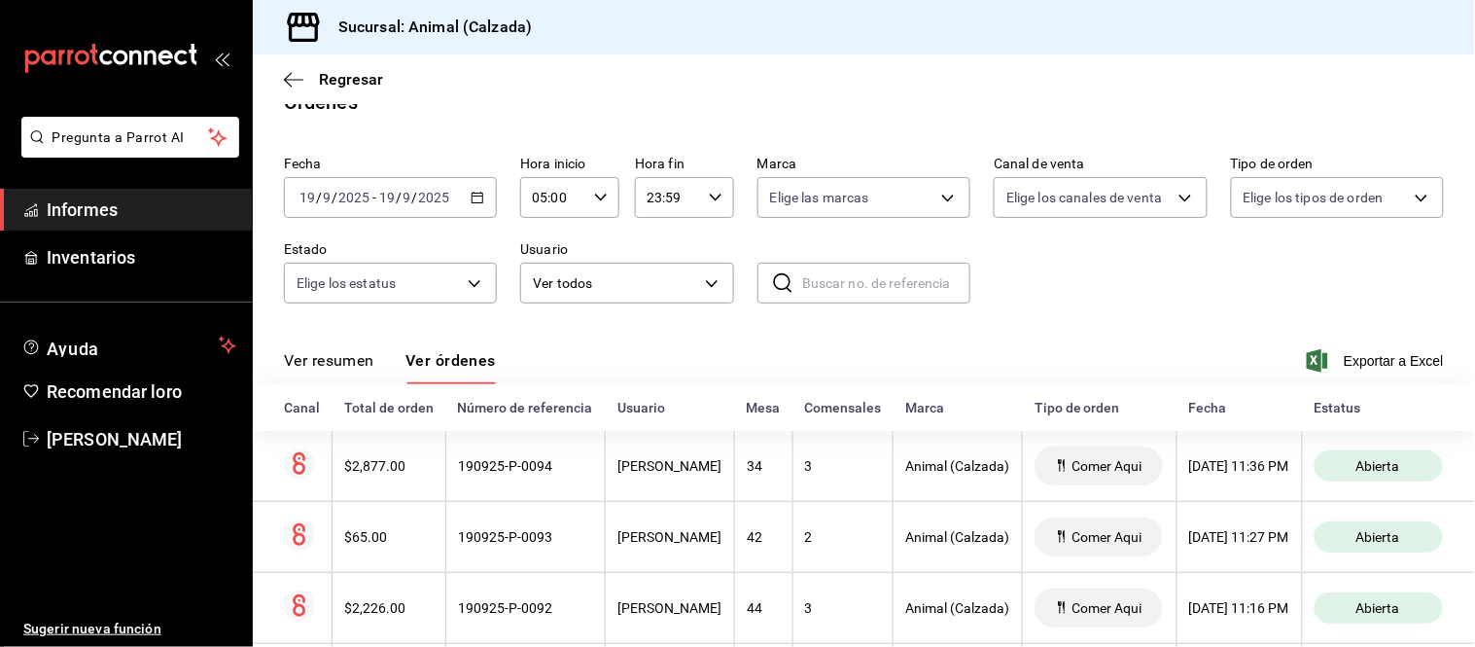
scroll to position [118, 0]
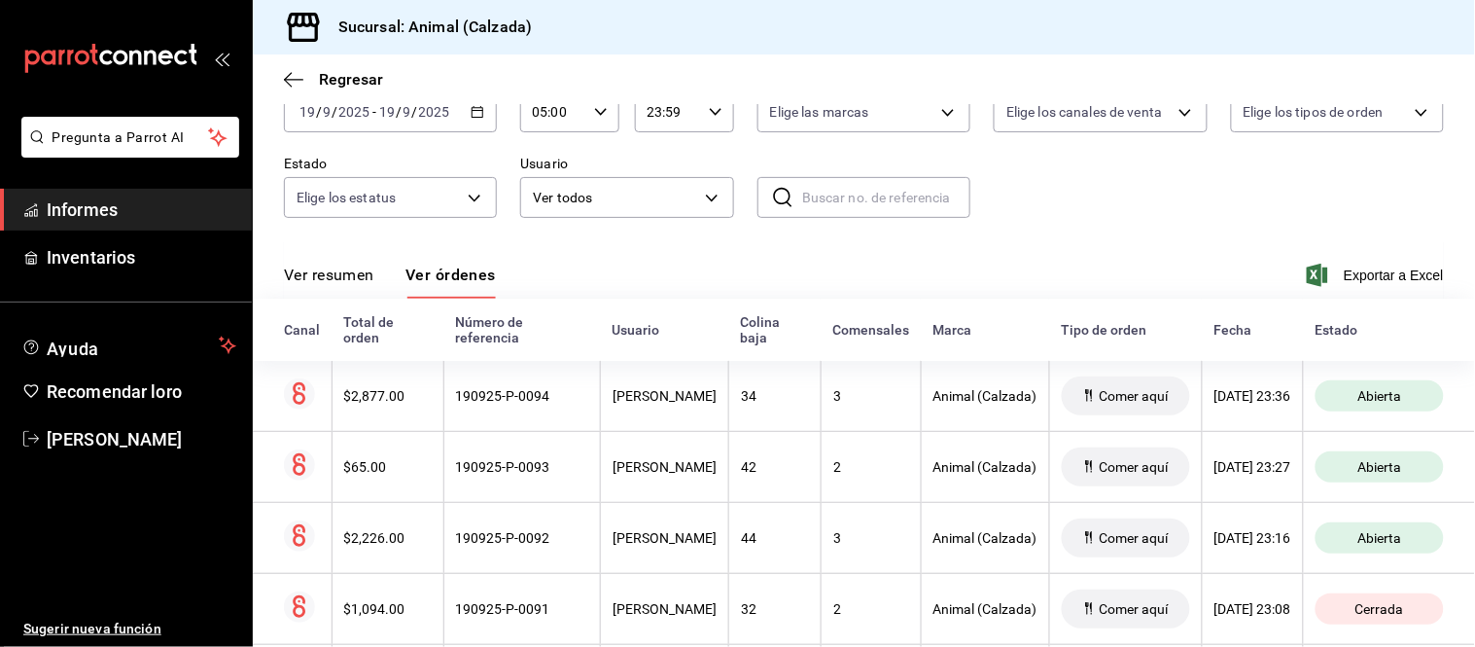
click at [334, 265] on font "Ver resumen" at bounding box center [329, 275] width 90 height 20
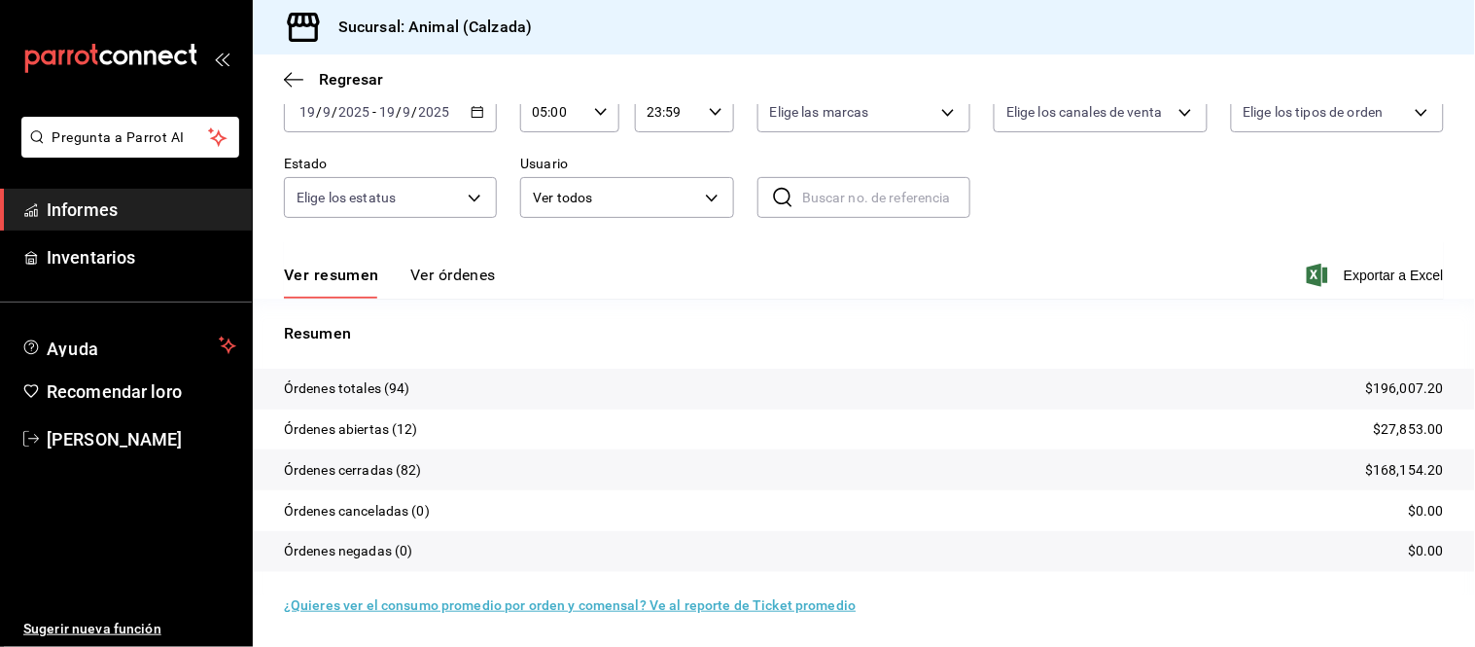
click at [436, 284] on font "Ver órdenes" at bounding box center [453, 274] width 86 height 18
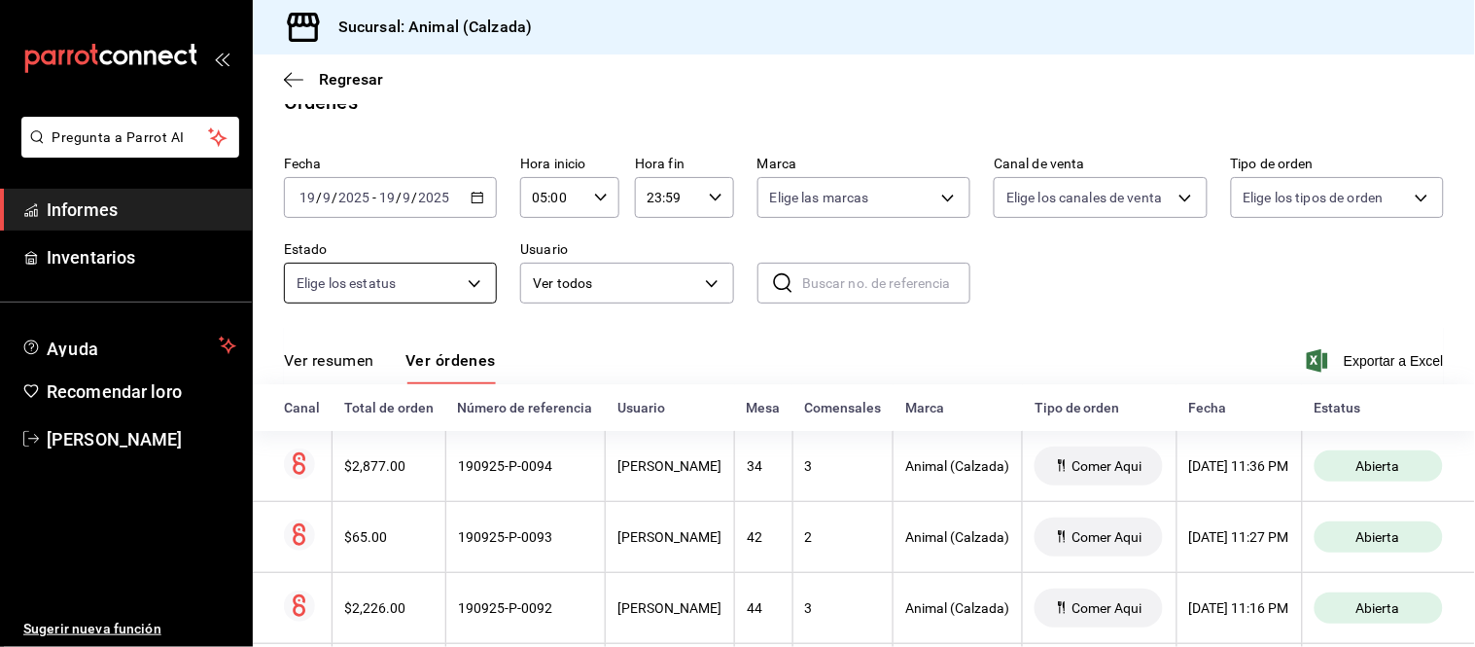
scroll to position [118, 0]
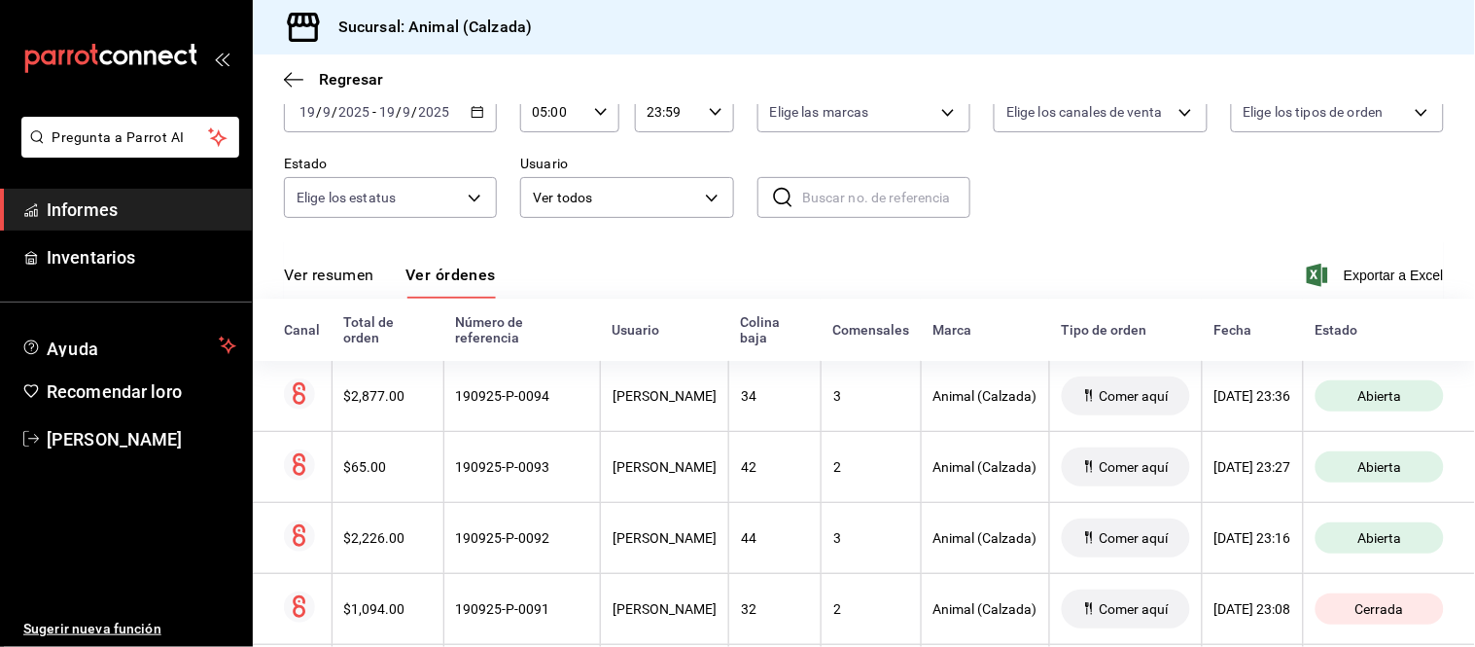
click at [323, 259] on div "Ver resumen Ver órdenes Exportar a Excel" at bounding box center [864, 269] width 1160 height 57
click at [335, 269] on font "Ver resumen" at bounding box center [329, 274] width 90 height 18
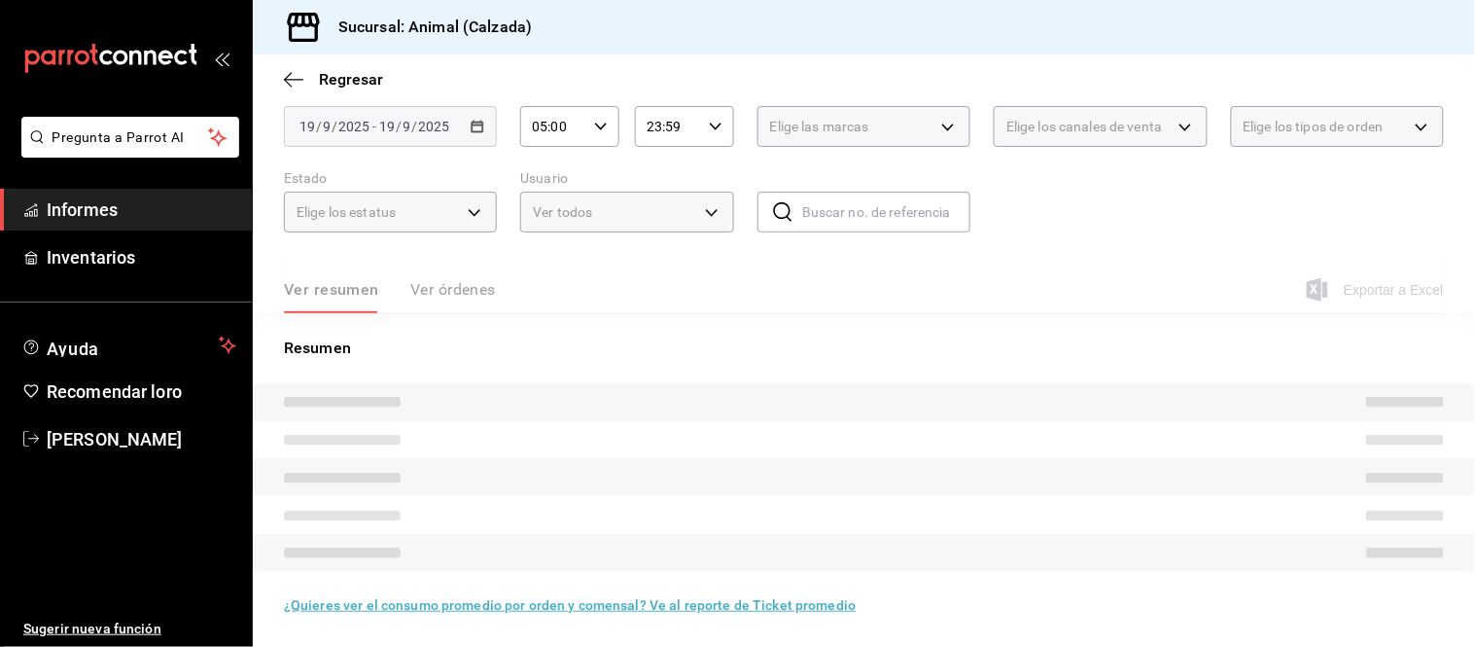
scroll to position [118, 0]
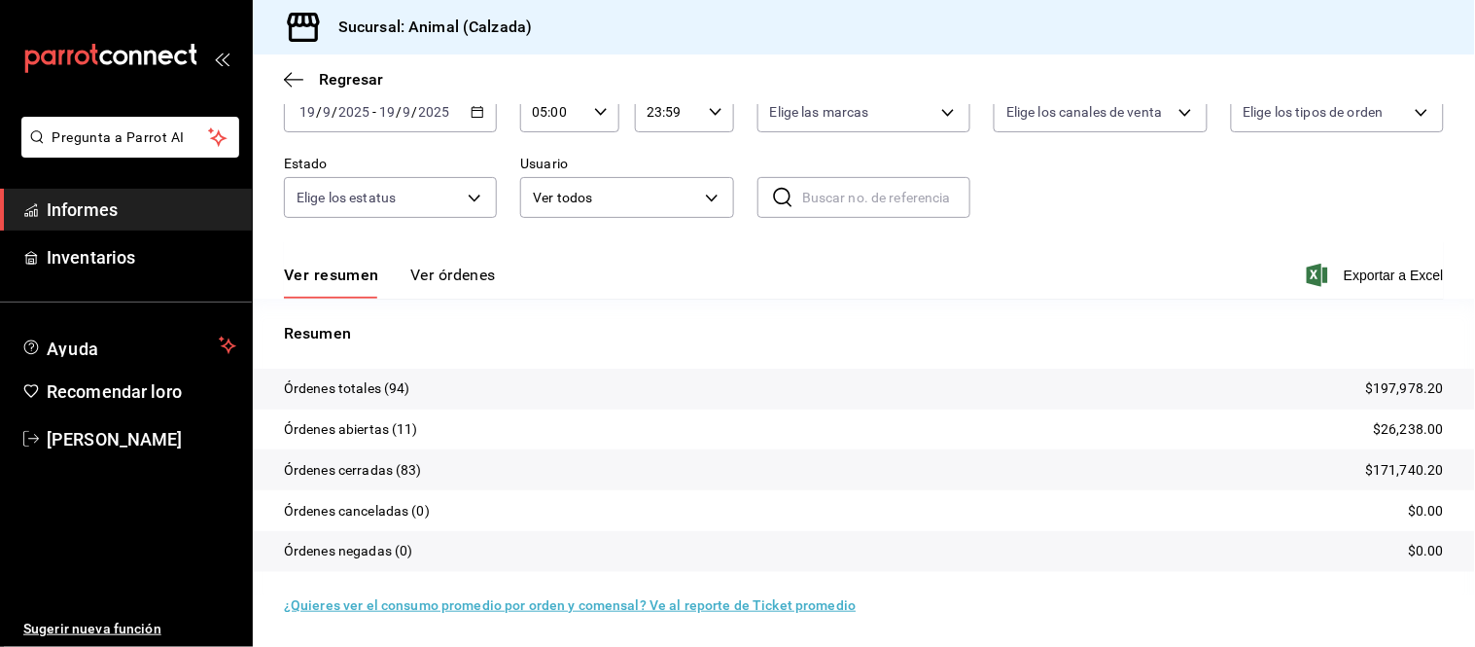
click at [455, 275] on font "Ver órdenes" at bounding box center [453, 274] width 86 height 18
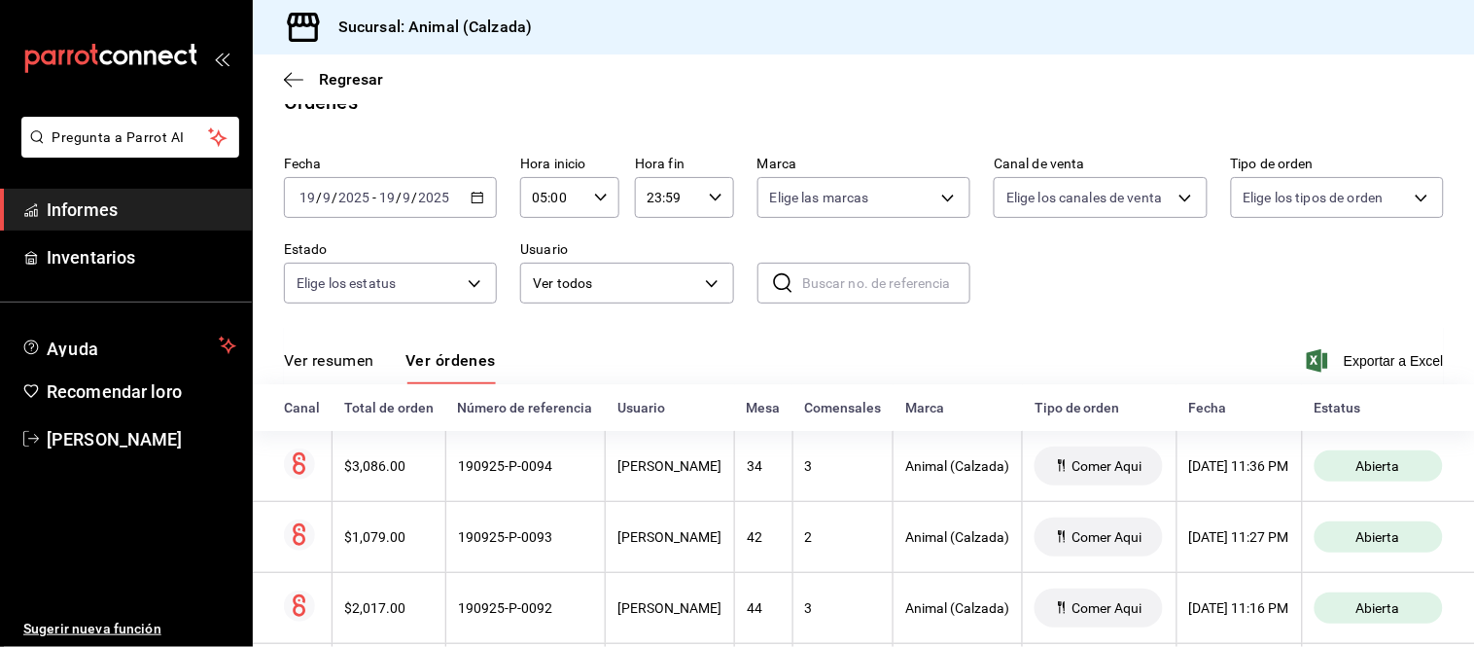
scroll to position [118, 0]
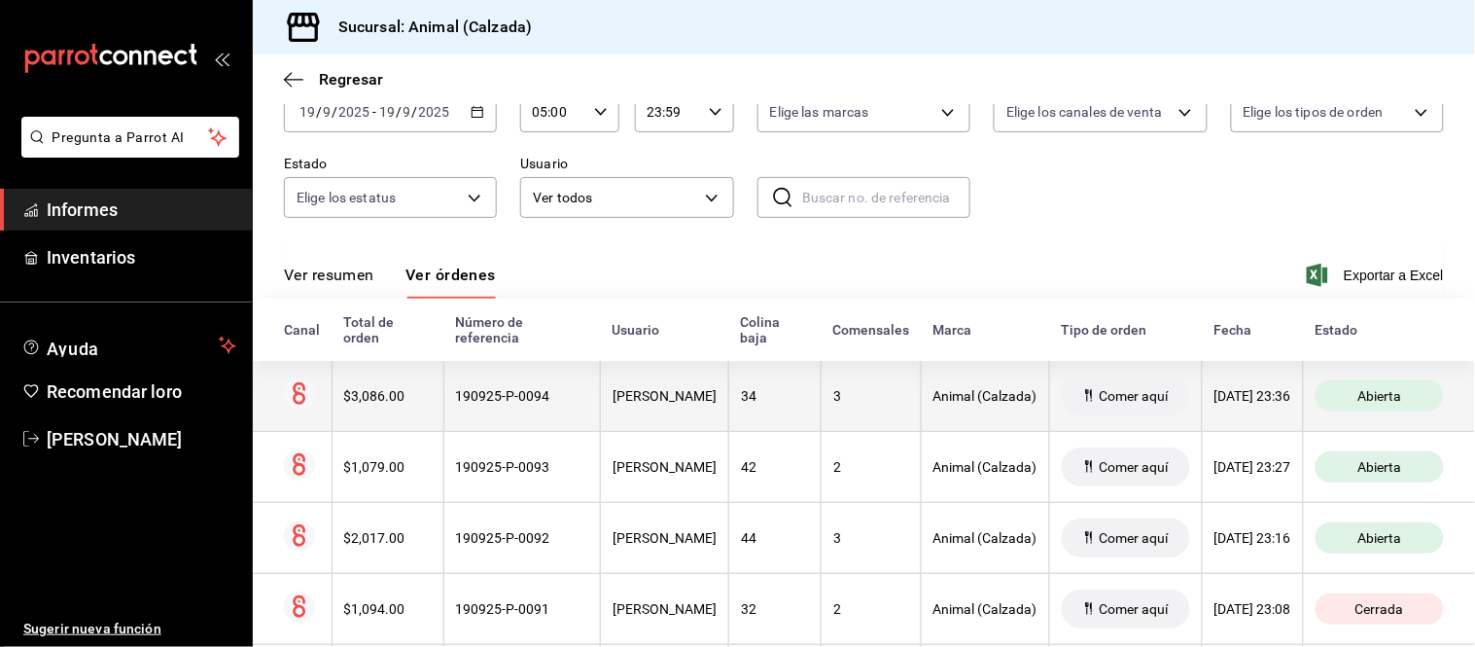
click at [921, 397] on th "Animal (Calzada)" at bounding box center [985, 396] width 128 height 71
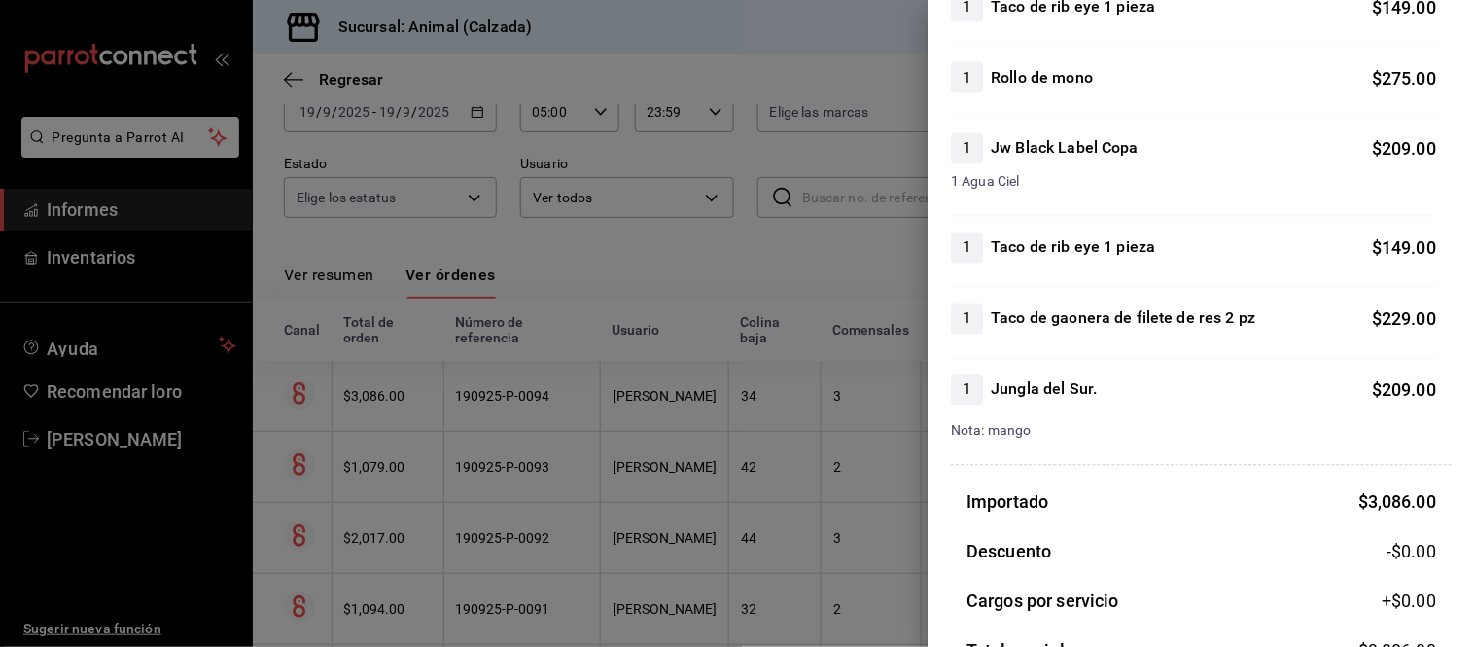
scroll to position [734, 0]
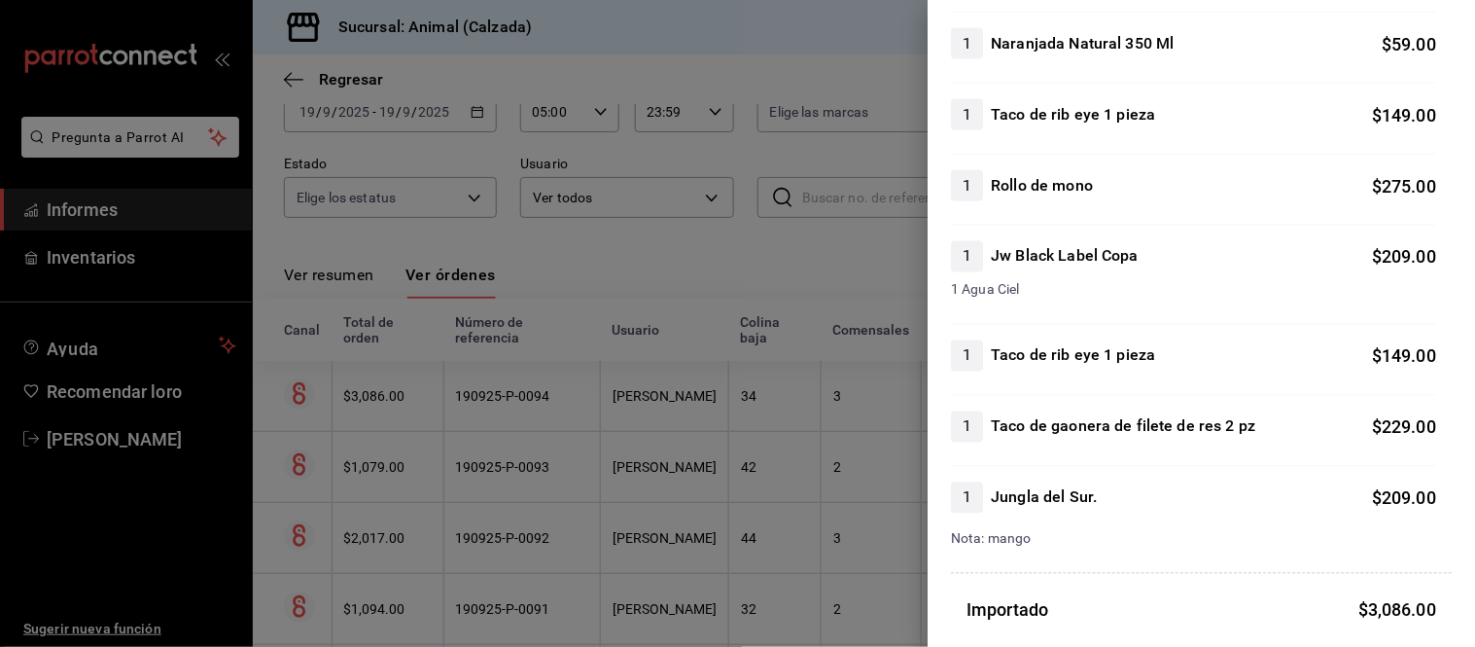
click at [779, 324] on div at bounding box center [737, 323] width 1475 height 647
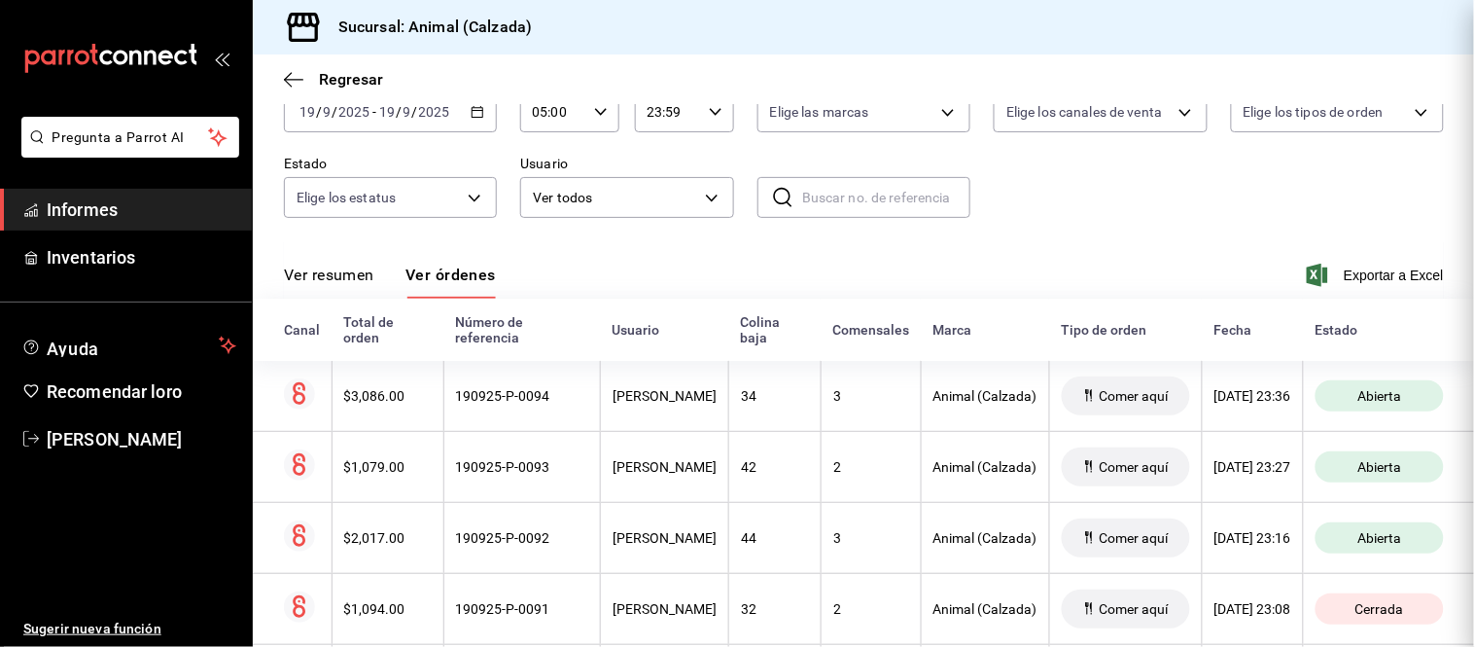
scroll to position [0, 0]
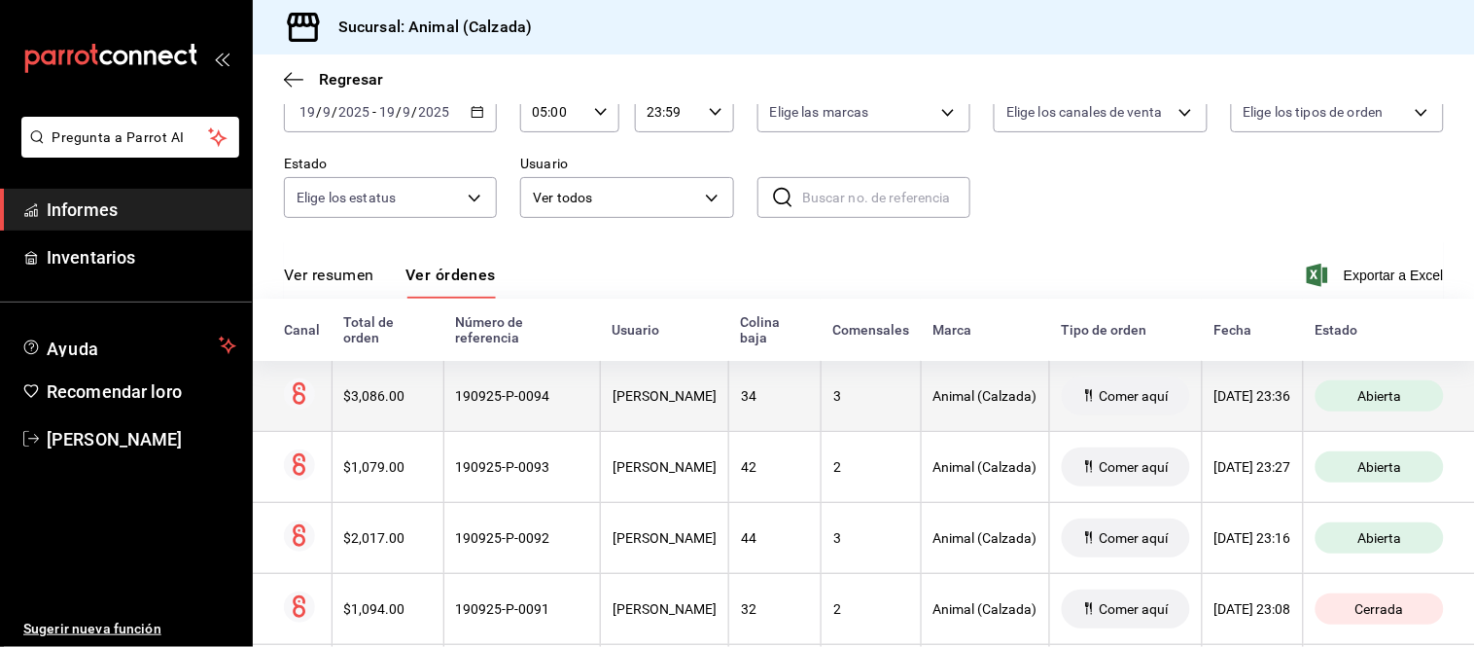
click at [743, 403] on font "34" at bounding box center [749, 396] width 16 height 16
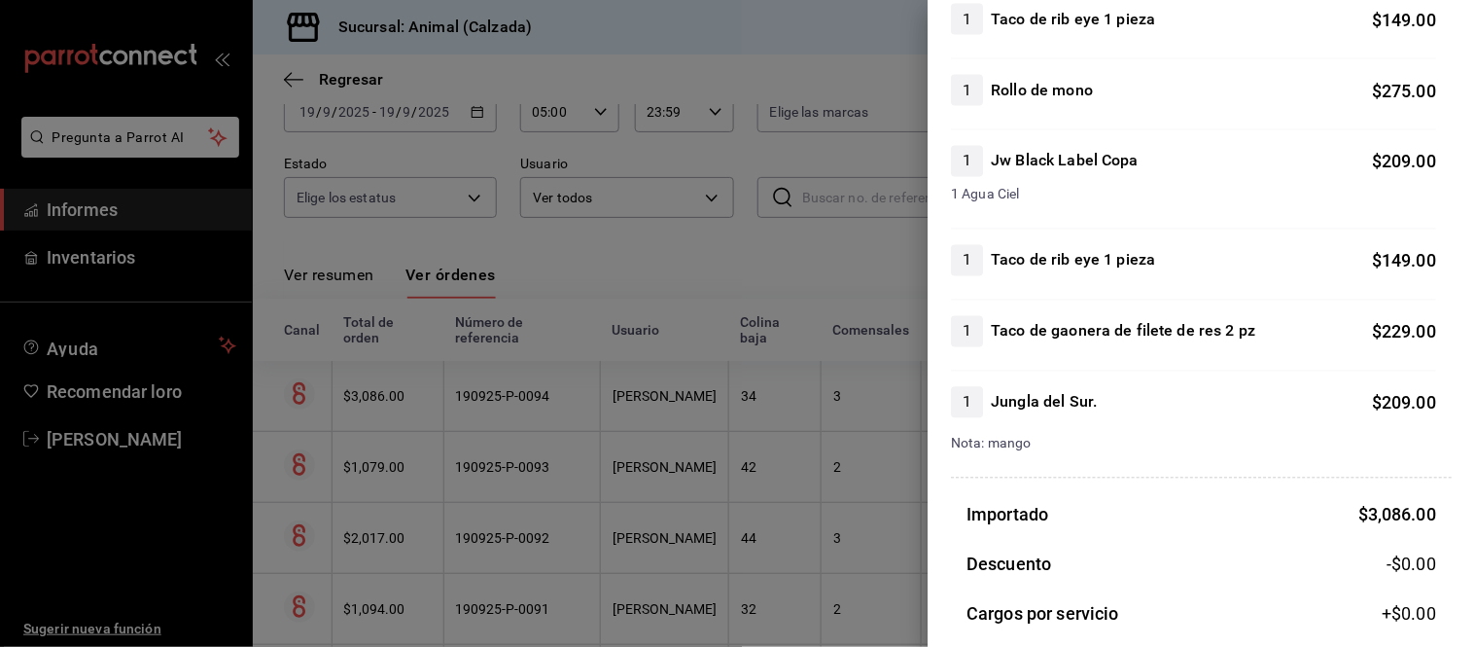
scroll to position [864, 0]
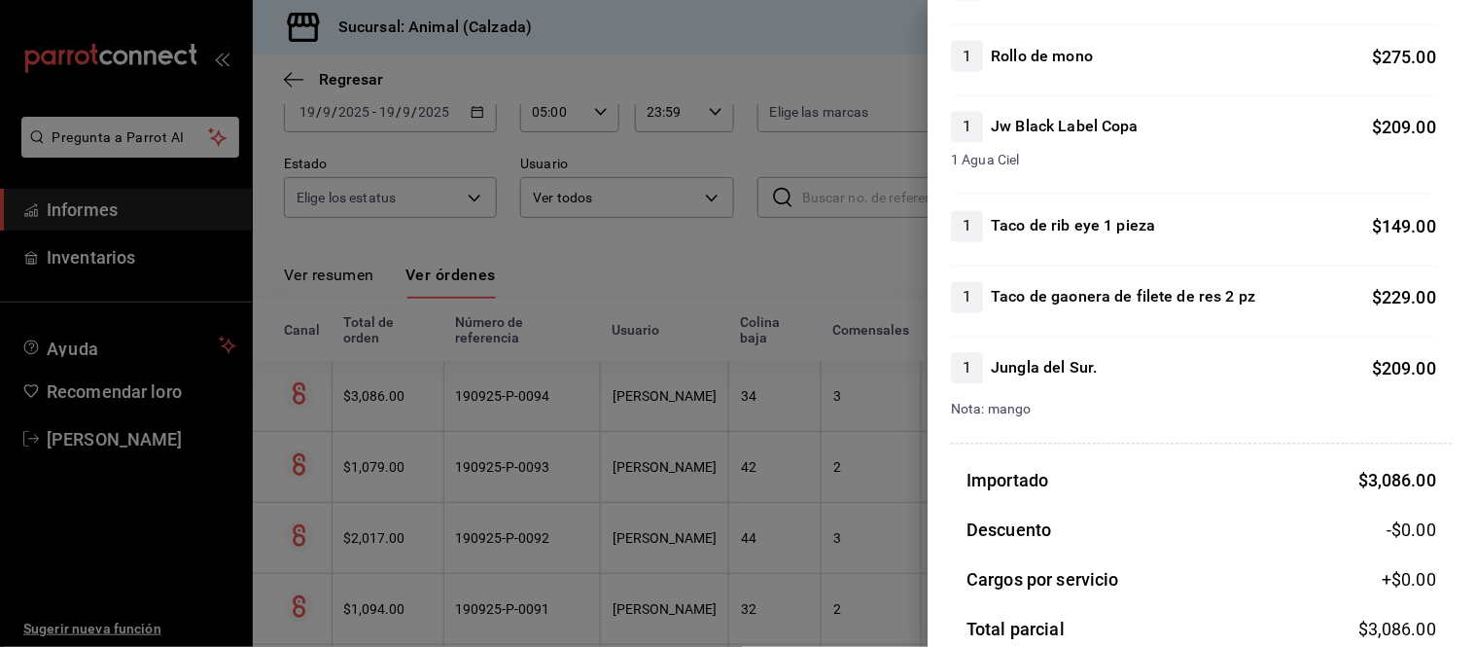
click at [759, 401] on div at bounding box center [737, 323] width 1475 height 647
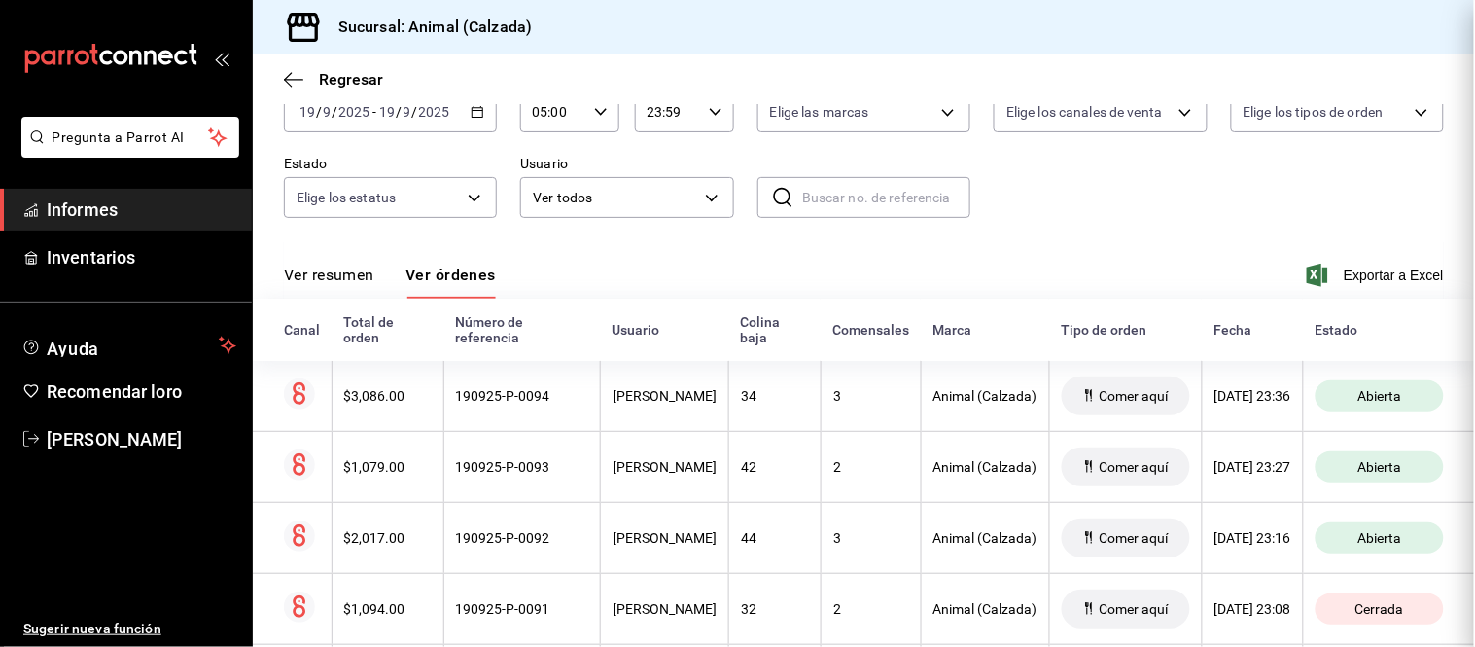
scroll to position [0, 0]
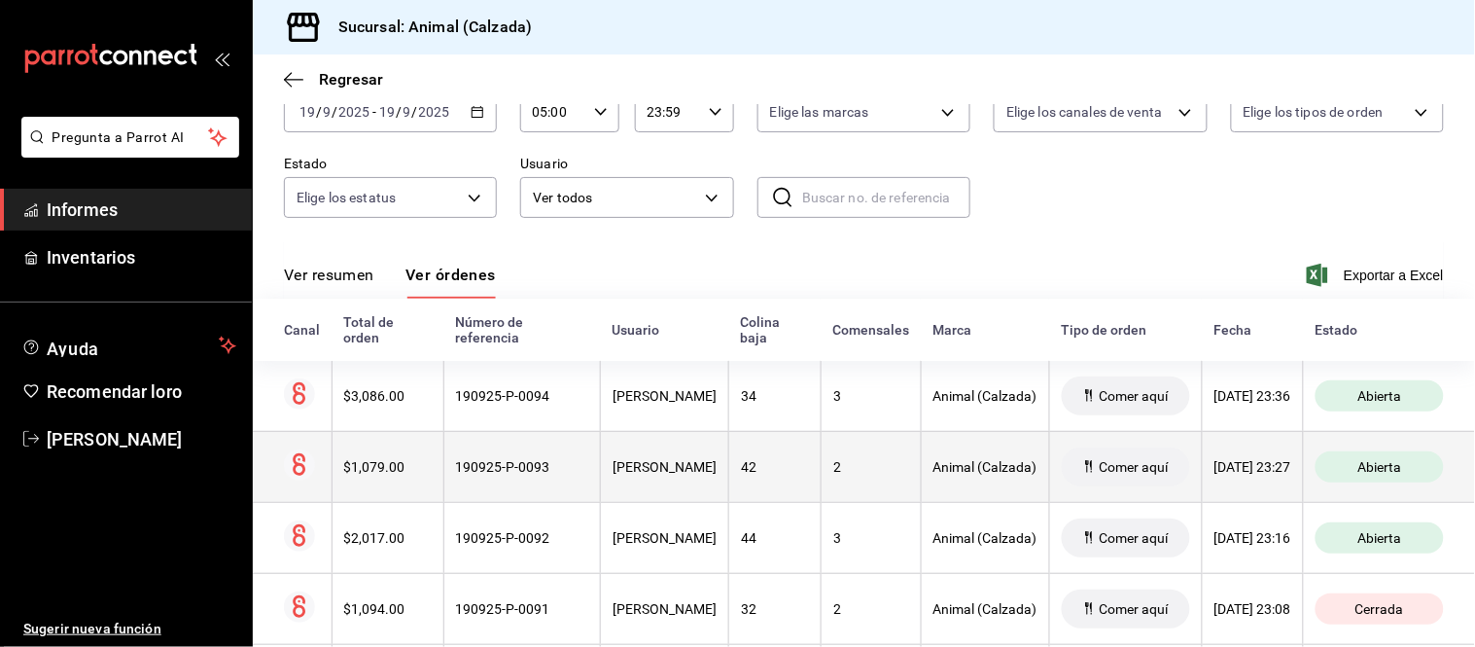
click at [729, 462] on th "42" at bounding box center [775, 466] width 92 height 71
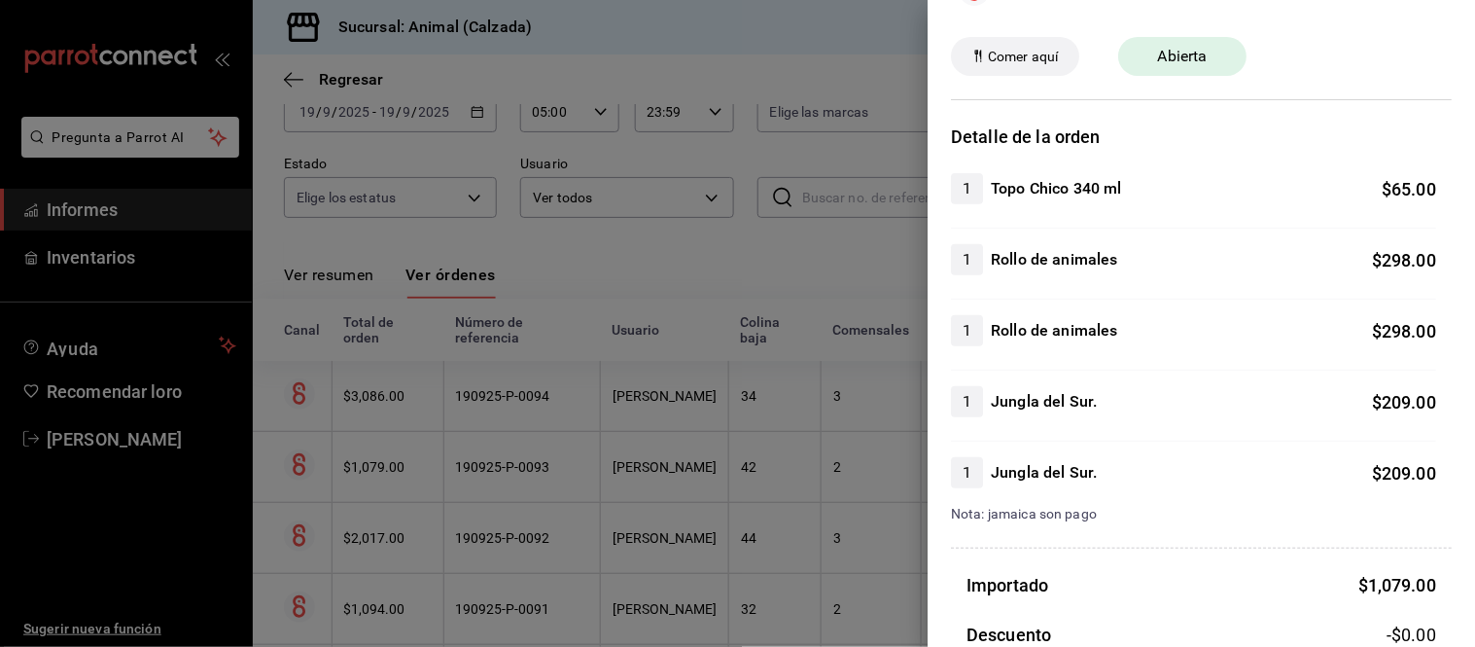
scroll to position [108, 0]
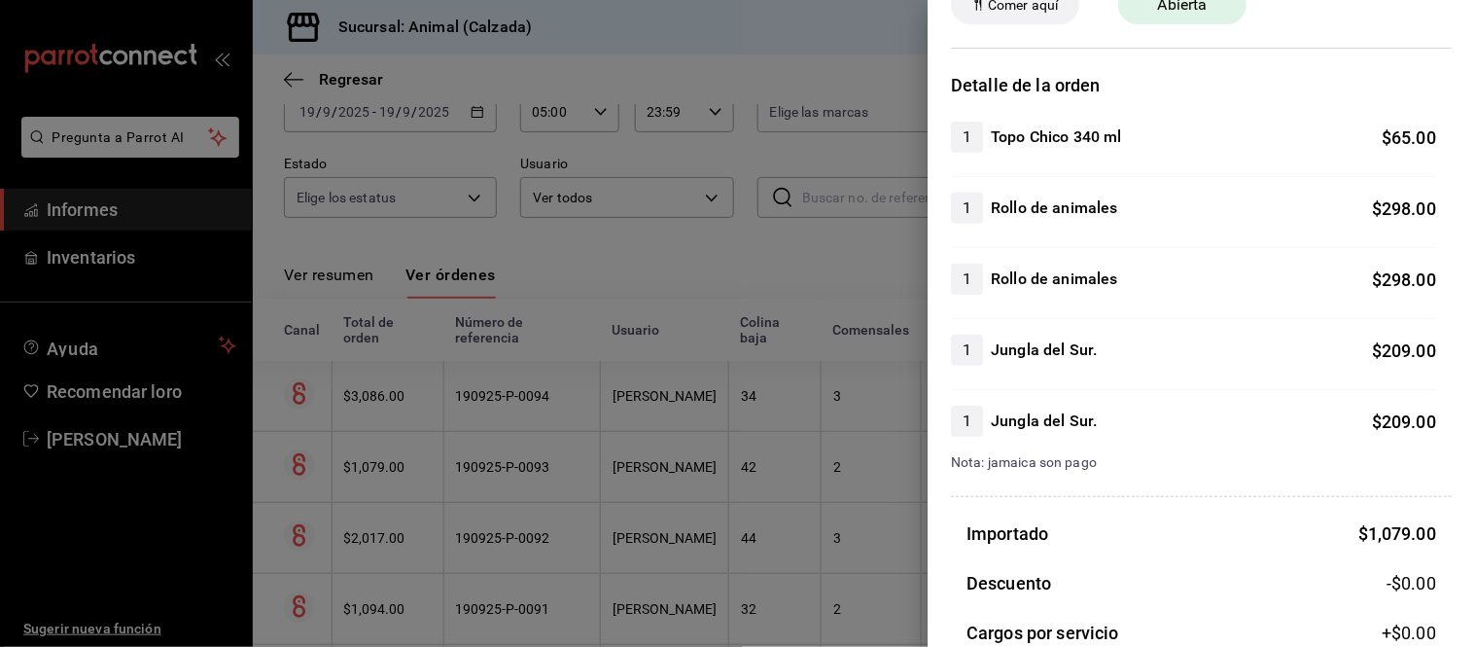
click at [889, 506] on div at bounding box center [737, 323] width 1475 height 647
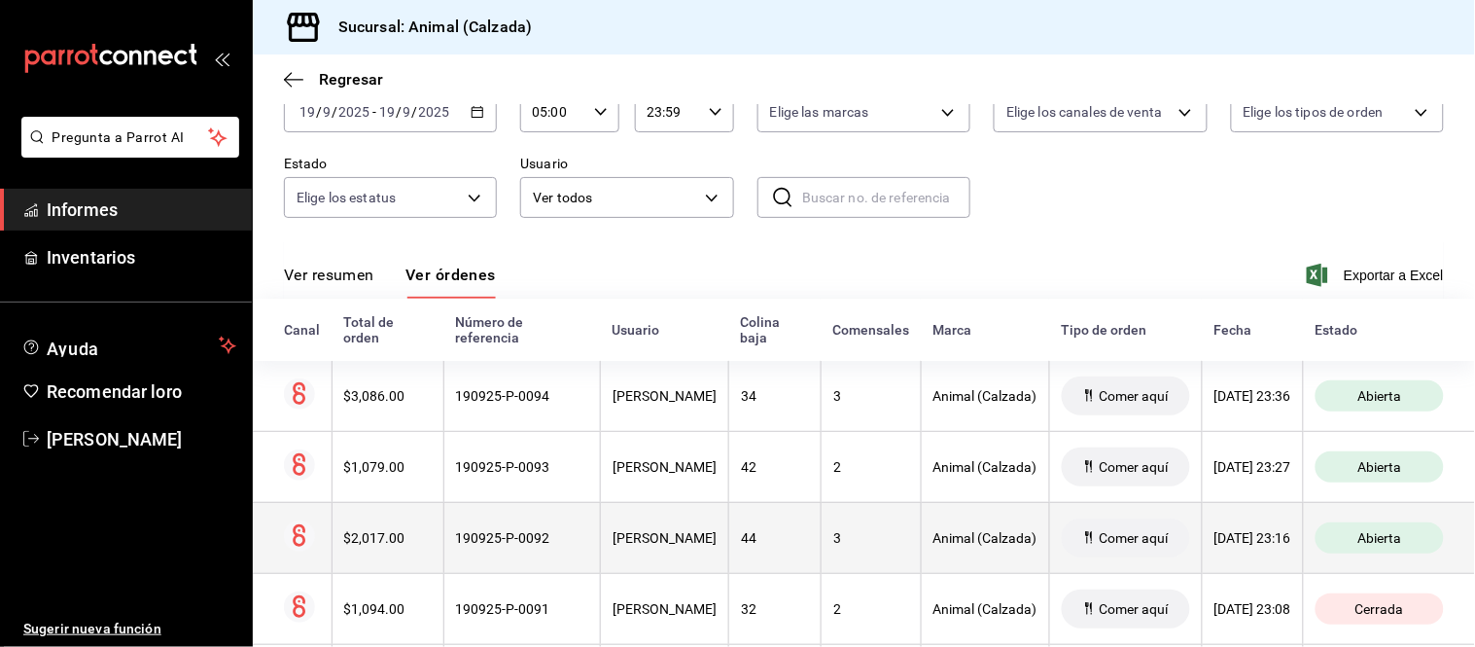
click at [663, 546] on div "VÍCTOR XOLOT" at bounding box center [665, 538] width 104 height 16
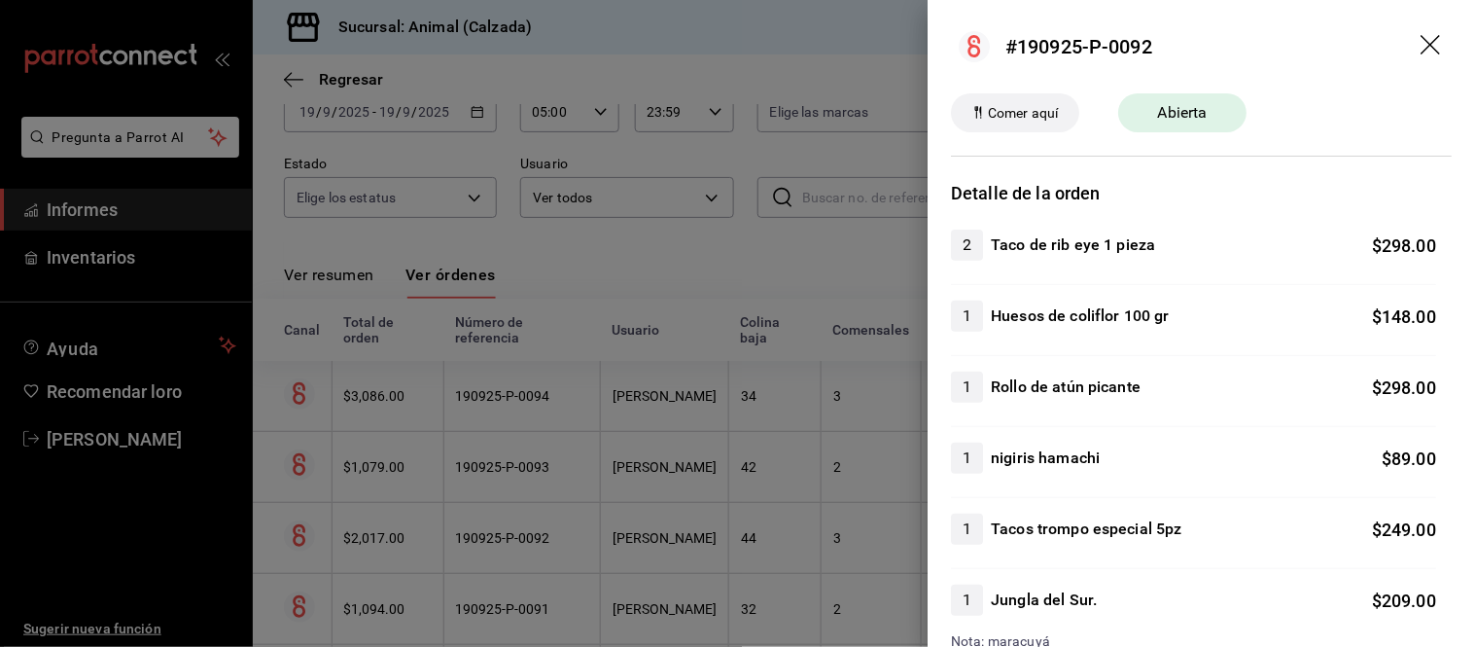
click at [838, 519] on div at bounding box center [737, 323] width 1475 height 647
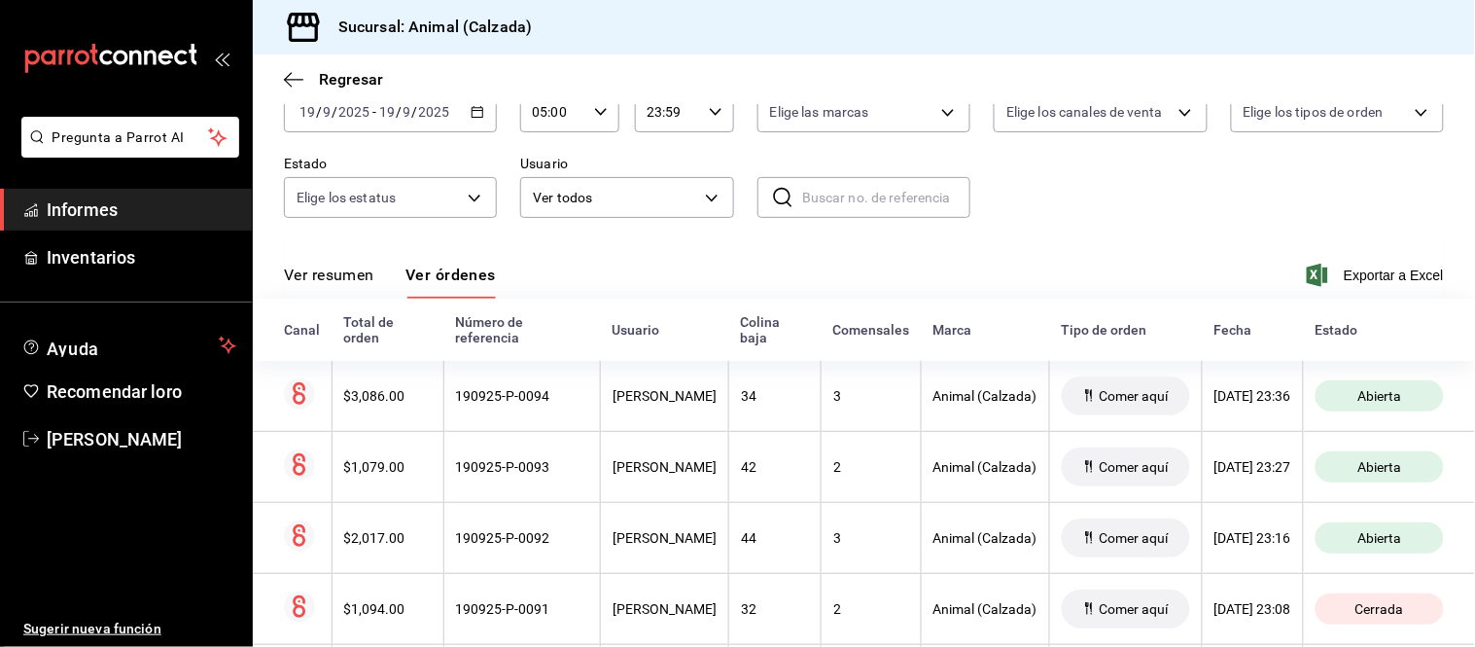
click at [306, 273] on font "Ver resumen" at bounding box center [329, 274] width 90 height 18
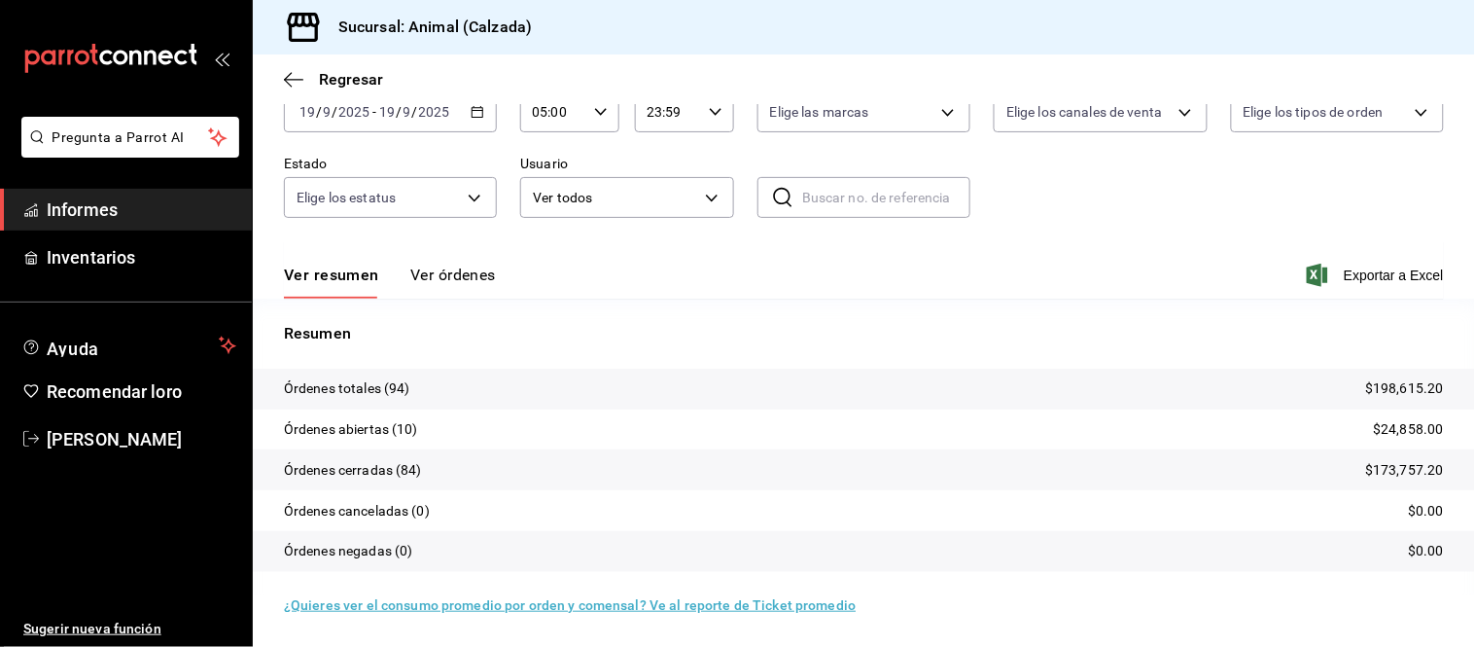
click at [425, 280] on font "Ver órdenes" at bounding box center [453, 274] width 86 height 18
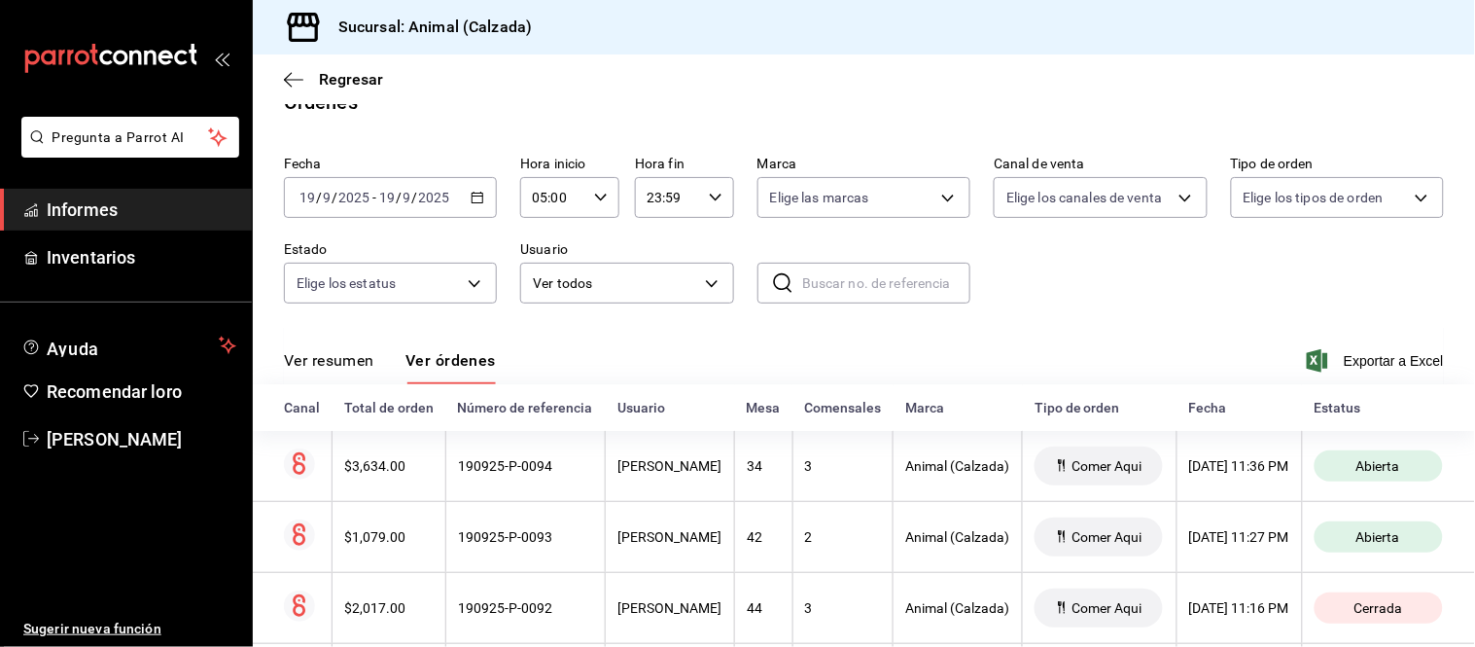
scroll to position [118, 0]
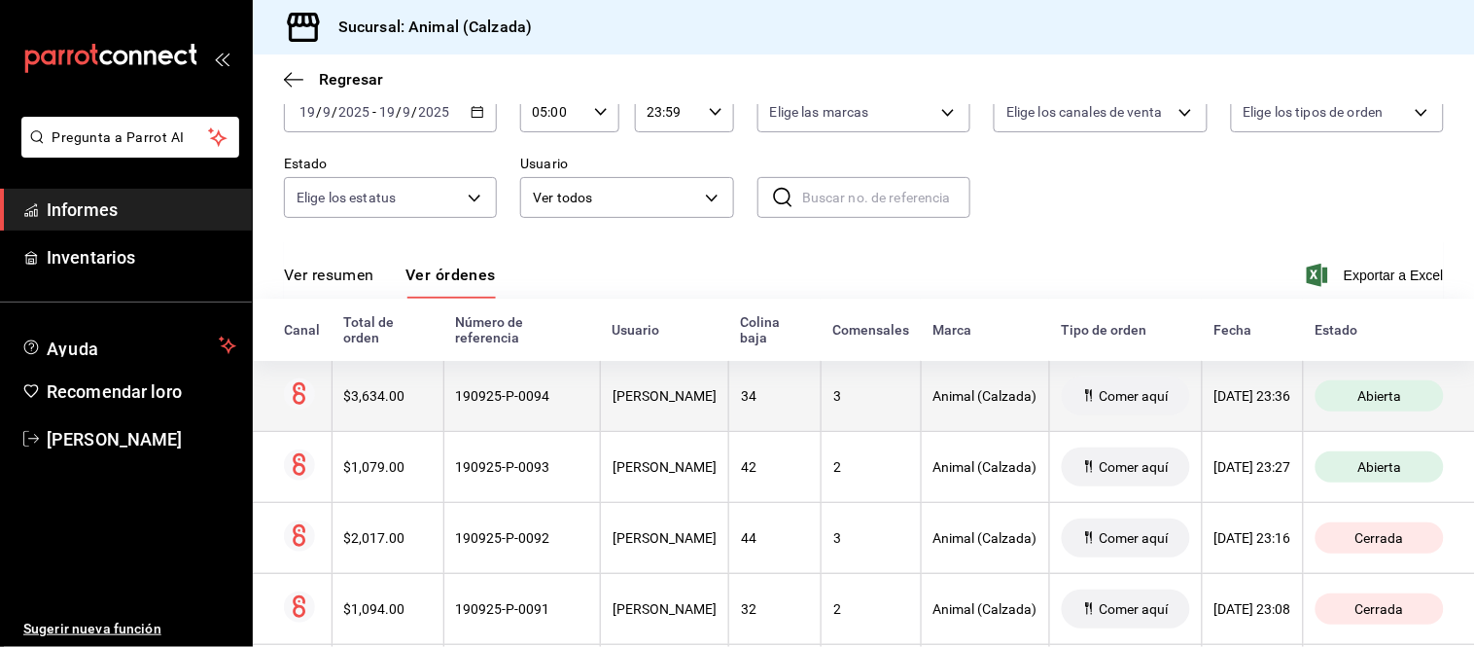
click at [821, 385] on th "3" at bounding box center [871, 396] width 100 height 71
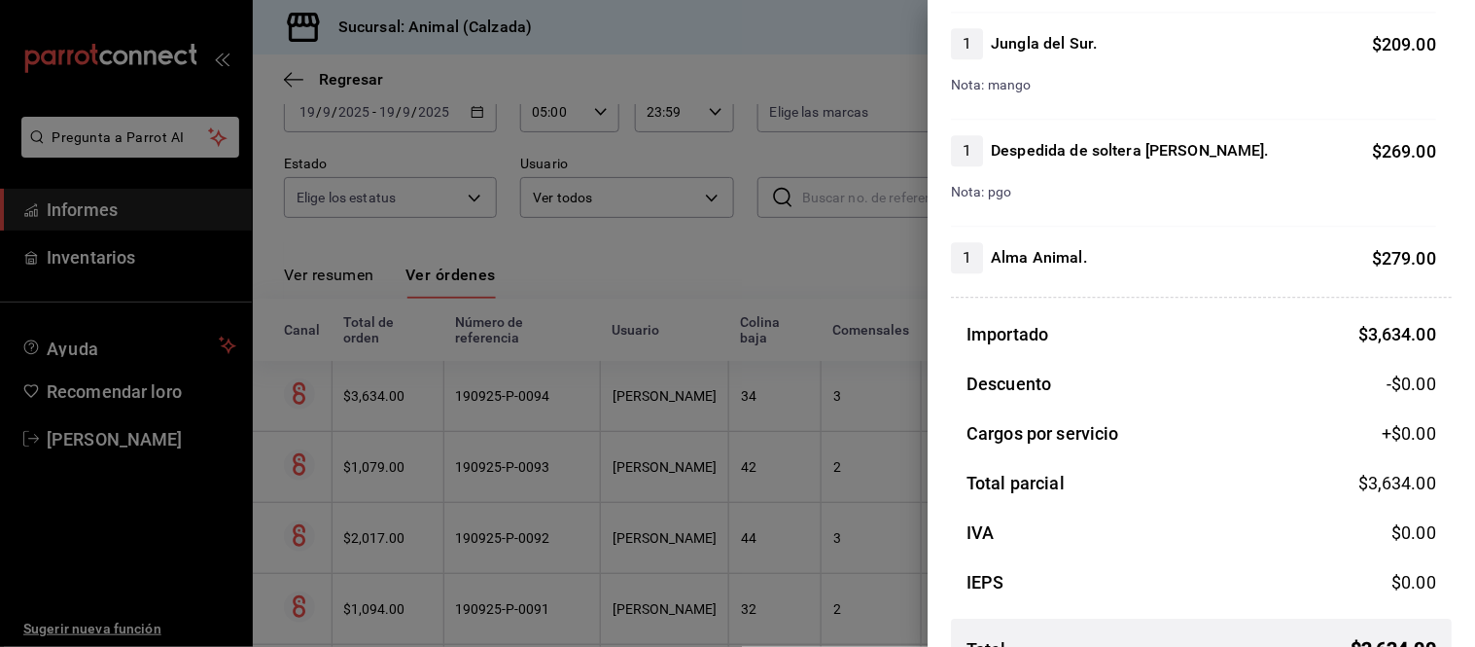
scroll to position [1080, 0]
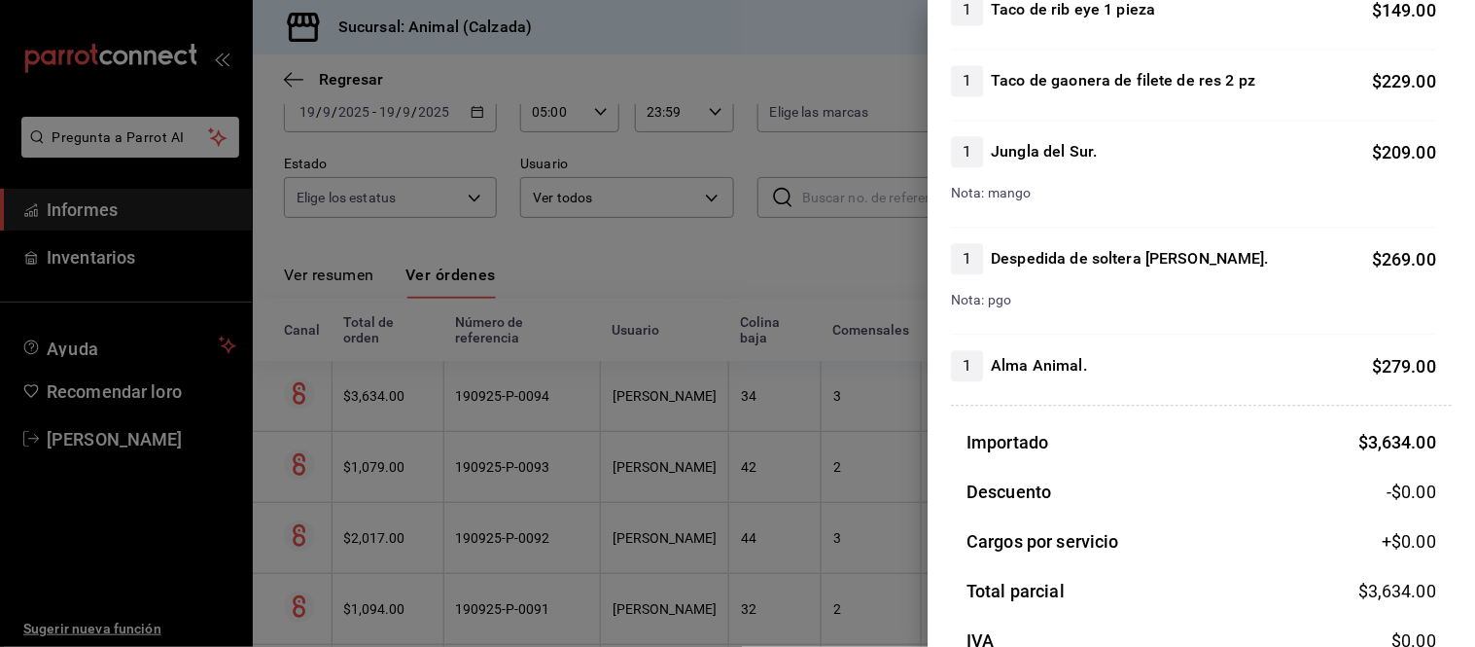
click at [760, 274] on div at bounding box center [737, 323] width 1475 height 647
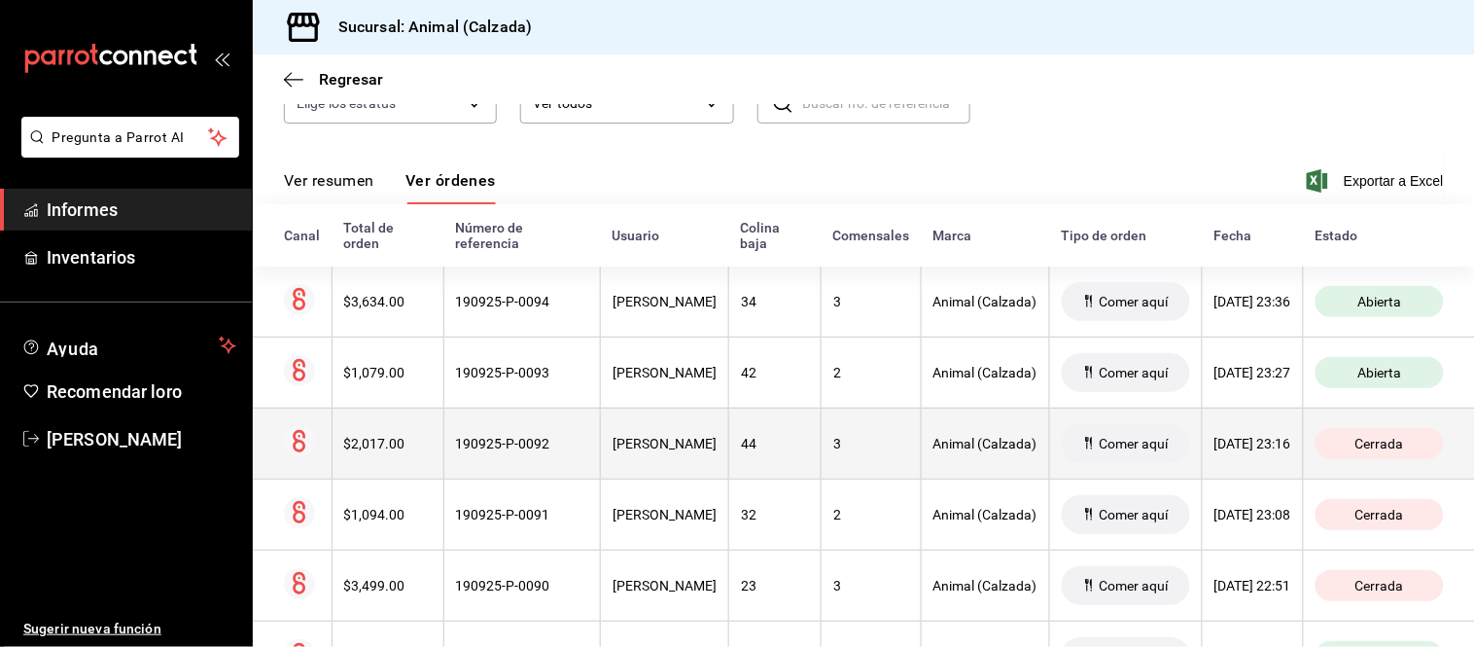
scroll to position [226, 0]
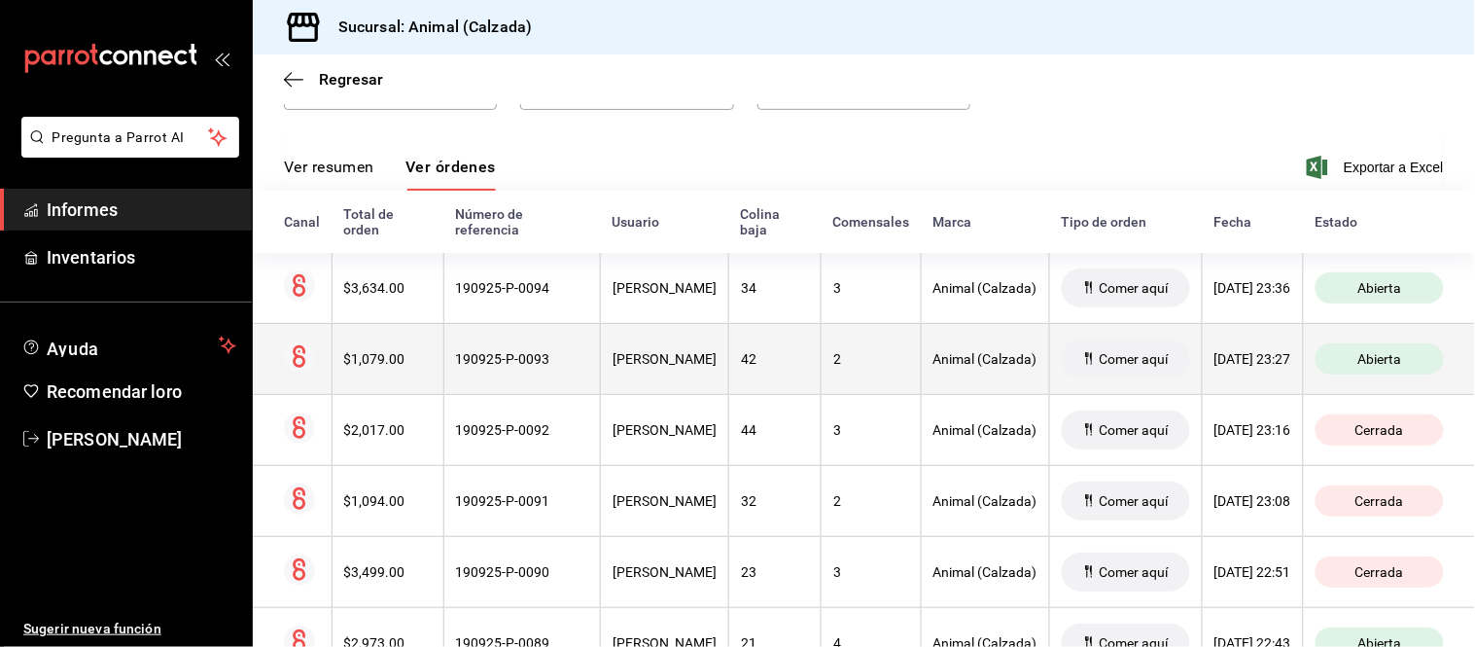
click at [714, 365] on th "VÍCTOR XOLOT" at bounding box center [665, 358] width 128 height 71
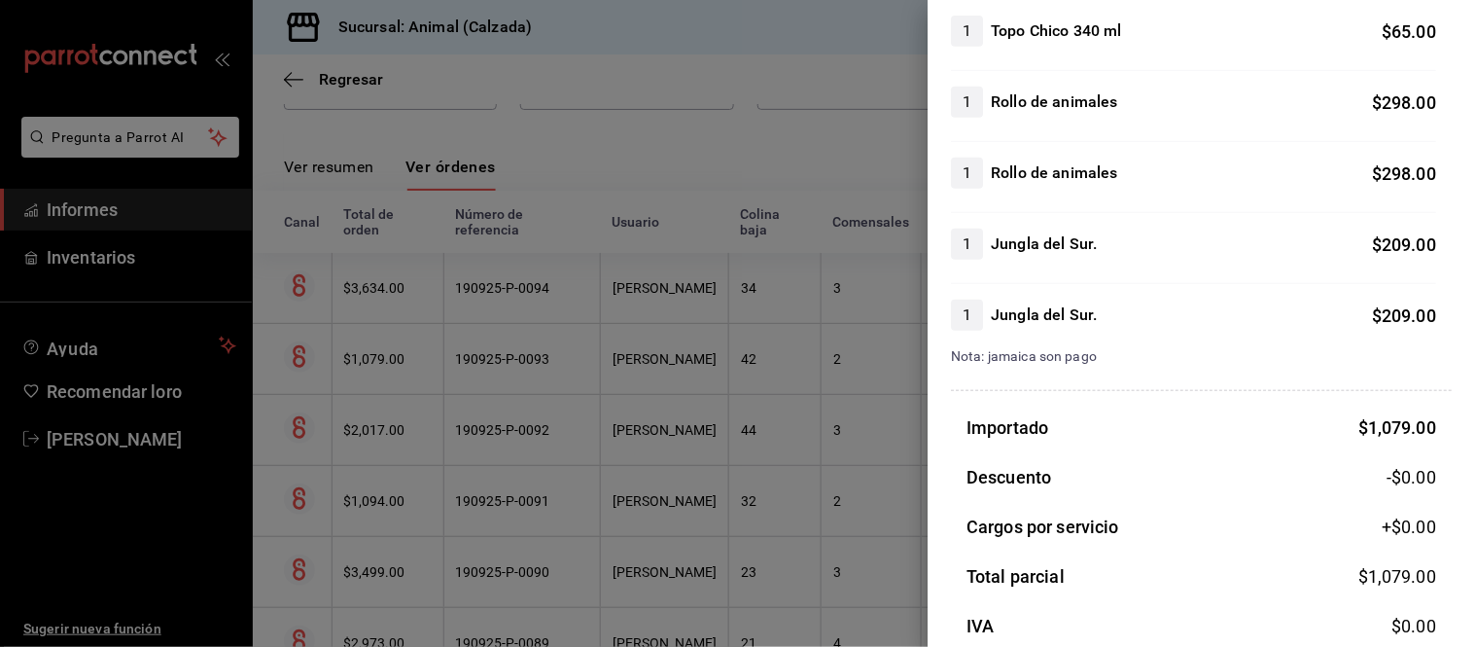
scroll to position [216, 0]
click at [679, 346] on div at bounding box center [737, 323] width 1475 height 647
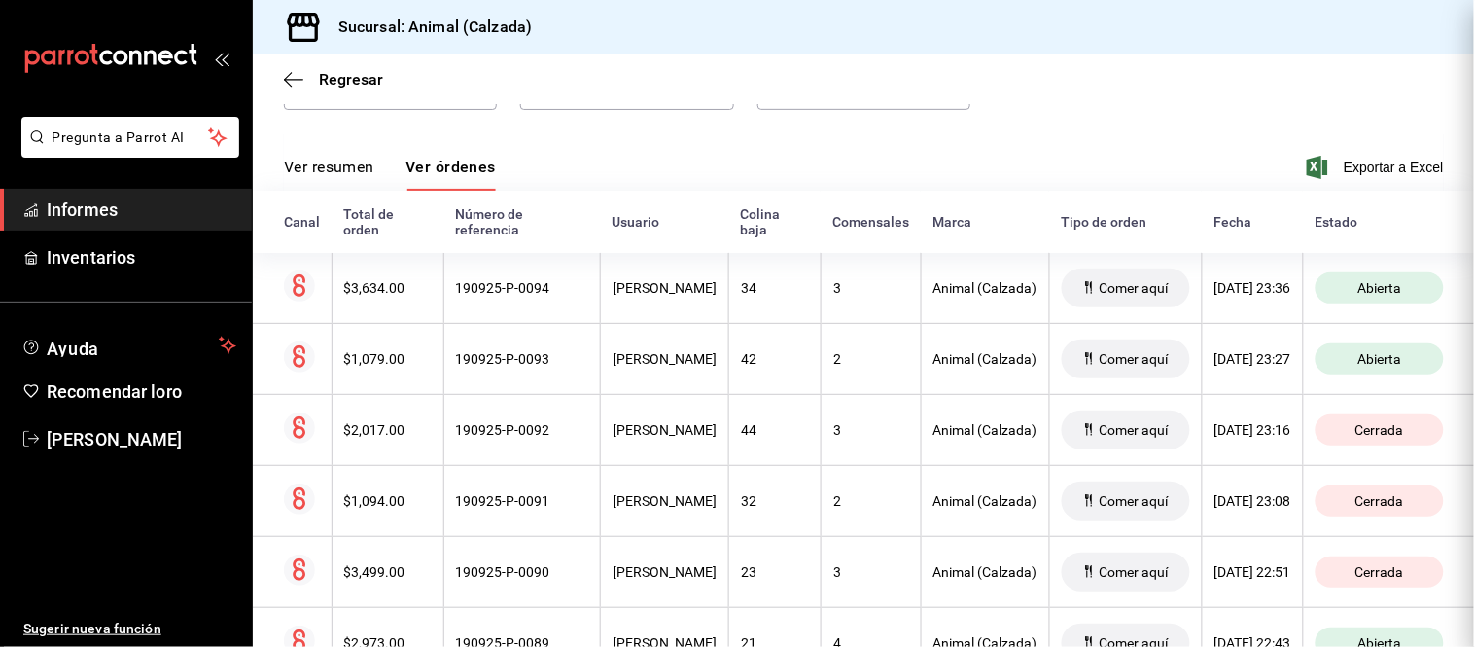
scroll to position [0, 0]
click at [319, 158] on font "Ver resumen" at bounding box center [329, 167] width 90 height 18
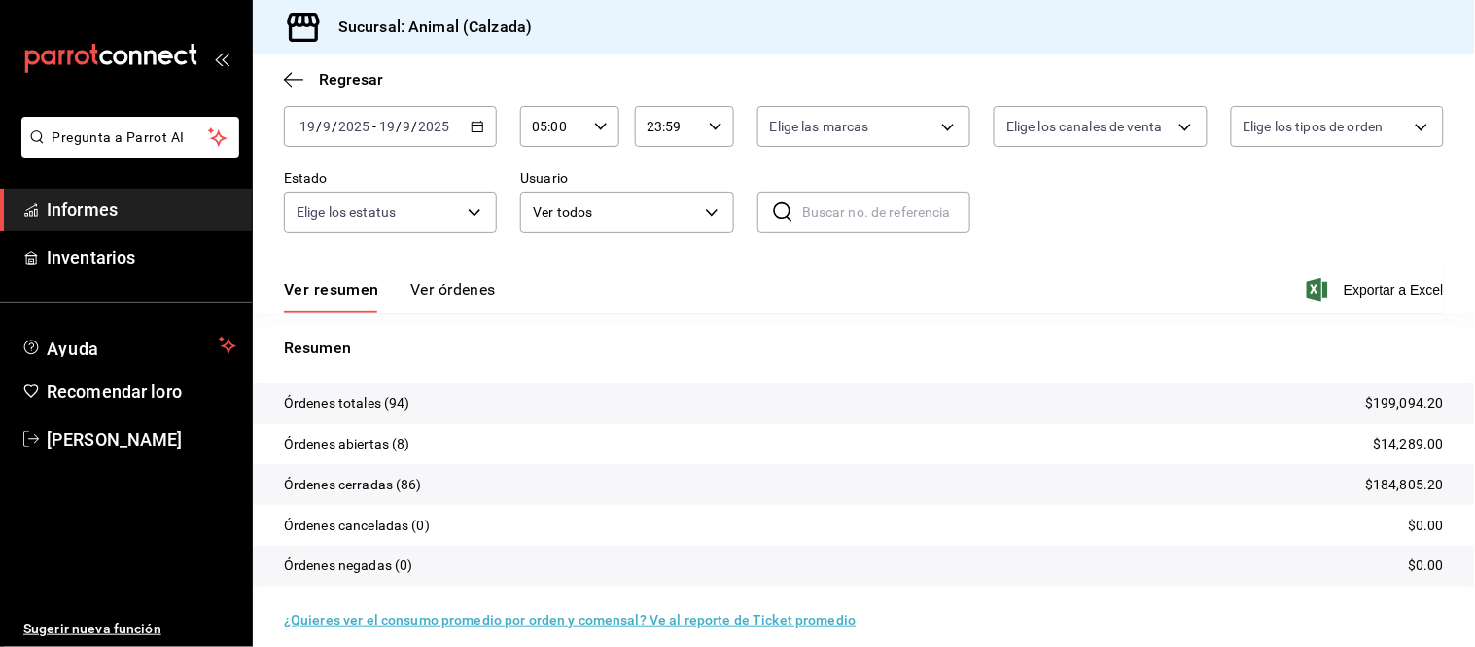
scroll to position [118, 0]
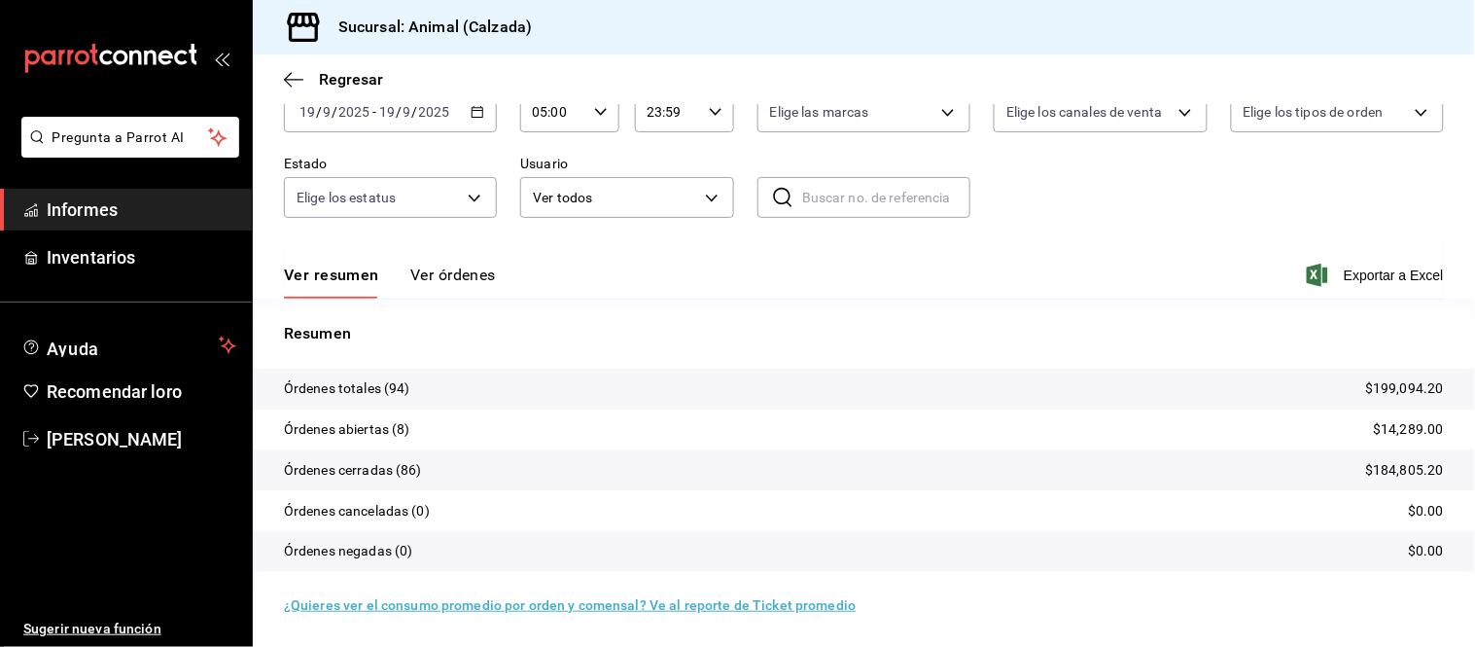
click at [439, 269] on font "Ver órdenes" at bounding box center [453, 274] width 86 height 18
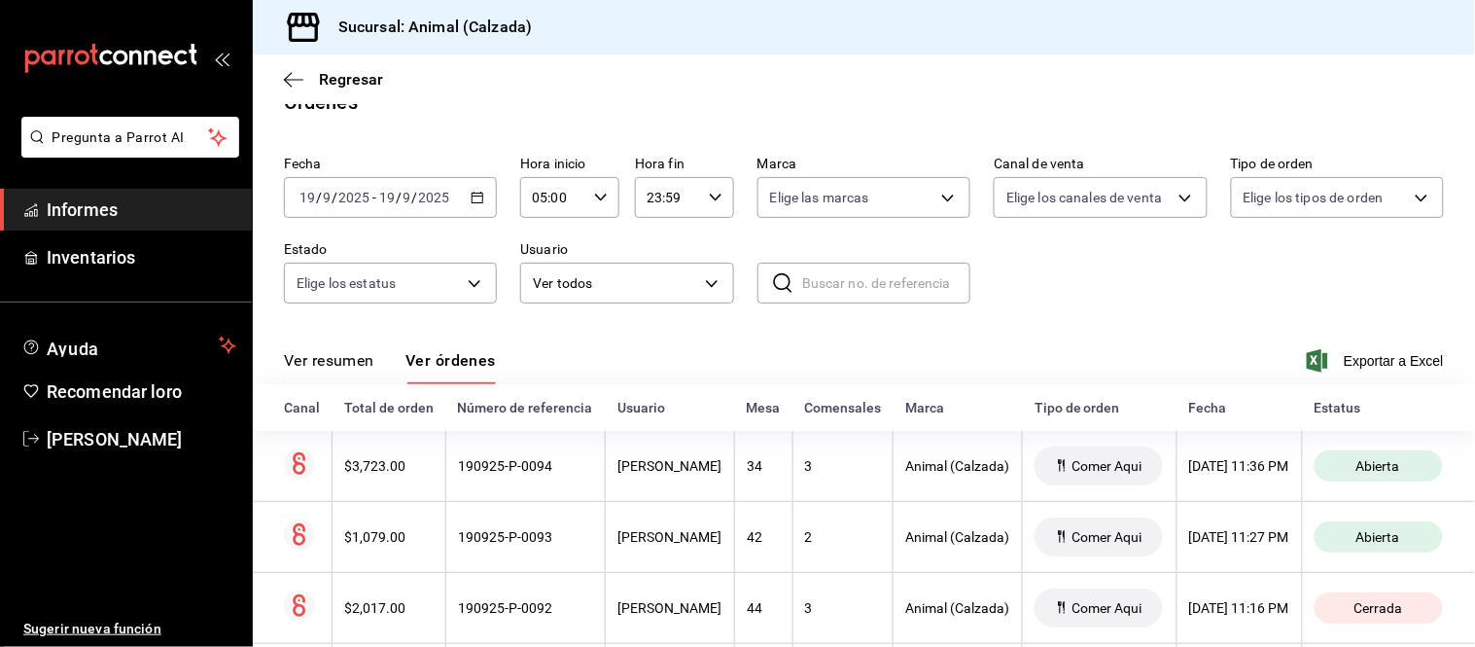
scroll to position [118, 0]
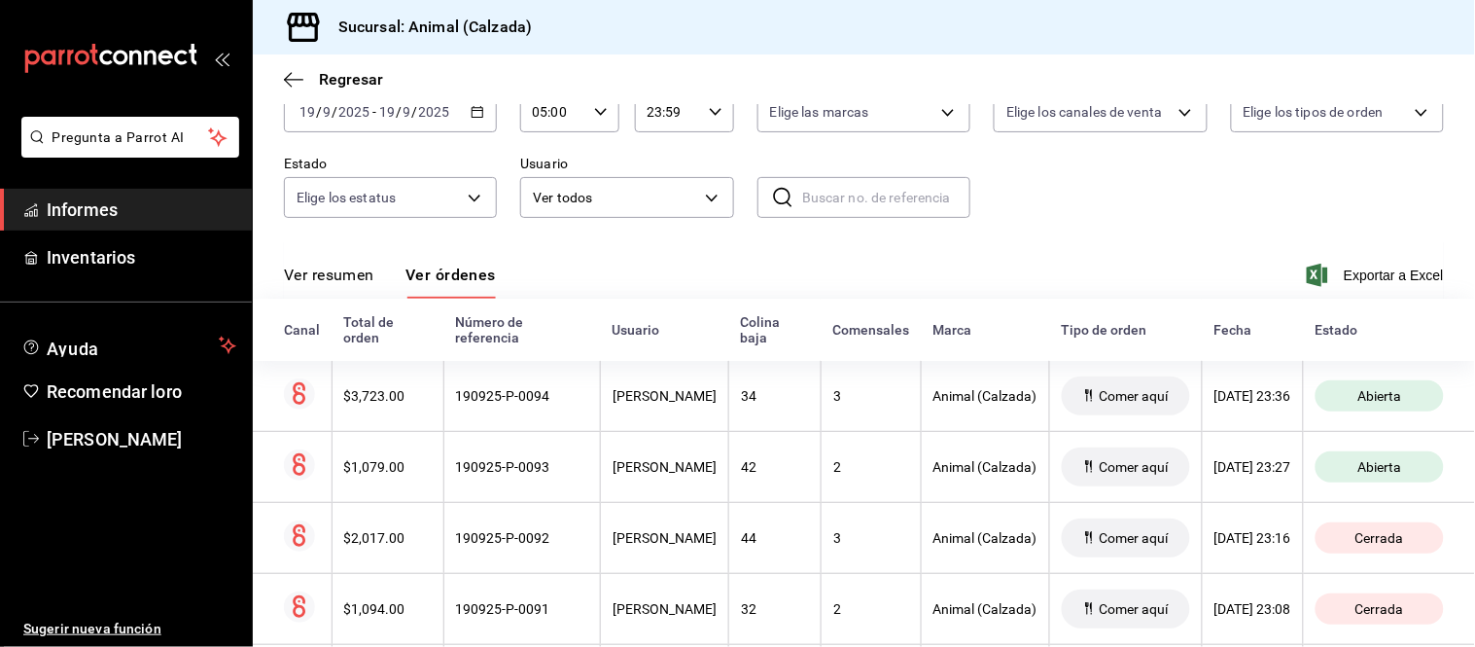
click at [364, 289] on button "Ver resumen" at bounding box center [329, 282] width 90 height 34
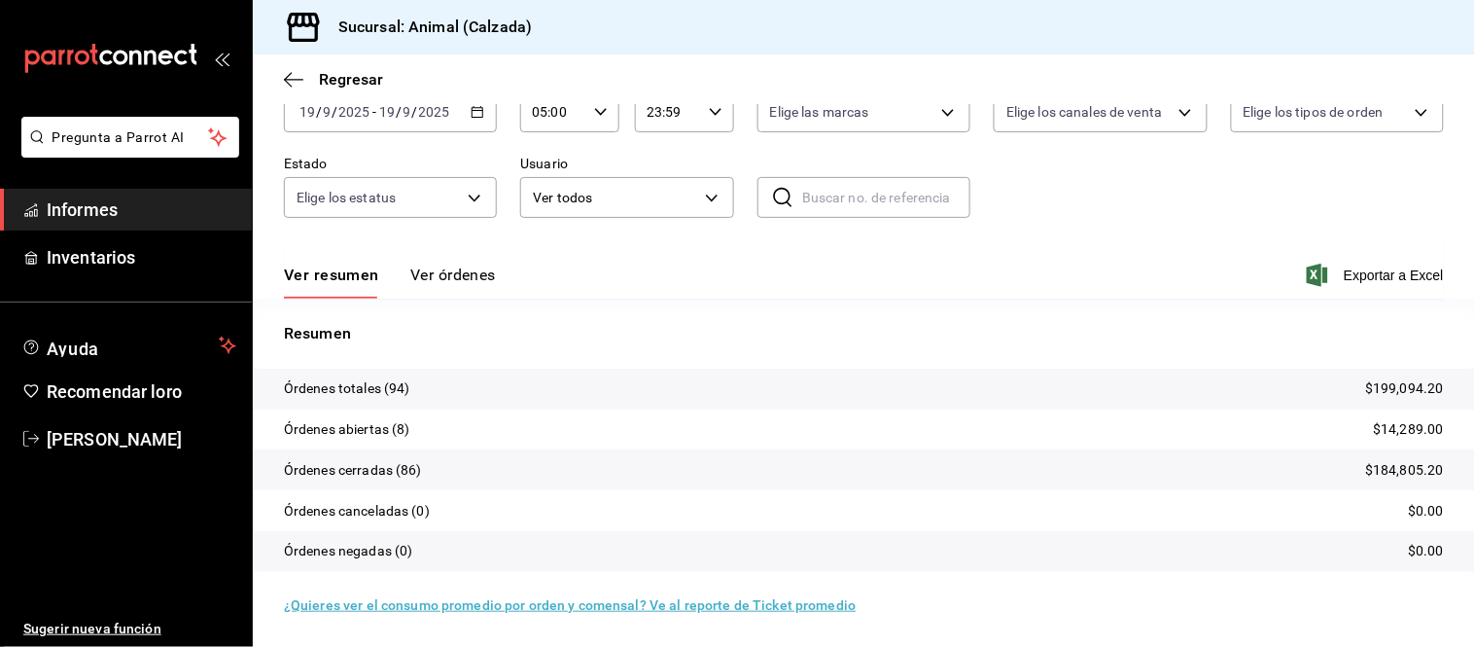
click at [438, 280] on font "Ver órdenes" at bounding box center [453, 274] width 86 height 18
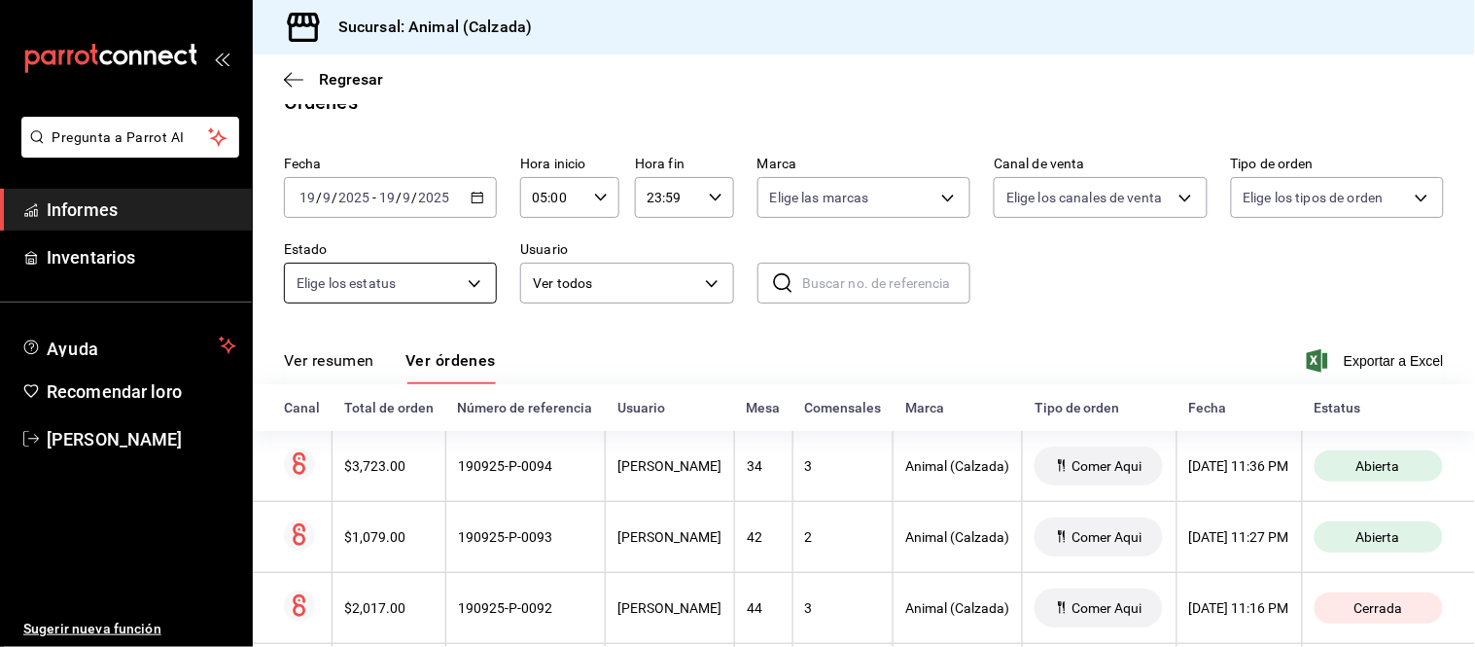
scroll to position [118, 0]
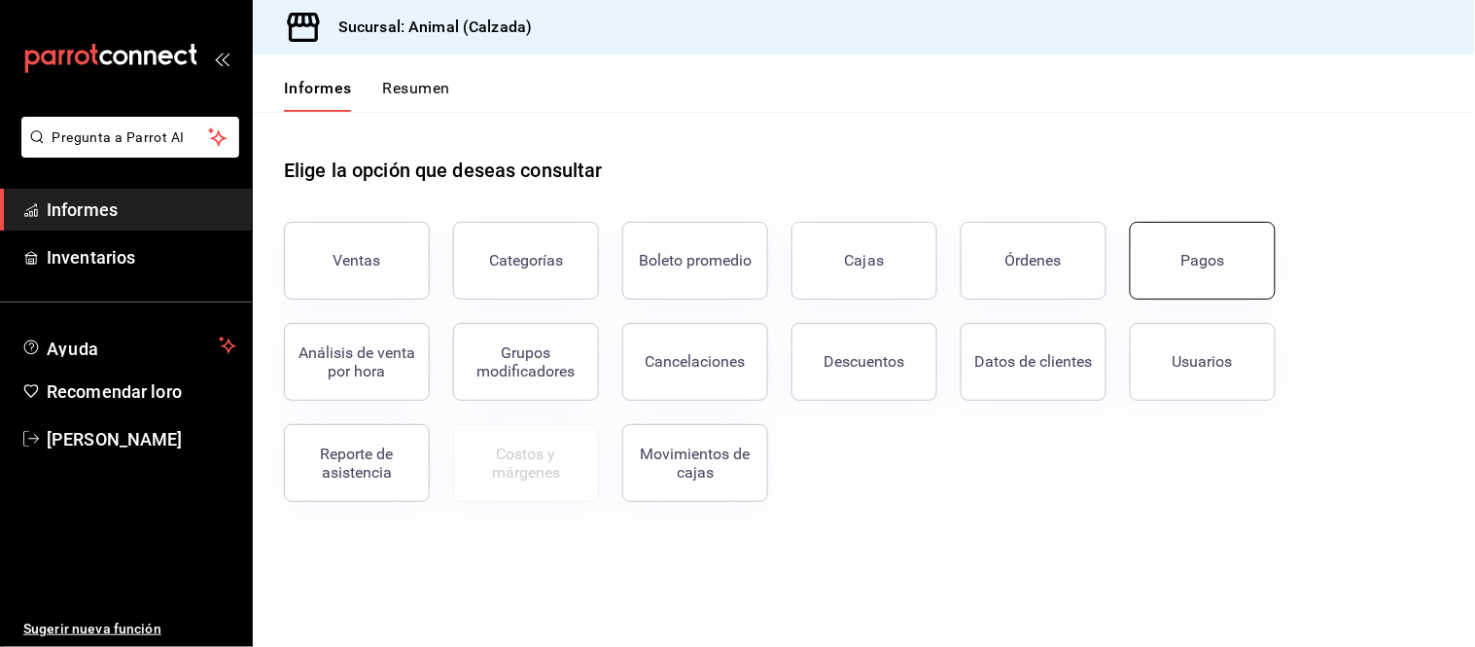
click at [1221, 273] on button "Pagos" at bounding box center [1203, 261] width 146 height 78
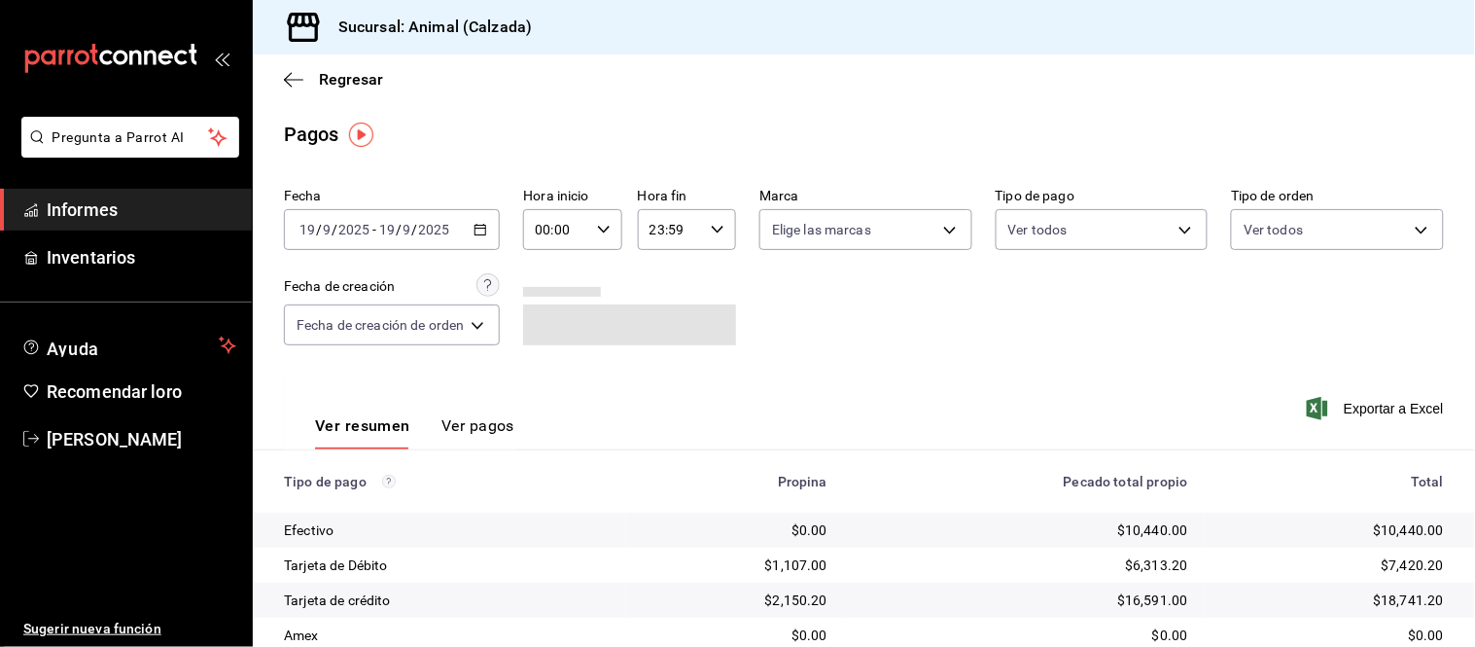
click at [614, 226] on div "00:00 Hora inicio" at bounding box center [572, 229] width 98 height 41
click at [550, 304] on button "05" at bounding box center [550, 297] width 41 height 39
type input "05:00"
click at [803, 373] on div at bounding box center [737, 323] width 1475 height 647
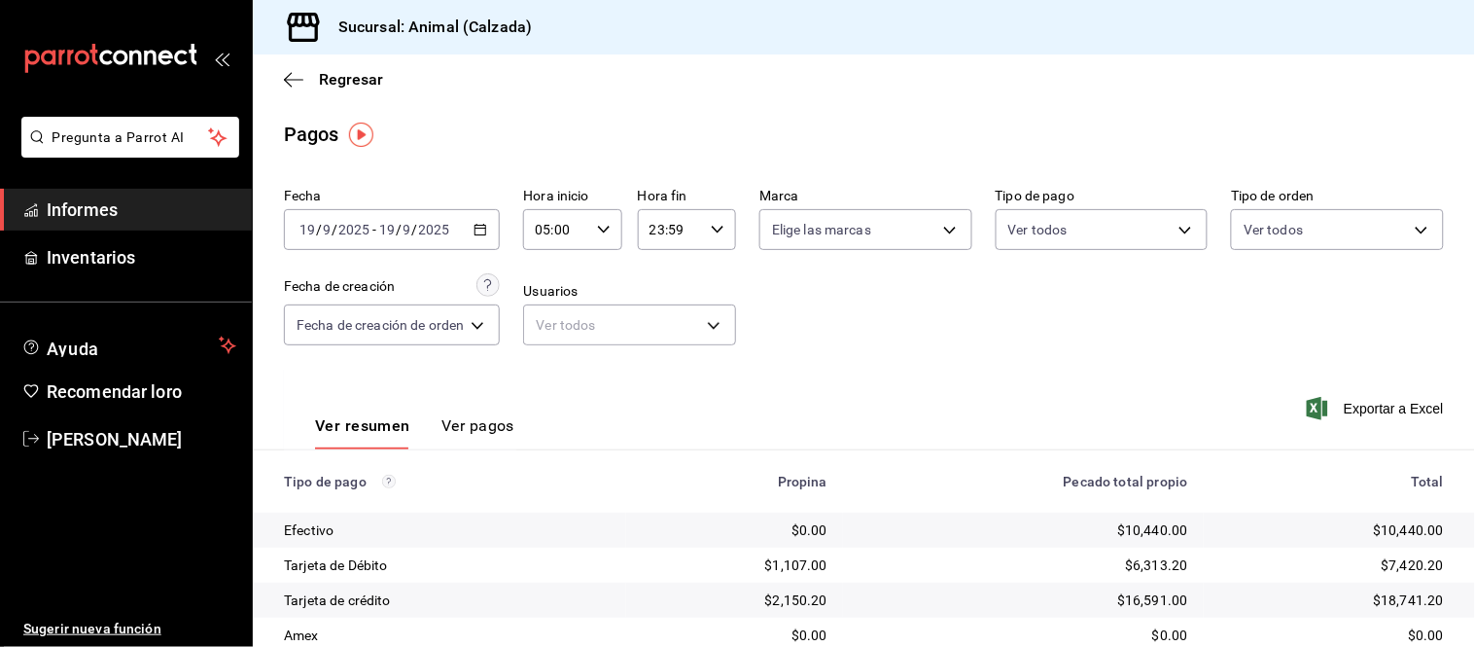
drag, startPoint x: 458, startPoint y: 430, endPoint x: 452, endPoint y: 418, distance: 13.0
click at [459, 429] on font "Ver pagos" at bounding box center [477, 425] width 73 height 18
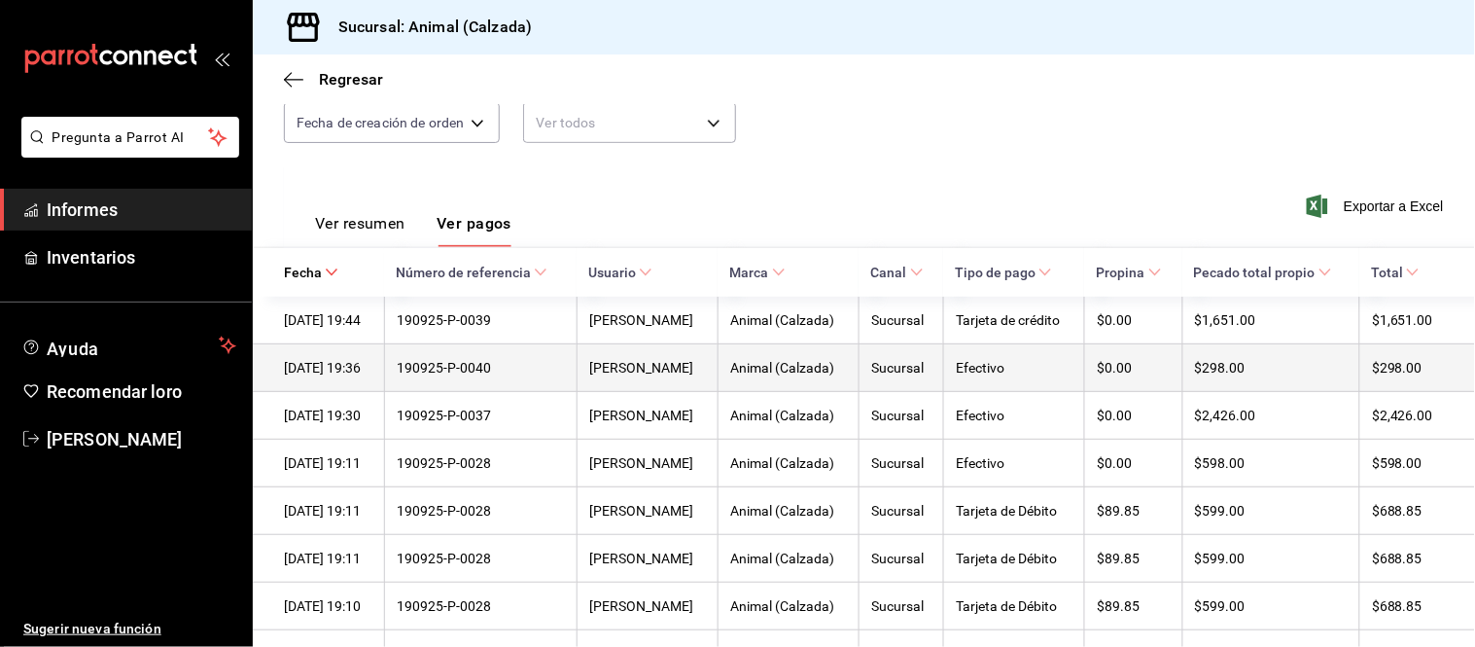
scroll to position [216, 0]
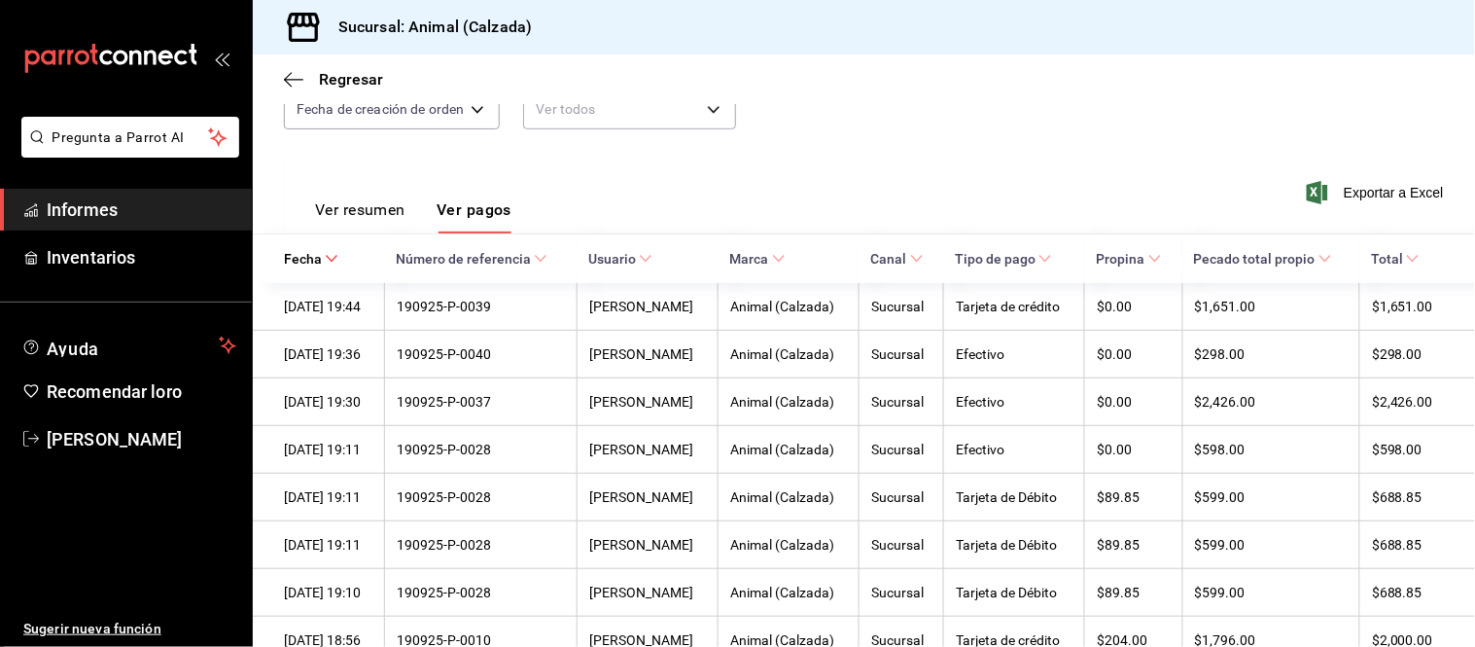
click at [1017, 267] on font "Tipo de pago" at bounding box center [995, 260] width 81 height 16
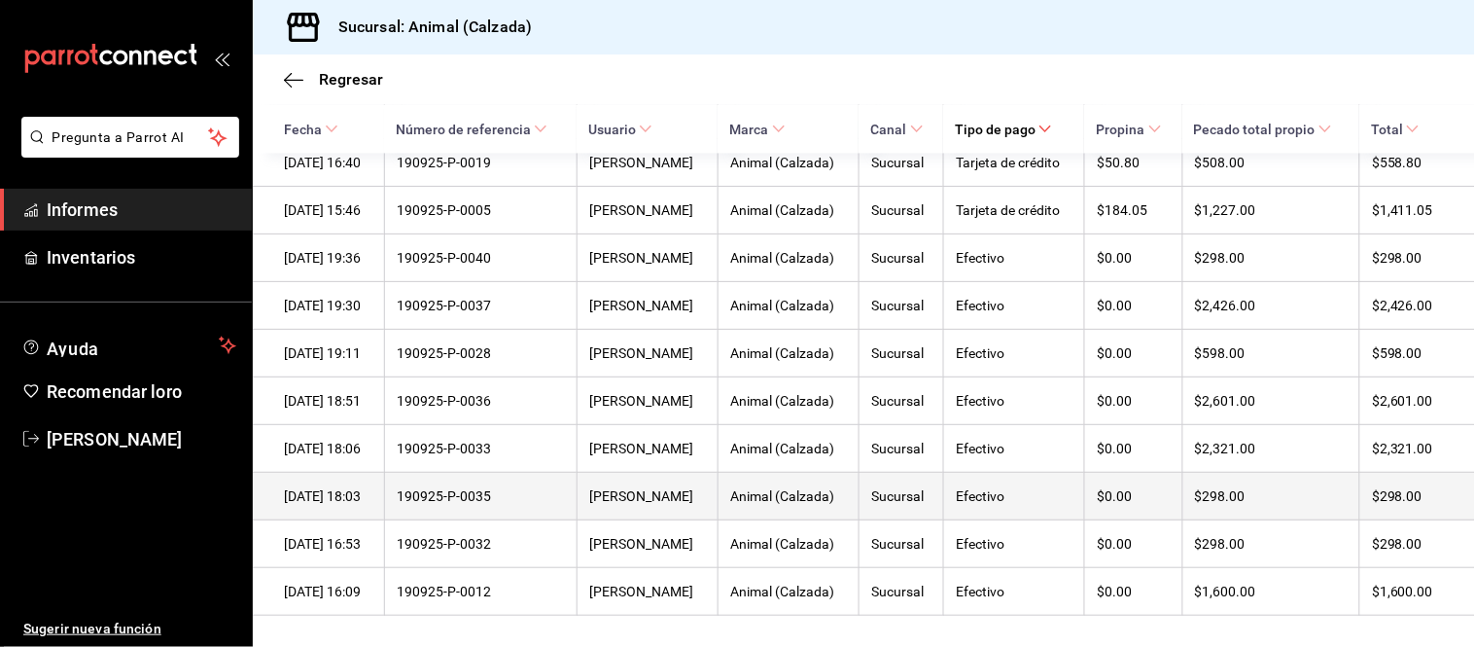
scroll to position [1343, 0]
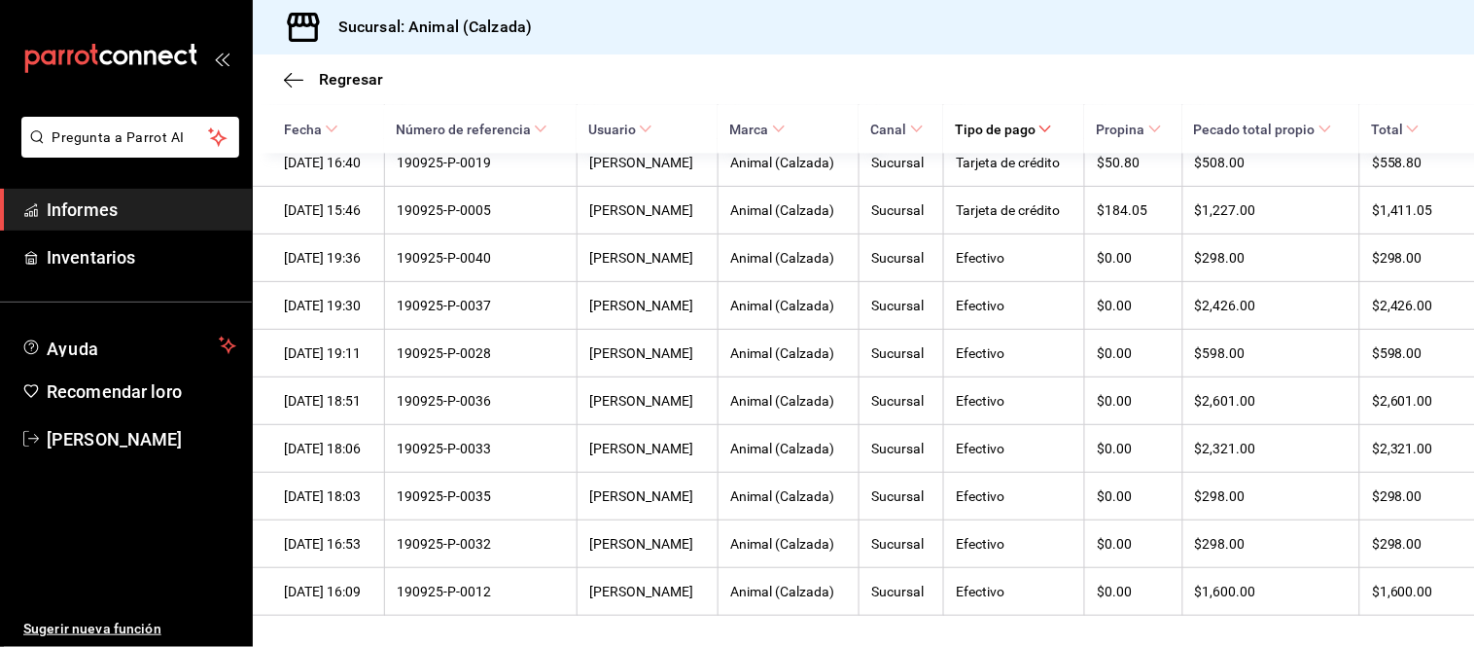
click at [282, 75] on div "Regresar" at bounding box center [864, 79] width 1222 height 50
click at [288, 74] on icon "button" at bounding box center [293, 80] width 19 height 18
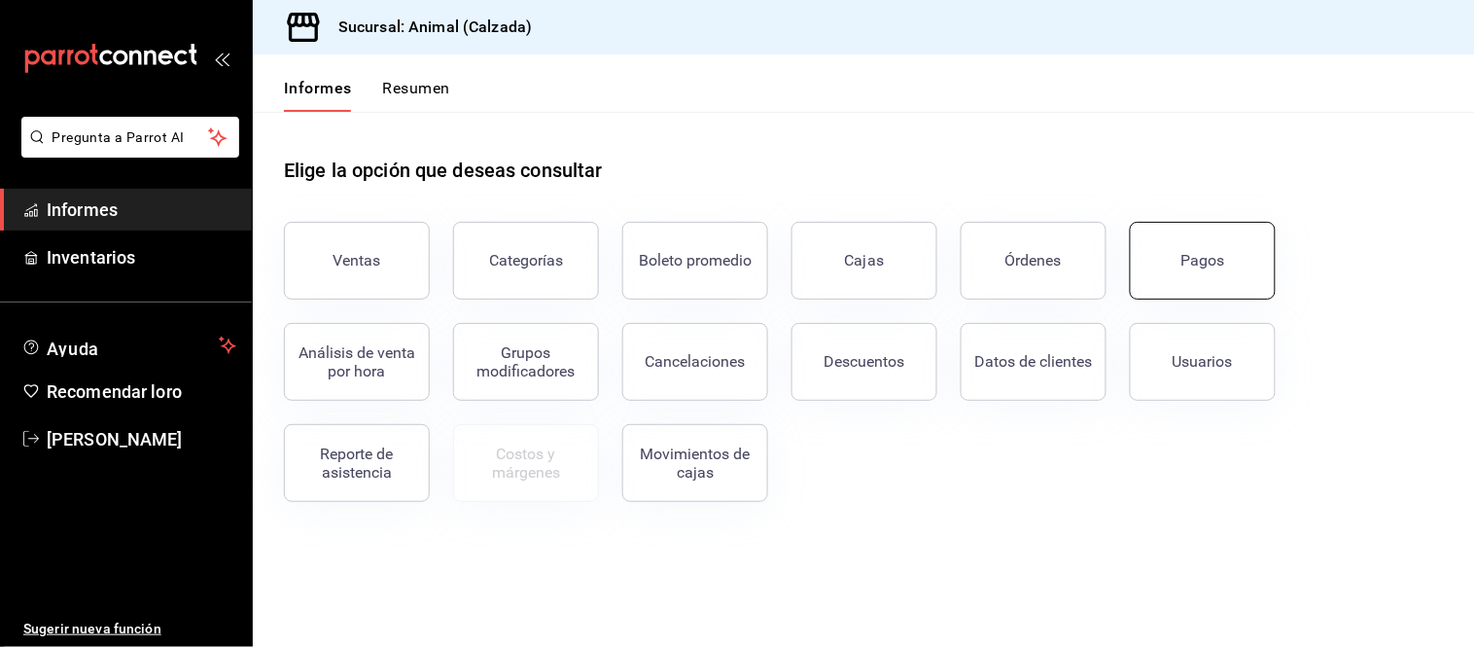
click at [1218, 277] on button "Pagos" at bounding box center [1203, 261] width 146 height 78
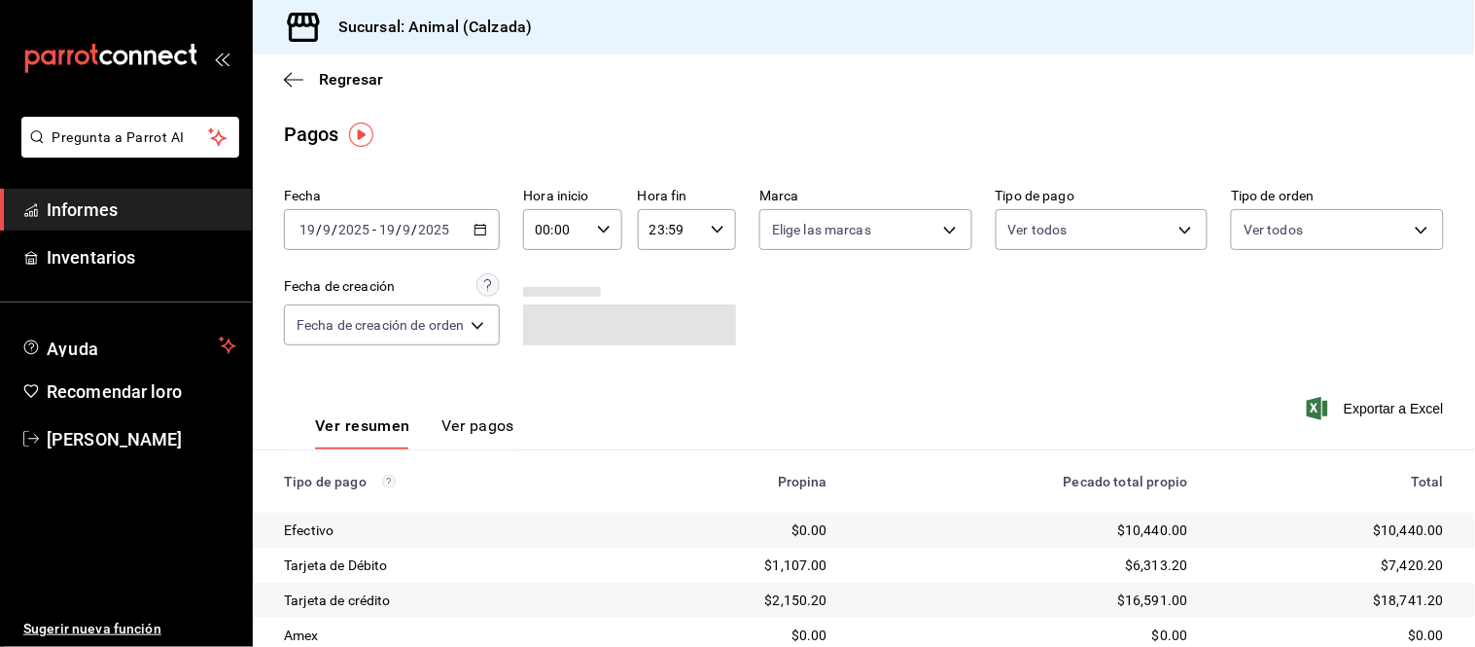
click at [579, 229] on input "00:00" at bounding box center [555, 229] width 65 height 39
click at [547, 302] on button "05" at bounding box center [550, 297] width 41 height 39
type input "05:00"
click at [782, 377] on div at bounding box center [737, 323] width 1475 height 647
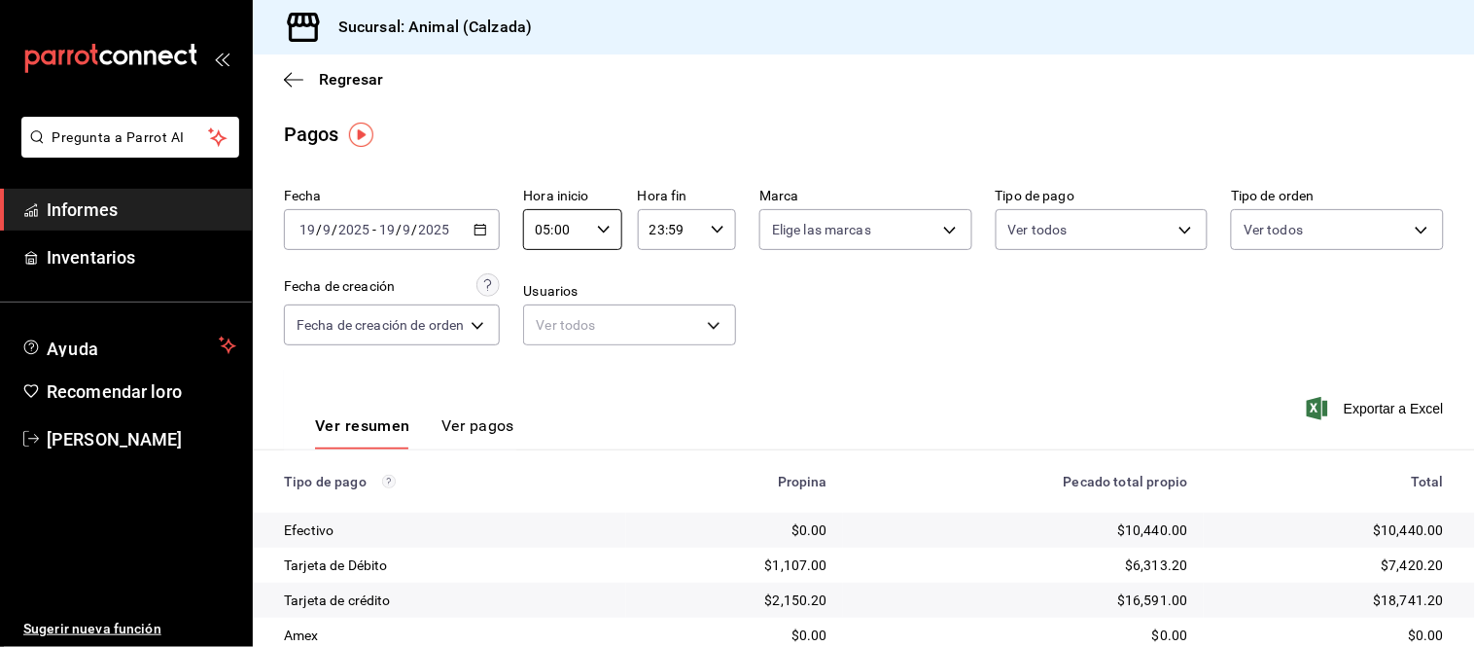
click at [460, 435] on font "Ver pagos" at bounding box center [477, 425] width 73 height 18
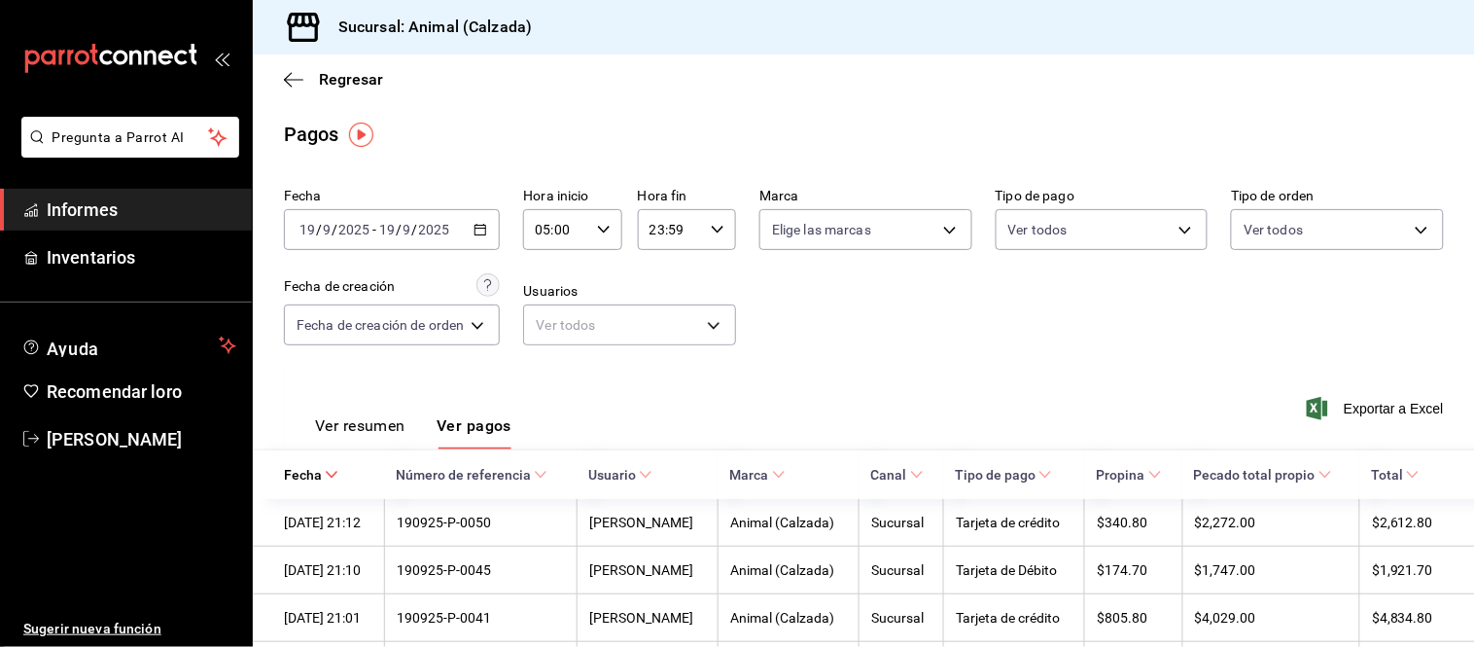
click at [382, 434] on font "Ver resumen" at bounding box center [360, 425] width 90 height 18
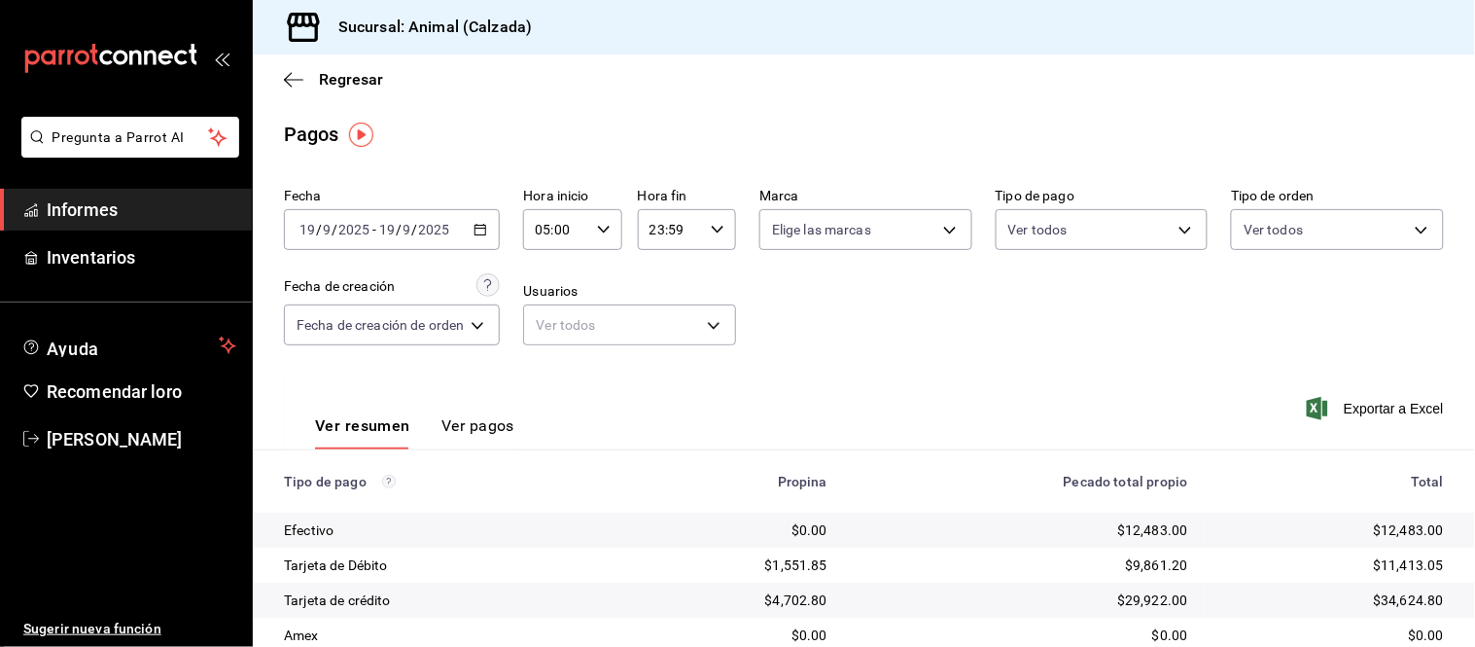
click at [467, 420] on font "Ver pagos" at bounding box center [477, 425] width 73 height 18
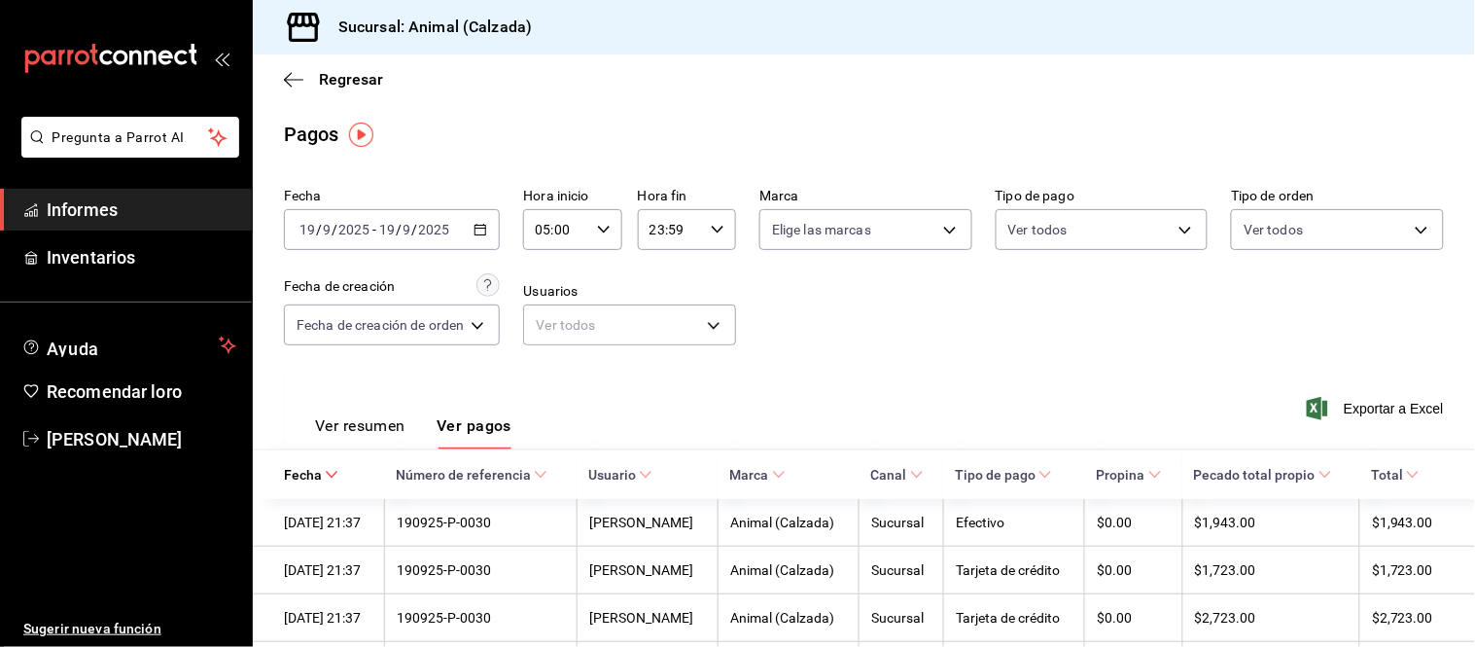
click at [393, 435] on font "Ver resumen" at bounding box center [360, 425] width 90 height 18
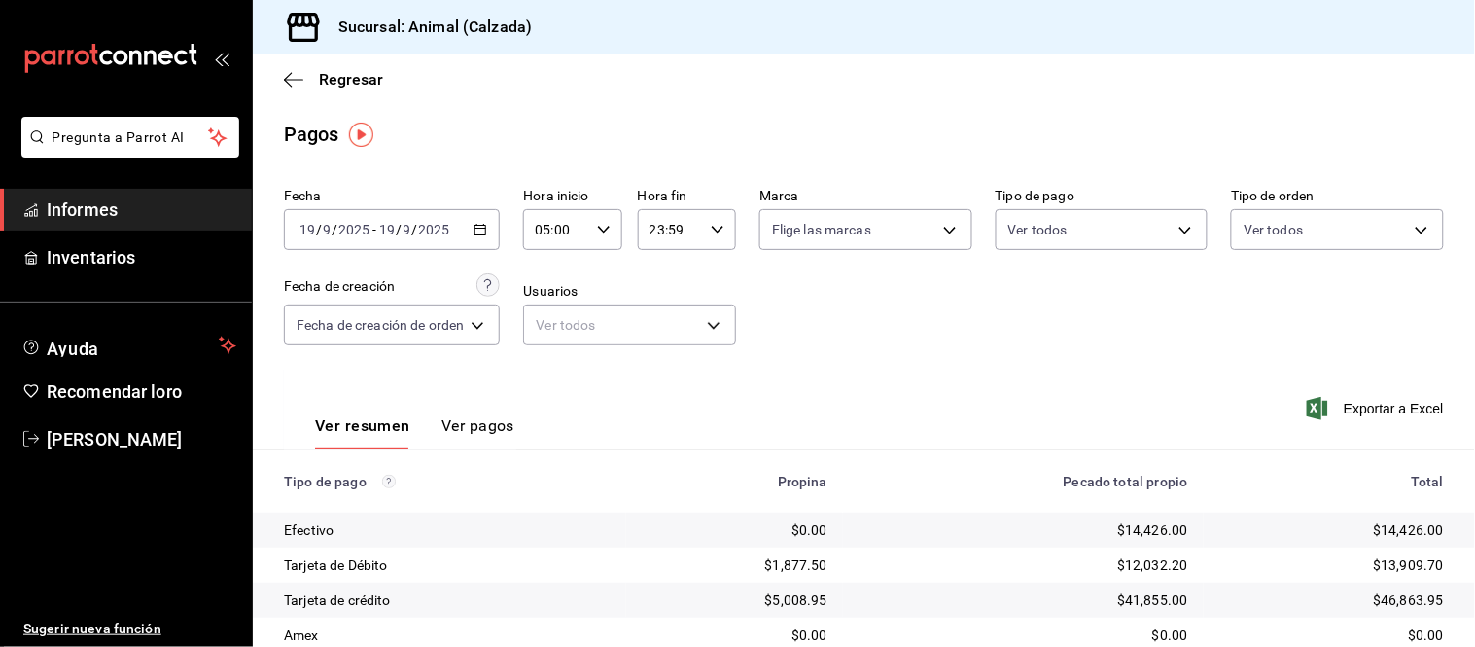
click at [473, 426] on font "Ver pagos" at bounding box center [477, 425] width 73 height 18
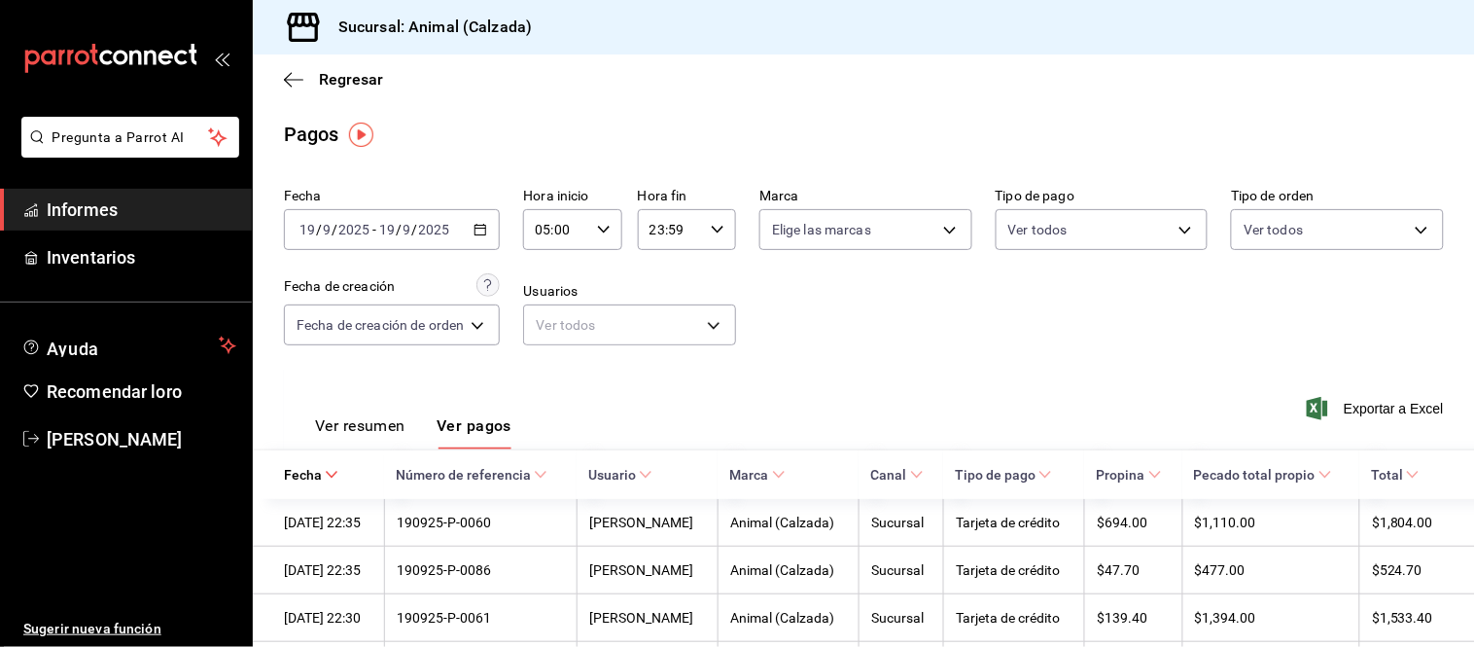
click at [385, 431] on font "Ver resumen" at bounding box center [360, 425] width 90 height 18
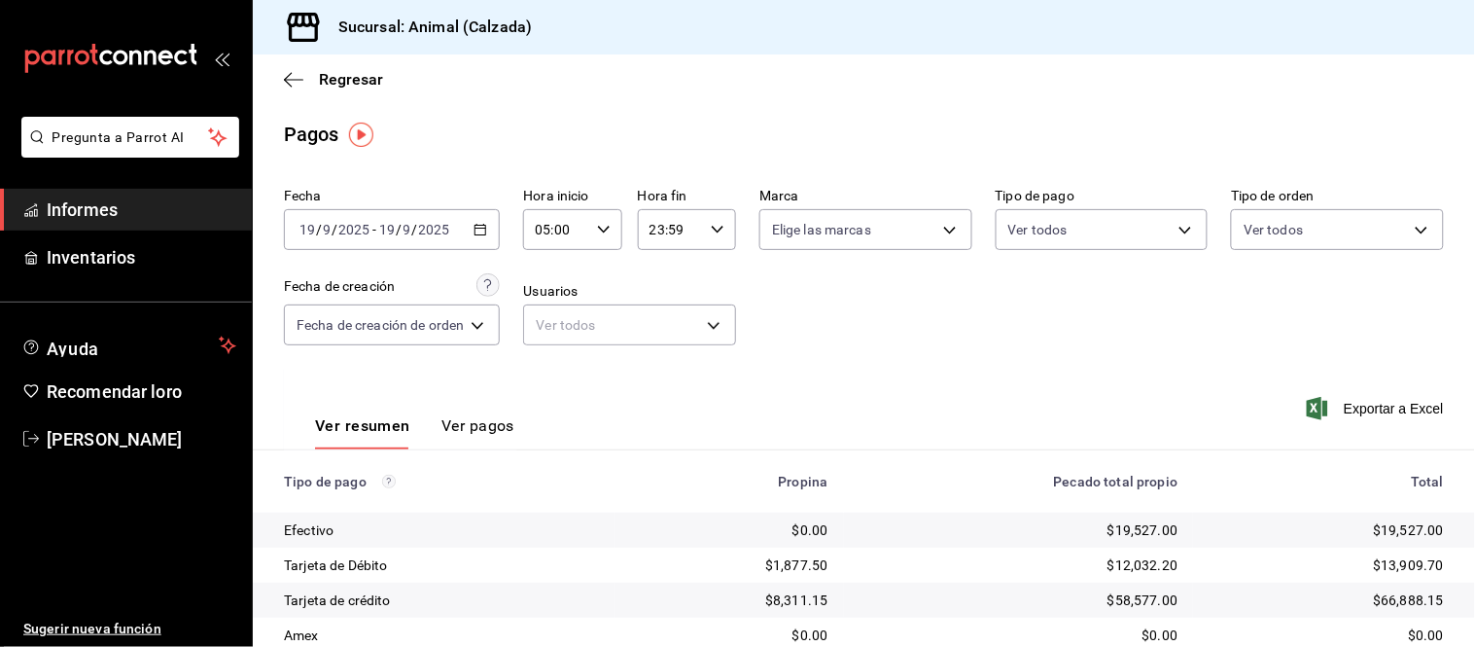
click at [469, 424] on font "Ver pagos" at bounding box center [477, 425] width 73 height 18
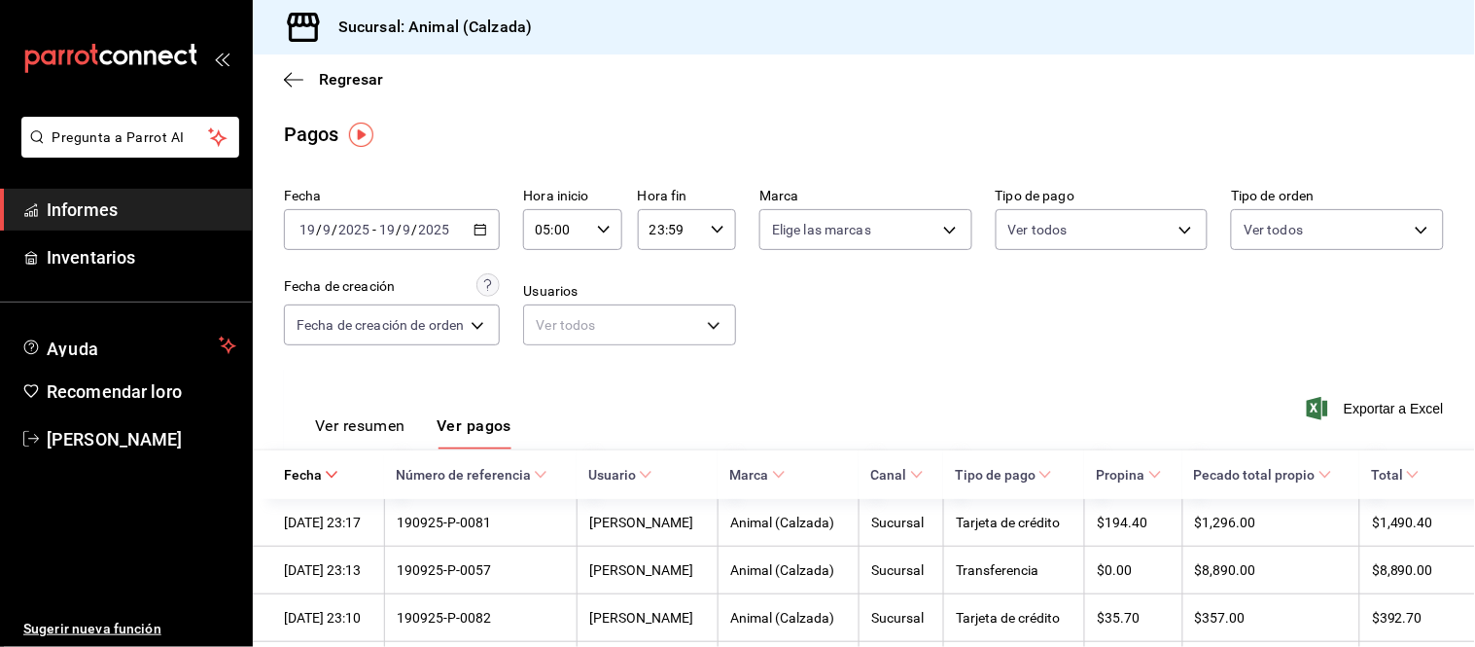
click at [368, 422] on font "Ver resumen" at bounding box center [360, 425] width 90 height 18
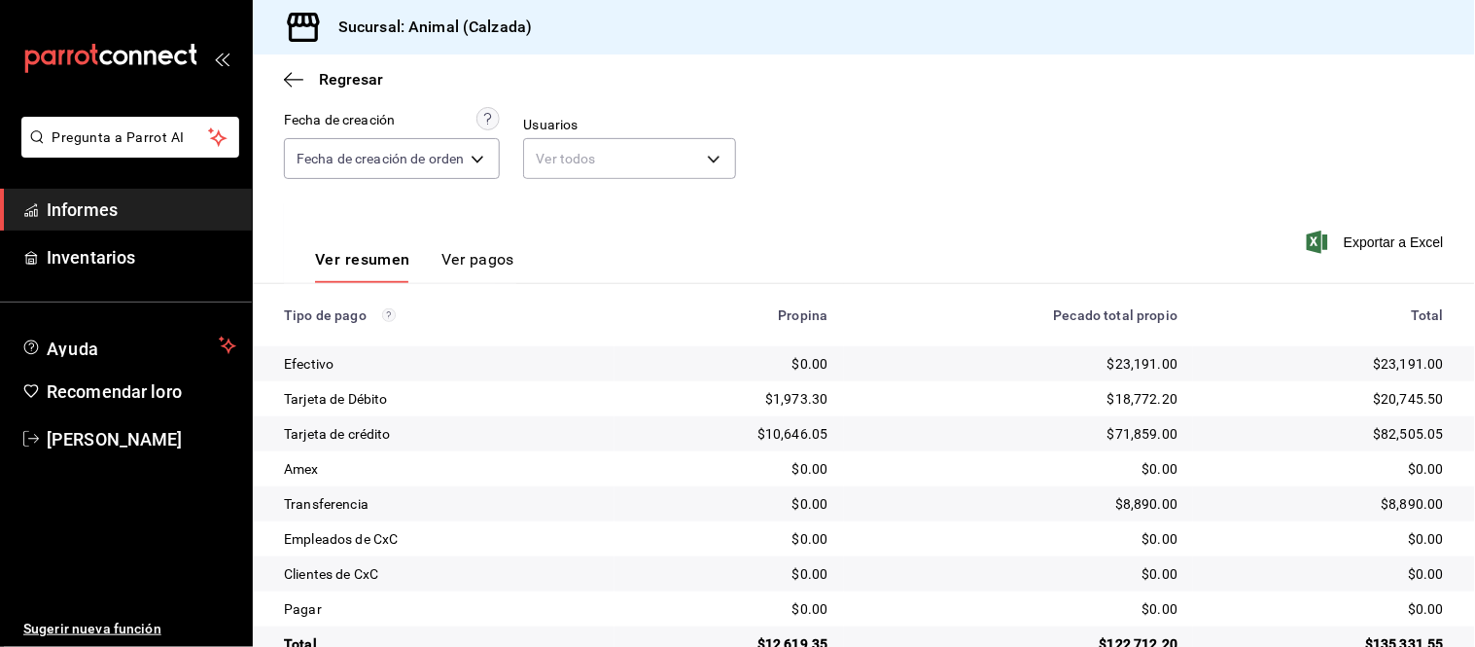
scroll to position [212, 0]
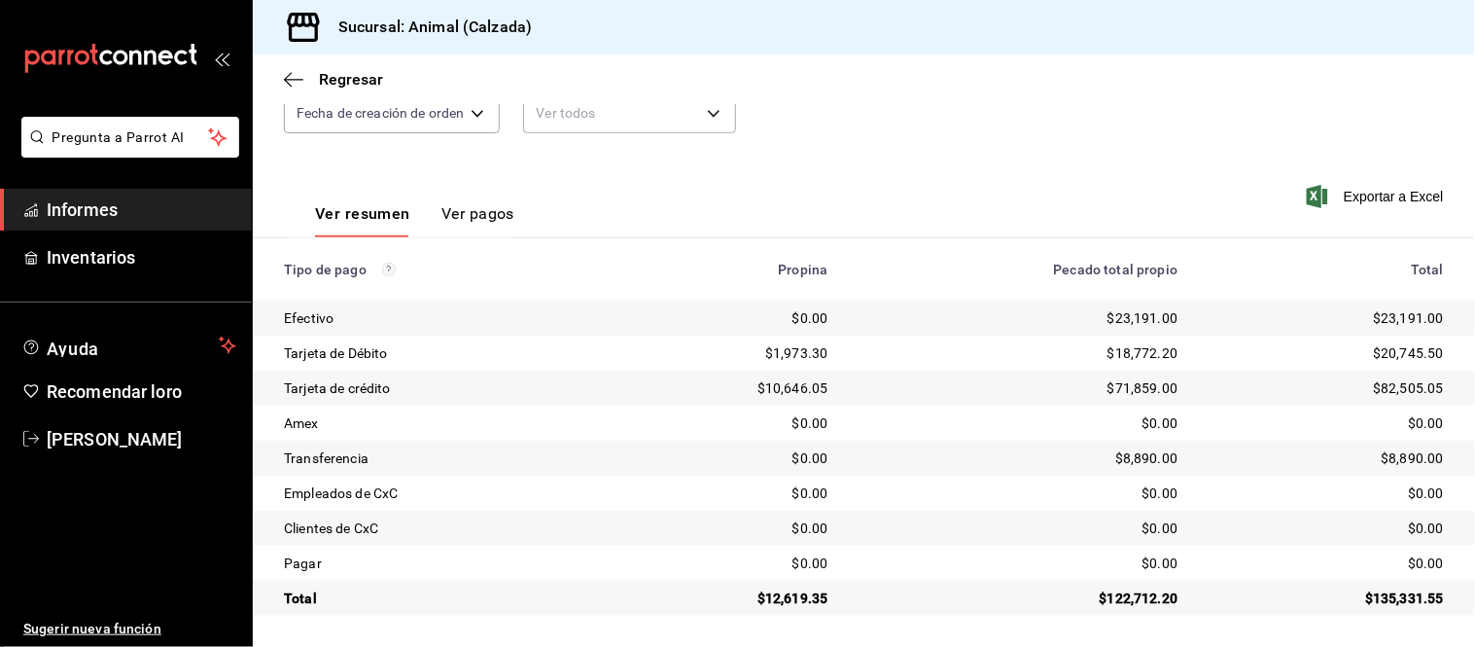
click at [499, 210] on font "Ver pagos" at bounding box center [477, 213] width 73 height 18
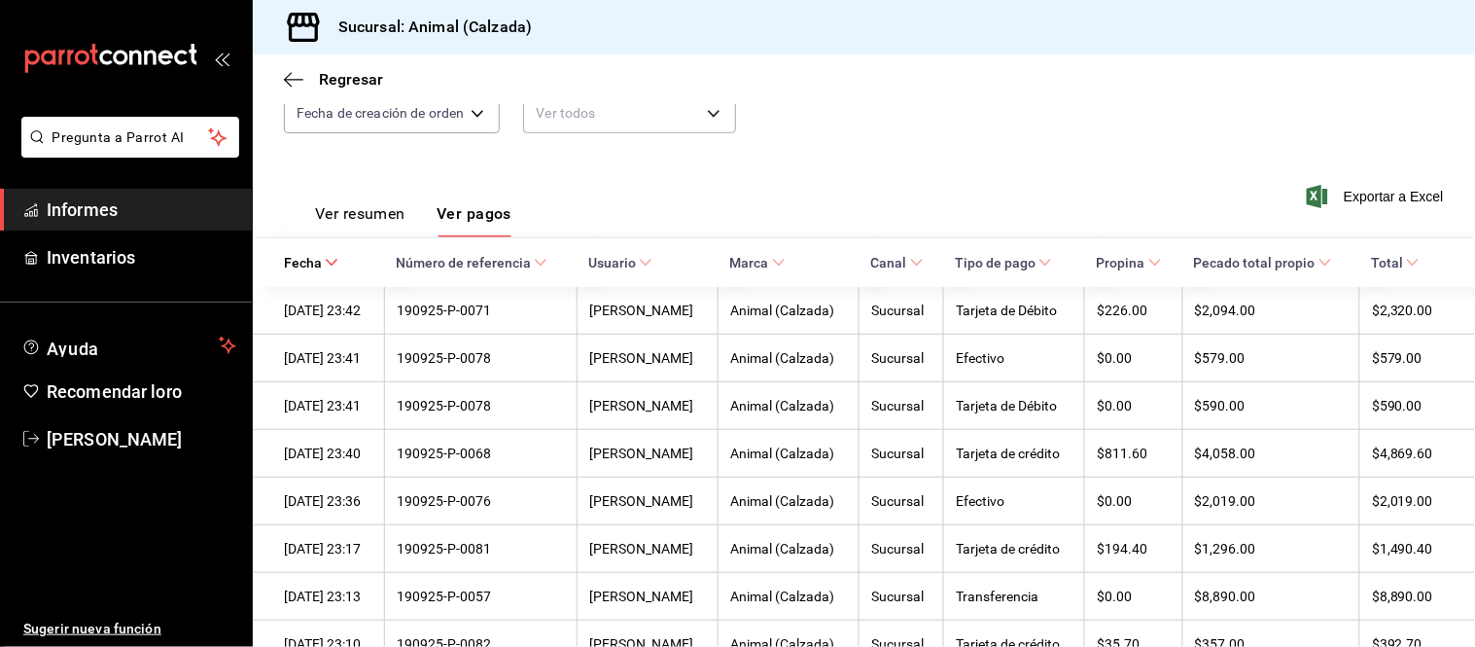
click at [395, 223] on font "Ver resumen" at bounding box center [360, 213] width 90 height 18
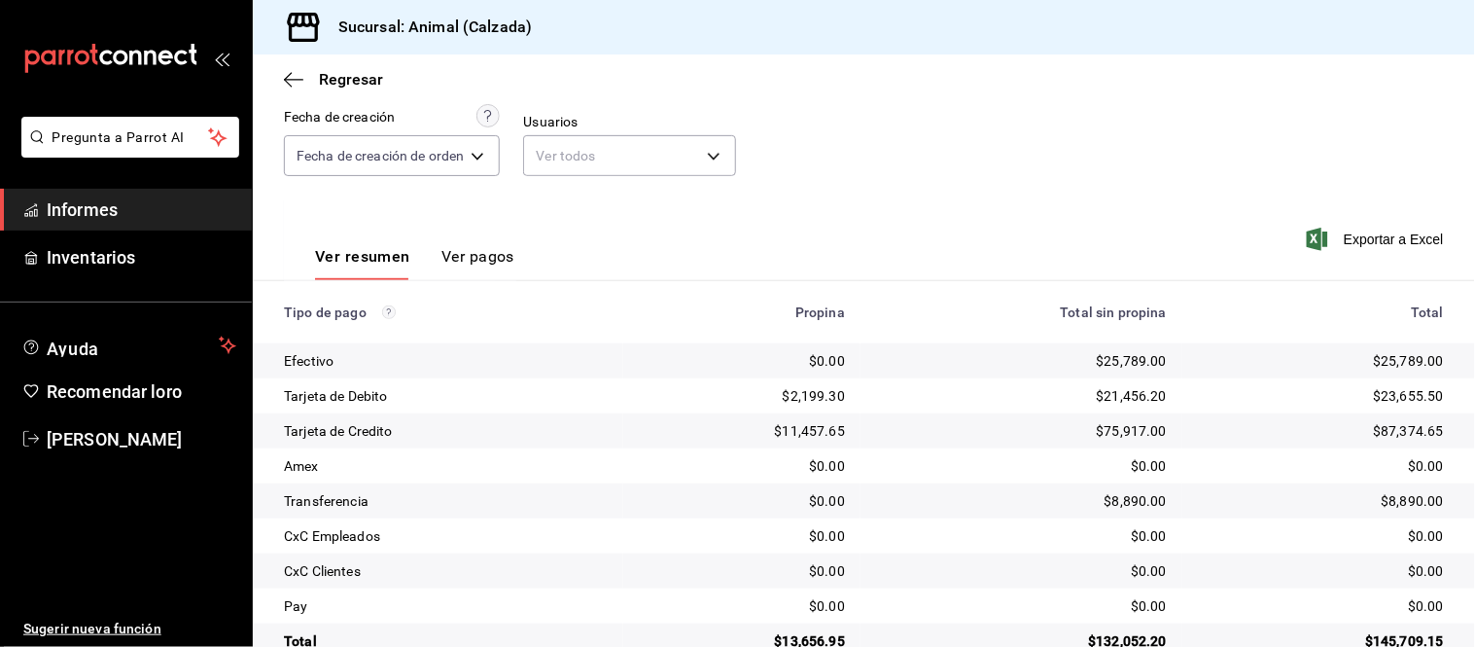
scroll to position [212, 0]
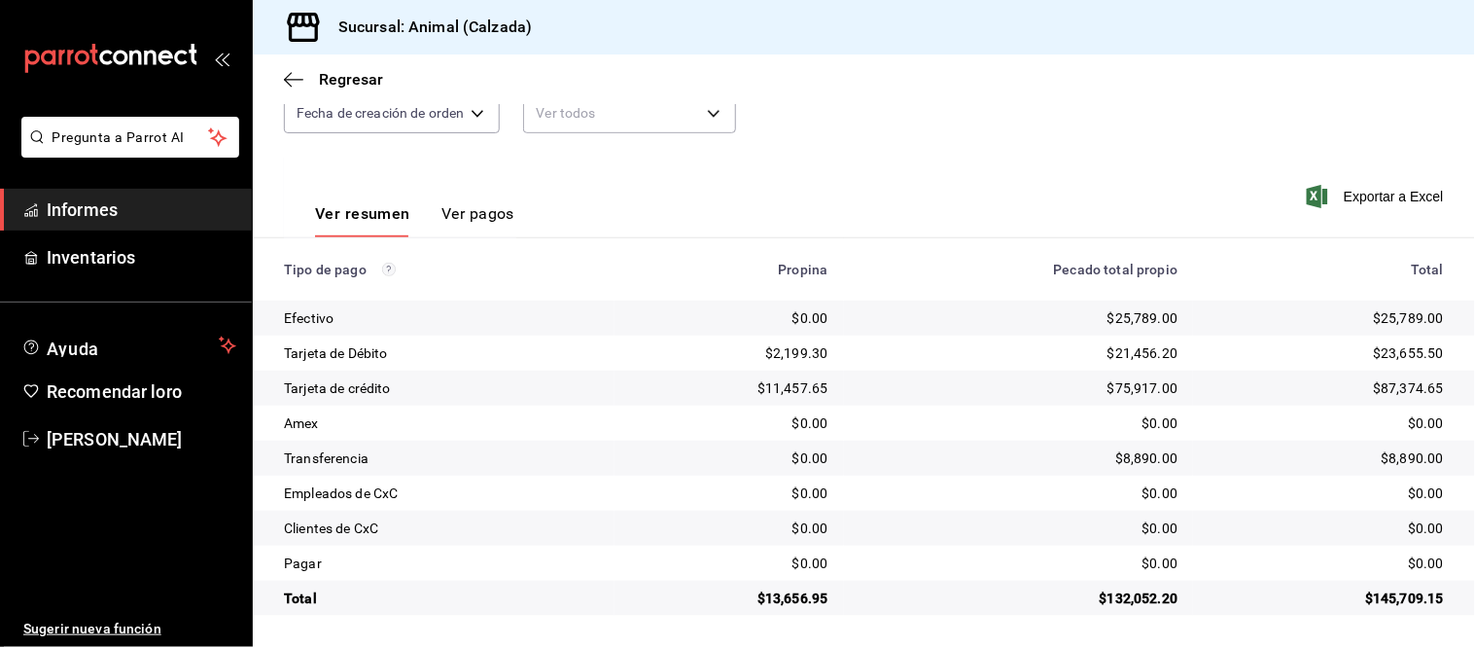
click at [467, 215] on font "Ver pagos" at bounding box center [477, 213] width 73 height 18
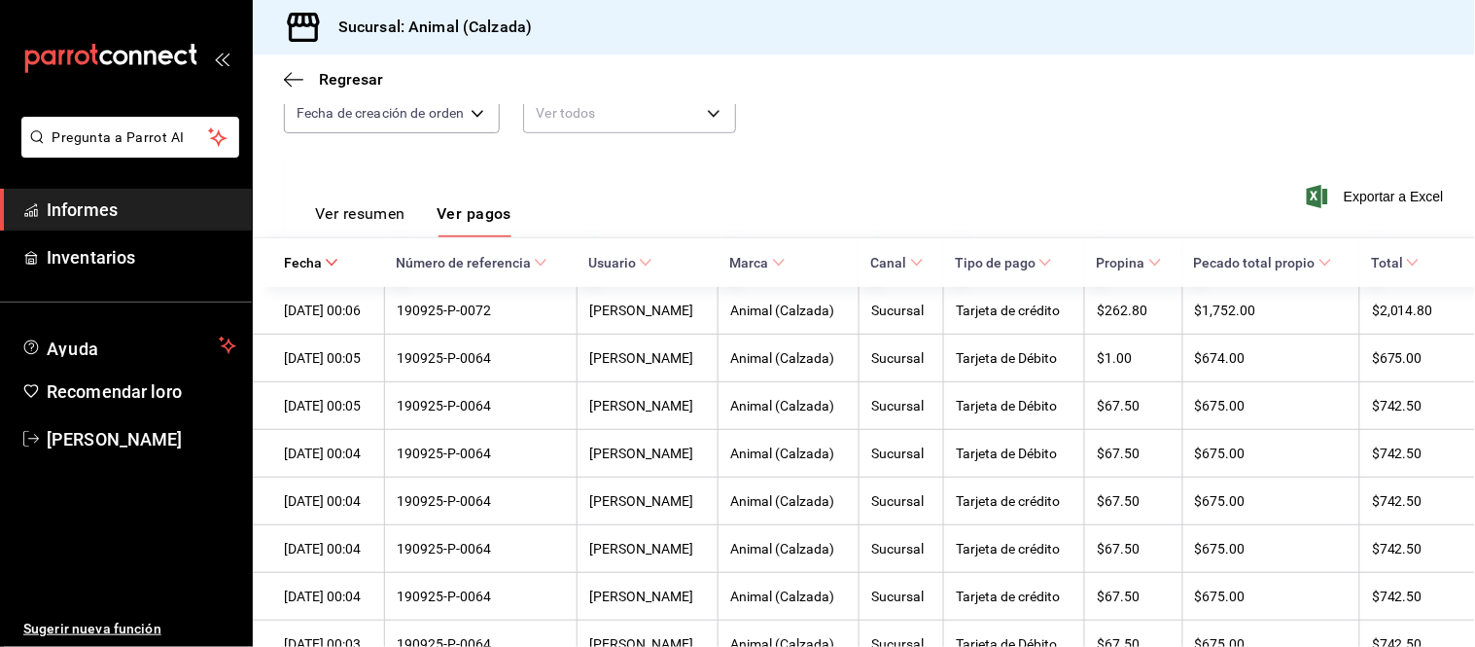
click at [389, 220] on font "Ver resumen" at bounding box center [360, 213] width 90 height 18
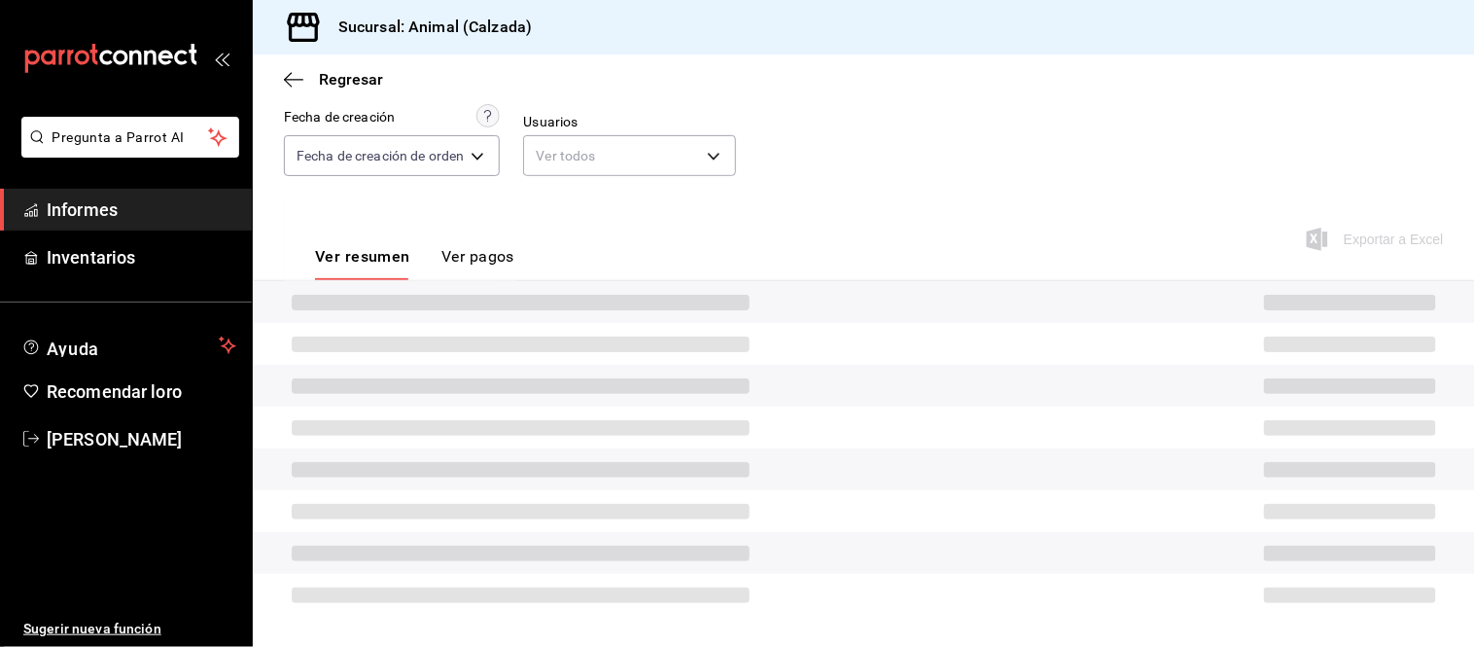
scroll to position [212, 0]
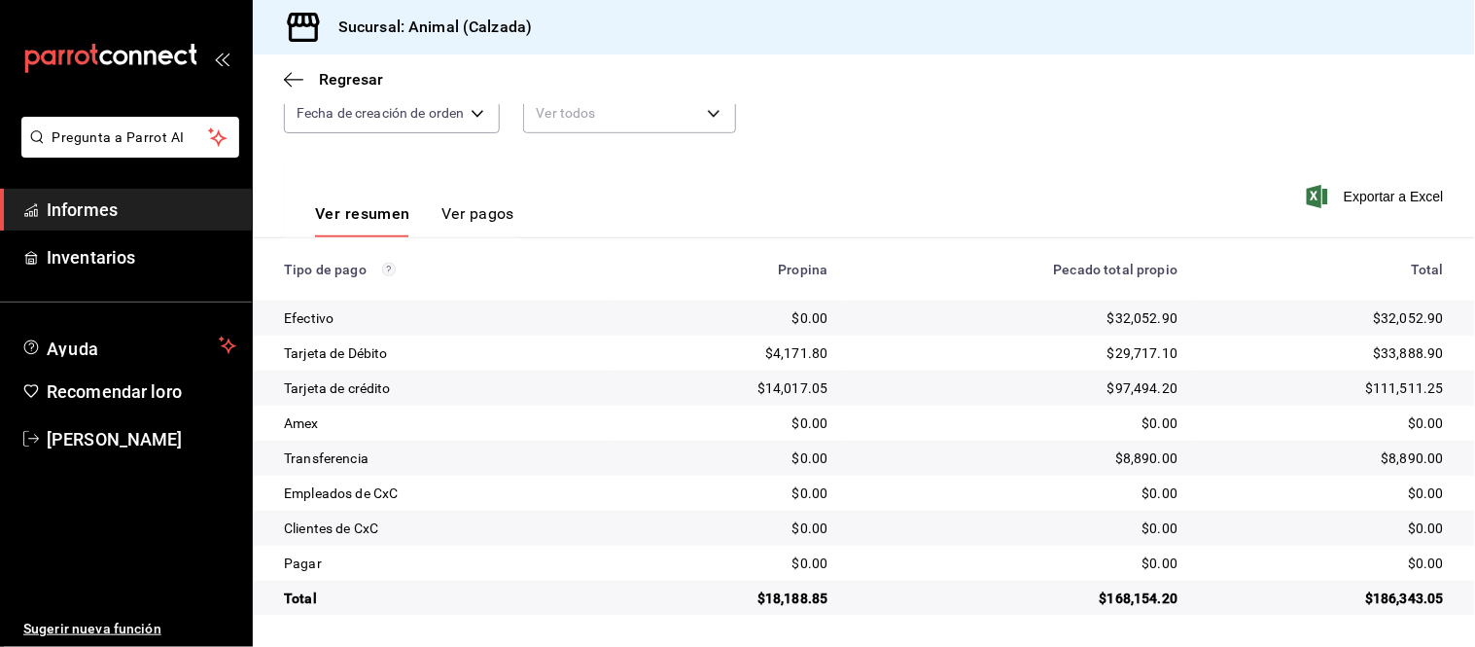
click at [511, 212] on font "Ver pagos" at bounding box center [477, 213] width 73 height 18
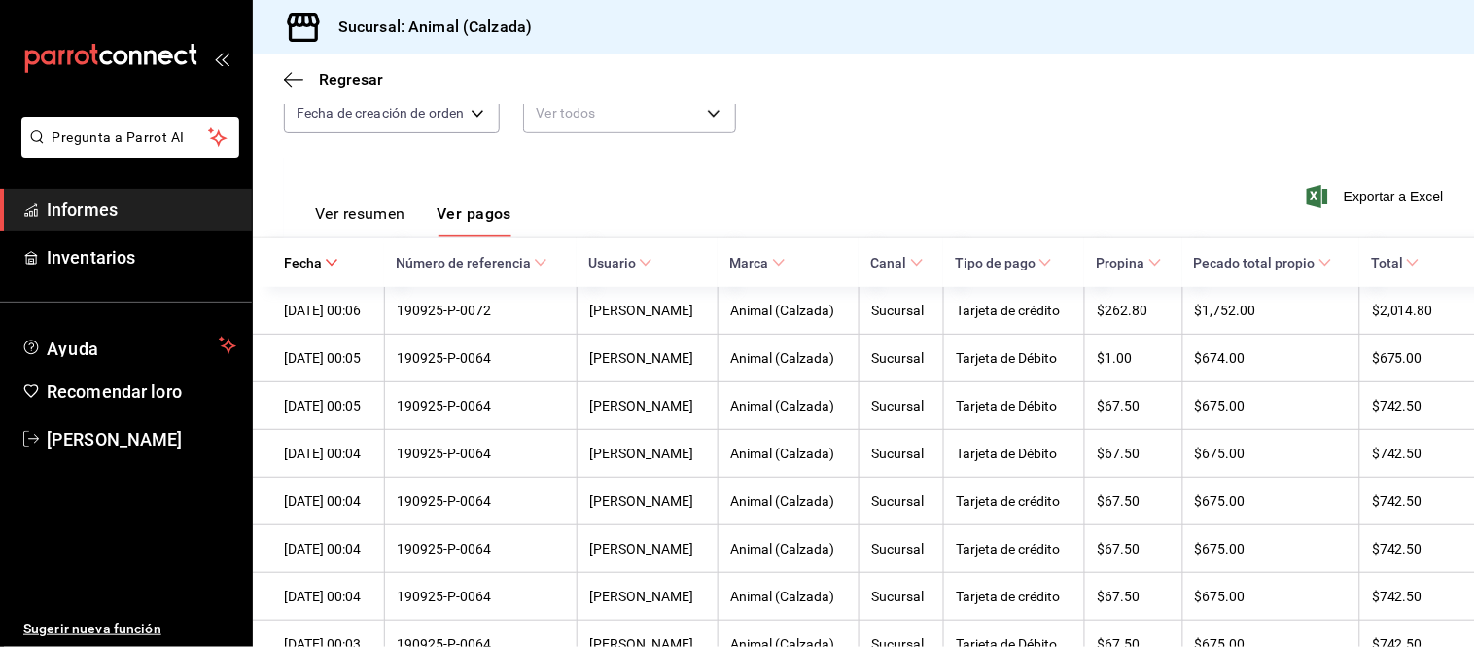
click at [400, 227] on button "Ver resumen" at bounding box center [360, 220] width 90 height 34
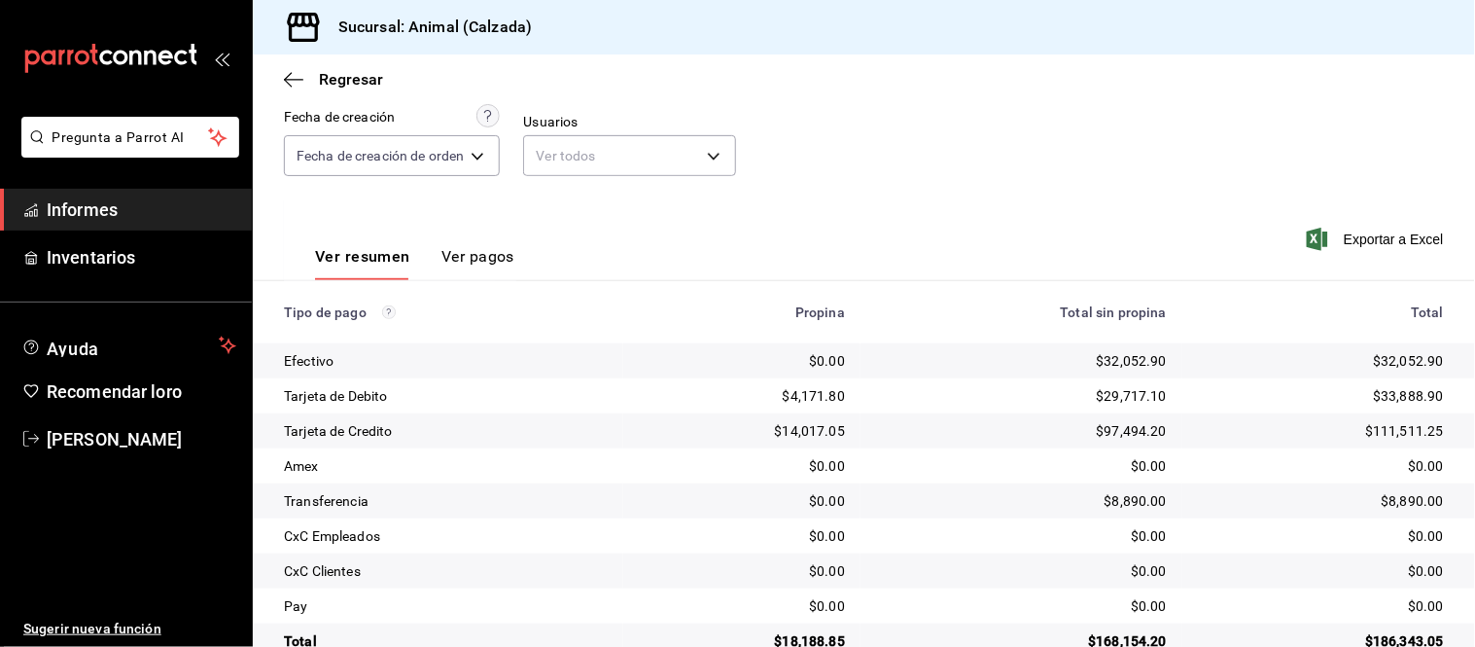
scroll to position [212, 0]
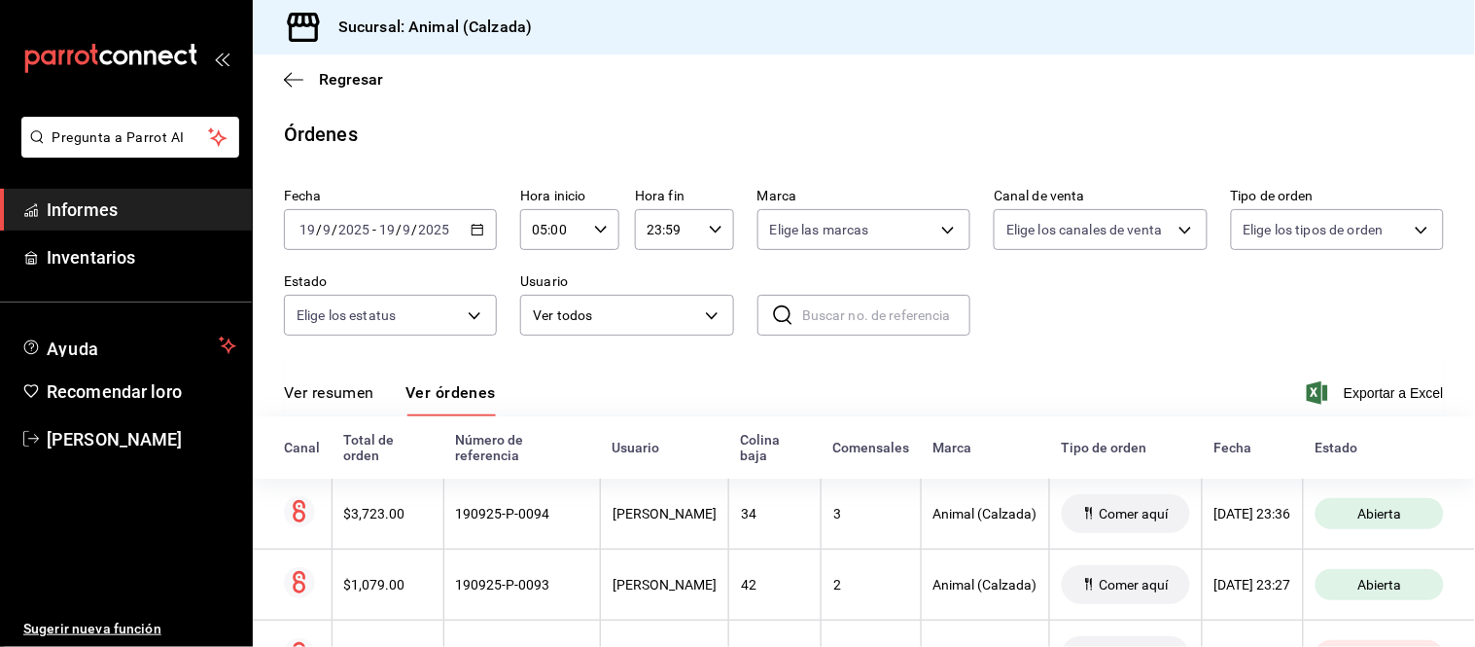
scroll to position [118, 0]
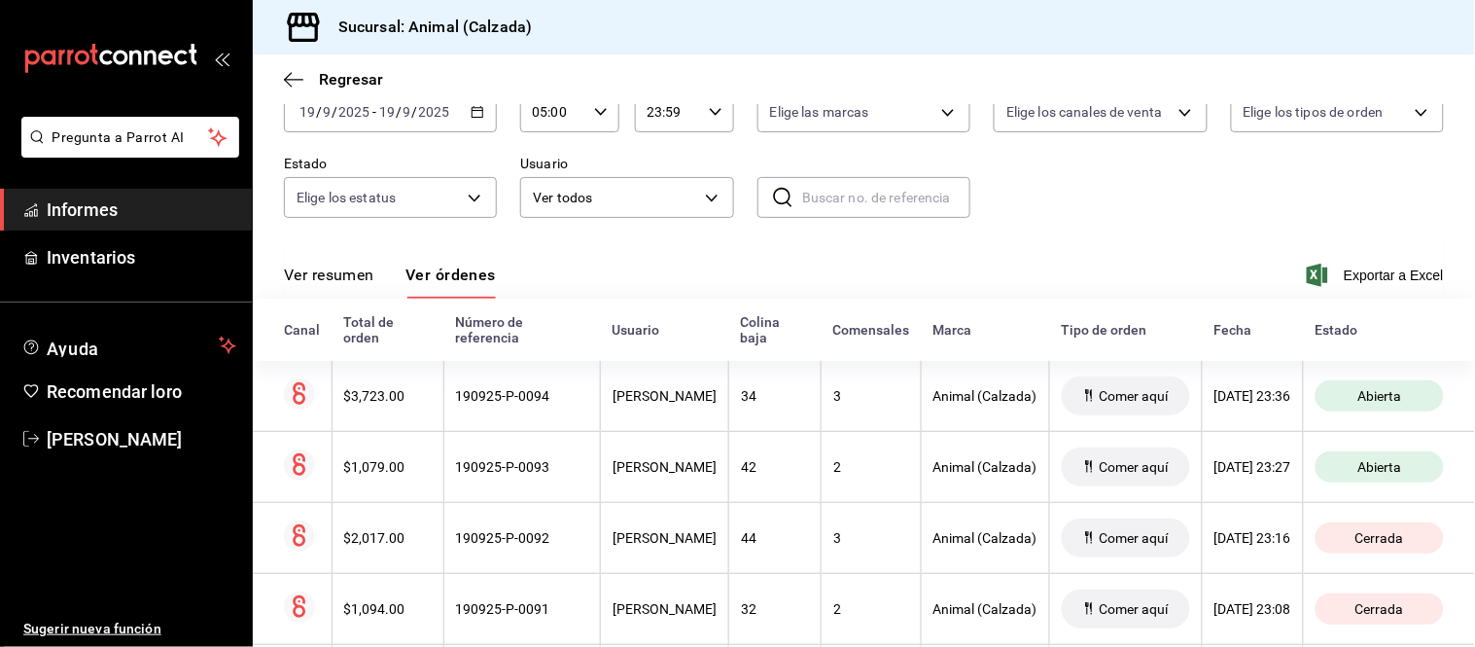
click at [362, 283] on font "Ver resumen" at bounding box center [329, 274] width 90 height 18
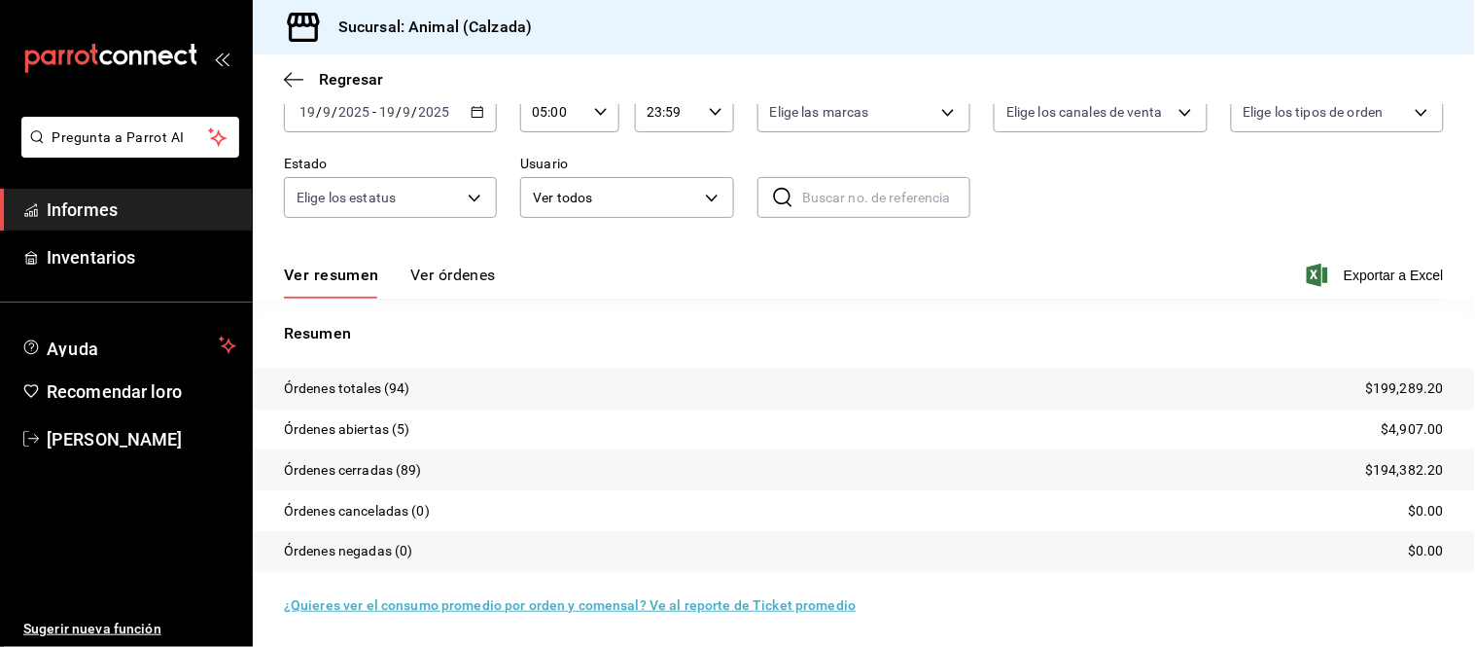
click at [424, 287] on button "Ver órdenes" at bounding box center [453, 282] width 86 height 34
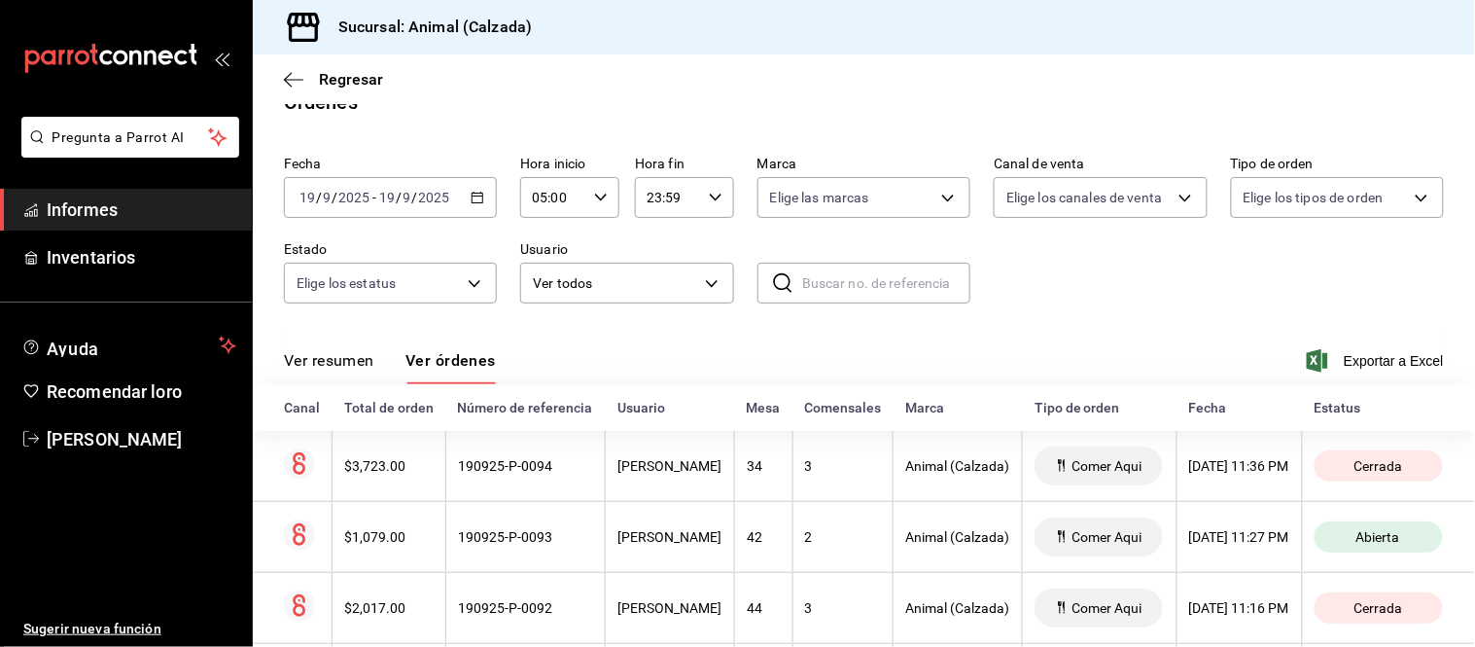
scroll to position [118, 0]
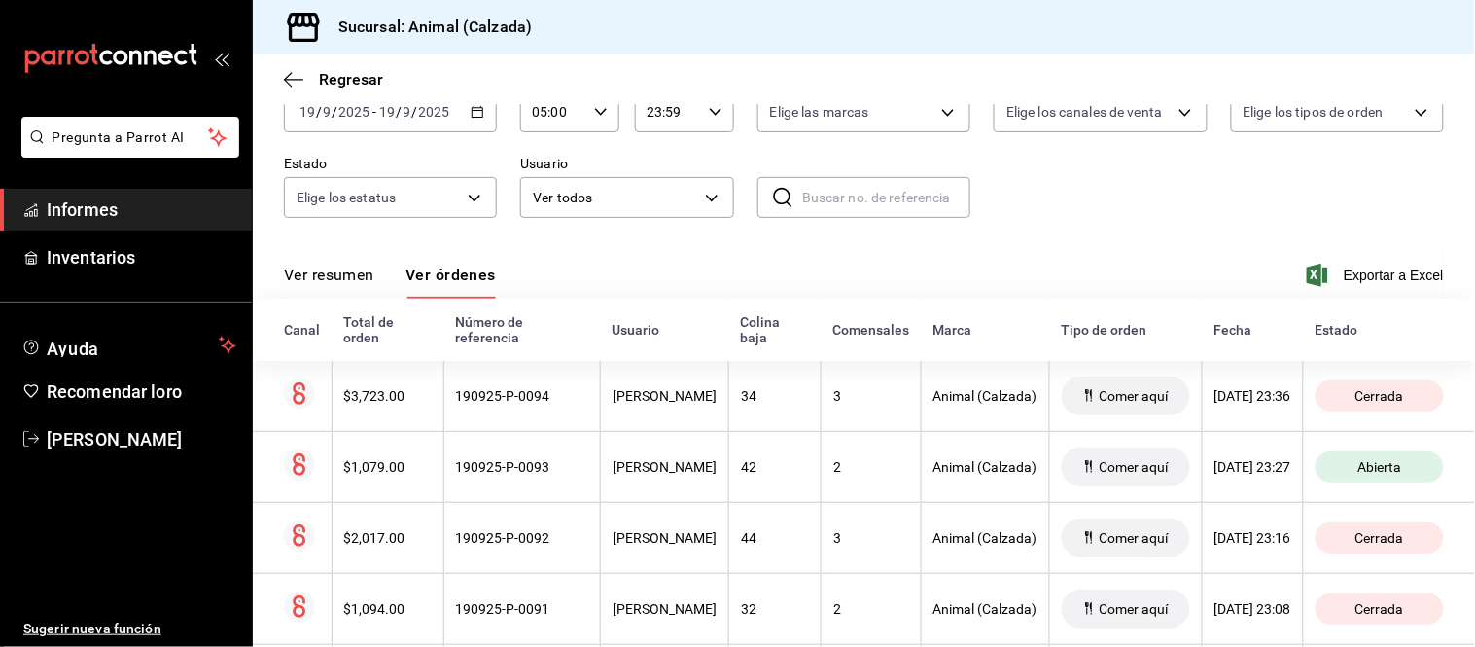
click at [335, 288] on button "Ver resumen" at bounding box center [329, 282] width 90 height 34
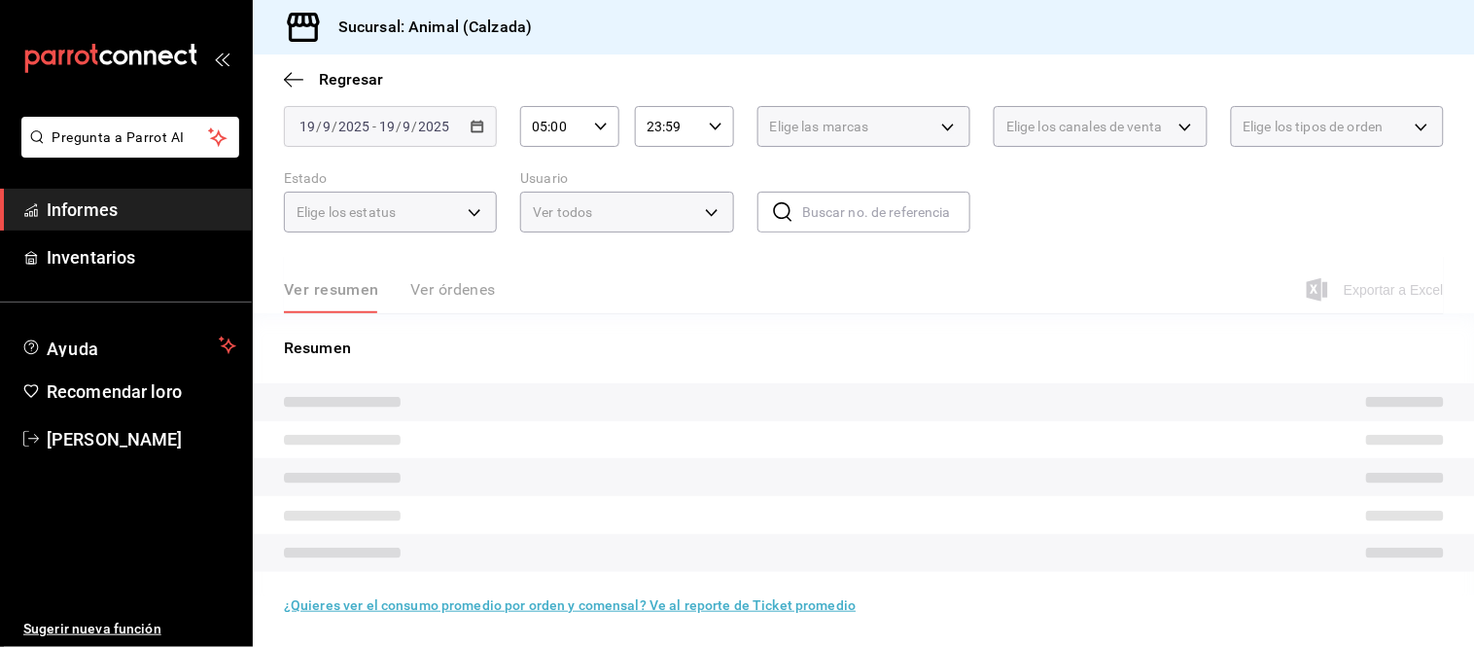
scroll to position [118, 0]
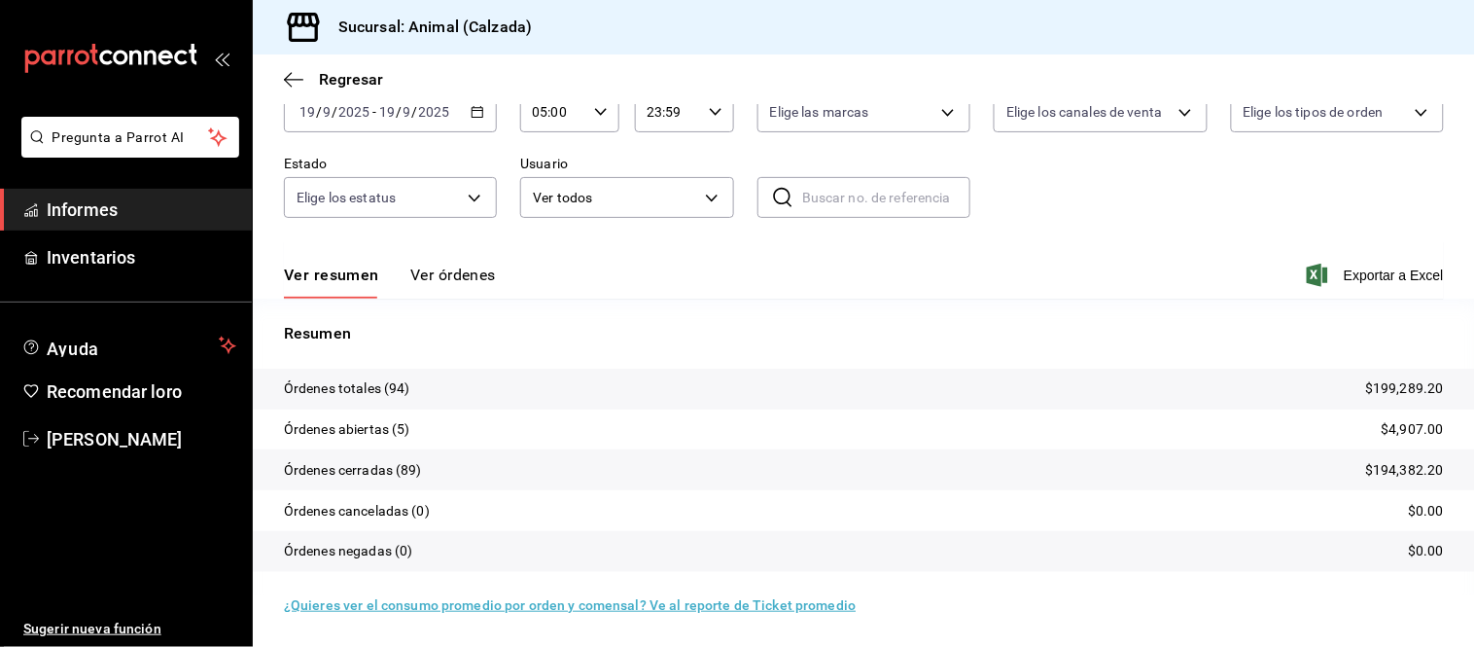
click at [431, 263] on div "Ver resumen Ver órdenes Exportar a Excel" at bounding box center [864, 269] width 1160 height 57
click at [441, 276] on font "Ver órdenes" at bounding box center [453, 274] width 86 height 18
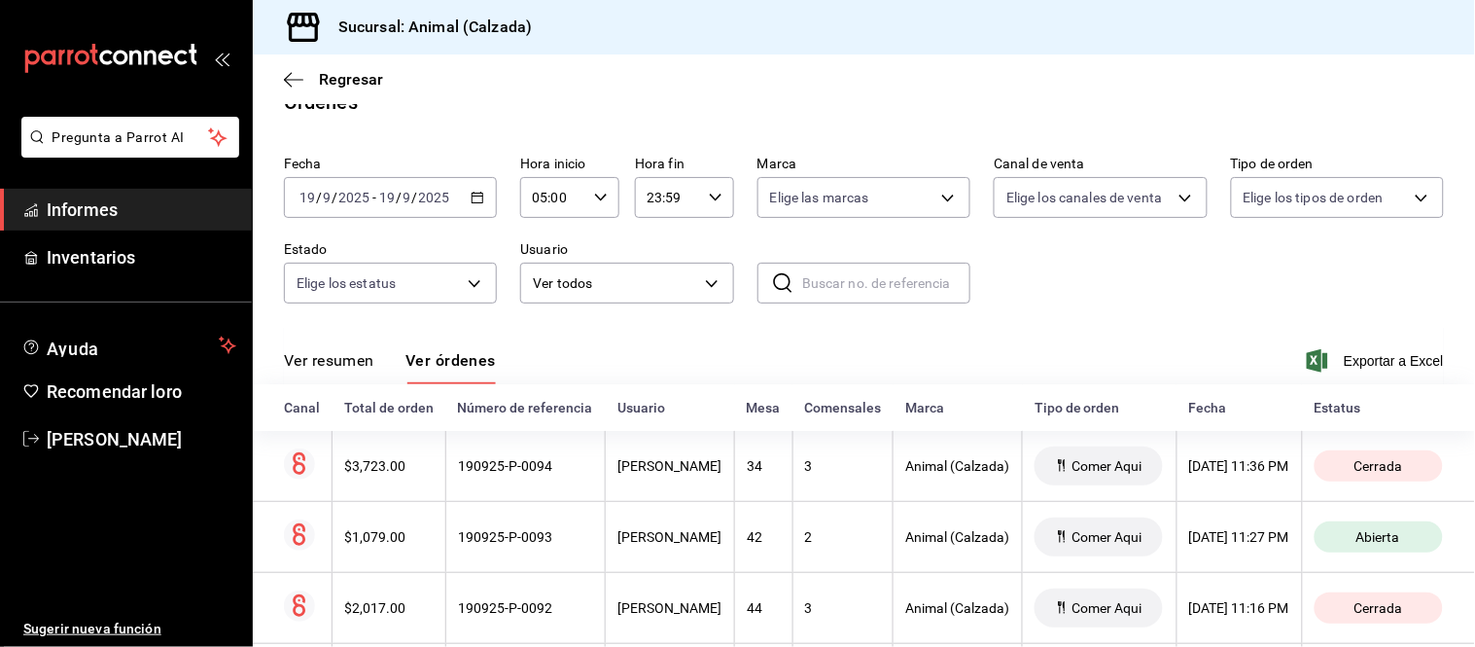
scroll to position [118, 0]
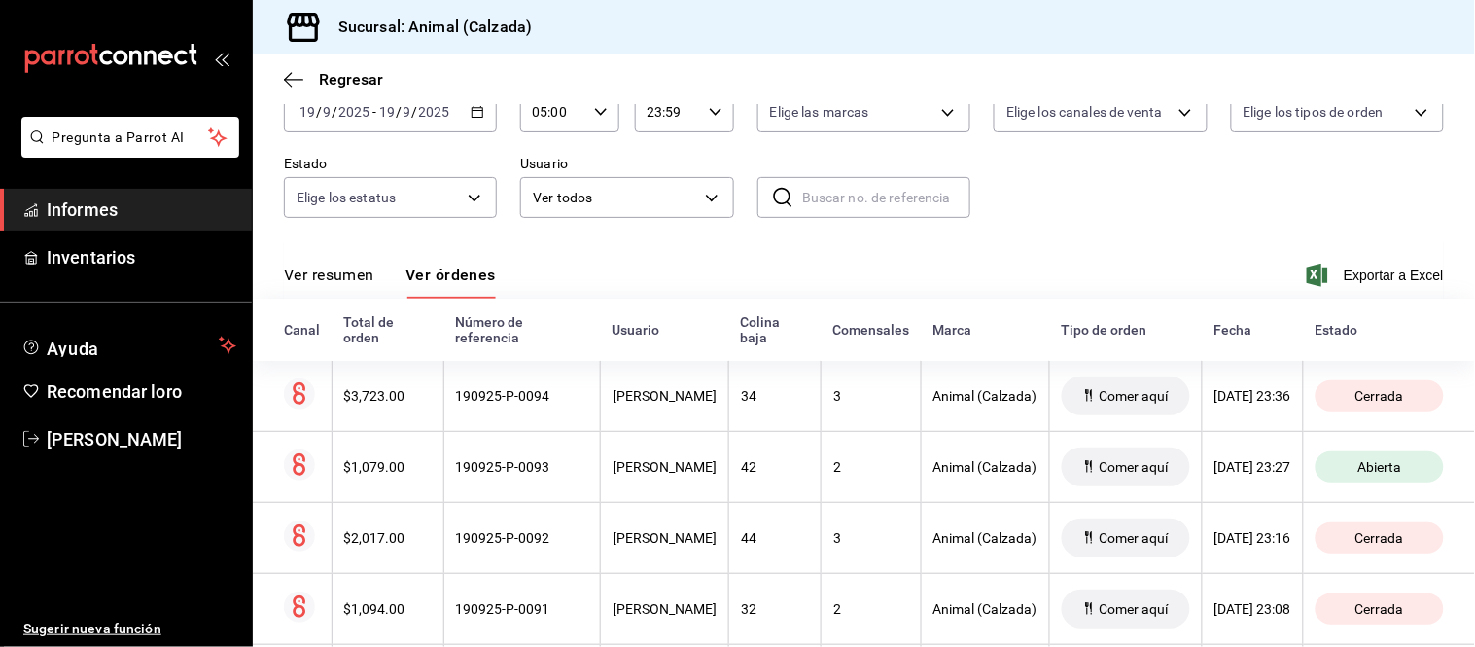
click at [471, 107] on icon "button" at bounding box center [478, 112] width 14 height 14
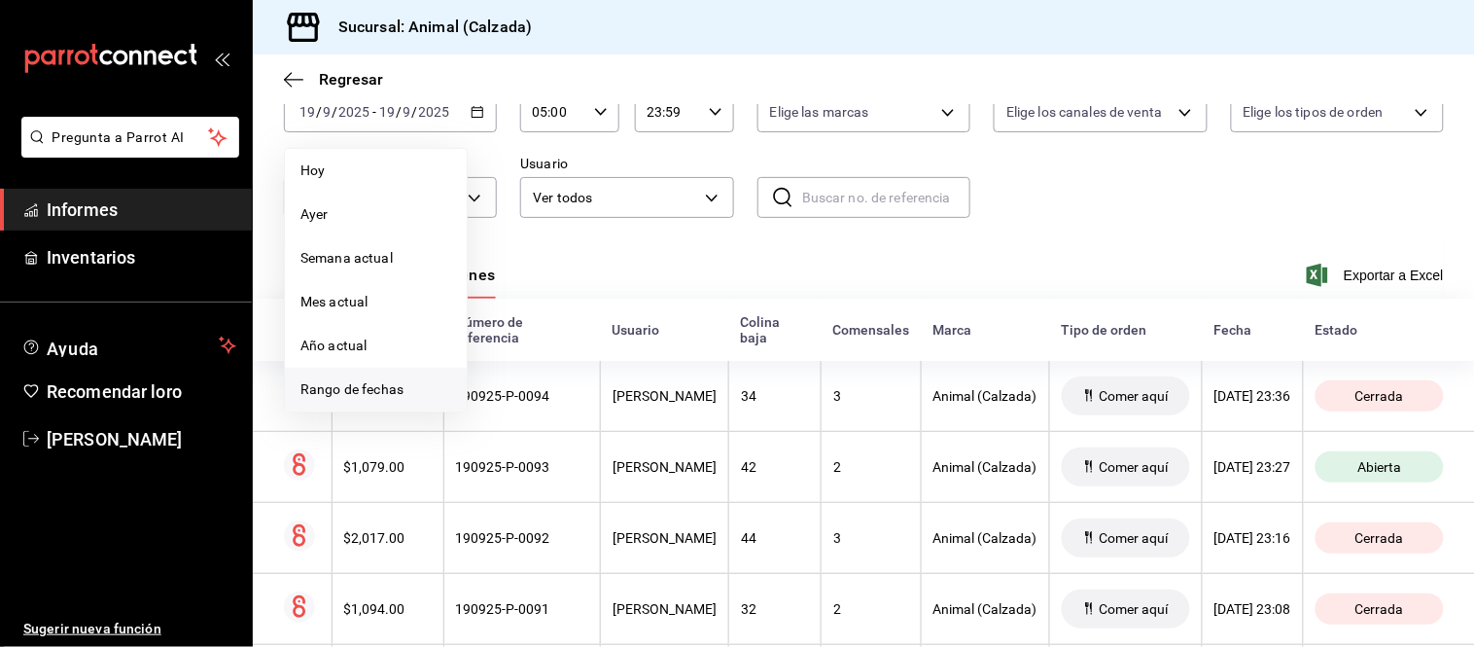
click at [405, 383] on span "Rango de fechas" at bounding box center [375, 389] width 151 height 20
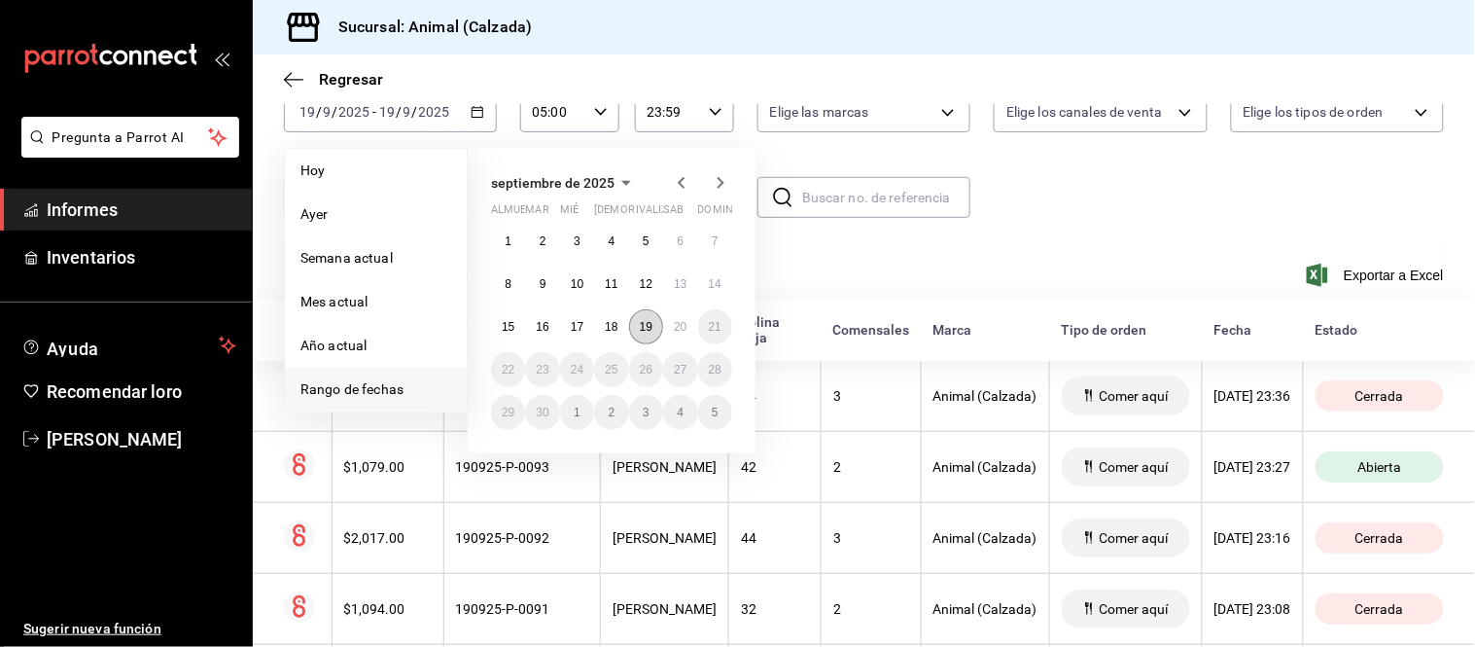
click at [649, 329] on font "19" at bounding box center [646, 327] width 13 height 14
click at [671, 331] on button "20" at bounding box center [680, 326] width 34 height 35
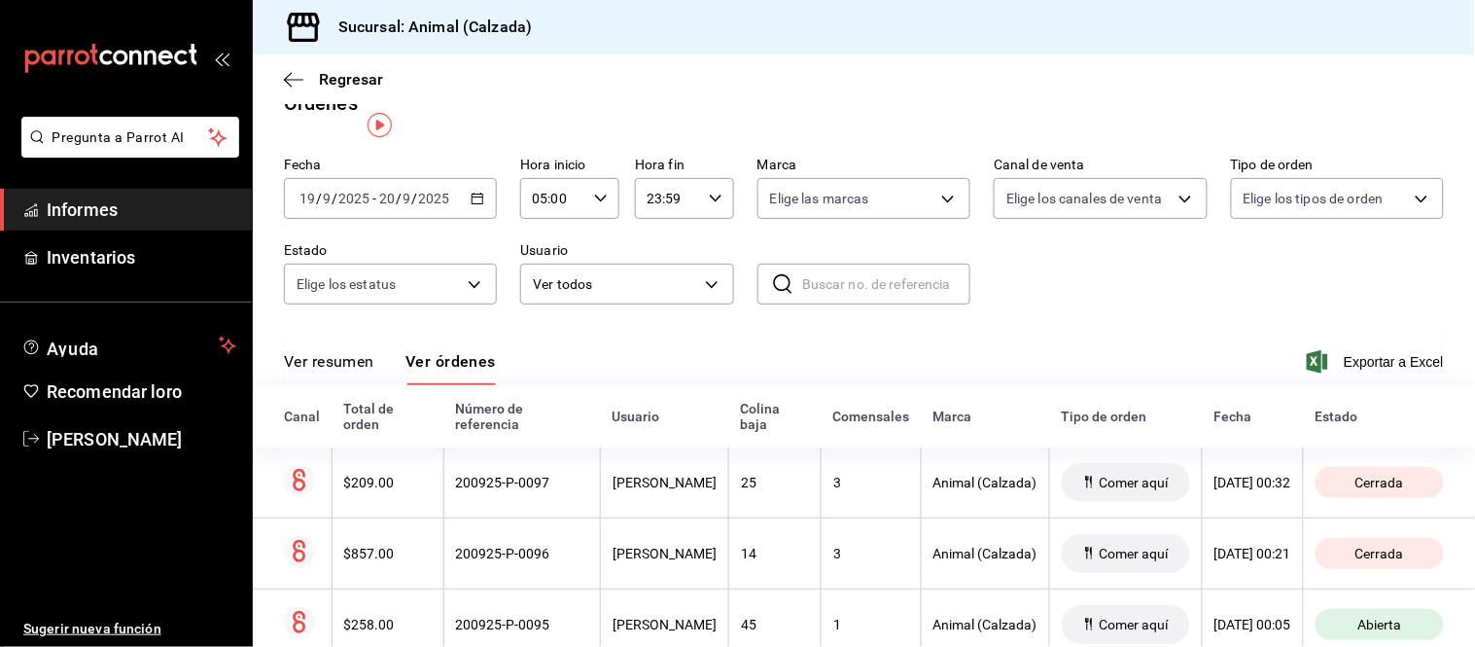
scroll to position [10, 0]
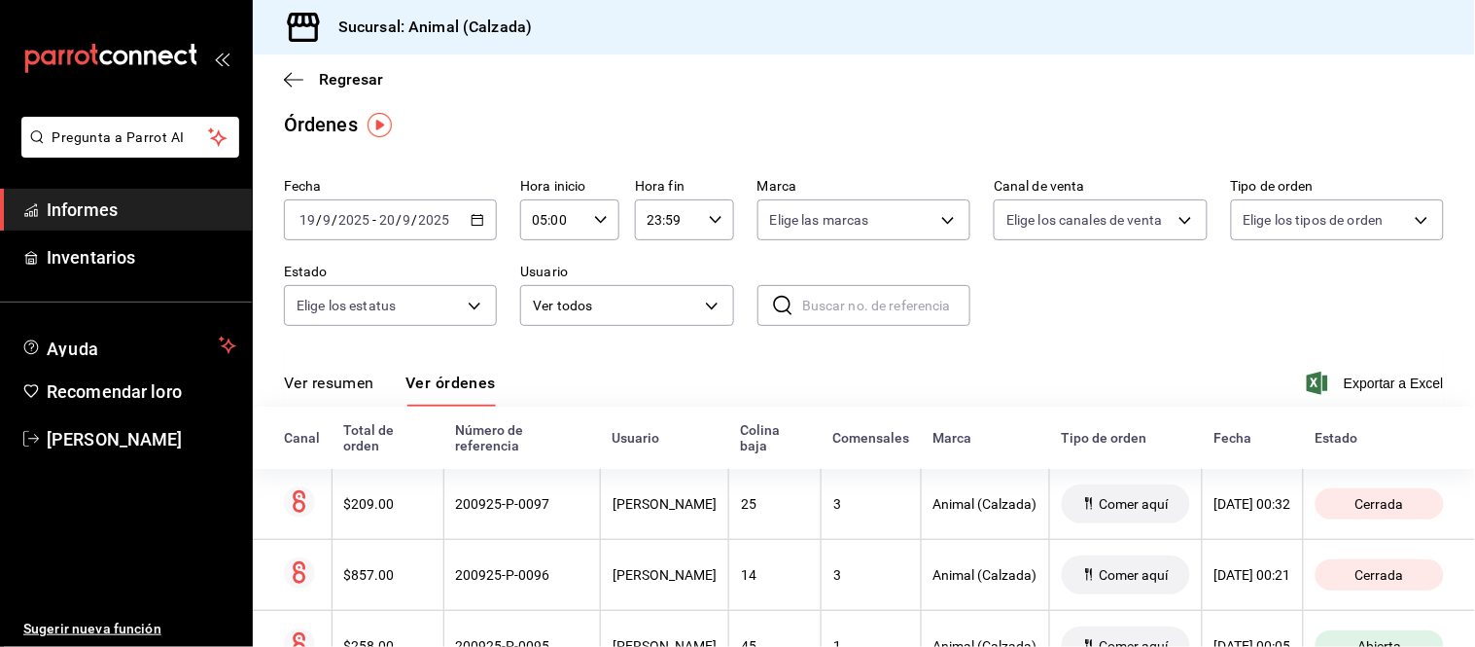
click at [341, 382] on font "Ver resumen" at bounding box center [329, 382] width 90 height 18
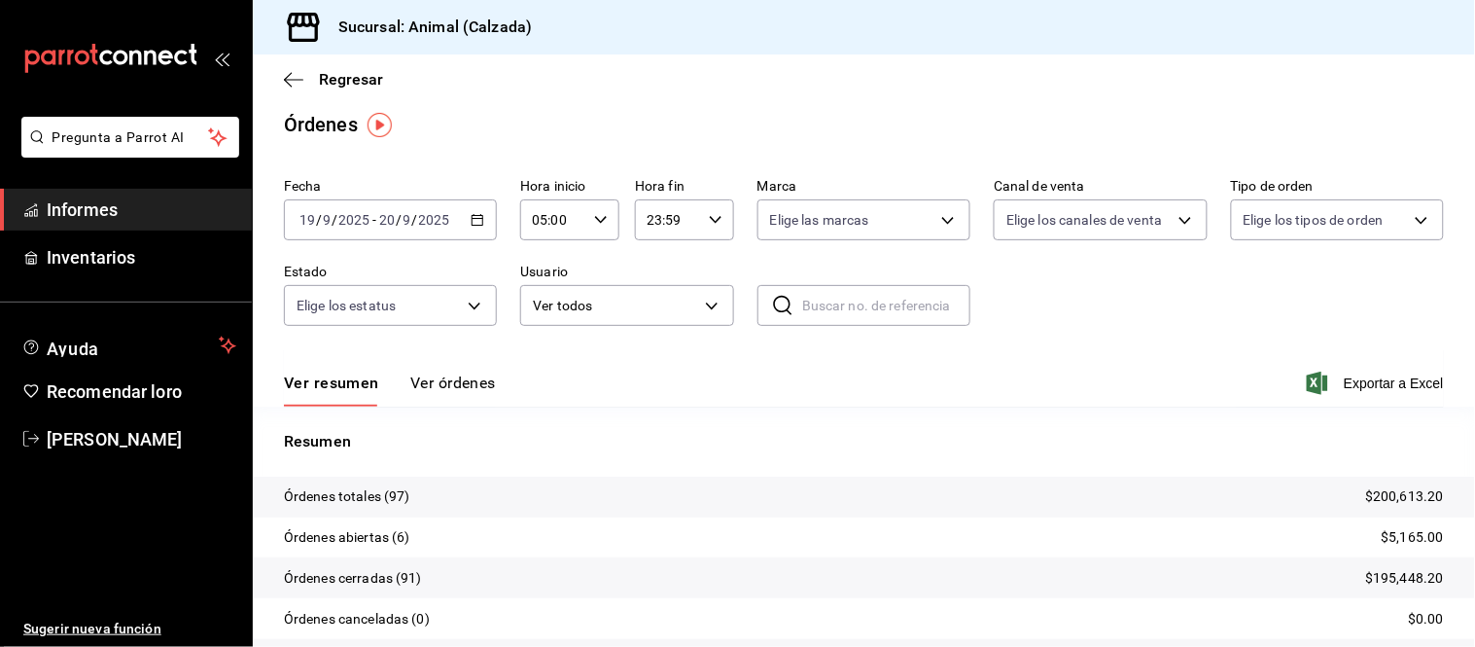
click at [432, 382] on font "Ver órdenes" at bounding box center [453, 382] width 86 height 18
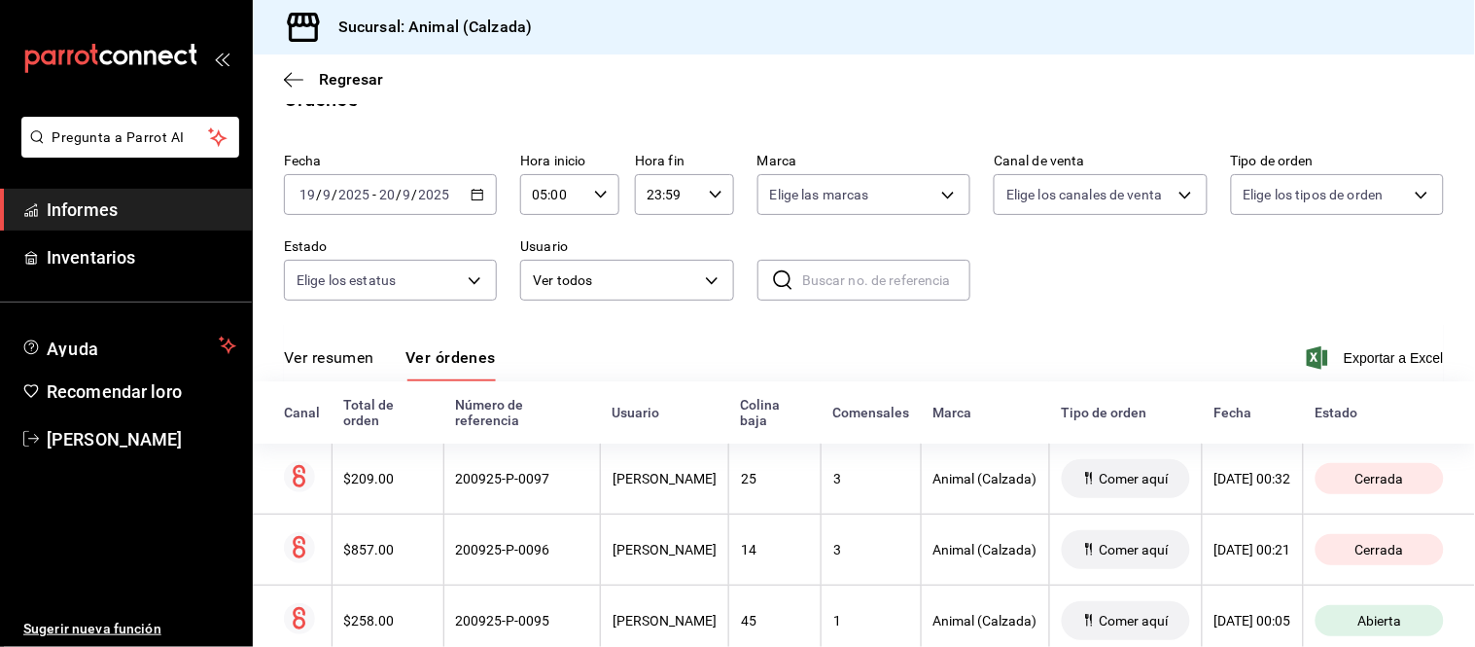
scroll to position [4, 0]
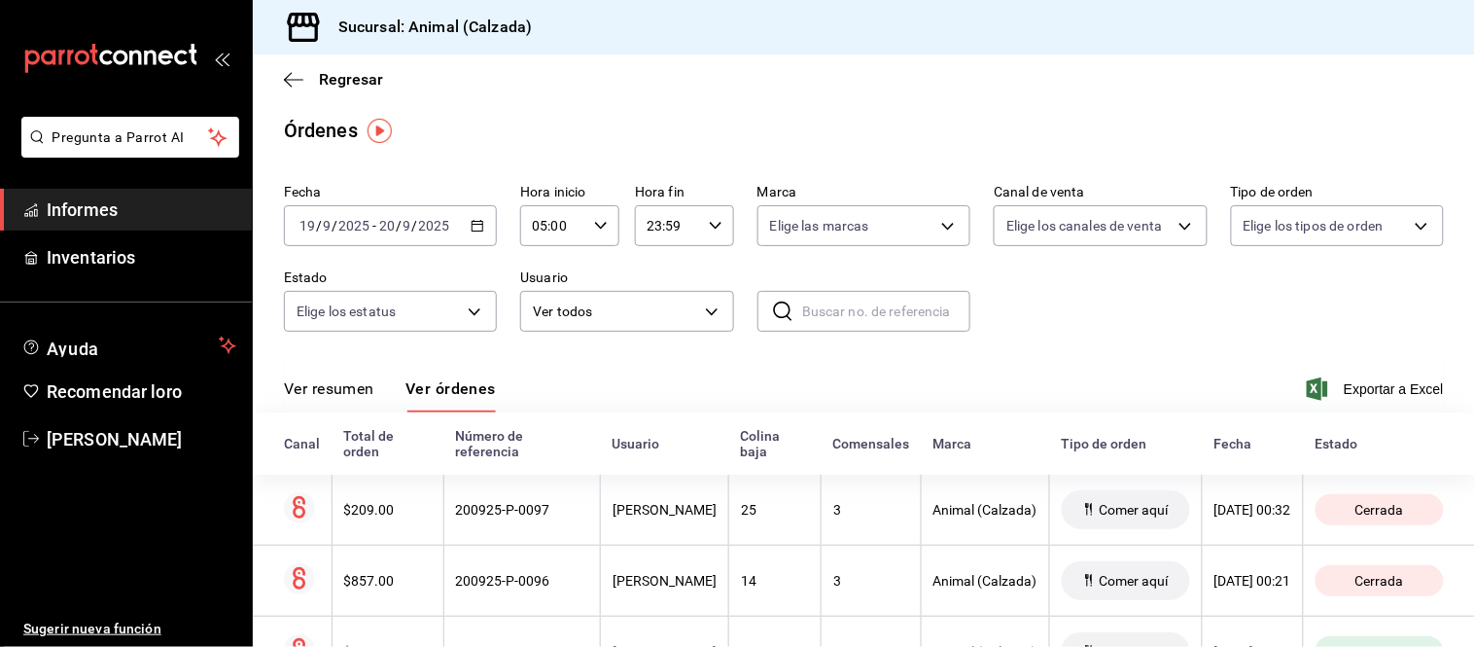
click at [335, 380] on font "Ver resumen" at bounding box center [329, 388] width 90 height 18
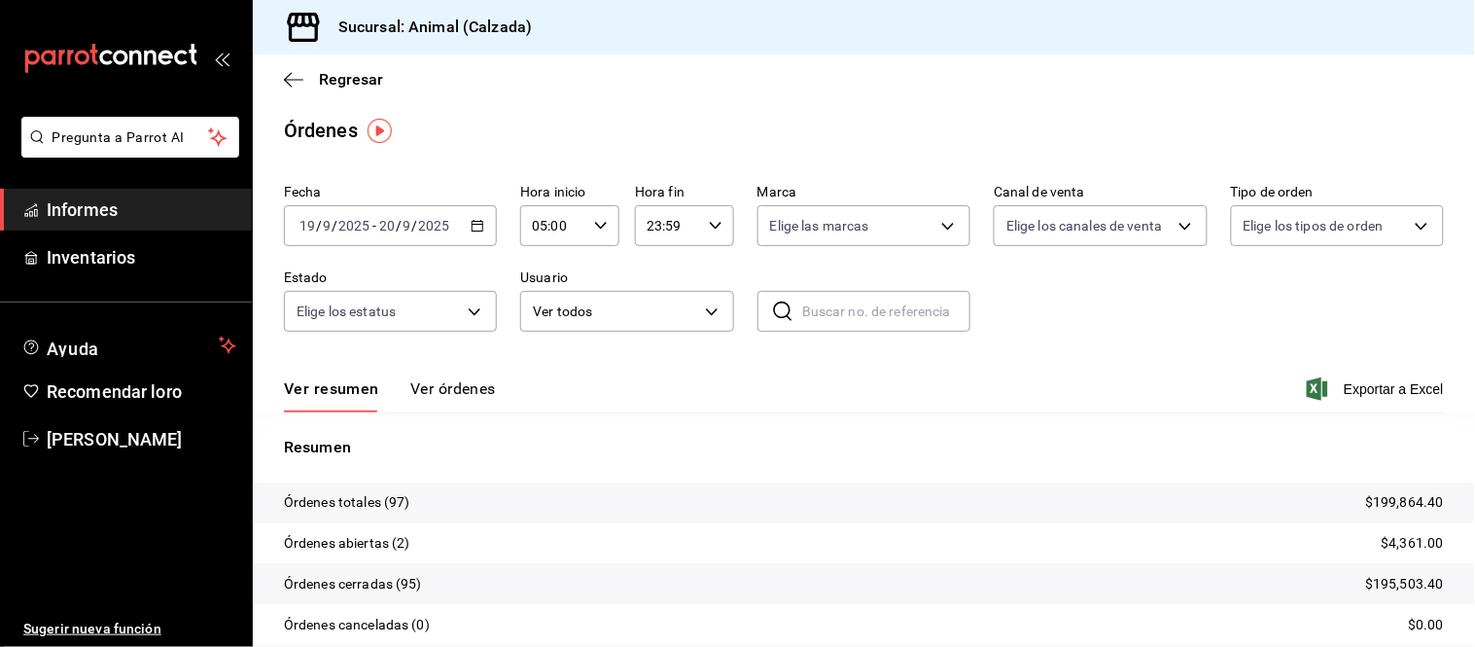
click at [452, 398] on font "Ver órdenes" at bounding box center [453, 388] width 86 height 18
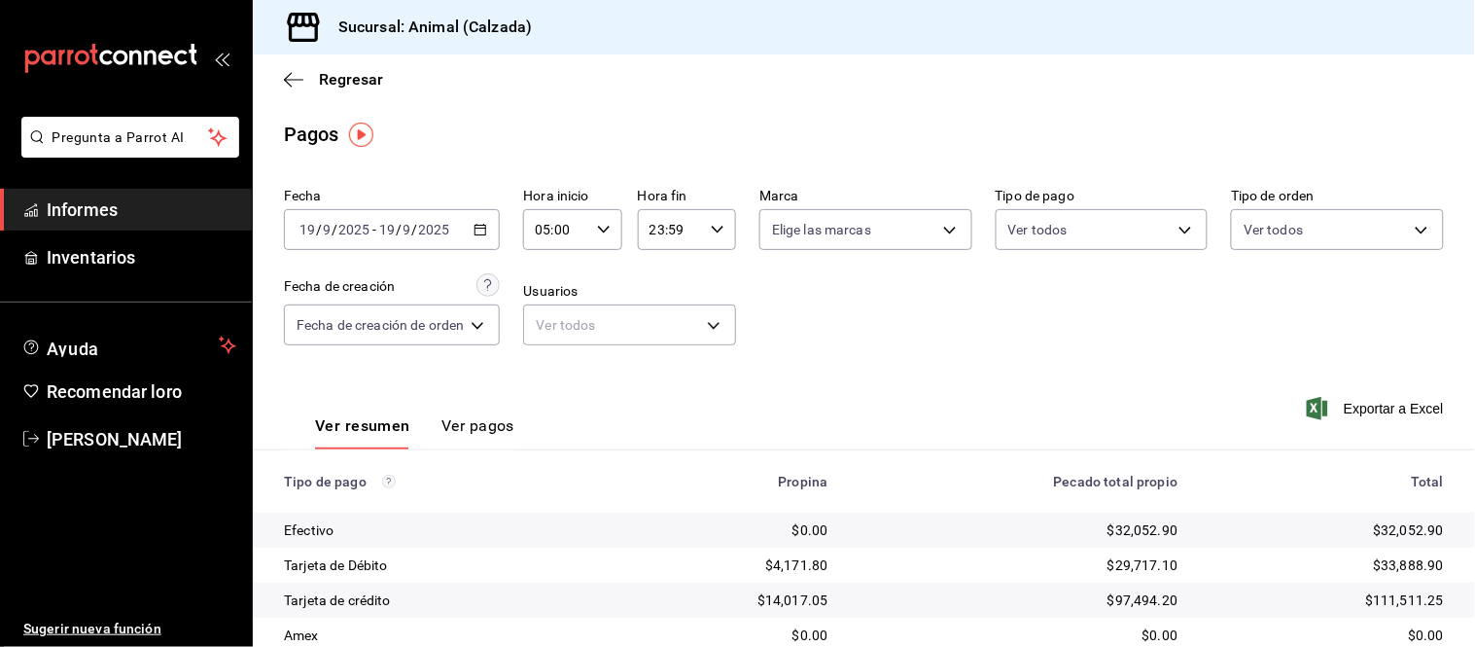
click at [473, 234] on div "[DATE] [DATE] - [DATE] [DATE]" at bounding box center [392, 229] width 216 height 41
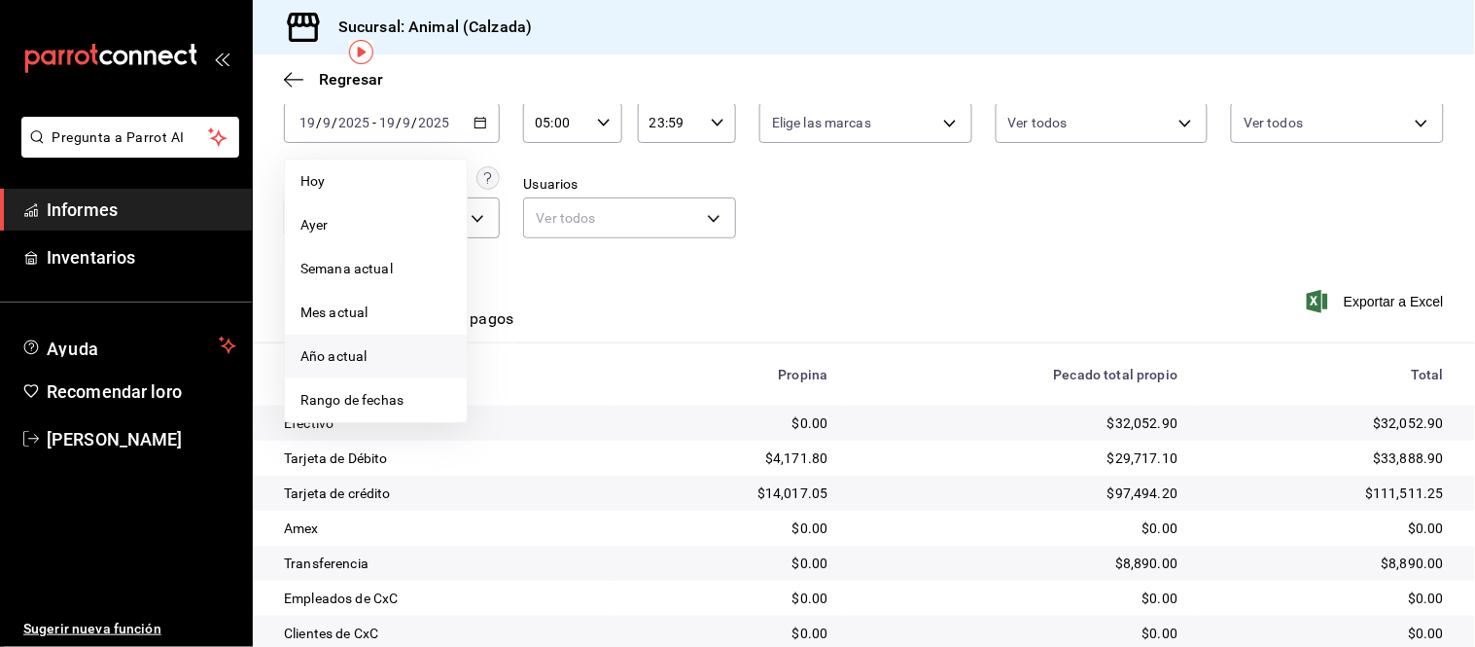
scroll to position [108, 0]
click at [372, 395] on font "Rango de fechas" at bounding box center [351, 399] width 103 height 16
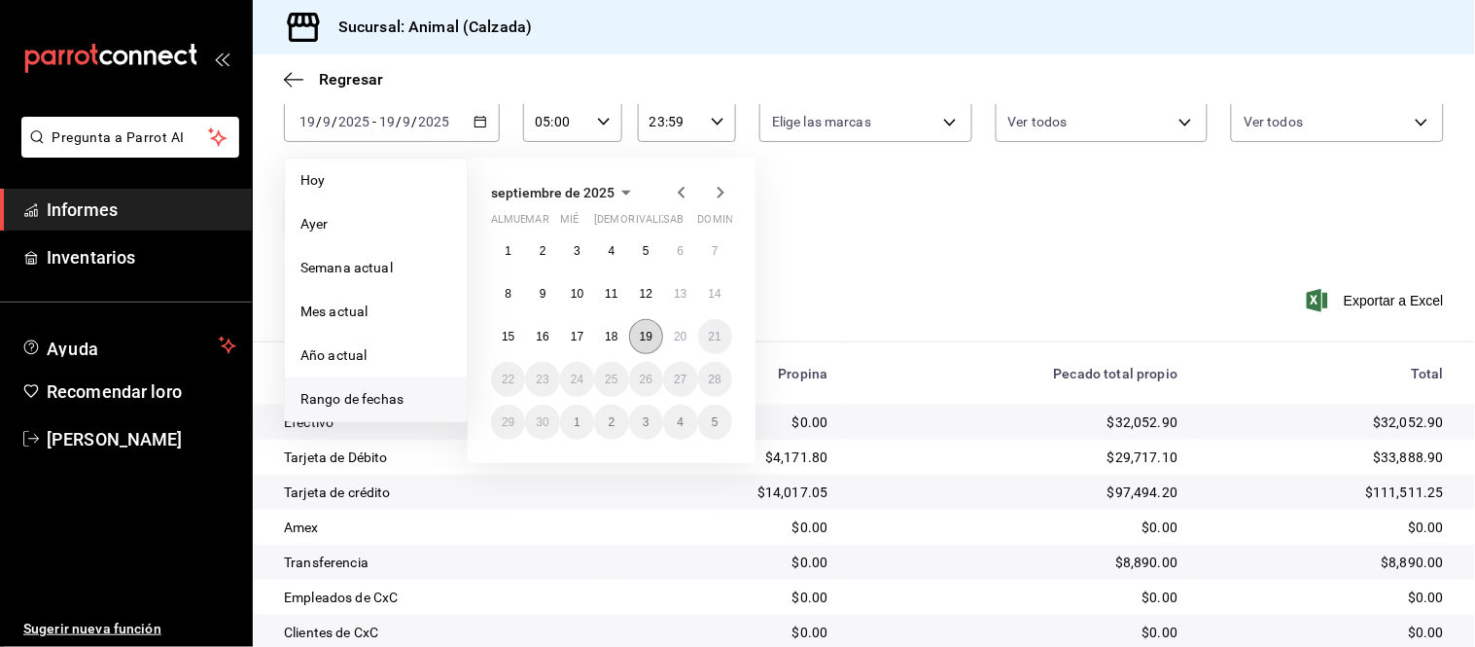
click at [644, 341] on font "19" at bounding box center [646, 337] width 13 height 14
click at [664, 335] on button "20" at bounding box center [680, 336] width 34 height 35
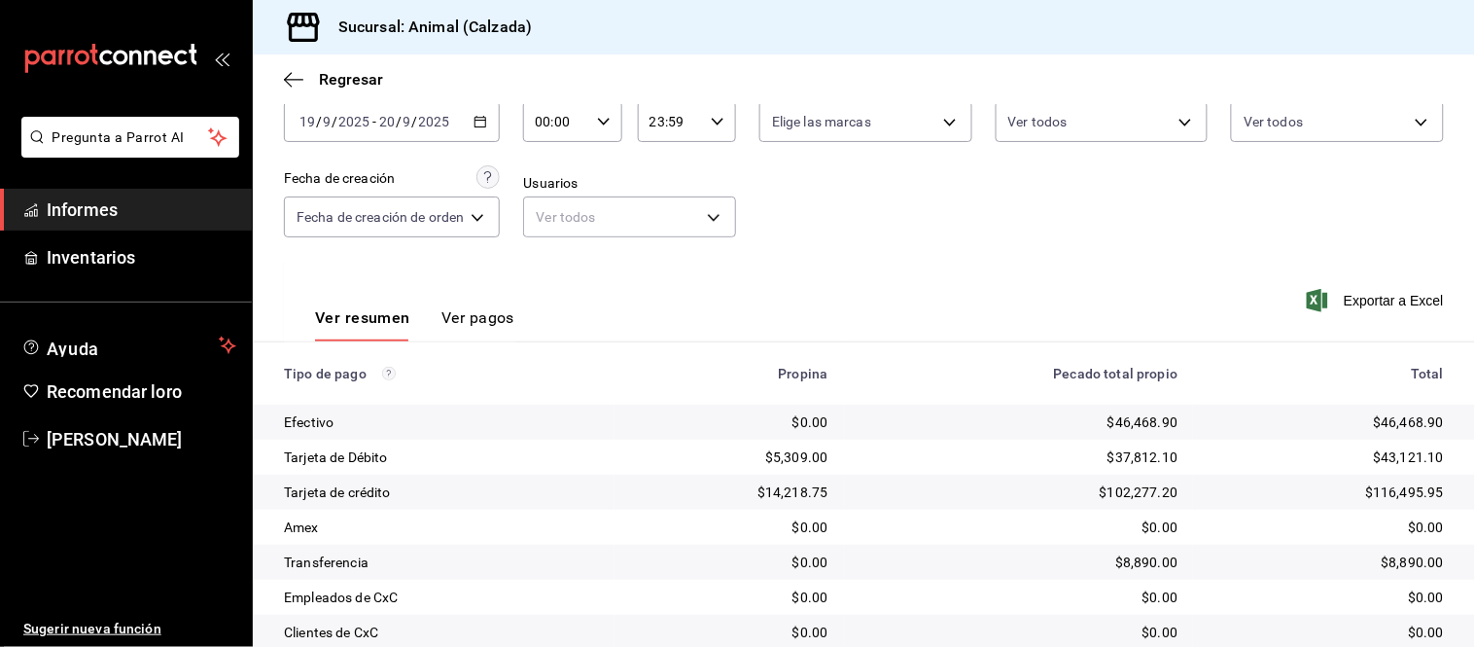
click at [591, 122] on div "00:00 Hora inicio" at bounding box center [572, 121] width 98 height 41
click at [545, 186] on font "05" at bounding box center [551, 190] width 16 height 16
type input "05:00"
click at [770, 251] on div at bounding box center [737, 323] width 1475 height 647
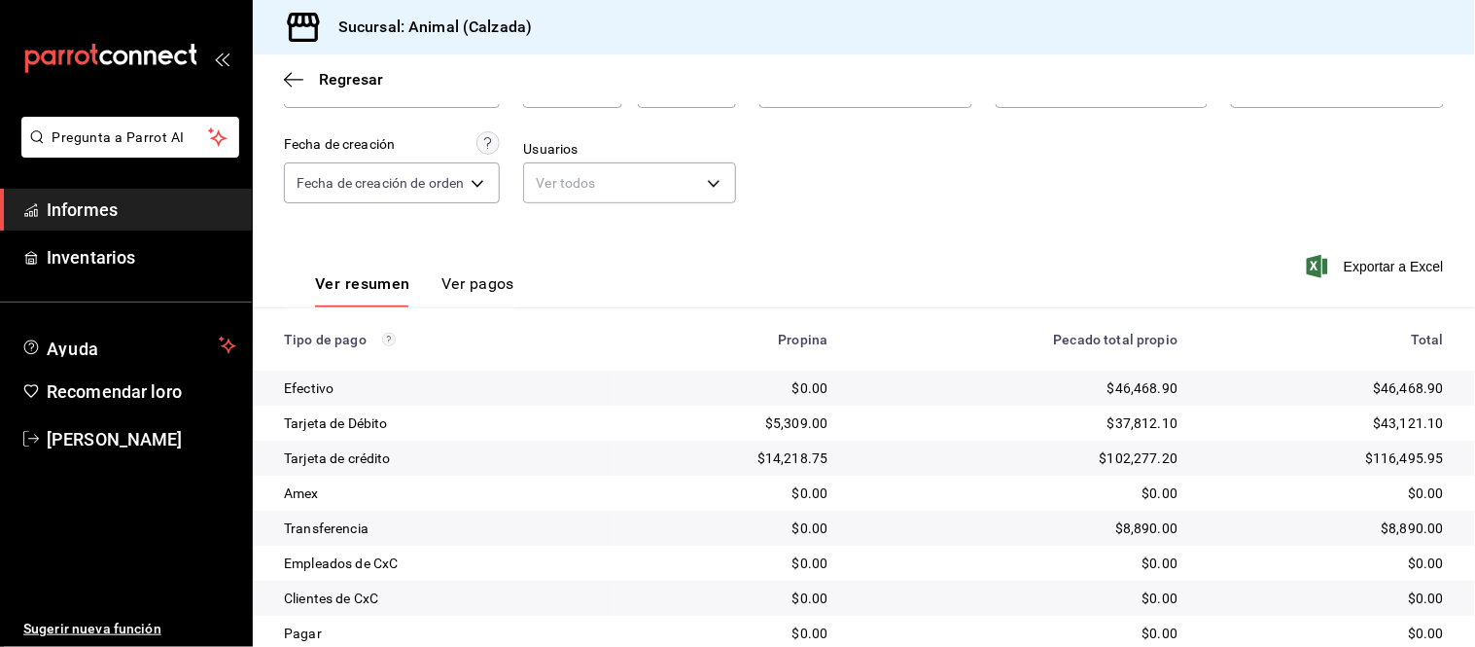
scroll to position [104, 0]
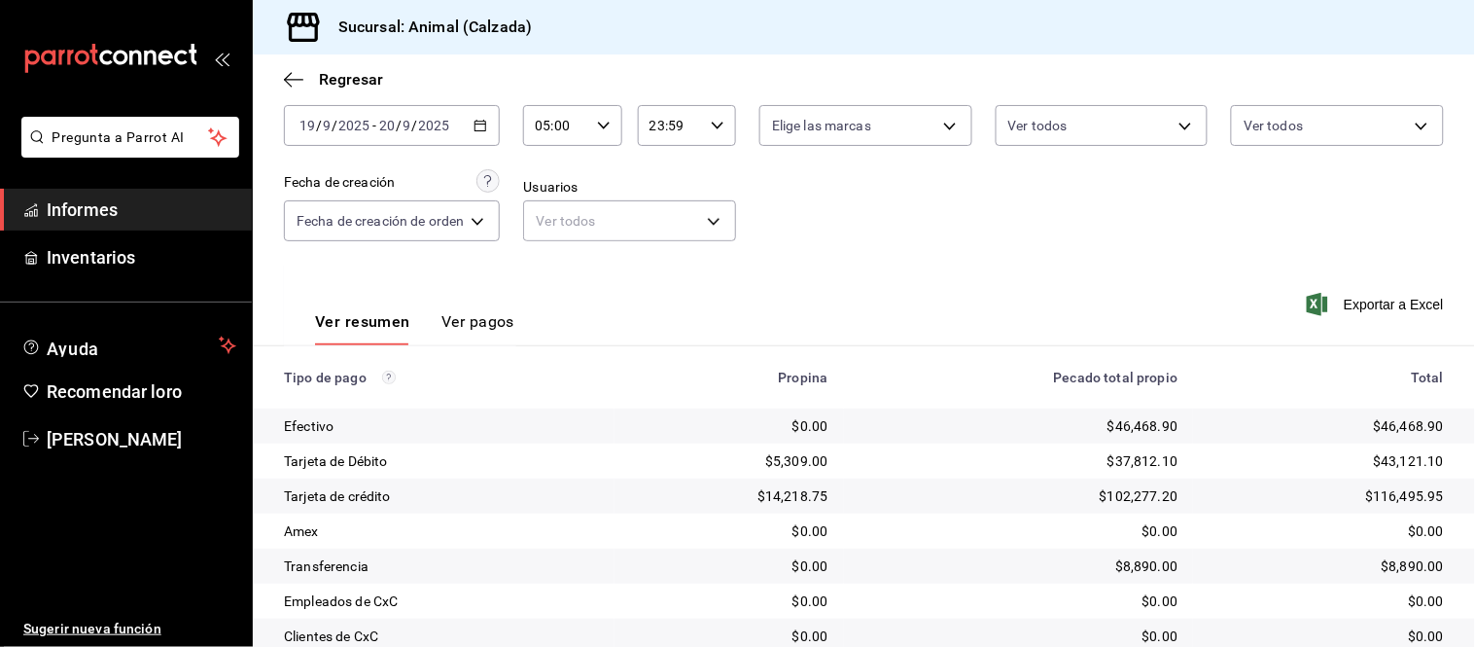
click at [444, 317] on font "Ver pagos" at bounding box center [477, 321] width 73 height 18
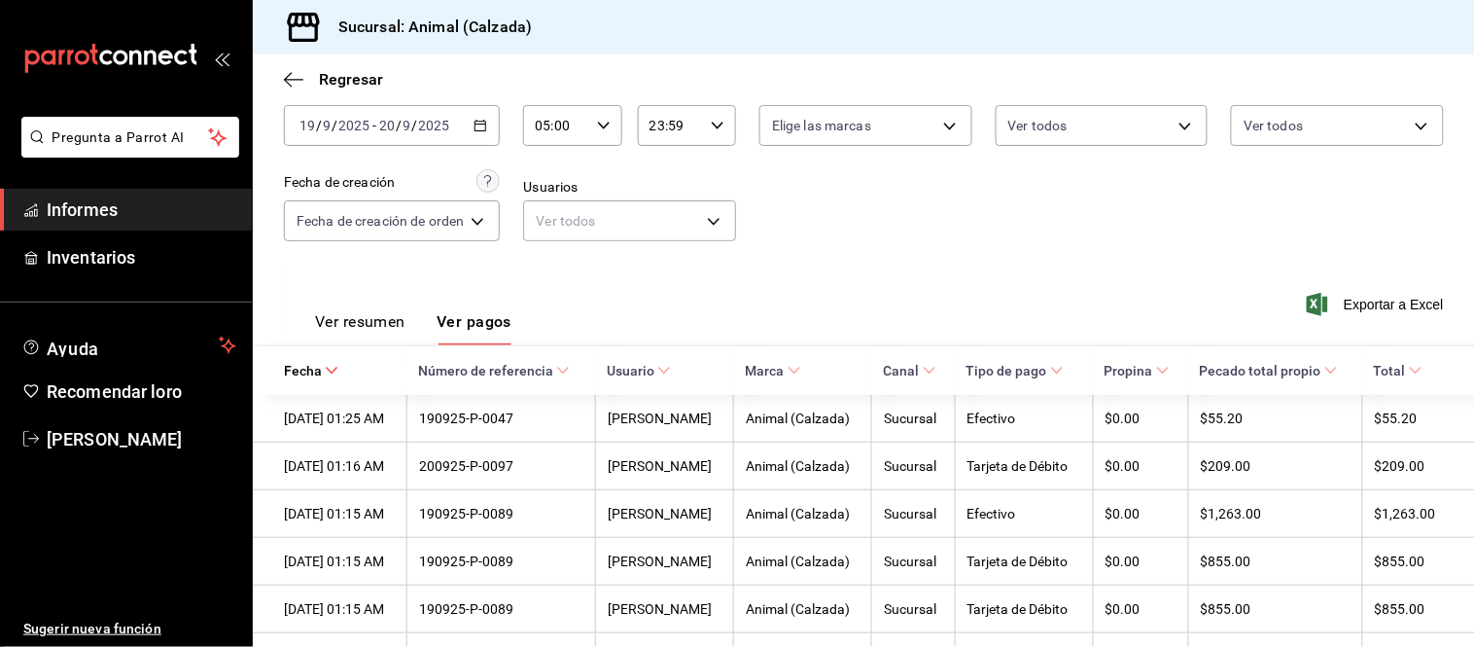
click at [392, 328] on font "Ver resumen" at bounding box center [360, 321] width 90 height 18
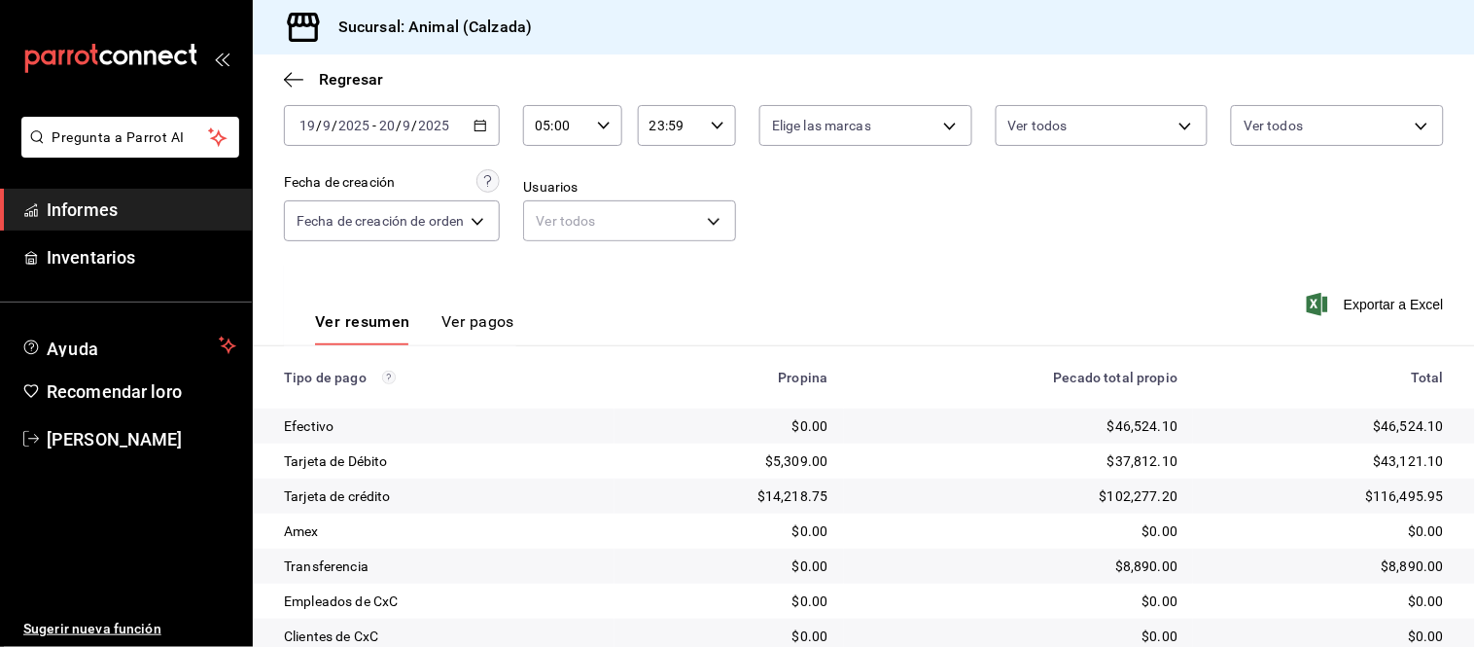
click at [483, 322] on font "Ver pagos" at bounding box center [477, 321] width 73 height 18
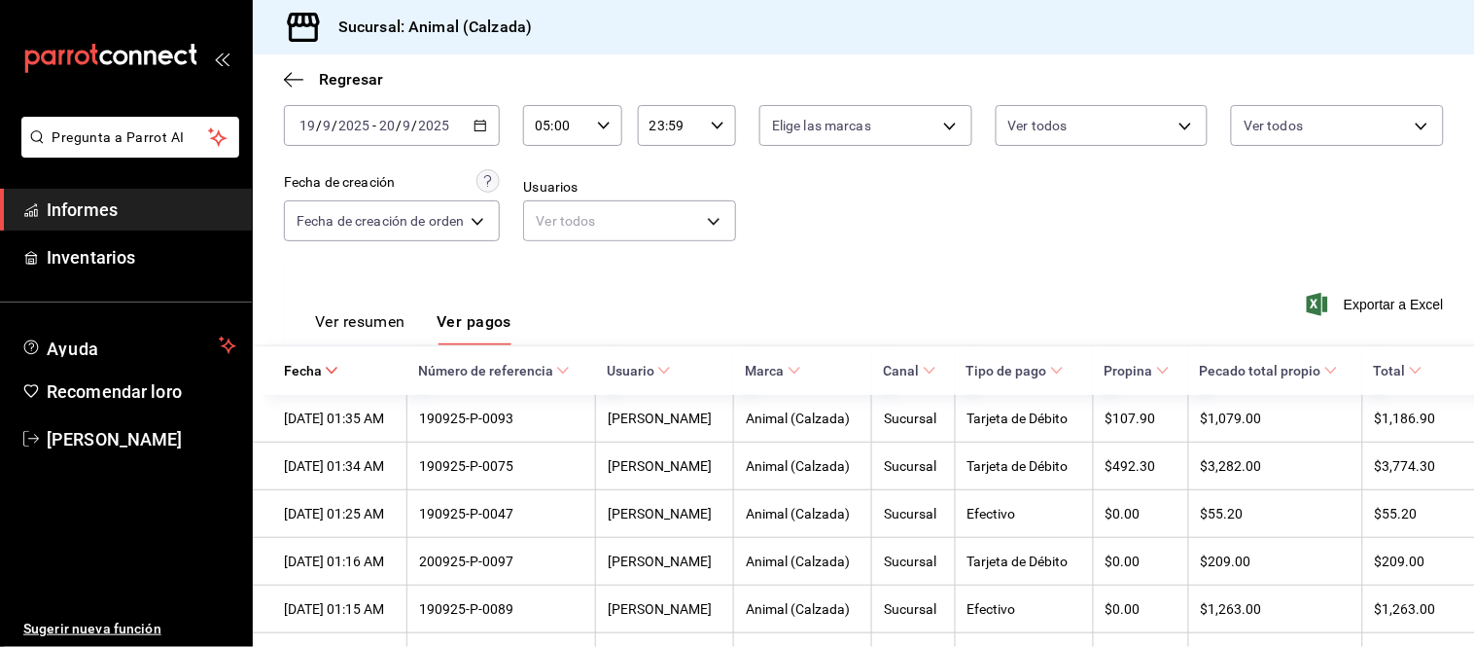
click at [397, 319] on font "Ver resumen" at bounding box center [360, 321] width 90 height 18
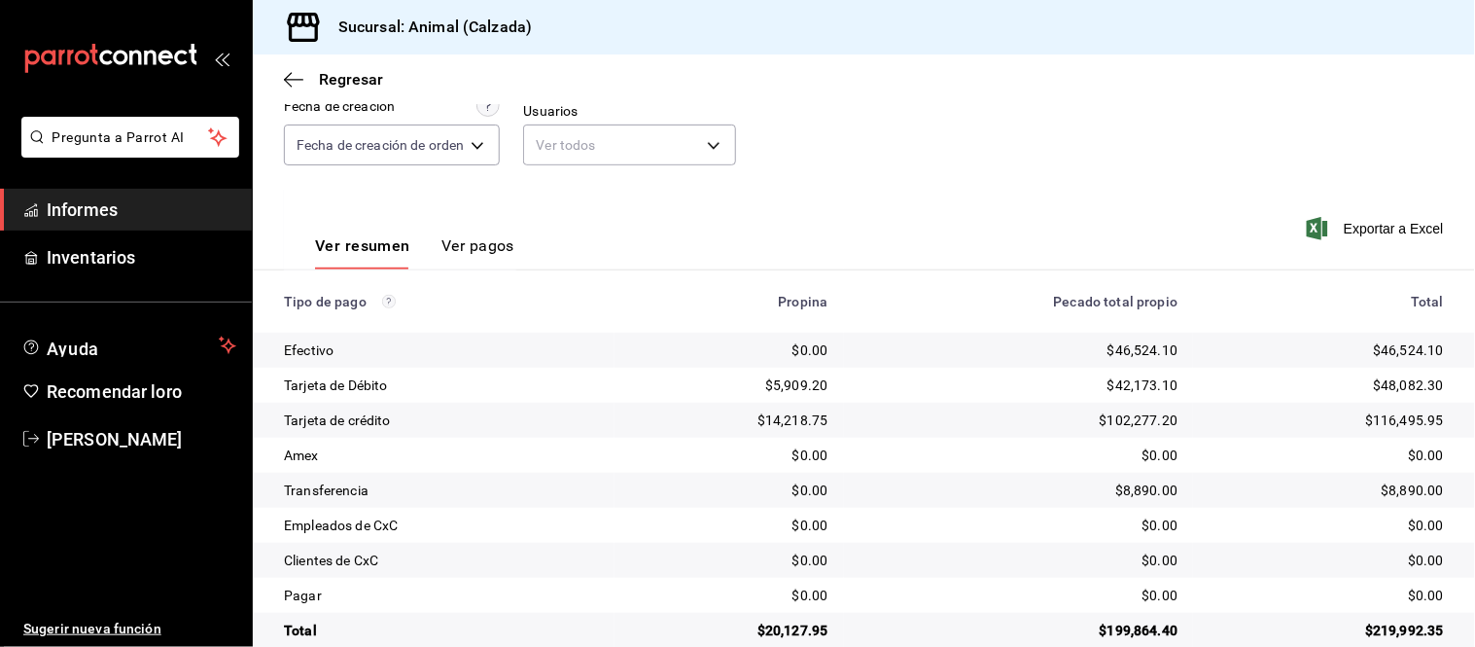
scroll to position [212, 0]
